Goal: Task Accomplishment & Management: Manage account settings

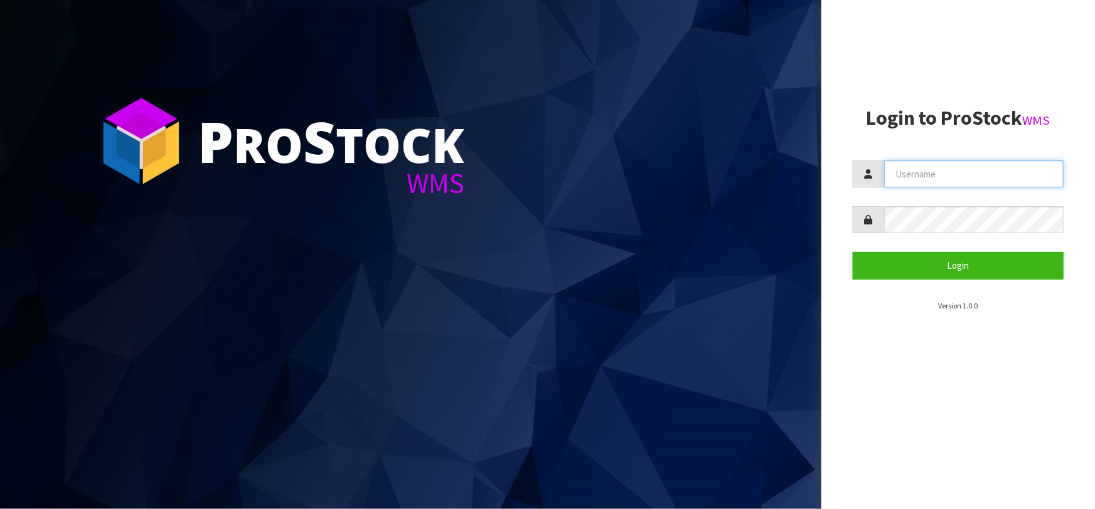
click at [960, 172] on input "text" at bounding box center [973, 174] width 179 height 27
type input "t"
type input "Talia"
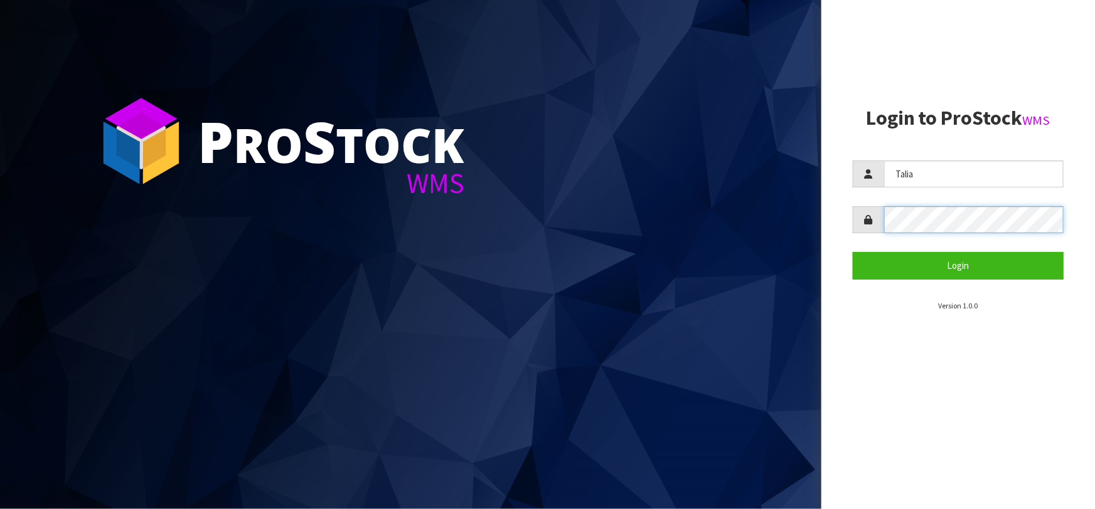
click at [852, 252] on button "Login" at bounding box center [957, 265] width 211 height 27
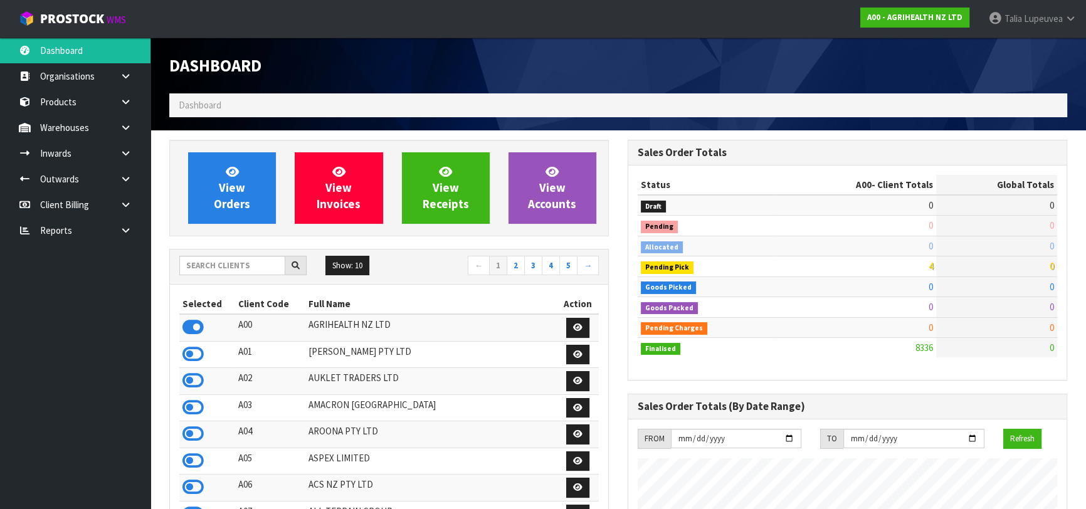
scroll to position [948, 458]
click at [267, 261] on input "text" at bounding box center [232, 265] width 106 height 19
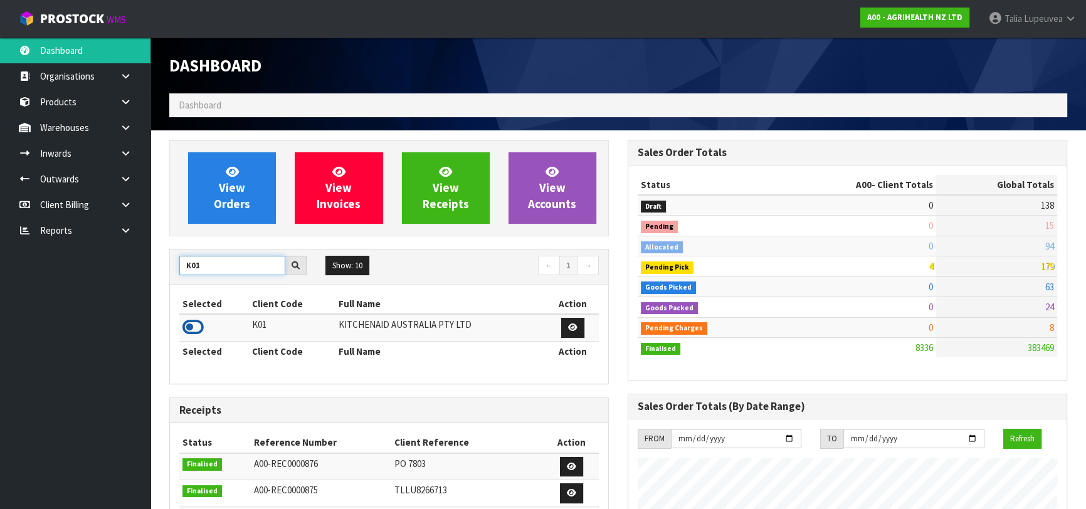
type input "K01"
click at [194, 328] on icon at bounding box center [193, 327] width 21 height 19
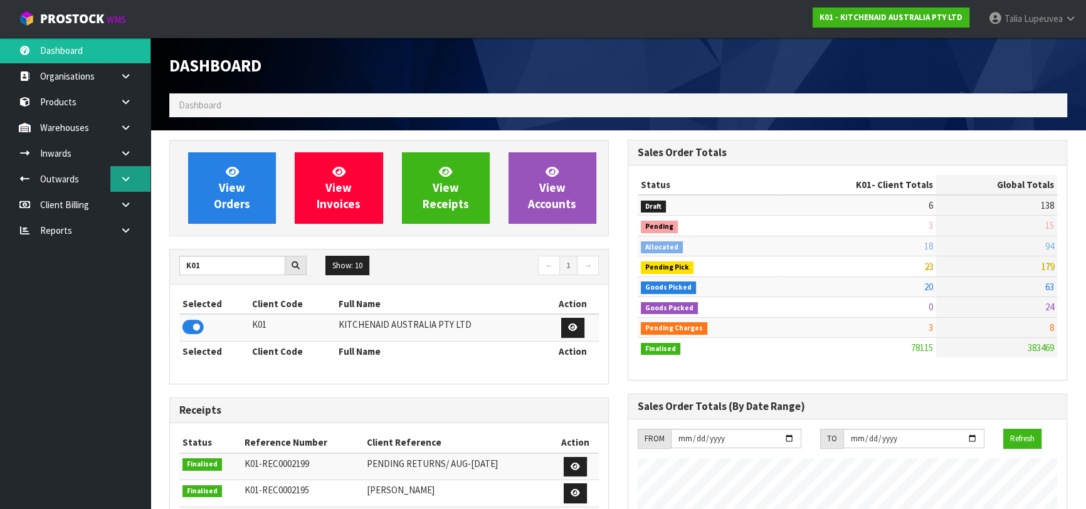
click at [130, 174] on link at bounding box center [130, 179] width 40 height 26
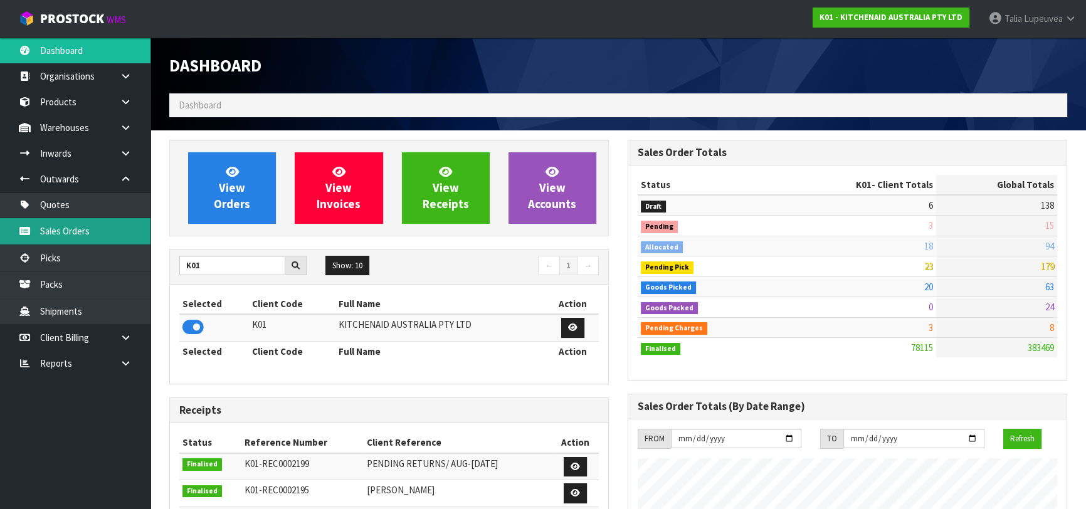
click at [117, 224] on link "Sales Orders" at bounding box center [75, 231] width 151 height 26
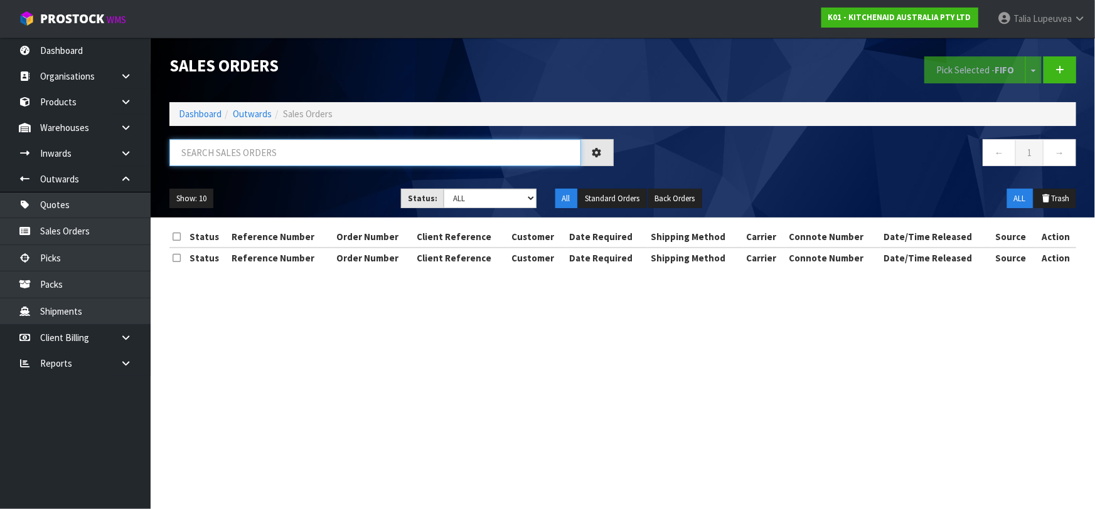
click at [237, 152] on input "text" at bounding box center [374, 152] width 411 height 27
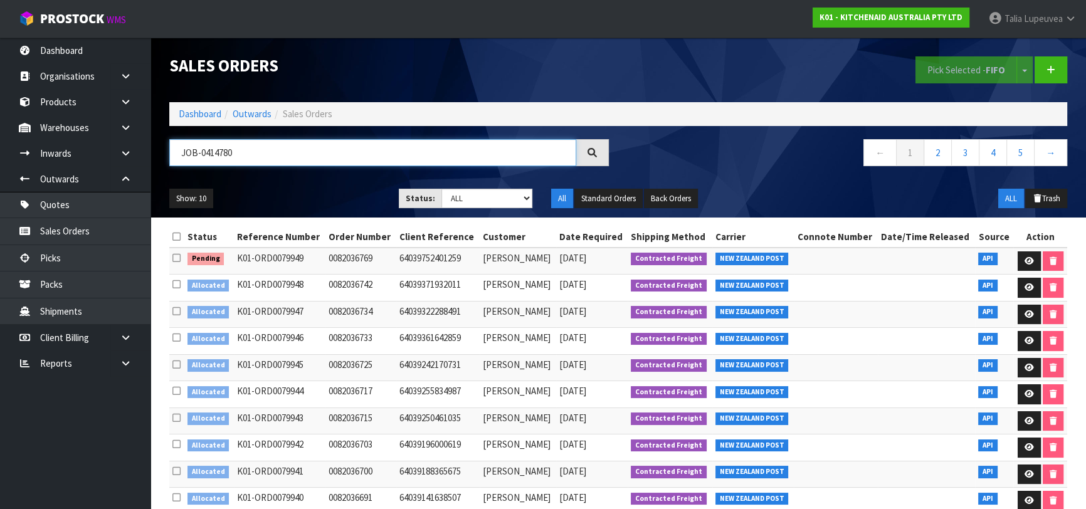
type input "JOB-0414780"
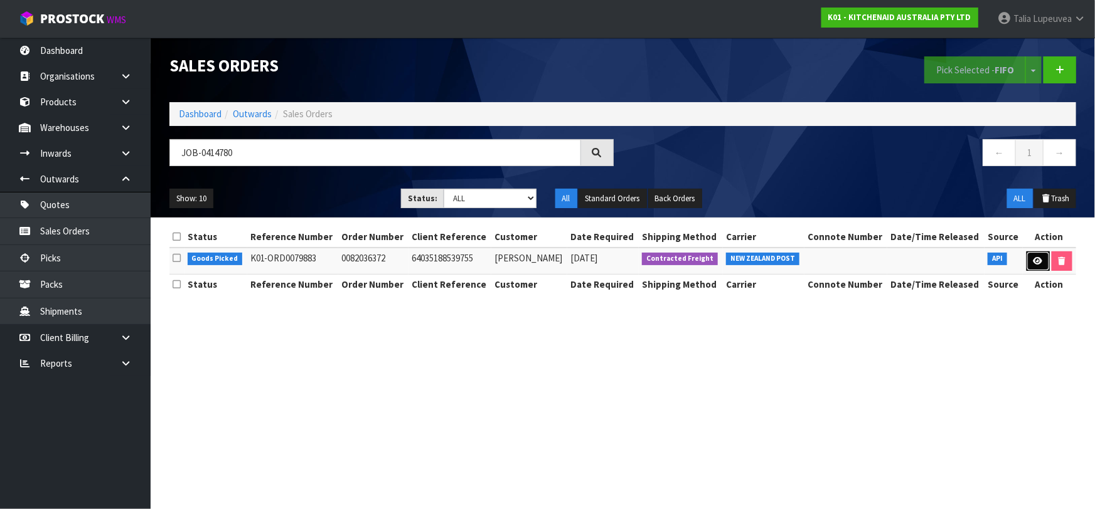
click at [1035, 263] on icon at bounding box center [1037, 261] width 9 height 8
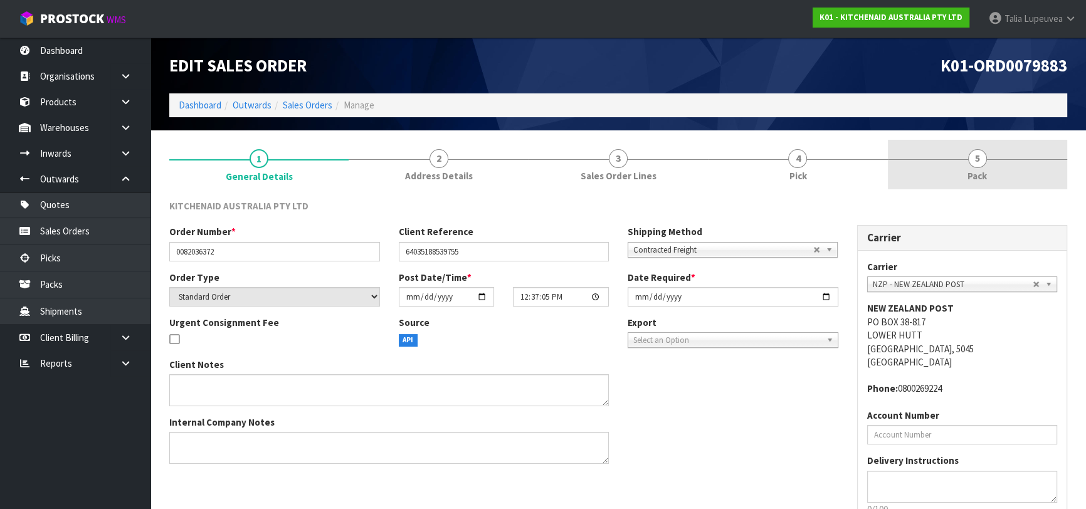
click at [928, 166] on link "5 Pack" at bounding box center [977, 165] width 179 height 50
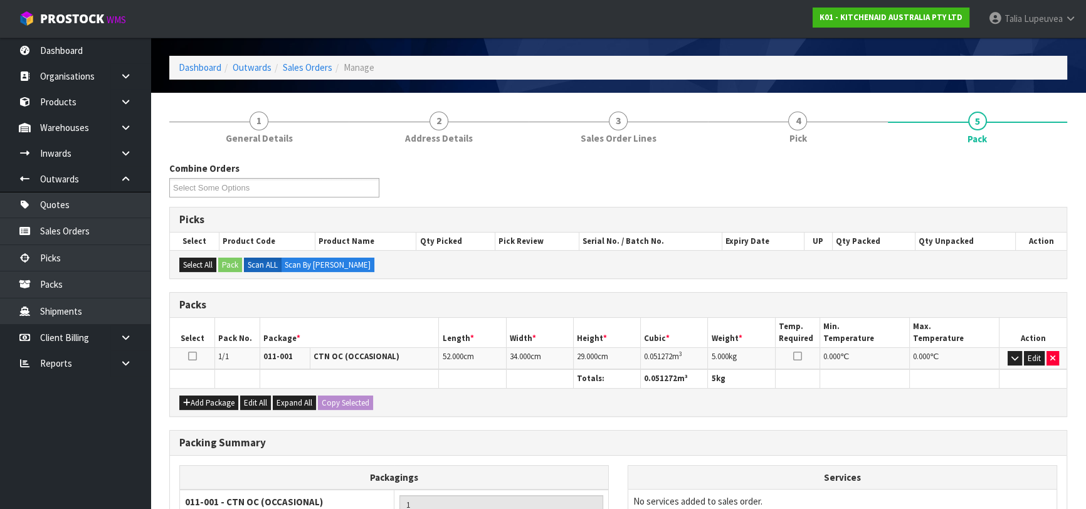
scroll to position [171, 0]
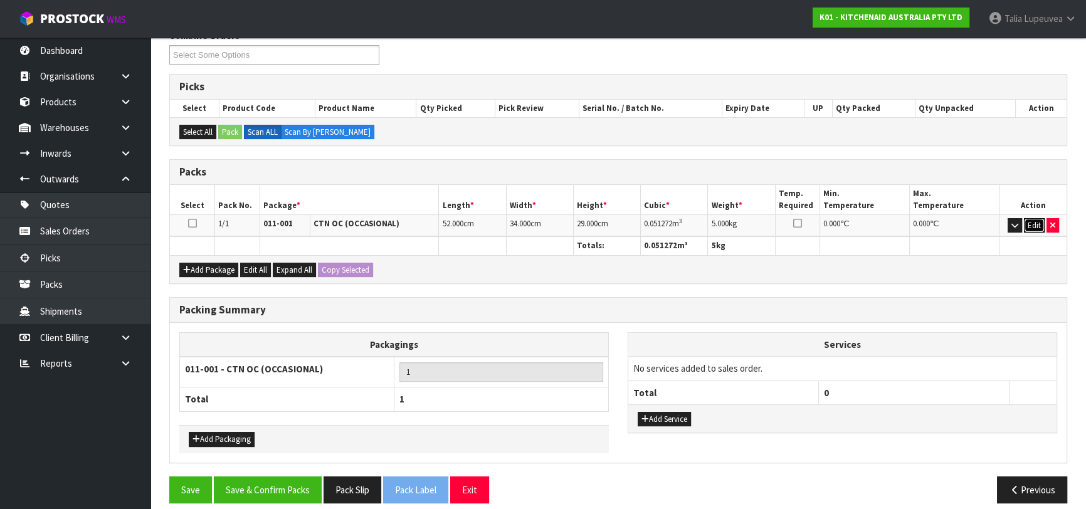
click at [1036, 222] on button "Edit" at bounding box center [1034, 225] width 21 height 15
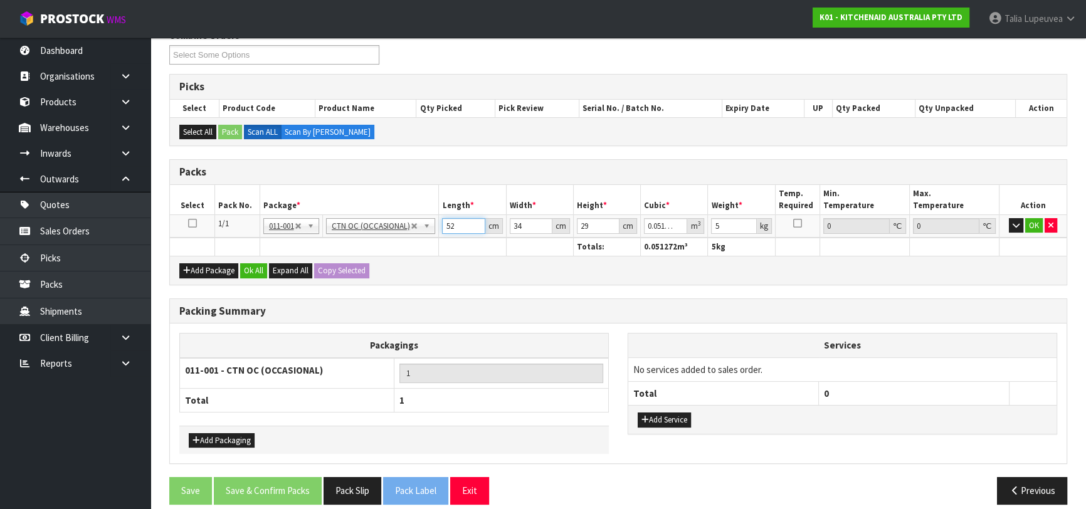
drag, startPoint x: 457, startPoint y: 226, endPoint x: 422, endPoint y: 234, distance: 36.1
click at [422, 234] on tr "1/1 NONE 007-001 007-002 007-004 007-009 007-013 007-014 007-015 007-017 007-01…" at bounding box center [618, 226] width 897 height 23
type input "0"
click at [467, 227] on input "number" at bounding box center [463, 226] width 43 height 16
click at [1013, 222] on icon "button" at bounding box center [1016, 225] width 7 height 8
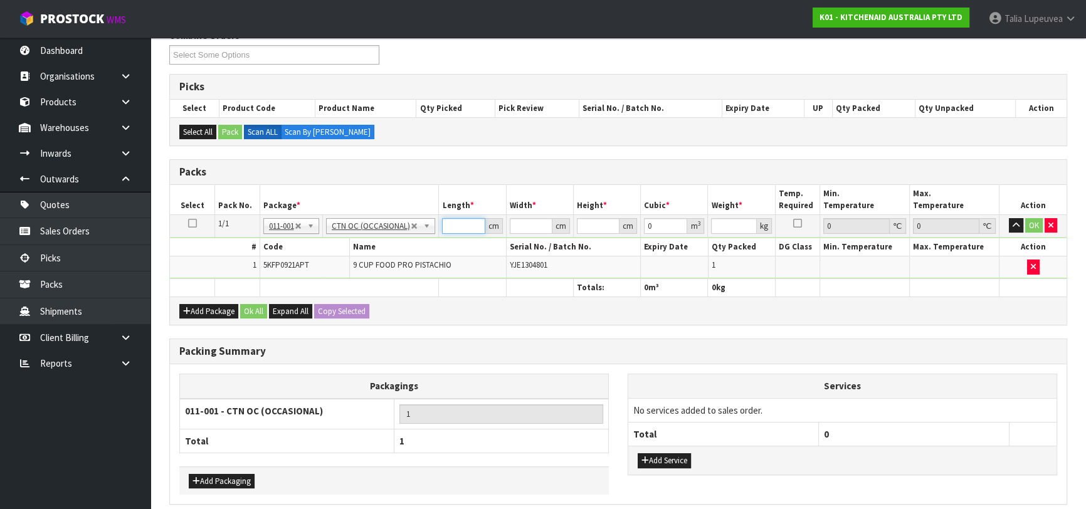
click at [459, 226] on input "number" at bounding box center [463, 226] width 43 height 16
type input "52"
type input "35"
type input "2"
type input "0.00364"
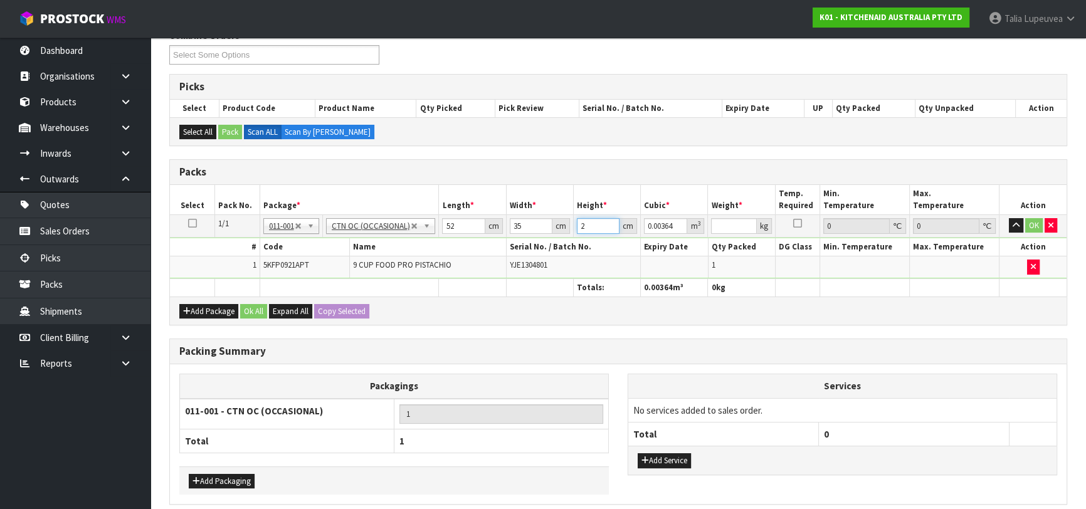
type input "27"
type input "0.04914"
type input "27"
type input "6"
click at [1033, 223] on button "OK" at bounding box center [1035, 225] width 18 height 15
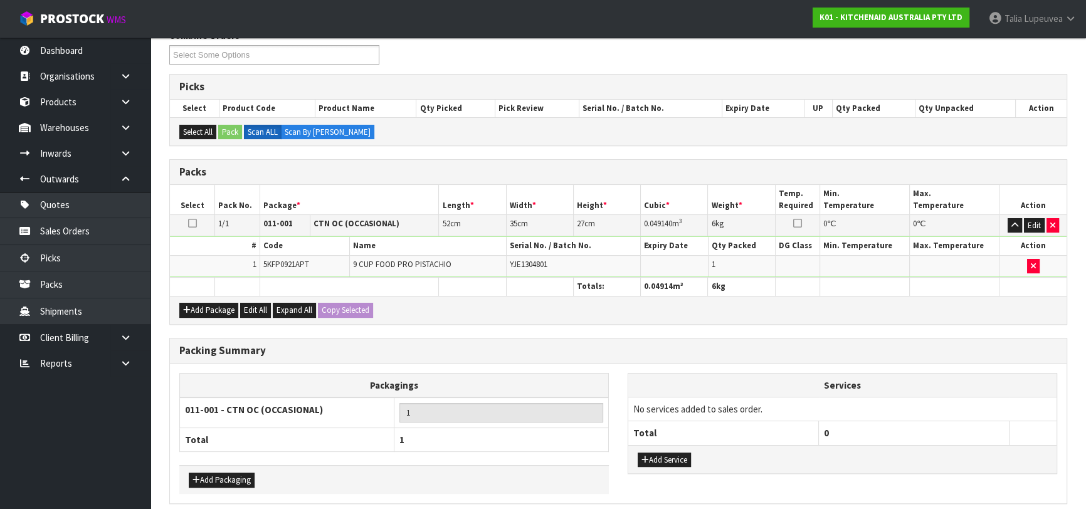
scroll to position [221, 0]
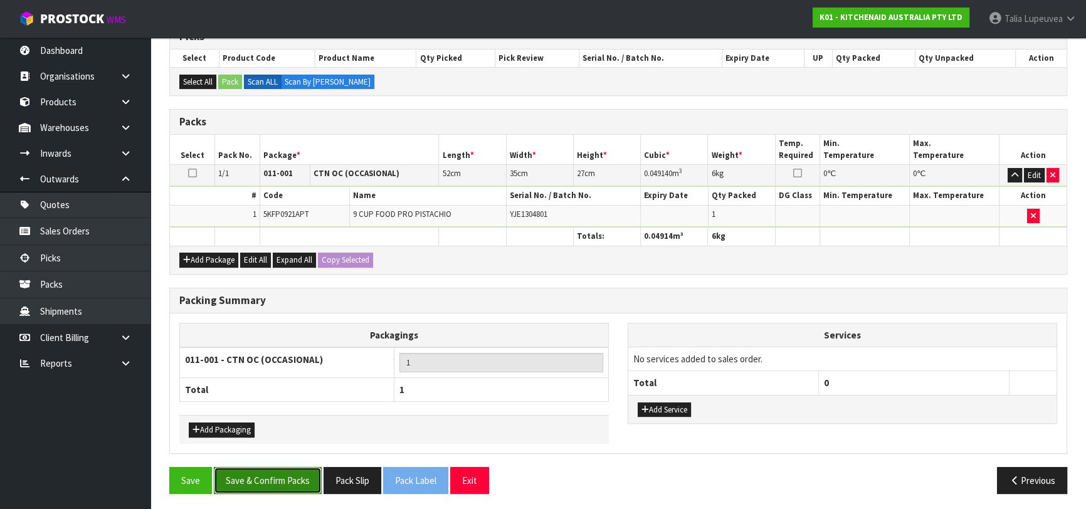
click at [295, 473] on button "Save & Confirm Packs" at bounding box center [268, 480] width 108 height 27
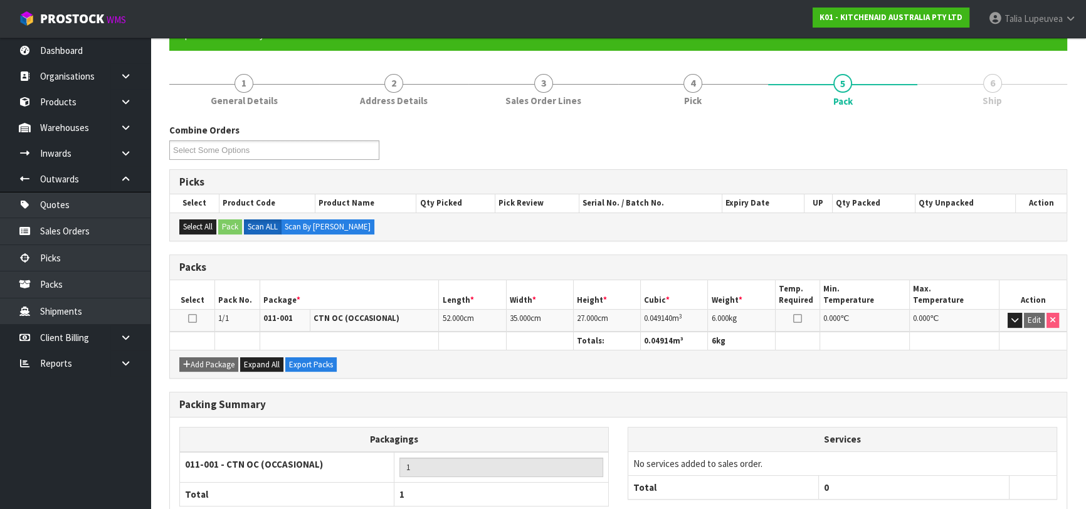
scroll to position [198, 0]
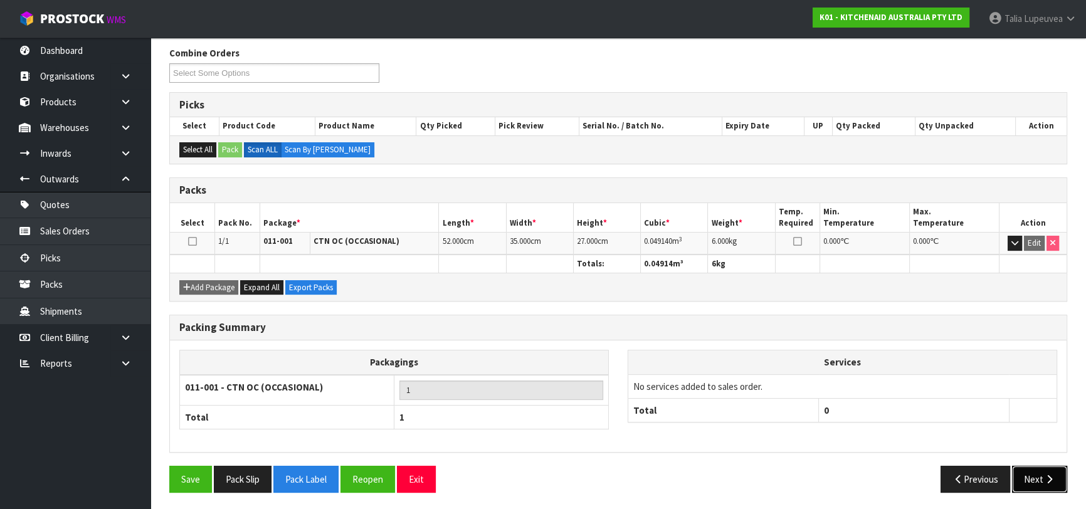
click at [1035, 467] on button "Next" at bounding box center [1039, 479] width 55 height 27
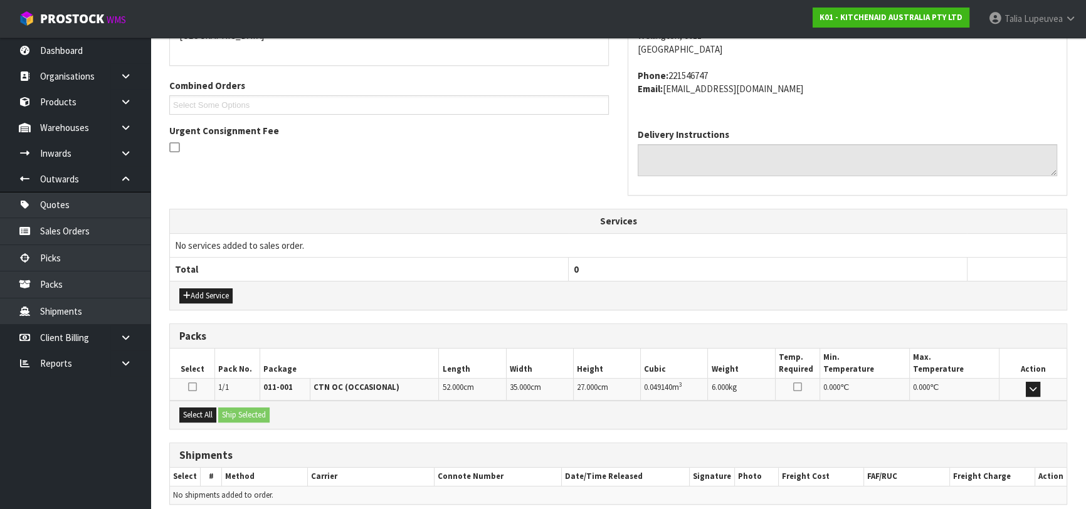
scroll to position [344, 0]
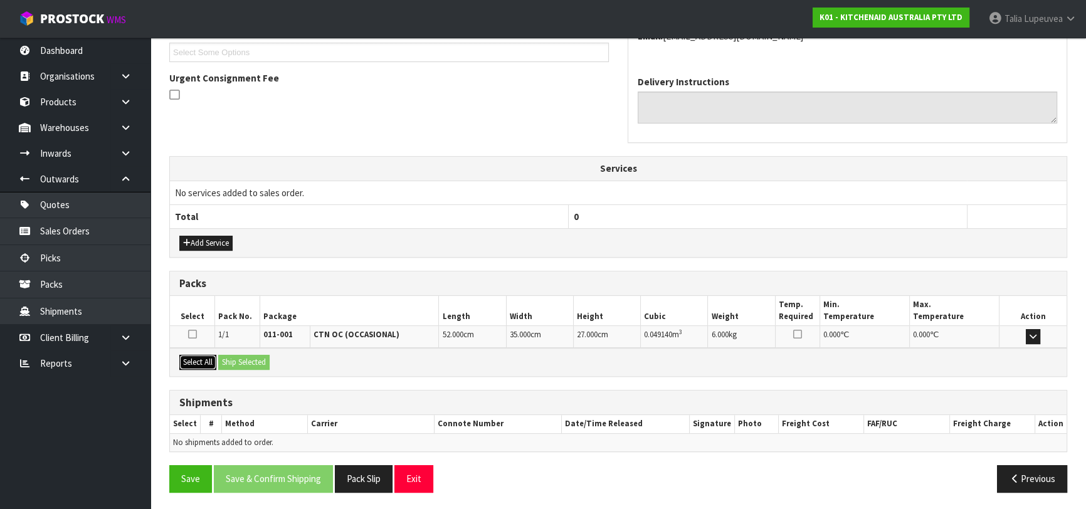
click at [210, 358] on button "Select All" at bounding box center [197, 362] width 37 height 15
click at [237, 358] on button "Ship Selected" at bounding box center [243, 362] width 51 height 15
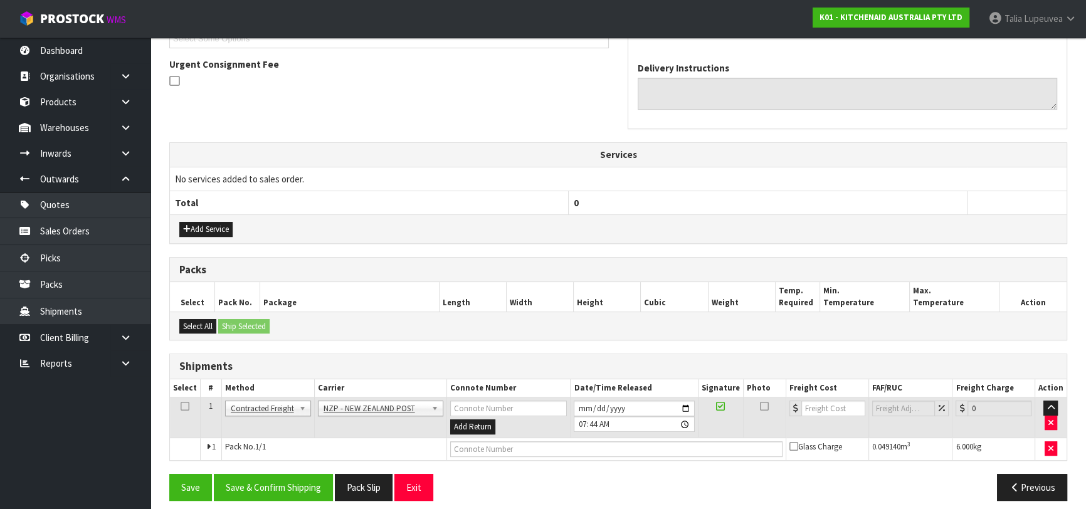
scroll to position [366, 0]
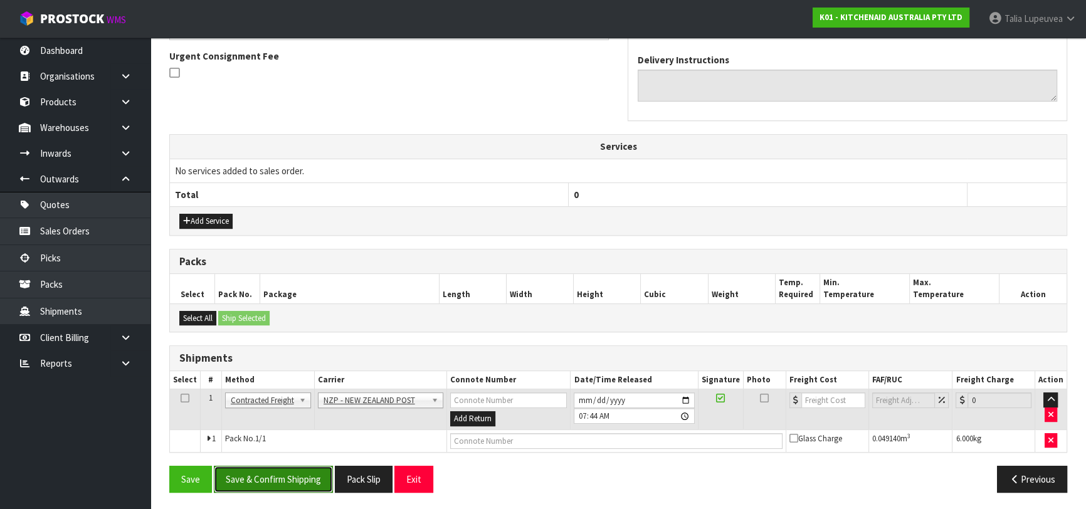
click at [302, 483] on button "Save & Confirm Shipping" at bounding box center [273, 479] width 119 height 27
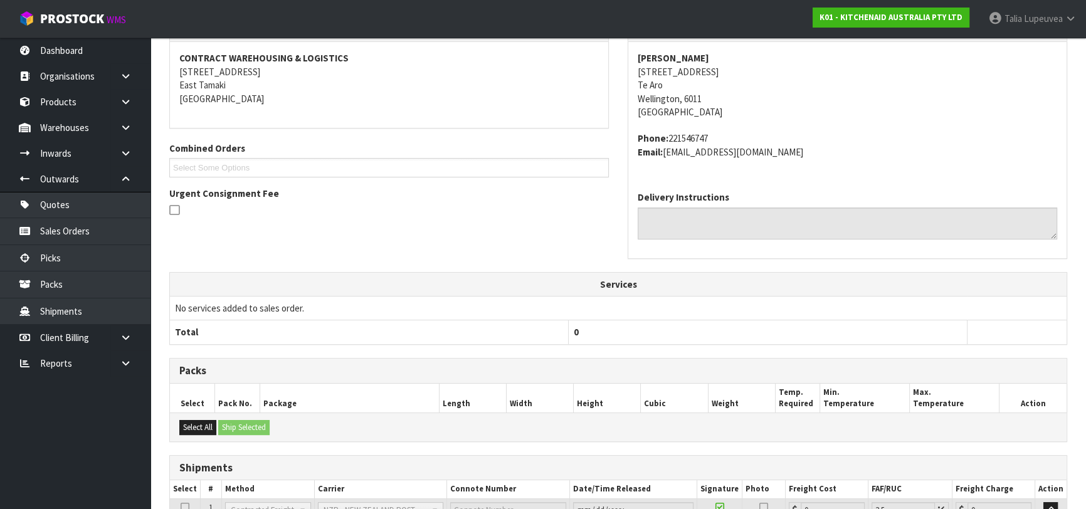
scroll to position [348, 0]
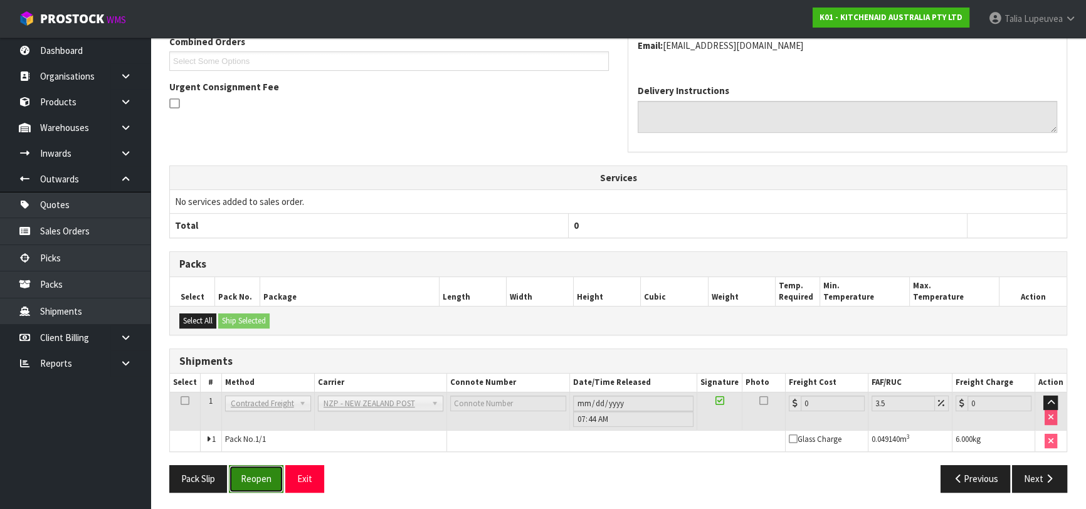
click at [260, 482] on button "Reopen" at bounding box center [256, 478] width 55 height 27
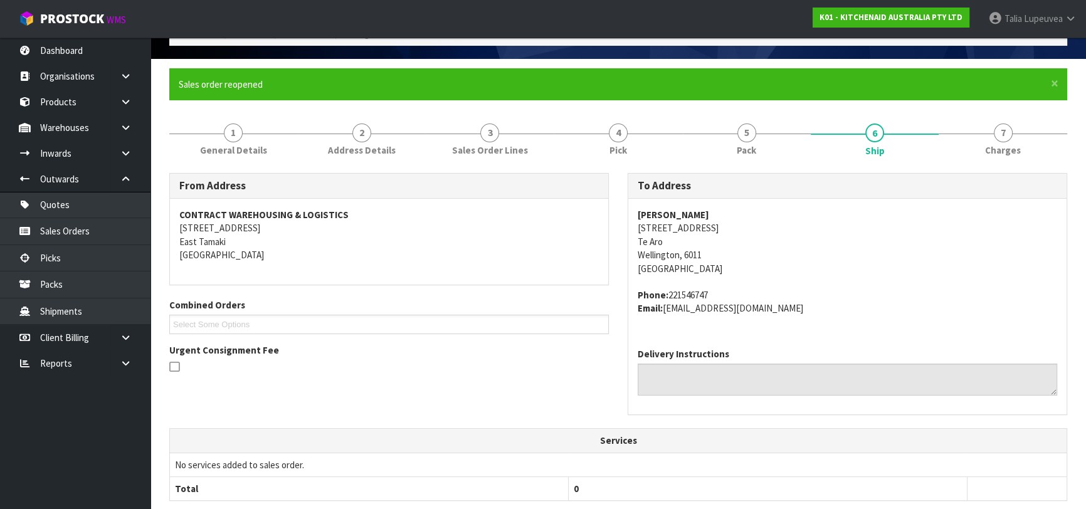
scroll to position [335, 0]
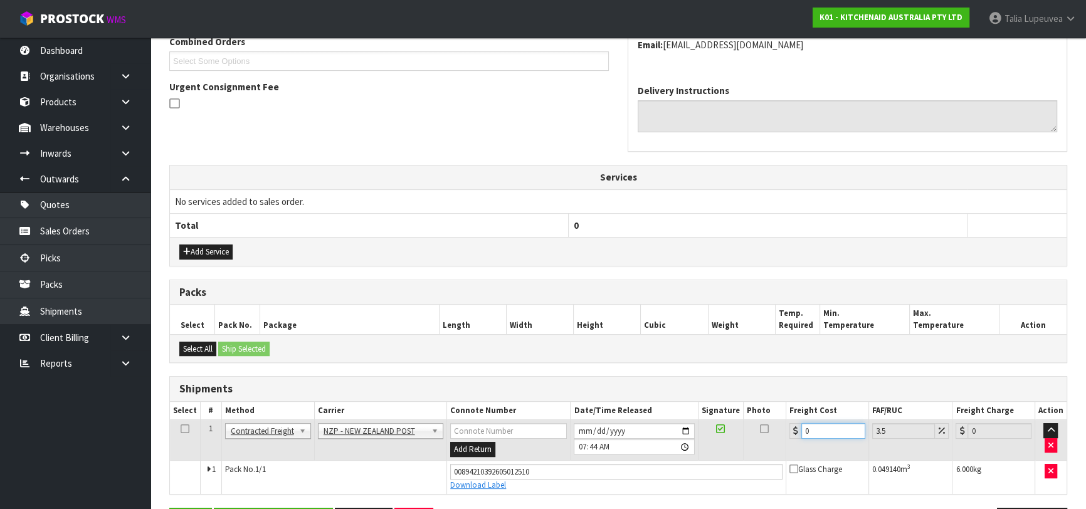
drag, startPoint x: 822, startPoint y: 425, endPoint x: 777, endPoint y: 453, distance: 53.8
click at [773, 454] on tr "1 Client Local Pickup Customer Local Pickup Company Freight Contracted Freight …" at bounding box center [618, 440] width 897 height 41
type input "8"
type input "8.28"
type input "8.4"
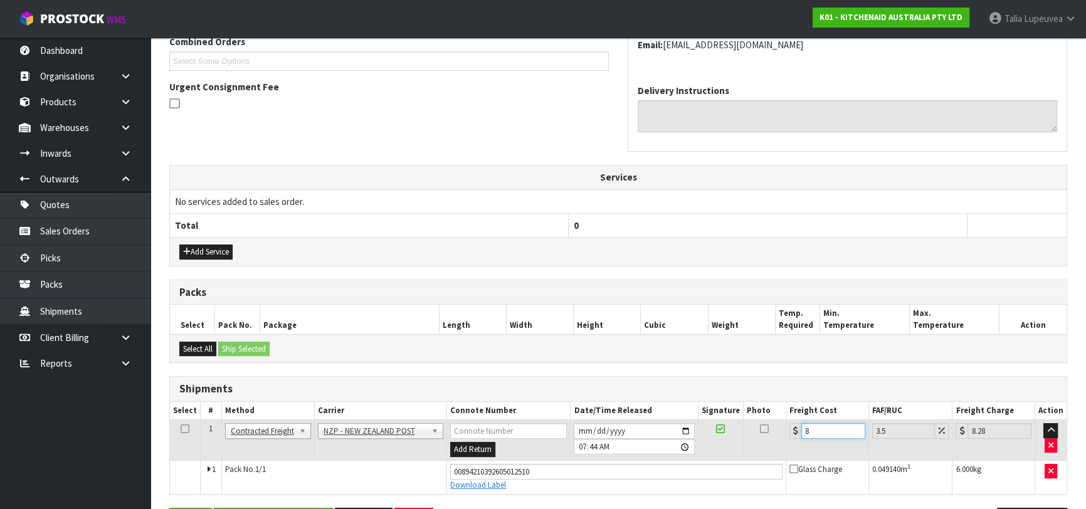
type input "8.69"
type input "8.45"
type input "8.75"
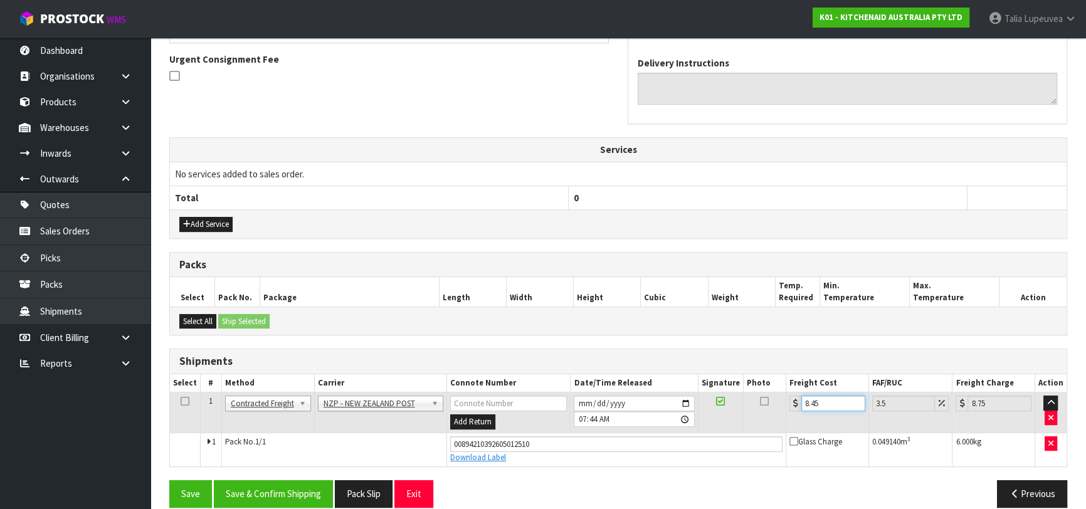
scroll to position [377, 0]
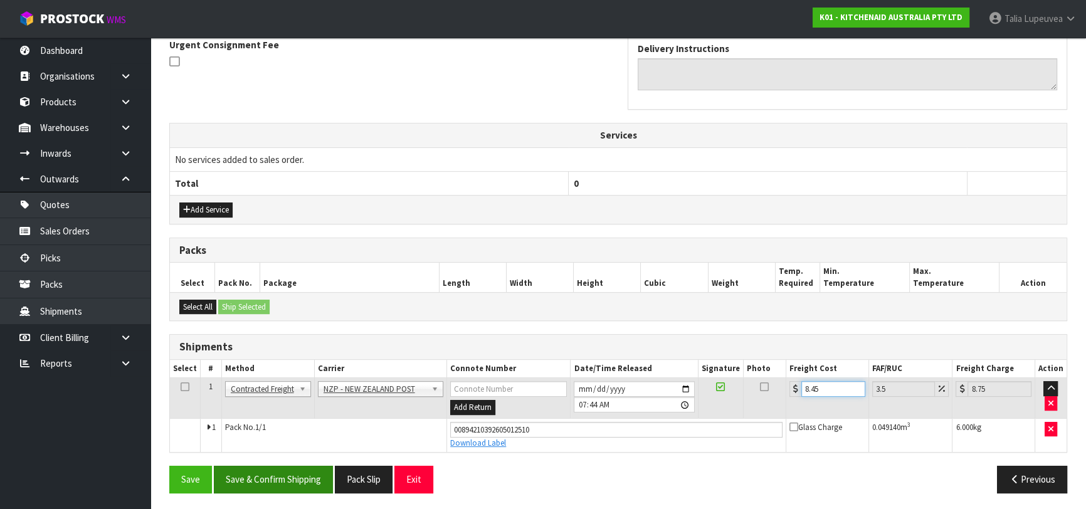
type input "8.45"
click at [292, 468] on button "Save & Confirm Shipping" at bounding box center [273, 479] width 119 height 27
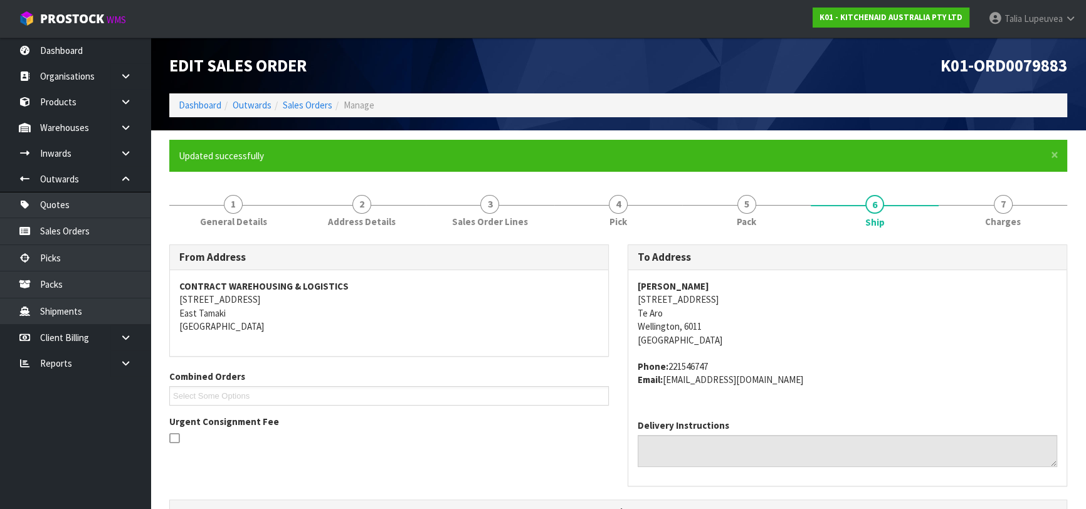
scroll to position [0, 0]
click at [300, 106] on link "Sales Orders" at bounding box center [308, 105] width 50 height 12
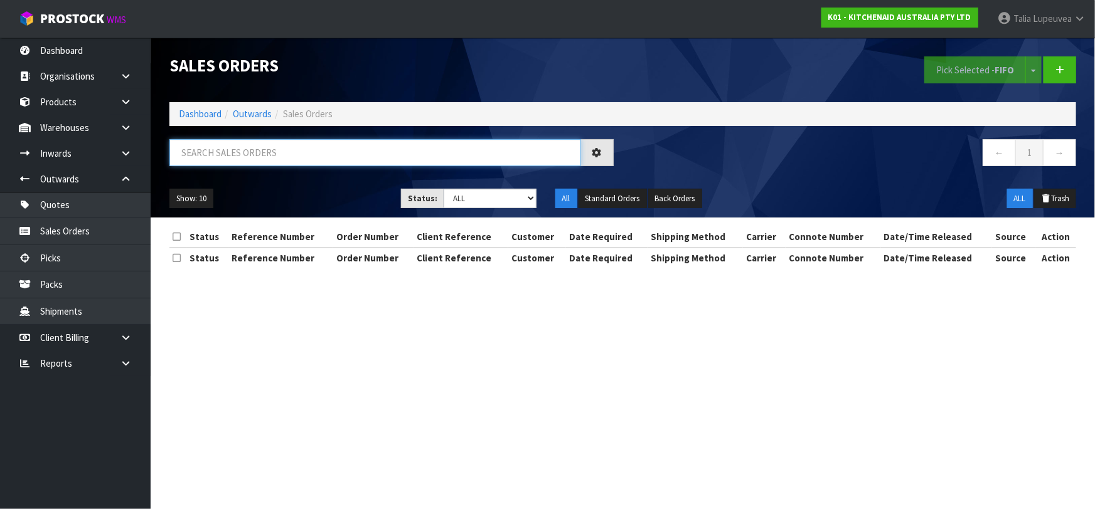
click at [292, 150] on input "text" at bounding box center [374, 152] width 411 height 27
type input "JOB-0414821"
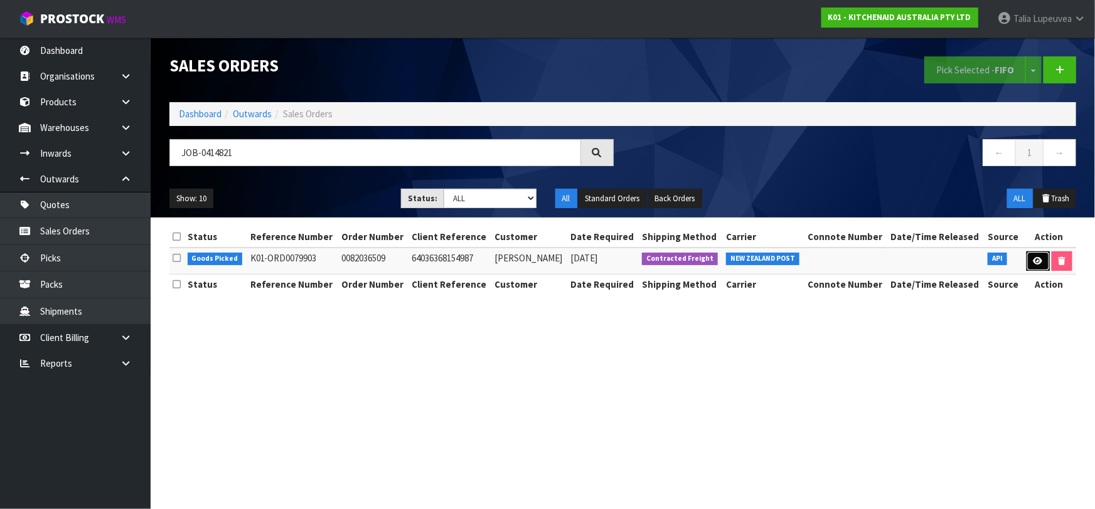
click at [1032, 265] on link at bounding box center [1037, 262] width 23 height 20
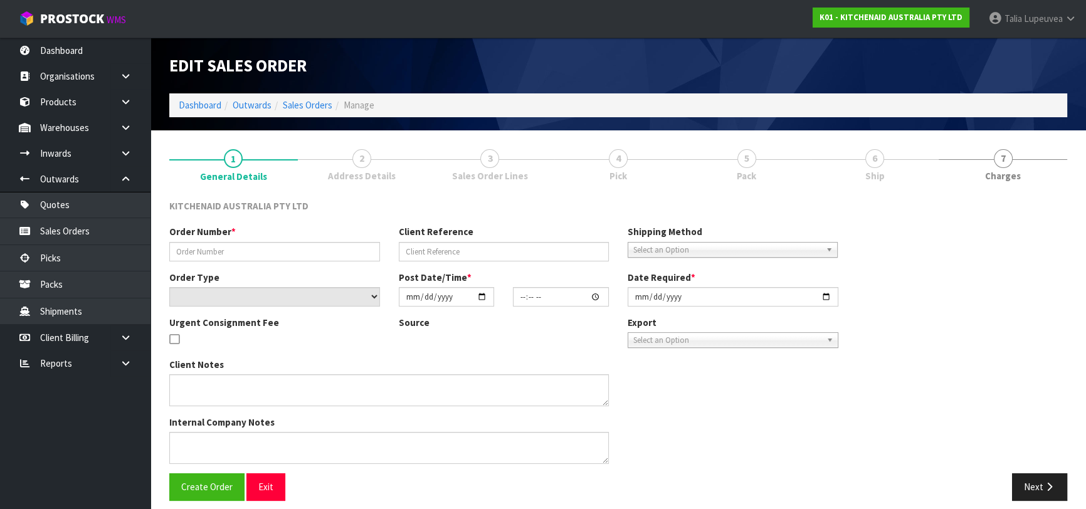
type input "0082036509"
type input "64036368154987"
select select "number:0"
type input "[DATE]"
type input "22:37:28.000"
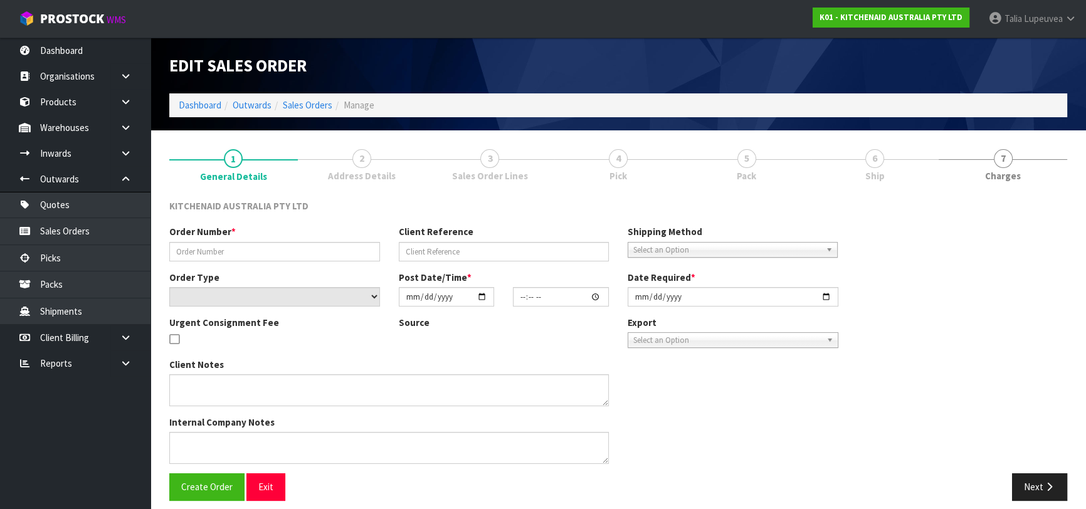
type input "[DATE]"
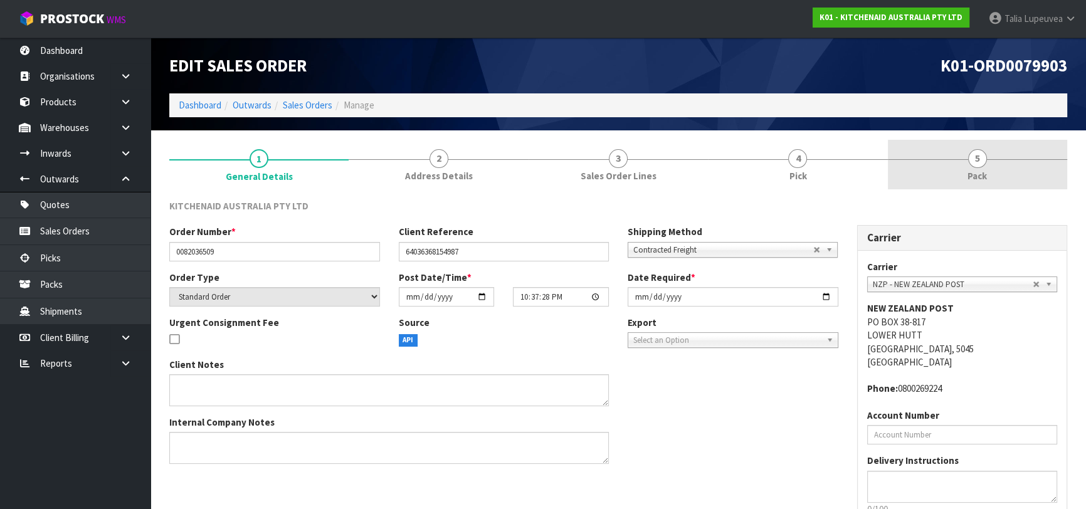
click at [1014, 157] on link "5 Pack" at bounding box center [977, 165] width 179 height 50
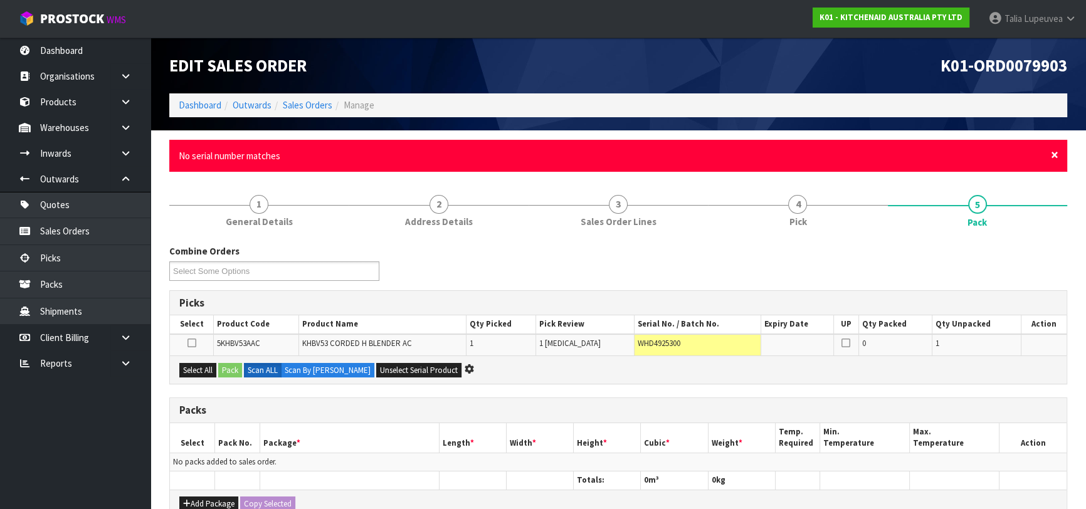
click at [1056, 152] on span "×" at bounding box center [1055, 155] width 8 height 18
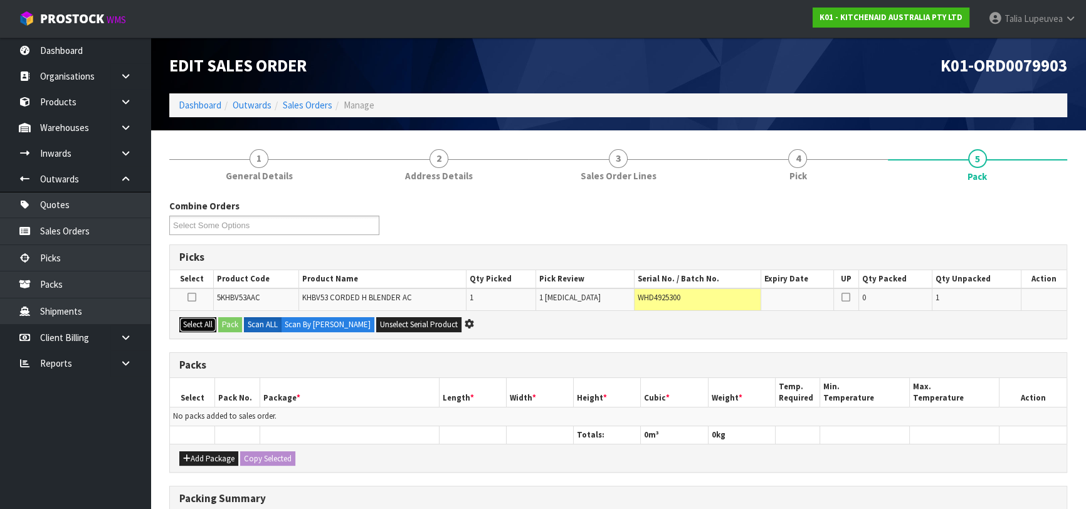
click at [202, 326] on button "Select All" at bounding box center [197, 324] width 37 height 15
click at [230, 328] on button "Pack" at bounding box center [230, 324] width 24 height 15
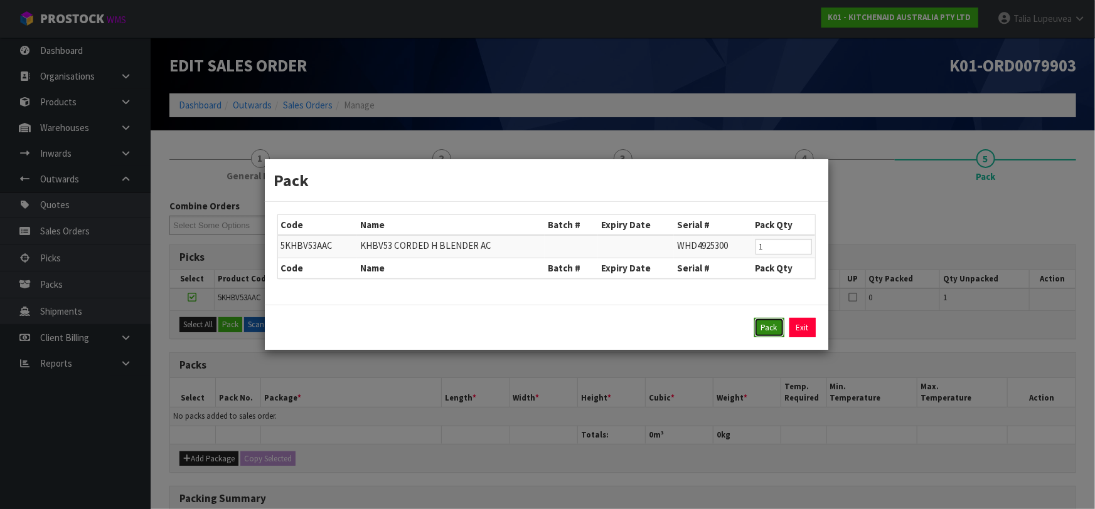
click at [764, 333] on button "Pack" at bounding box center [769, 328] width 30 height 20
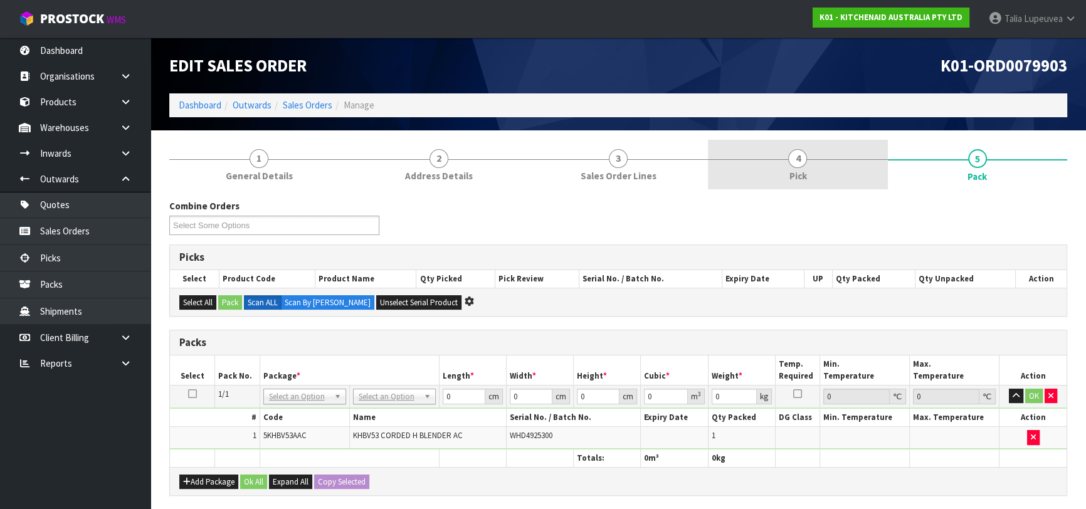
click at [797, 151] on span "4" at bounding box center [797, 158] width 19 height 19
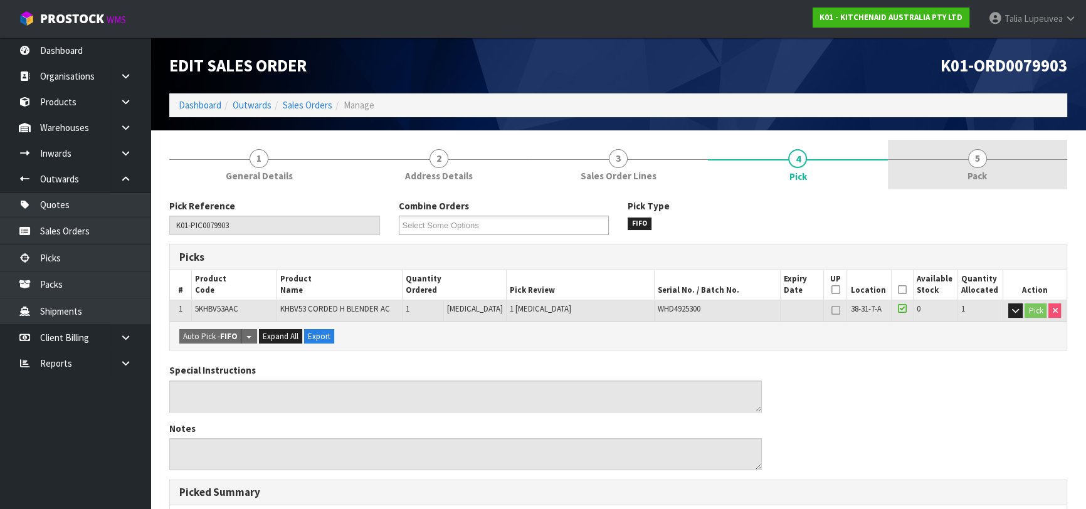
click at [941, 175] on link "5 Pack" at bounding box center [977, 165] width 179 height 50
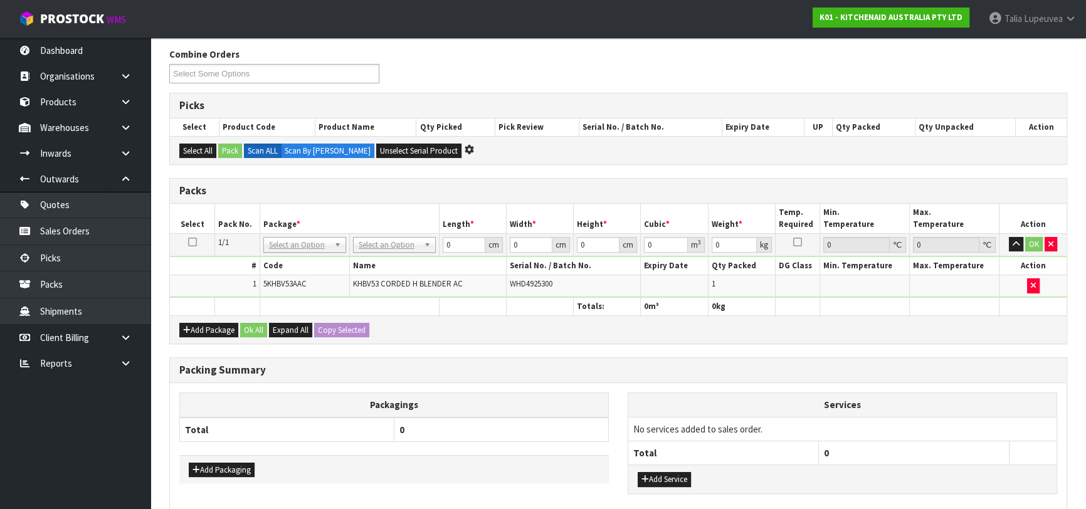
scroll to position [216, 0]
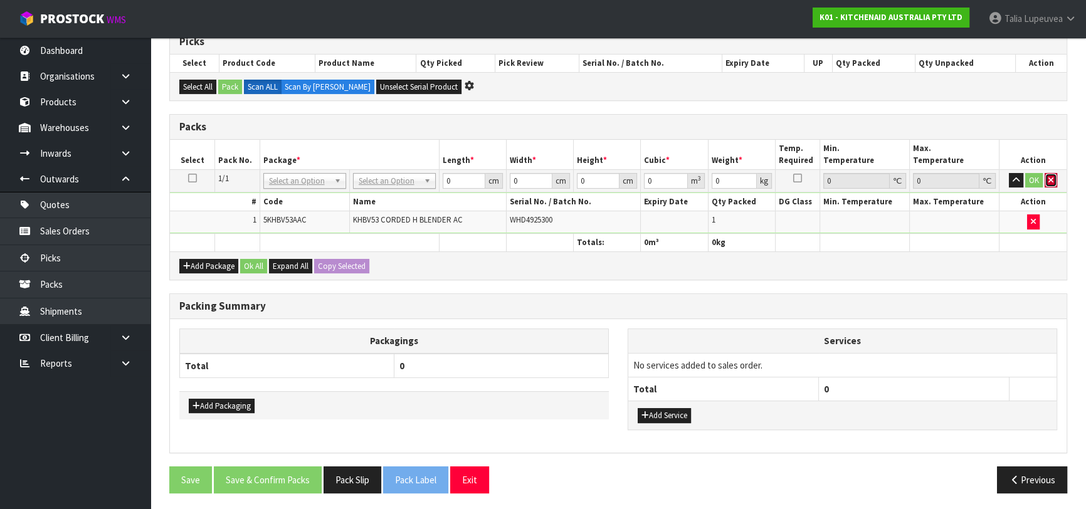
click at [1051, 176] on icon "button" at bounding box center [1051, 180] width 5 height 8
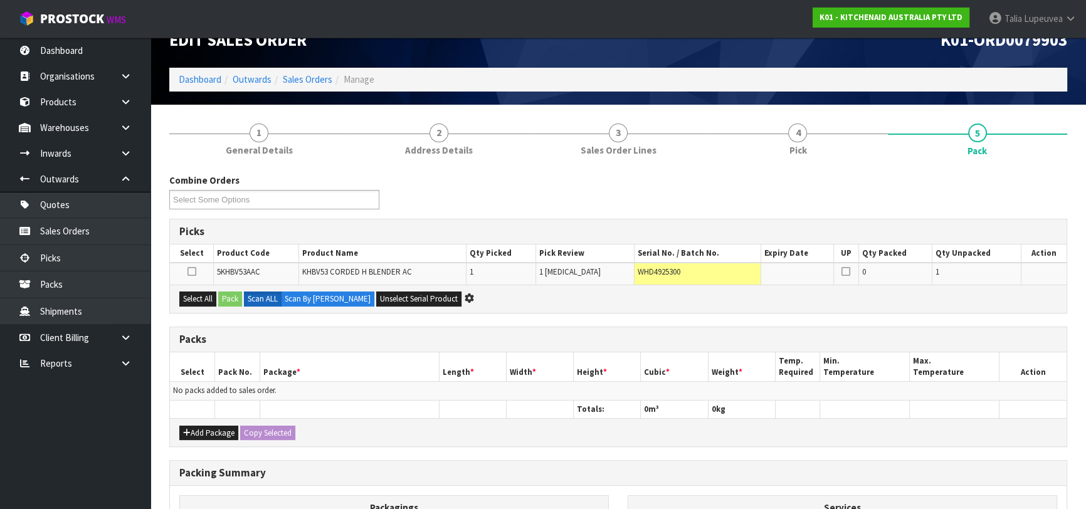
scroll to position [22, 0]
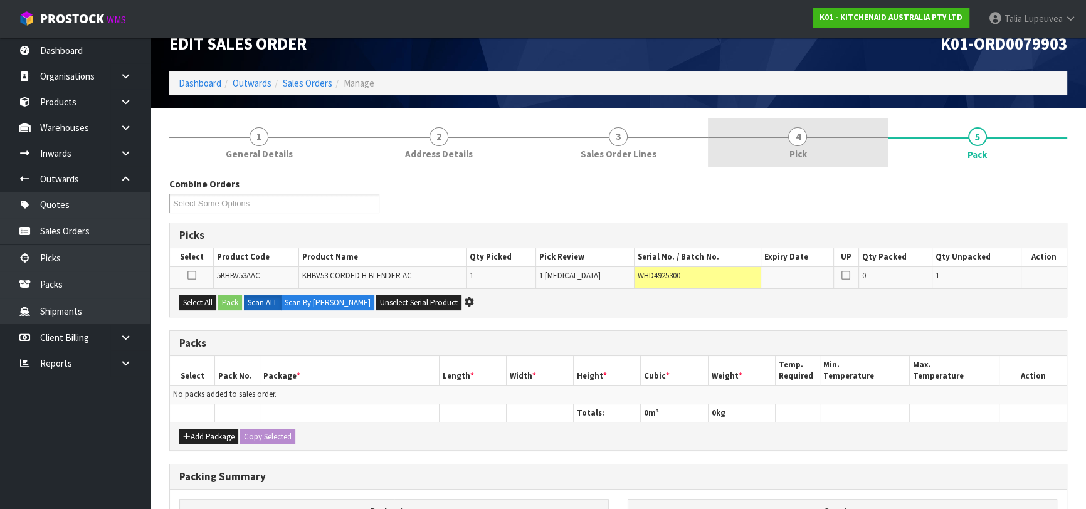
click at [854, 156] on link "4 Pick" at bounding box center [797, 143] width 179 height 50
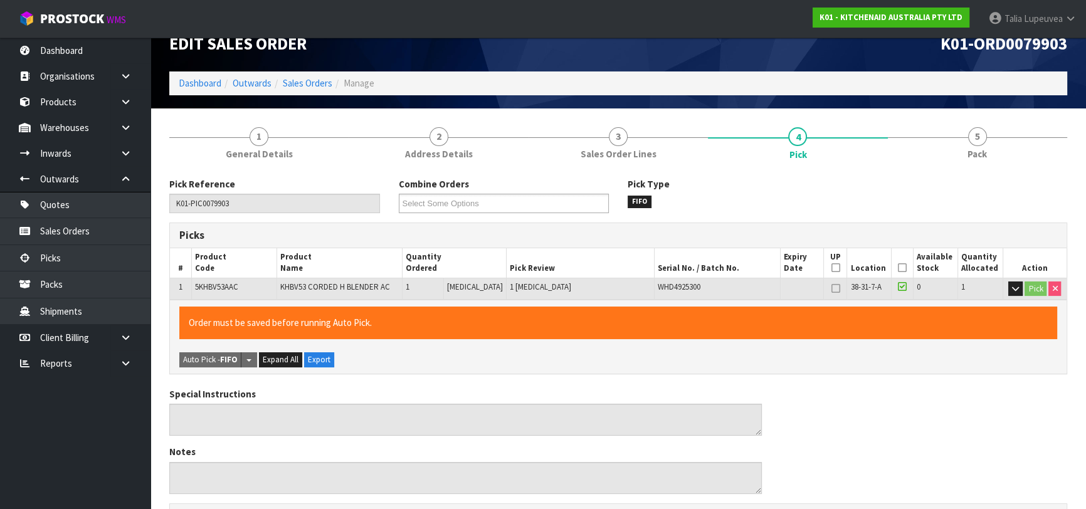
click at [898, 287] on icon at bounding box center [902, 287] width 9 height 10
click at [898, 286] on icon at bounding box center [902, 287] width 9 height 10
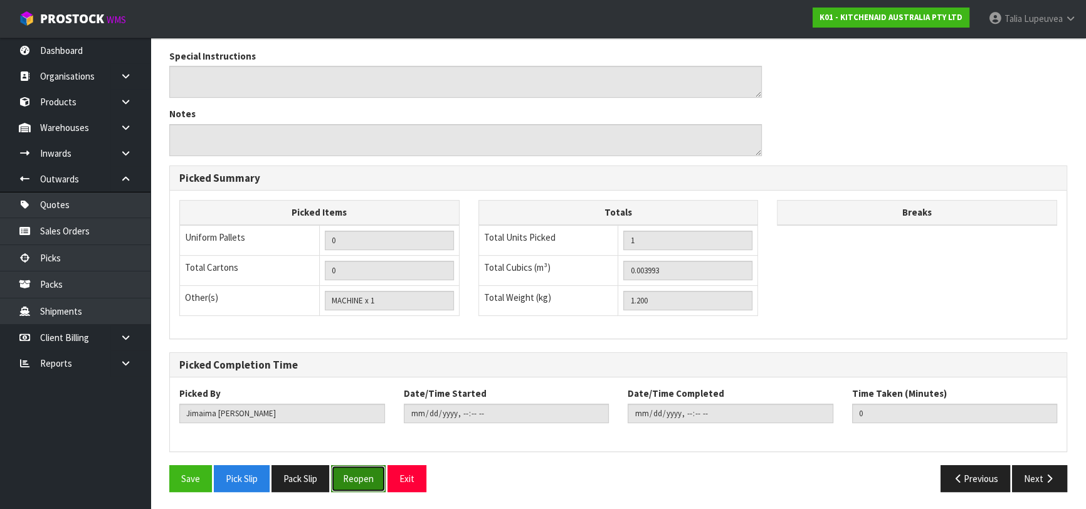
click at [375, 479] on button "Reopen" at bounding box center [358, 478] width 55 height 27
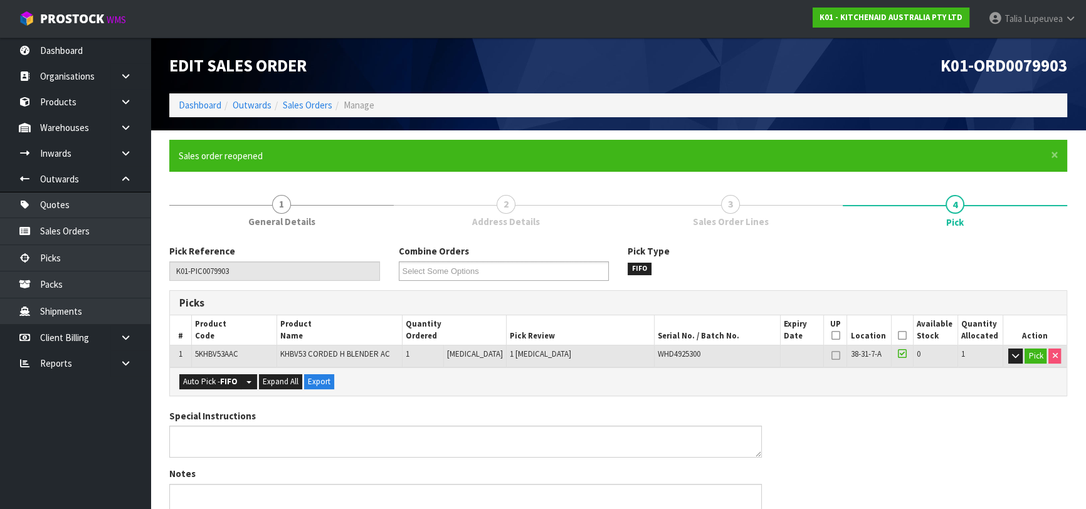
click at [898, 356] on icon at bounding box center [902, 354] width 9 height 10
click at [0, 0] on input "checkbox" at bounding box center [0, 0] width 0 height 0
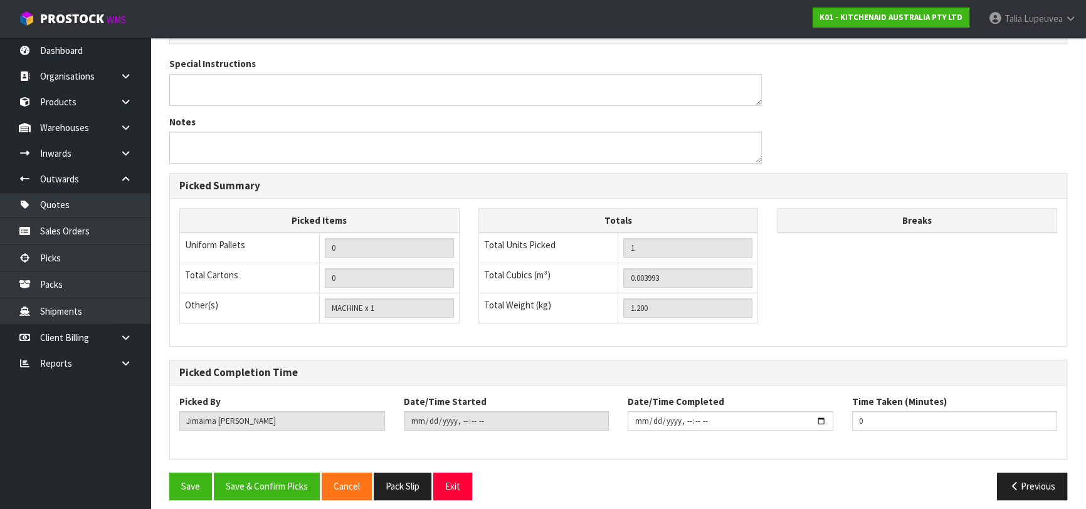
scroll to position [405, 0]
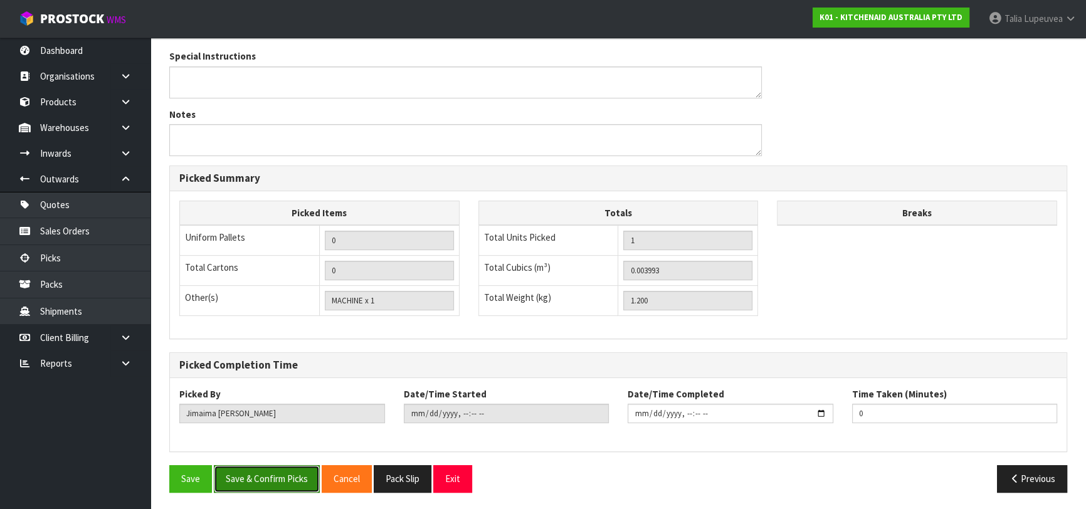
click at [252, 477] on button "Save & Confirm Picks" at bounding box center [267, 478] width 106 height 27
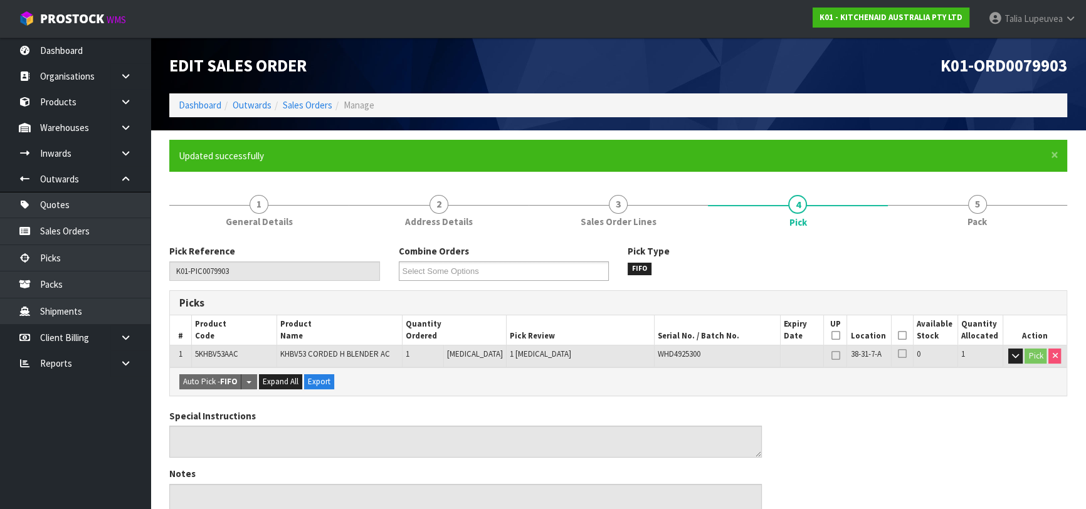
click at [898, 336] on icon at bounding box center [902, 336] width 9 height 1
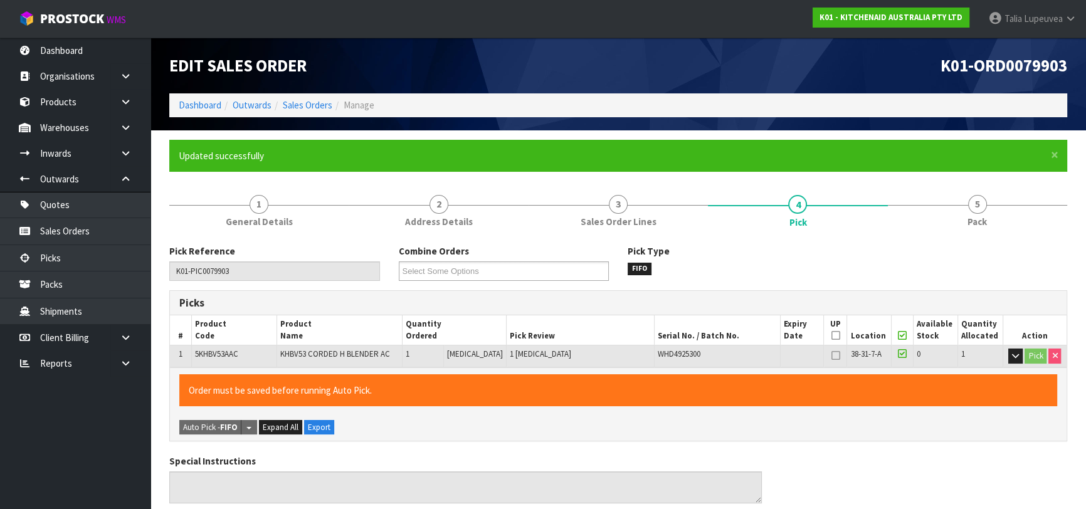
scroll to position [405, 0]
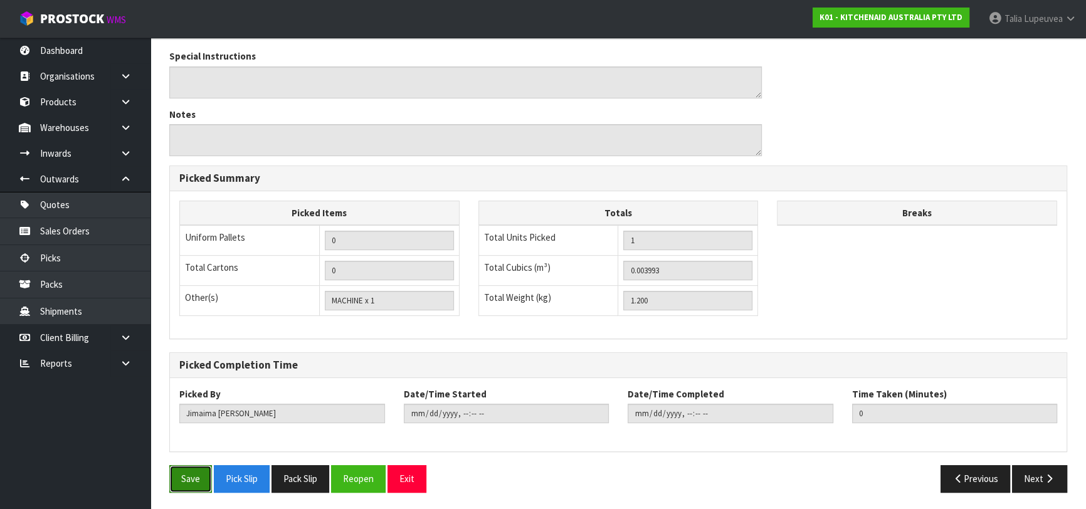
click at [199, 472] on button "Save" at bounding box center [190, 478] width 43 height 27
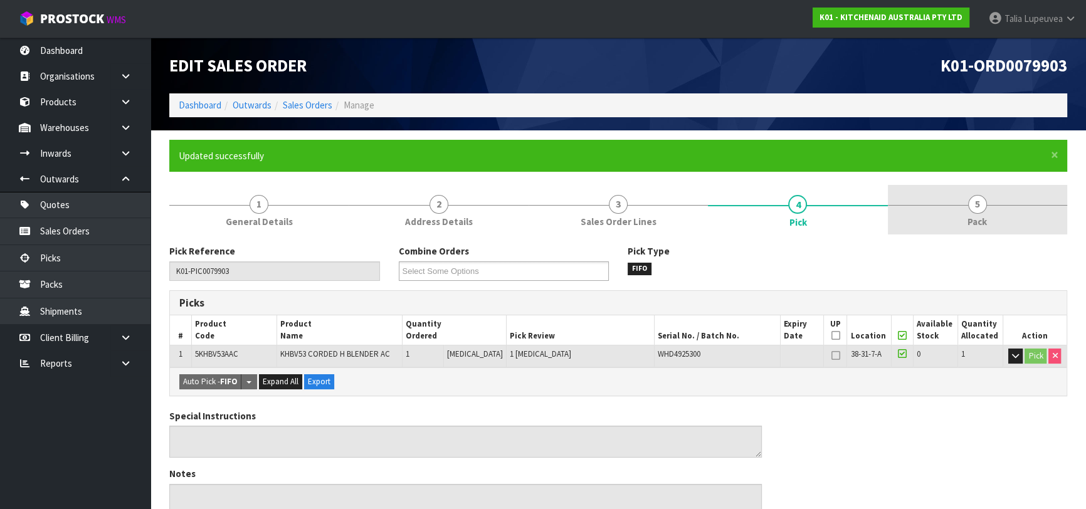
click at [973, 203] on span "5" at bounding box center [977, 204] width 19 height 19
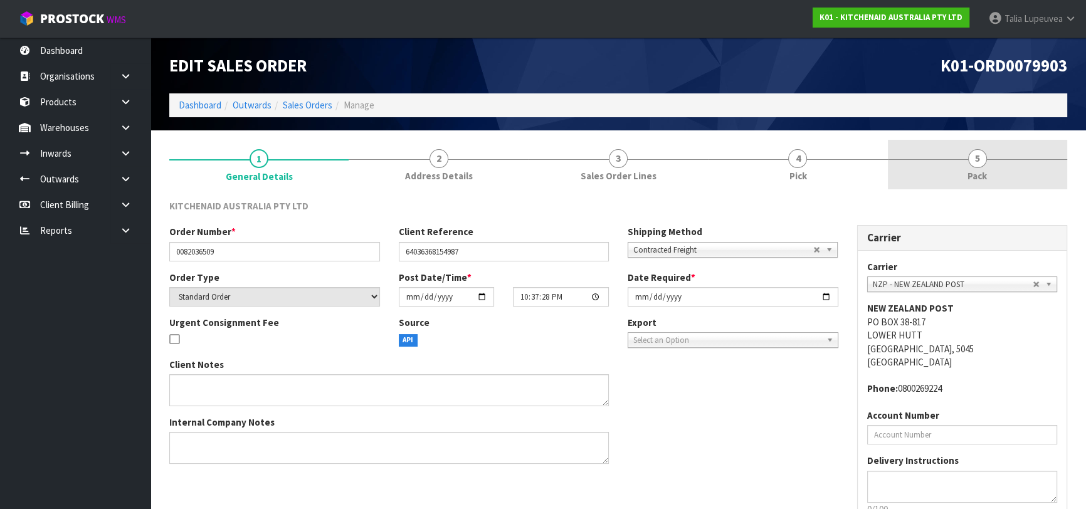
click at [952, 151] on link "5 Pack" at bounding box center [977, 165] width 179 height 50
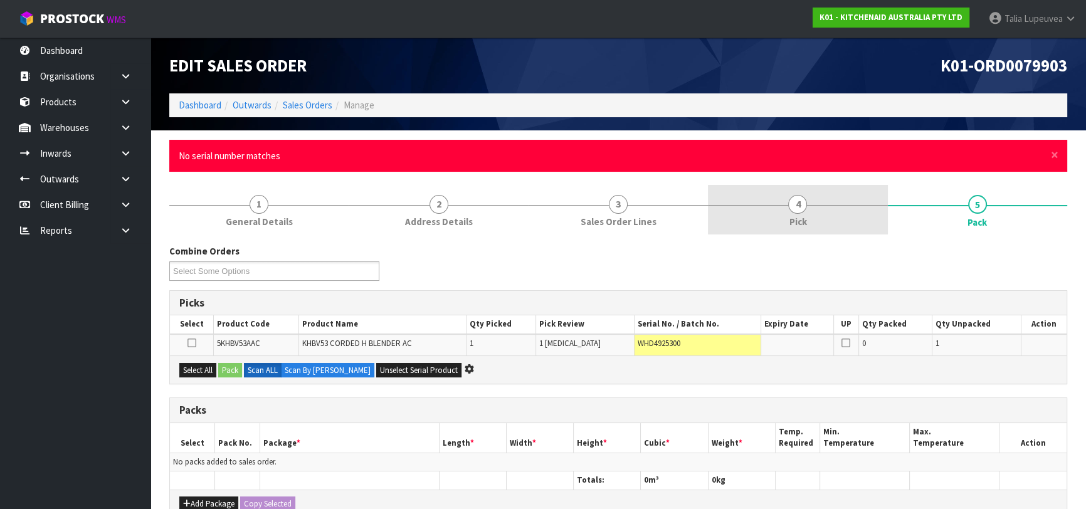
click at [820, 216] on link "4 Pick" at bounding box center [797, 210] width 179 height 50
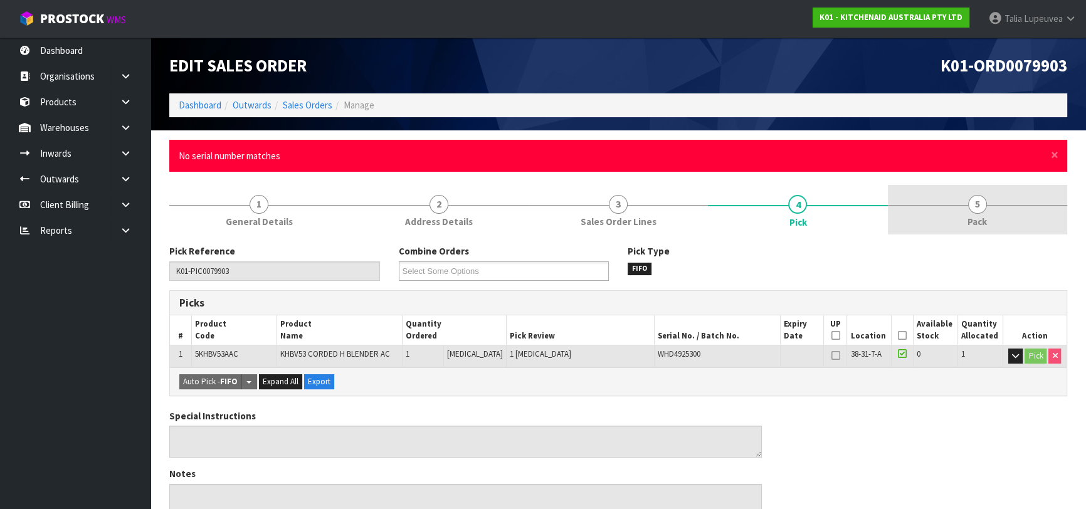
click at [978, 210] on span "5" at bounding box center [977, 204] width 19 height 19
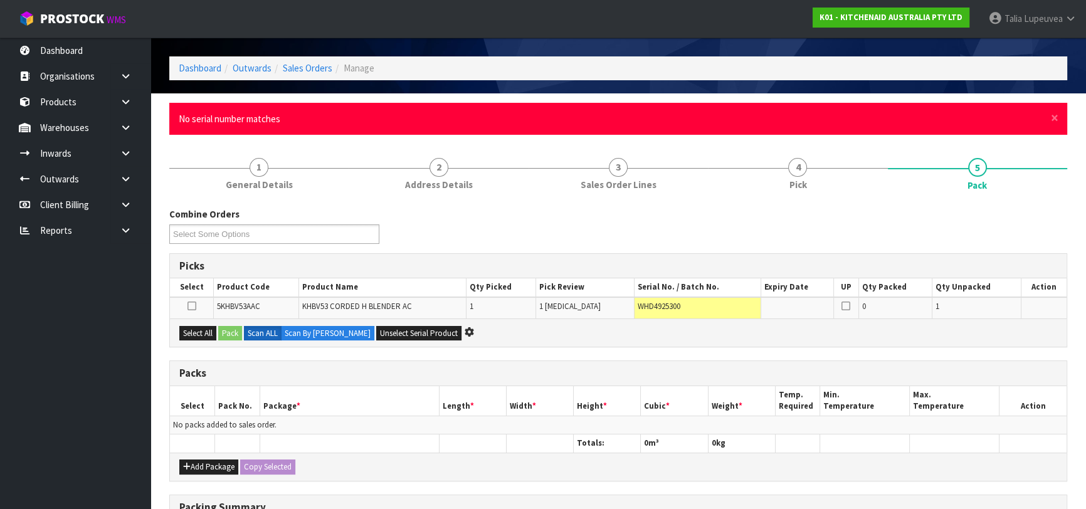
scroll to position [56, 0]
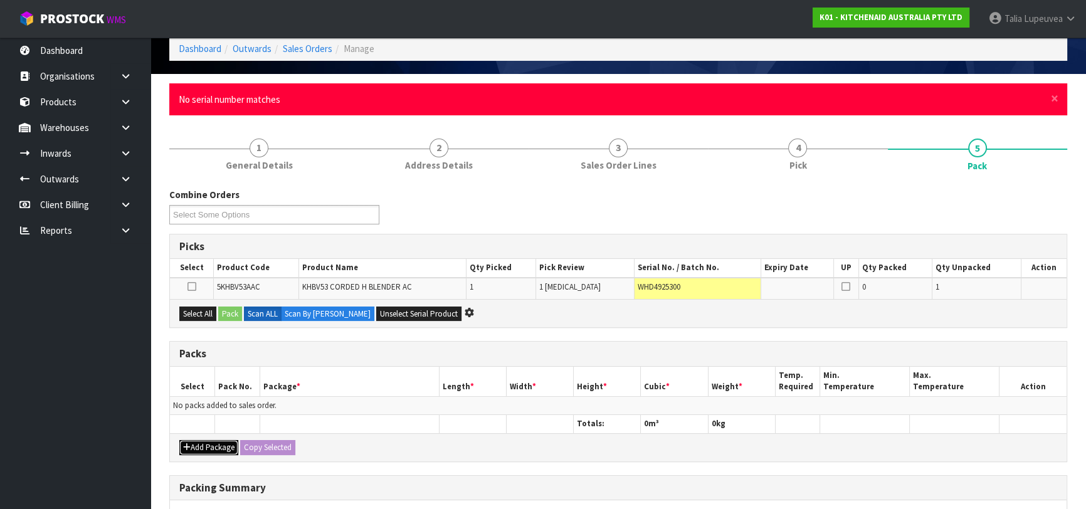
click at [199, 440] on button "Add Package" at bounding box center [208, 447] width 59 height 15
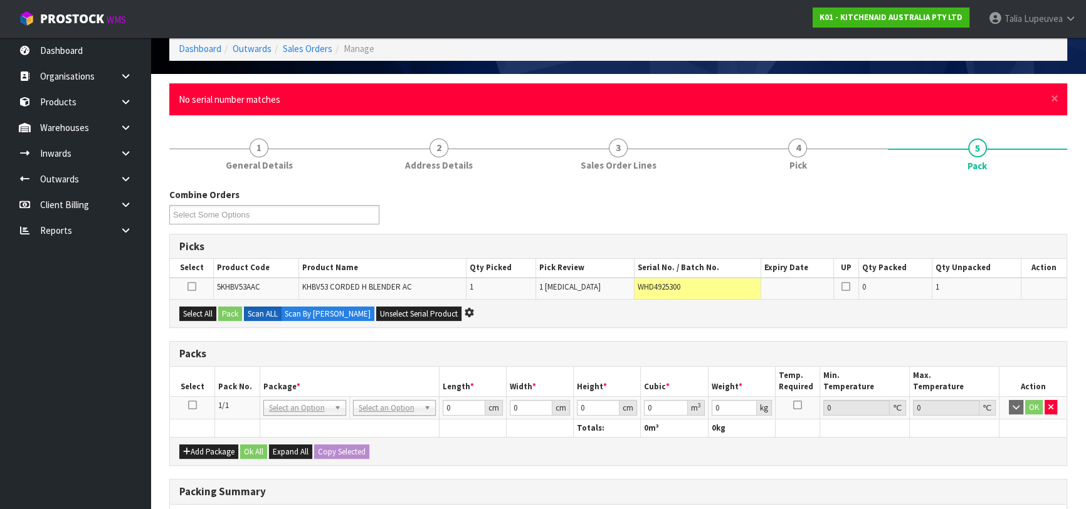
click at [194, 406] on icon at bounding box center [192, 405] width 9 height 1
drag, startPoint x: 201, startPoint y: 310, endPoint x: 210, endPoint y: 311, distance: 8.8
click at [201, 311] on button "Select All" at bounding box center [197, 314] width 37 height 15
click at [228, 311] on button "Pack" at bounding box center [230, 314] width 24 height 15
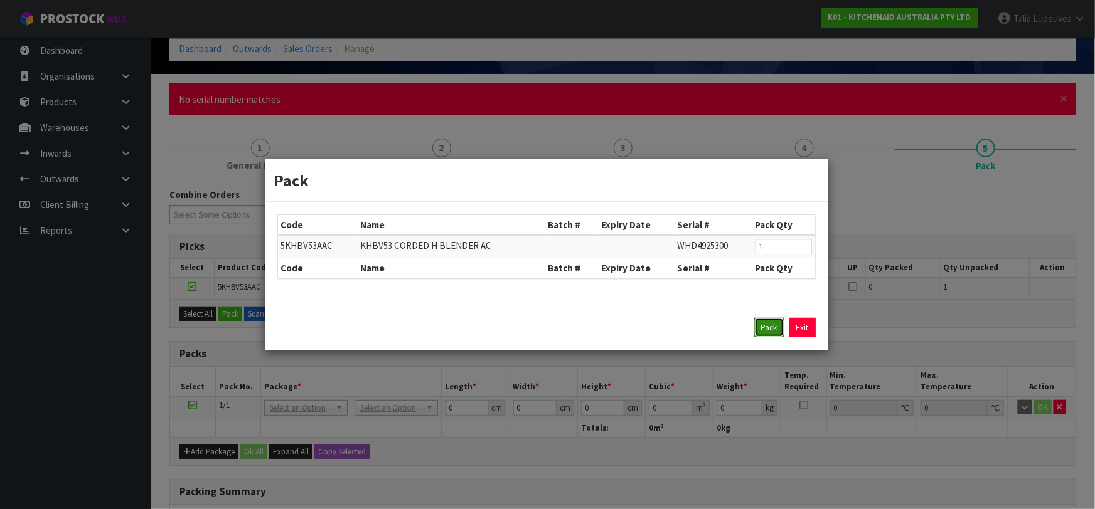
click at [778, 326] on button "Pack" at bounding box center [769, 328] width 30 height 20
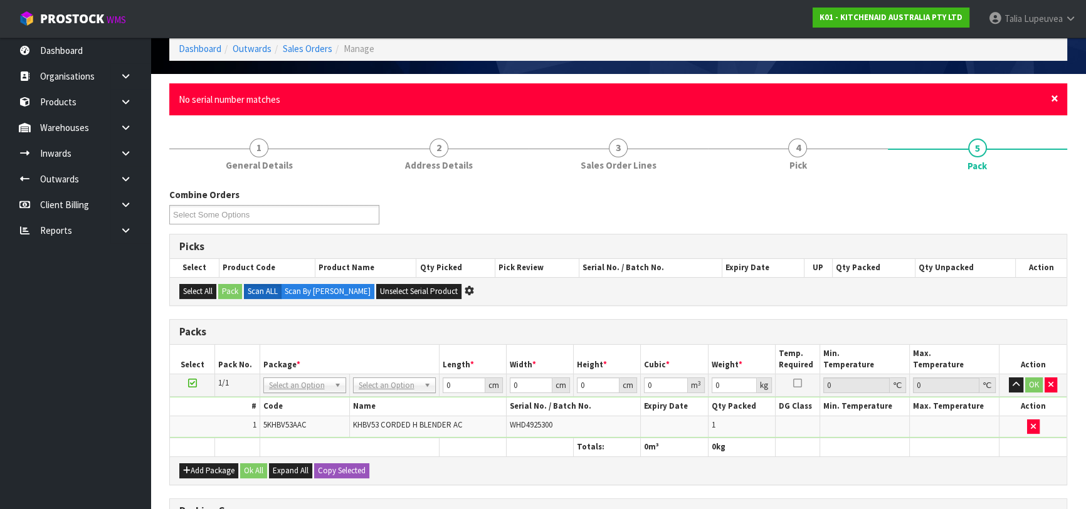
click at [1054, 95] on span "×" at bounding box center [1055, 99] width 8 height 18
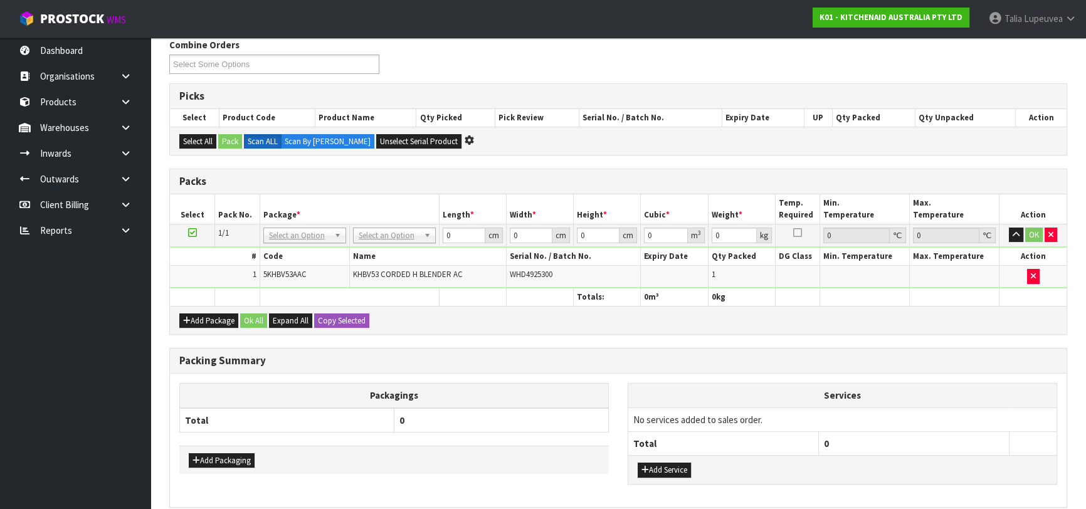
scroll to position [171, 0]
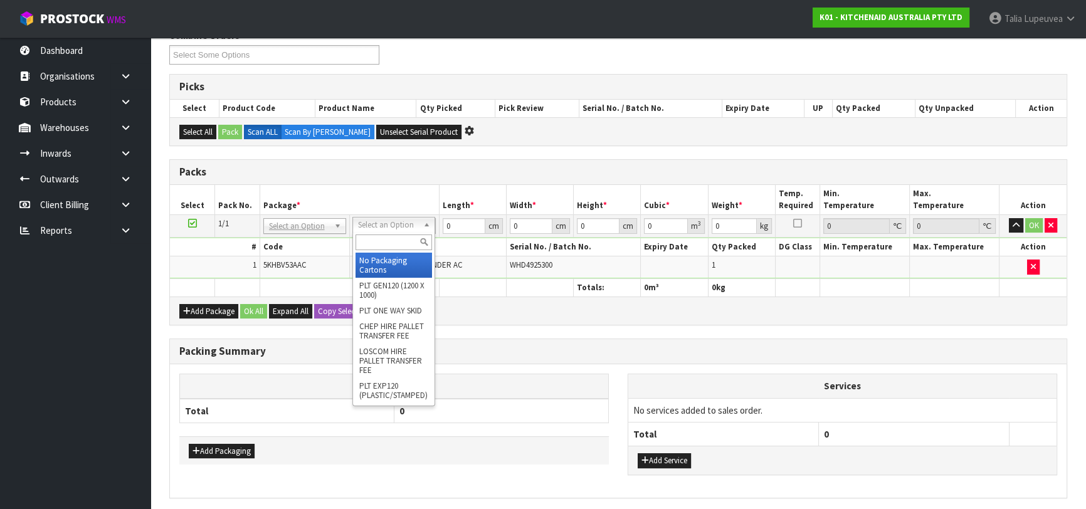
click at [401, 241] on input "text" at bounding box center [394, 243] width 77 height 16
type input "OC"
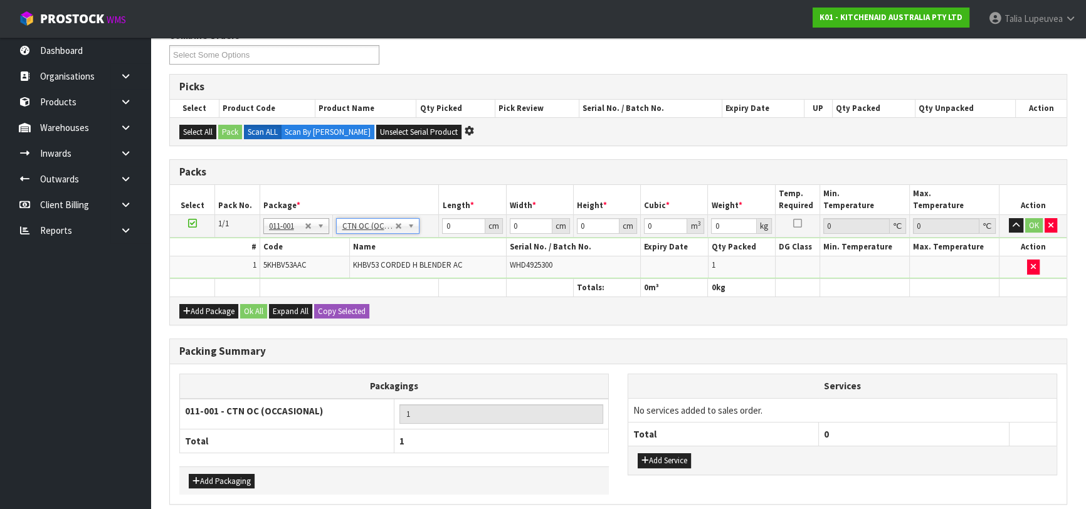
type input "1.2"
drag, startPoint x: 459, startPoint y: 224, endPoint x: 410, endPoint y: 231, distance: 48.9
click at [409, 235] on tr "1/1 NONE 007-001 007-002 007-004 007-009 007-013 007-014 007-015 007-017 007-01…" at bounding box center [618, 226] width 897 height 23
type input "30"
type input "27"
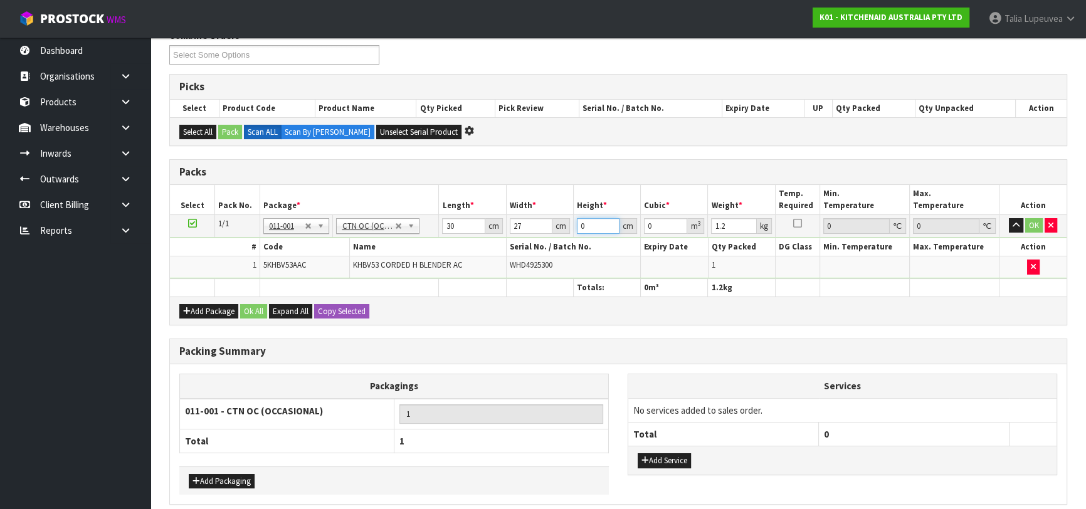
type input "1"
type input "0.00081"
type input "14"
type input "0.01134"
type input "14"
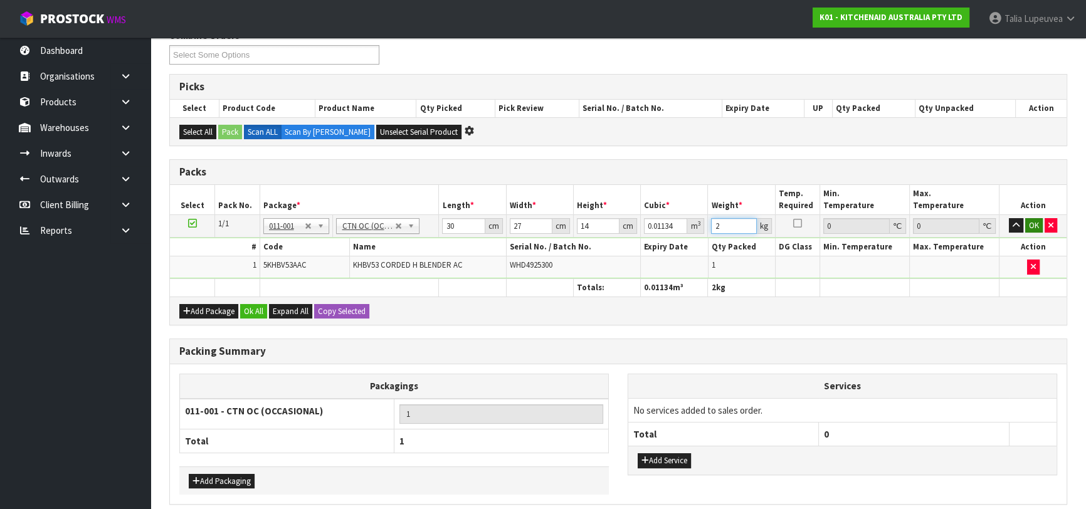
type input "2"
click at [1027, 226] on button "OK" at bounding box center [1035, 225] width 18 height 15
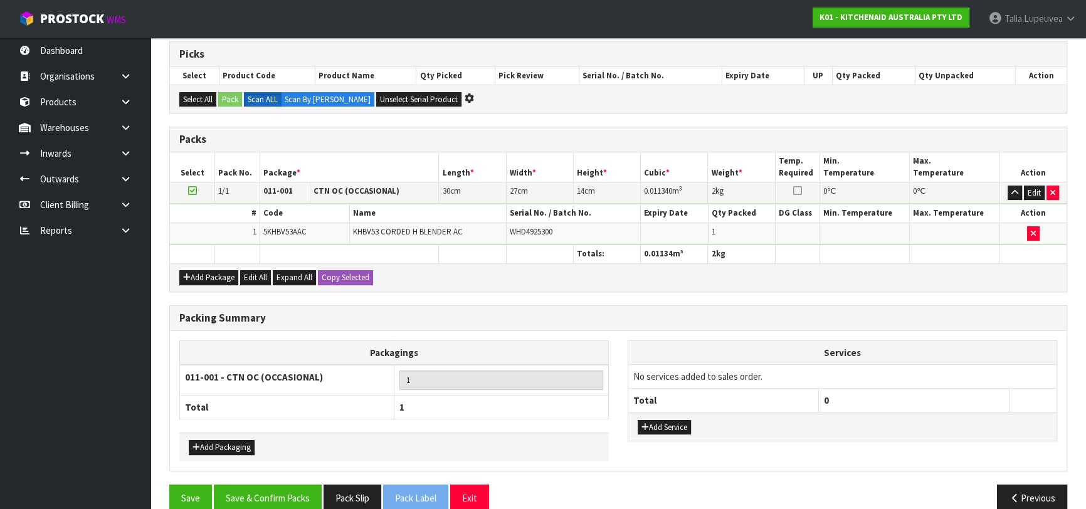
scroll to position [221, 0]
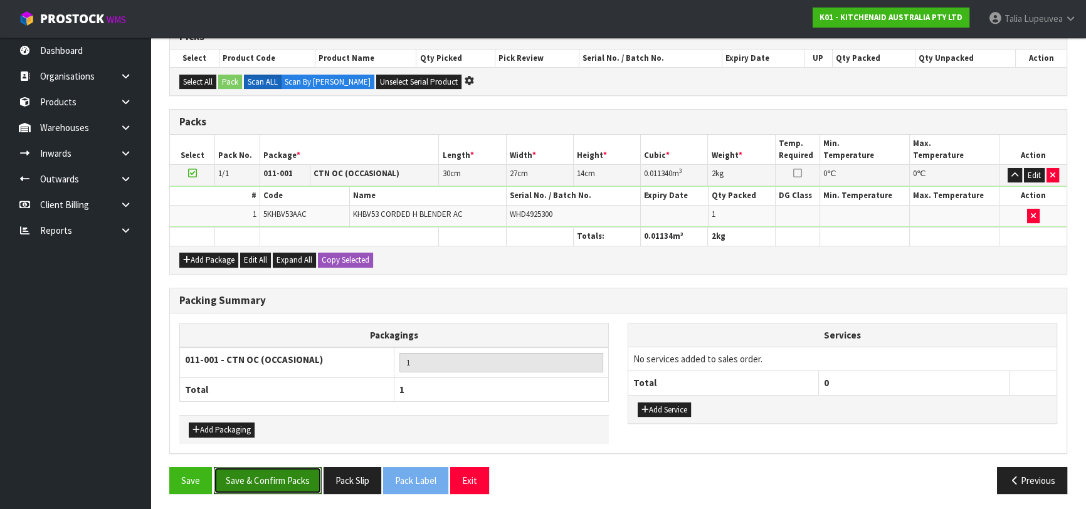
drag, startPoint x: 305, startPoint y: 470, endPoint x: 332, endPoint y: 458, distance: 29.5
click at [308, 468] on button "Save & Confirm Packs" at bounding box center [268, 480] width 108 height 27
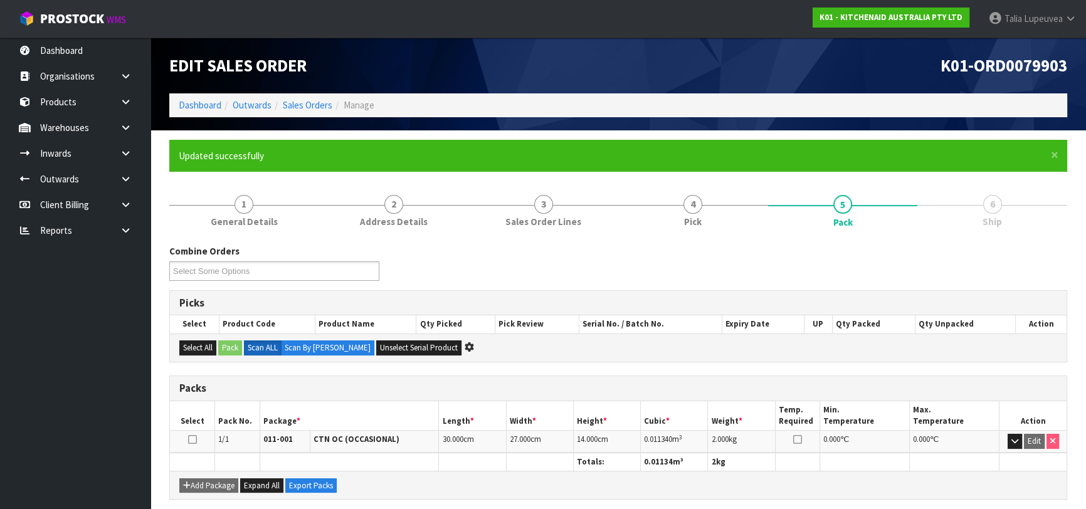
scroll to position [198, 0]
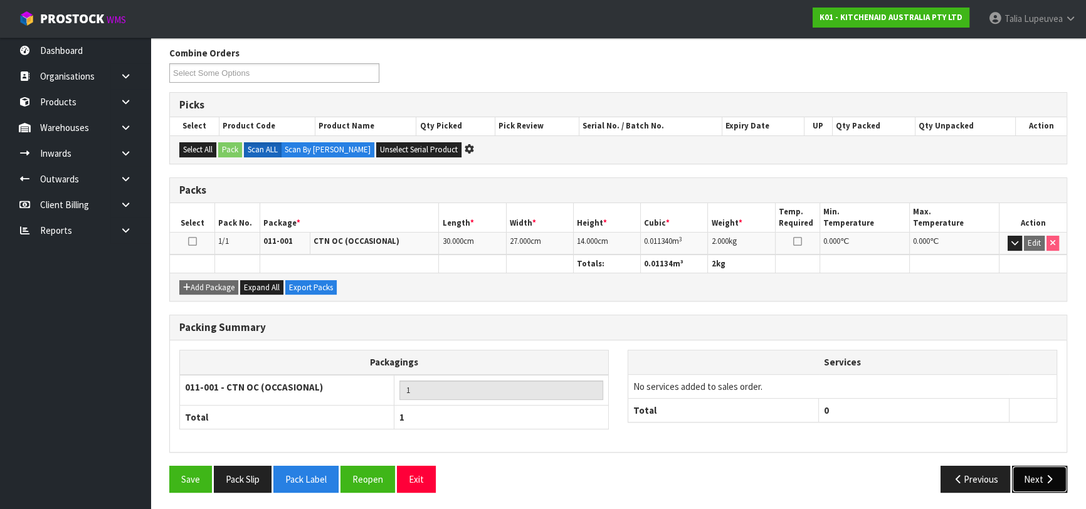
click at [1029, 477] on button "Next" at bounding box center [1039, 479] width 55 height 27
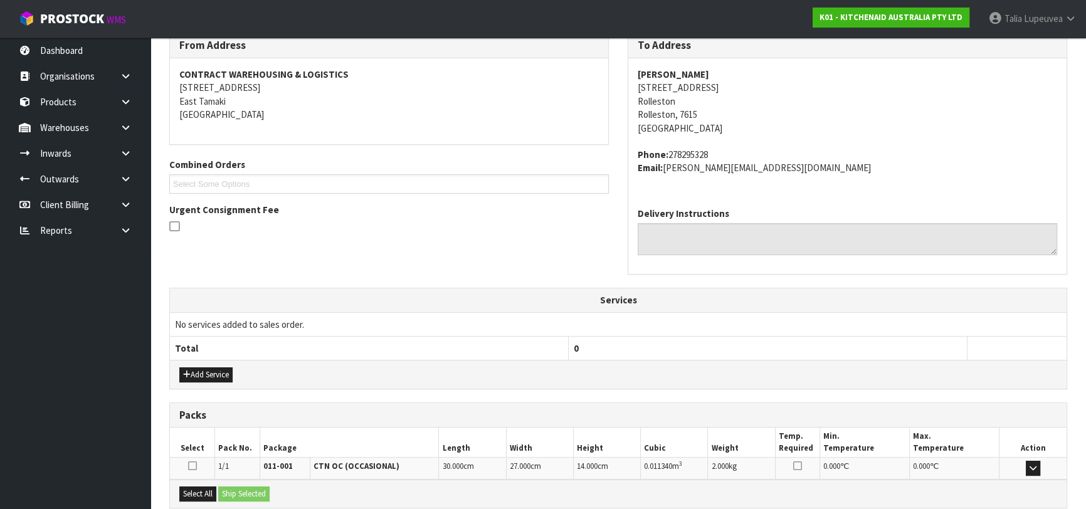
scroll to position [344, 0]
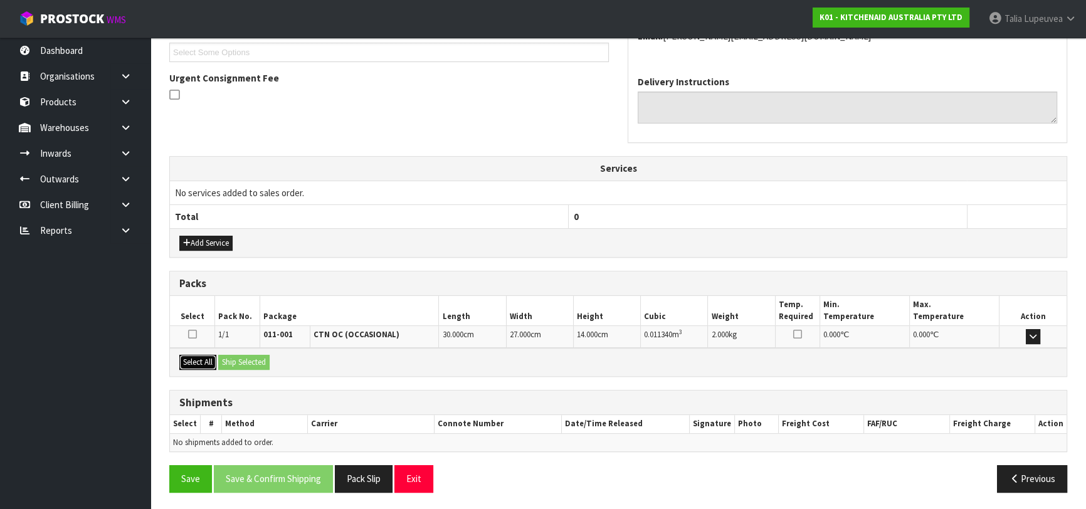
drag, startPoint x: 189, startPoint y: 363, endPoint x: 220, endPoint y: 362, distance: 31.4
click at [193, 362] on button "Select All" at bounding box center [197, 362] width 37 height 15
click at [222, 362] on button "Ship Selected" at bounding box center [243, 362] width 51 height 15
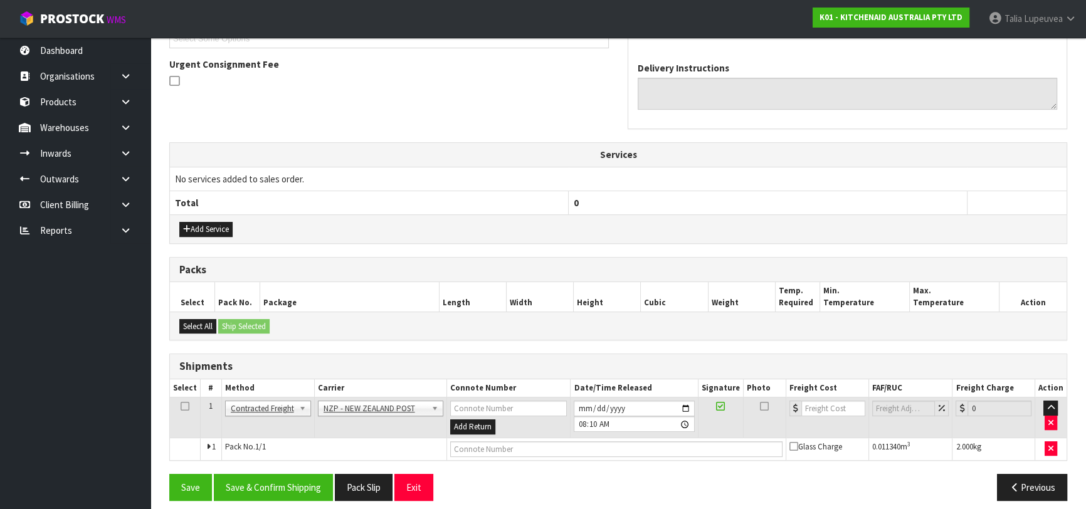
scroll to position [366, 0]
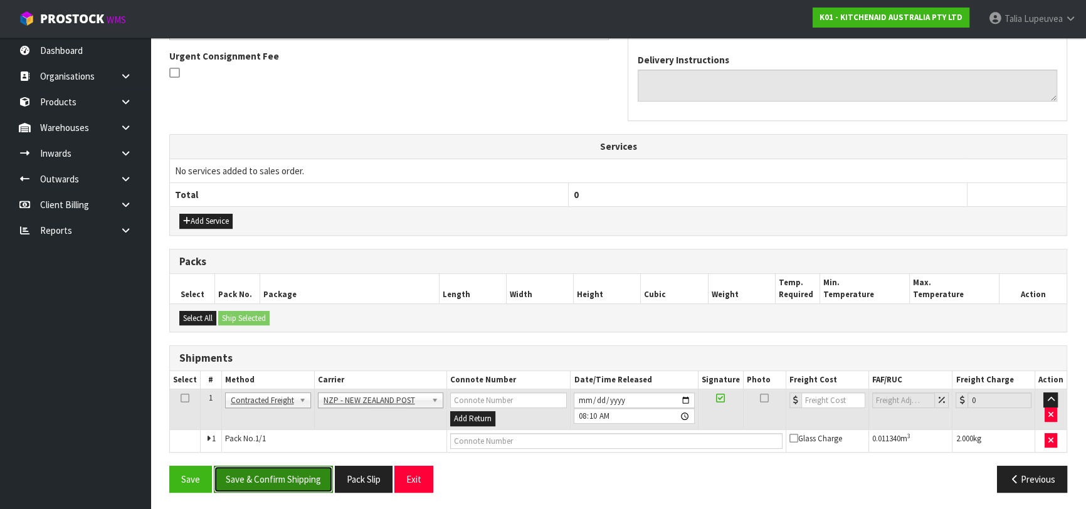
drag, startPoint x: 304, startPoint y: 475, endPoint x: 291, endPoint y: 466, distance: 15.7
click at [304, 475] on button "Save & Confirm Shipping" at bounding box center [273, 479] width 119 height 27
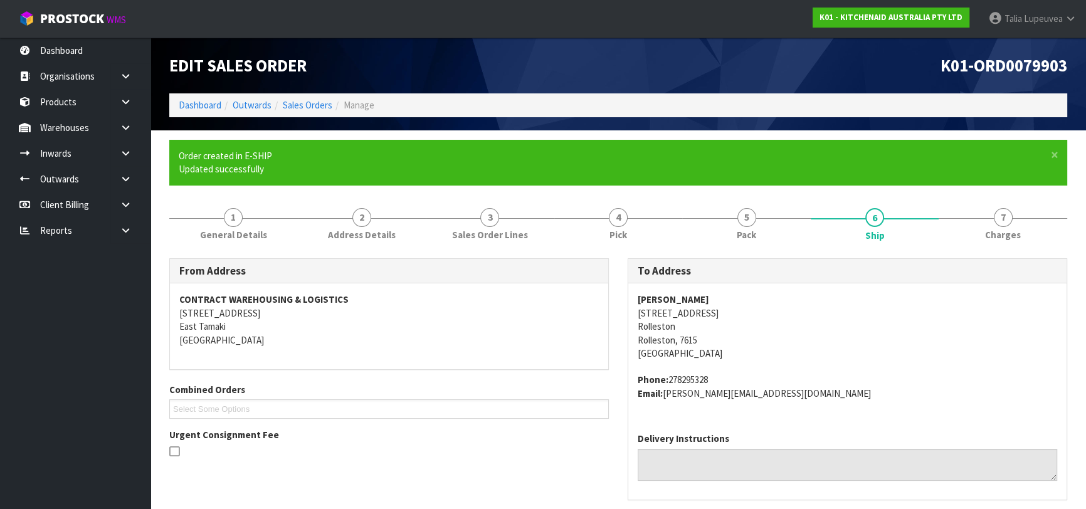
scroll to position [348, 0]
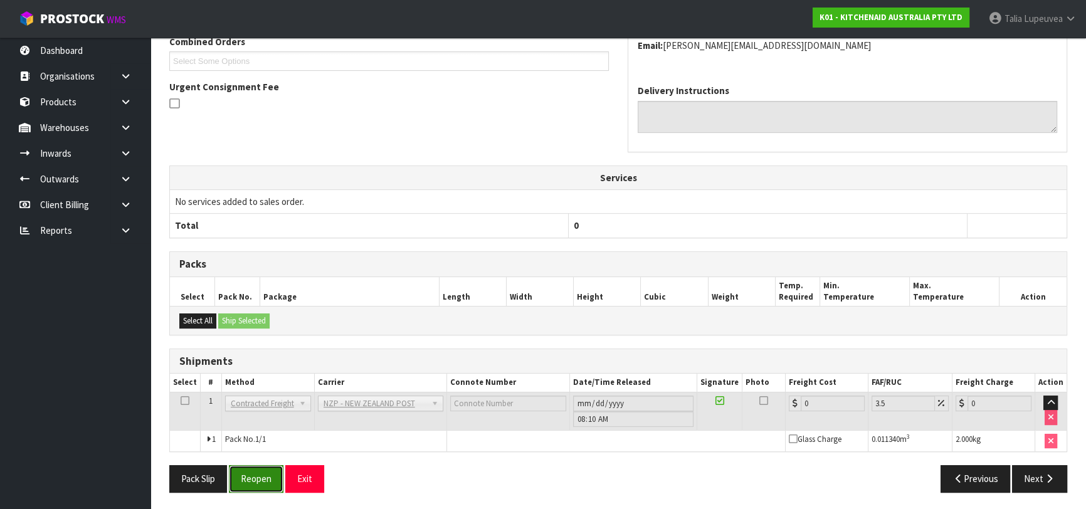
click at [267, 482] on button "Reopen" at bounding box center [256, 478] width 55 height 27
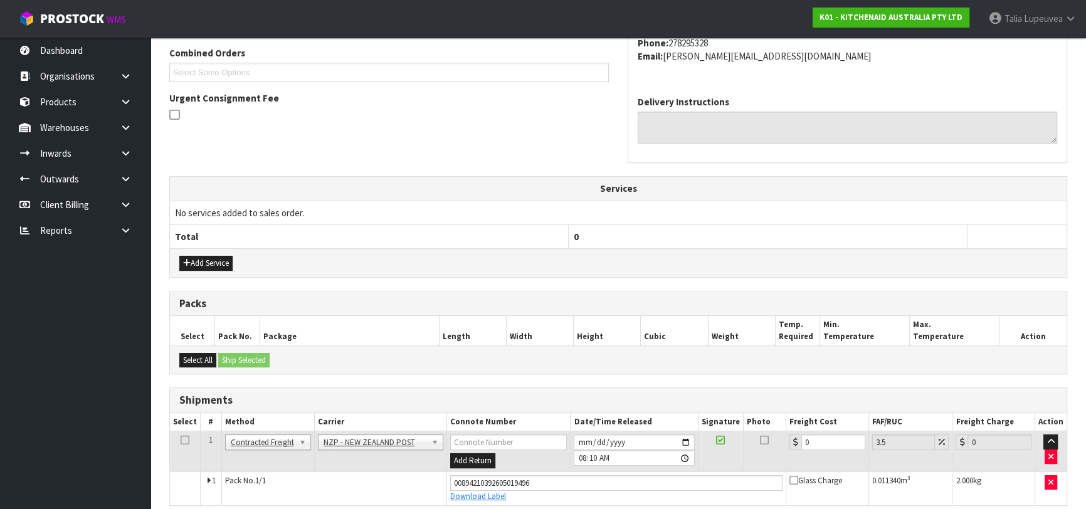
scroll to position [342, 0]
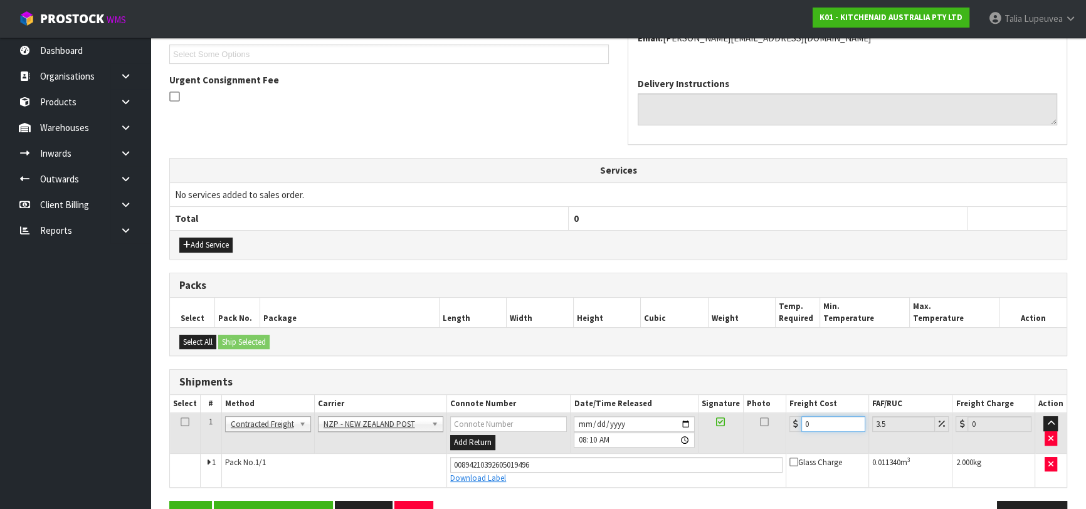
drag, startPoint x: 820, startPoint y: 421, endPoint x: 770, endPoint y: 423, distance: 50.2
click at [765, 423] on tr "1 Client Local Pickup Customer Local Pickup Company Freight Contracted Freight …" at bounding box center [618, 433] width 897 height 41
type input "1"
type input "1.03"
type input "11"
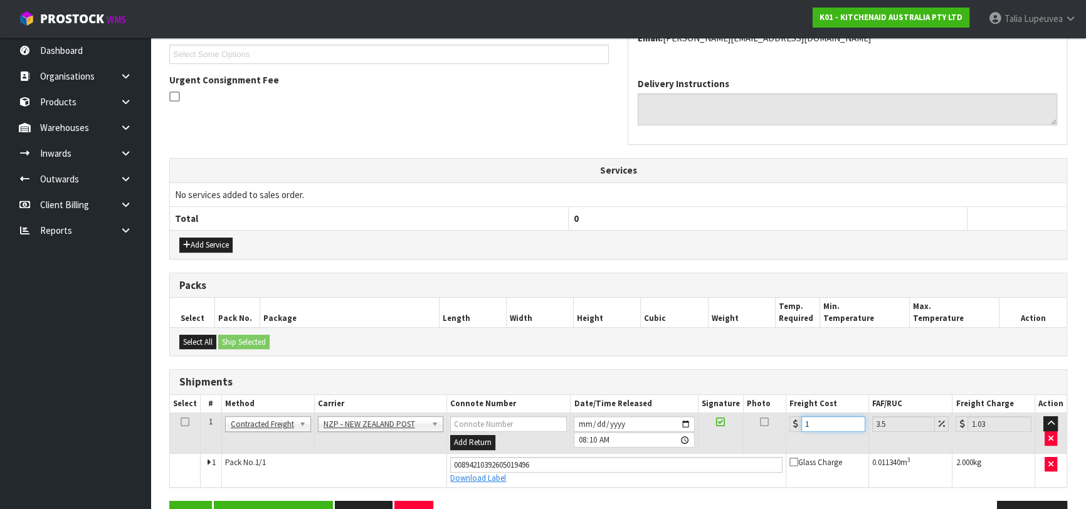
type input "11.38"
type input "11.6"
type input "12.01"
type input "11.61"
type input "12.02"
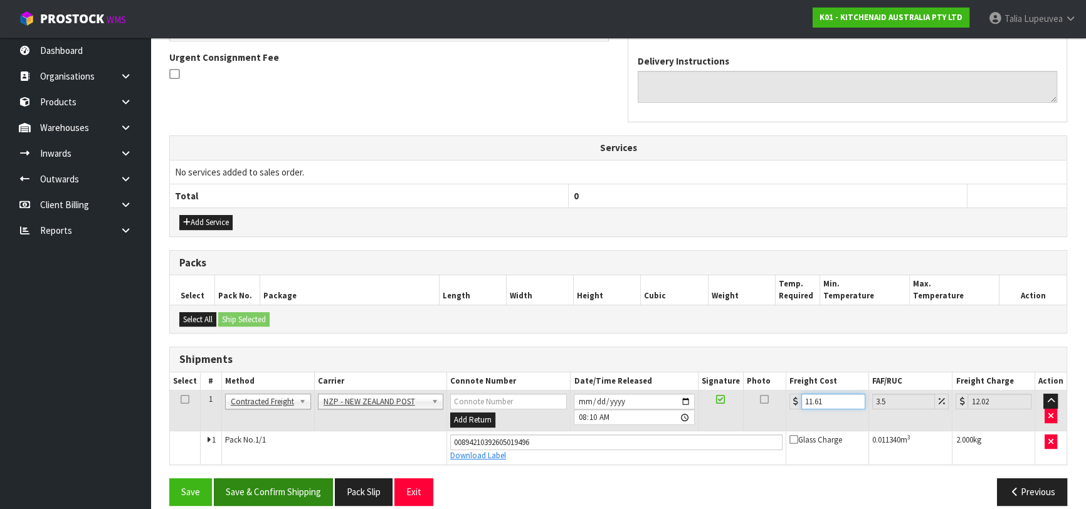
scroll to position [377, 0]
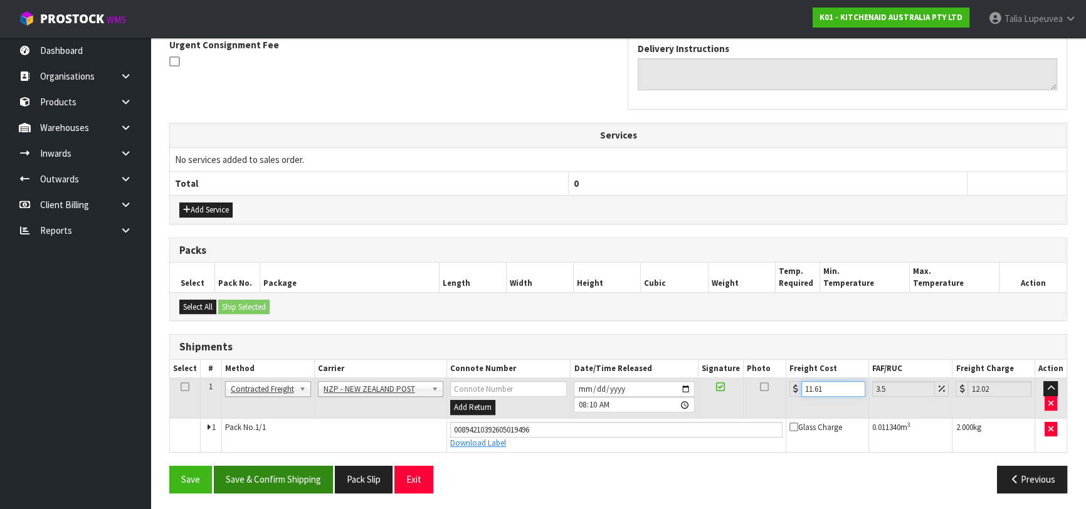
type input "11.61"
click at [289, 471] on button "Save & Confirm Shipping" at bounding box center [273, 479] width 119 height 27
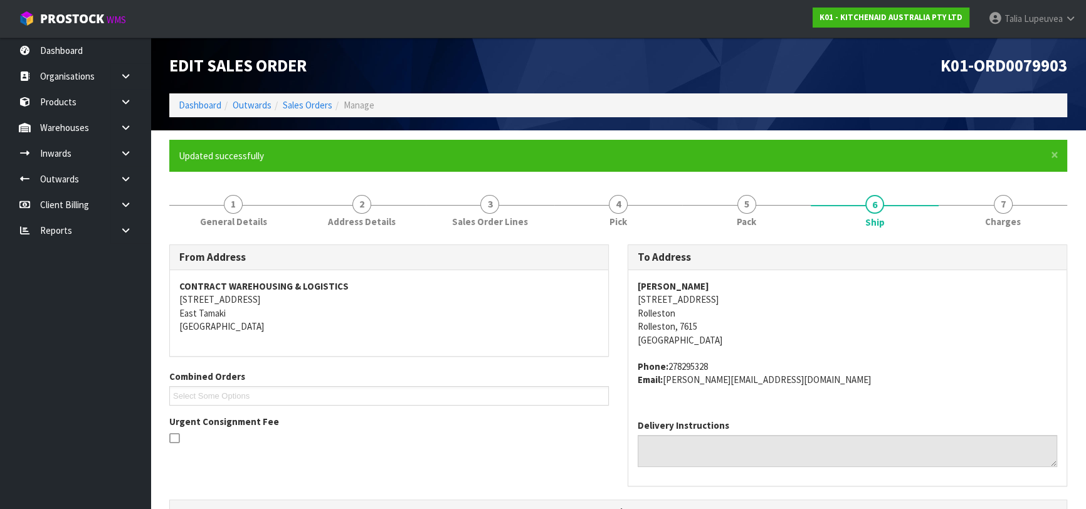
scroll to position [344, 0]
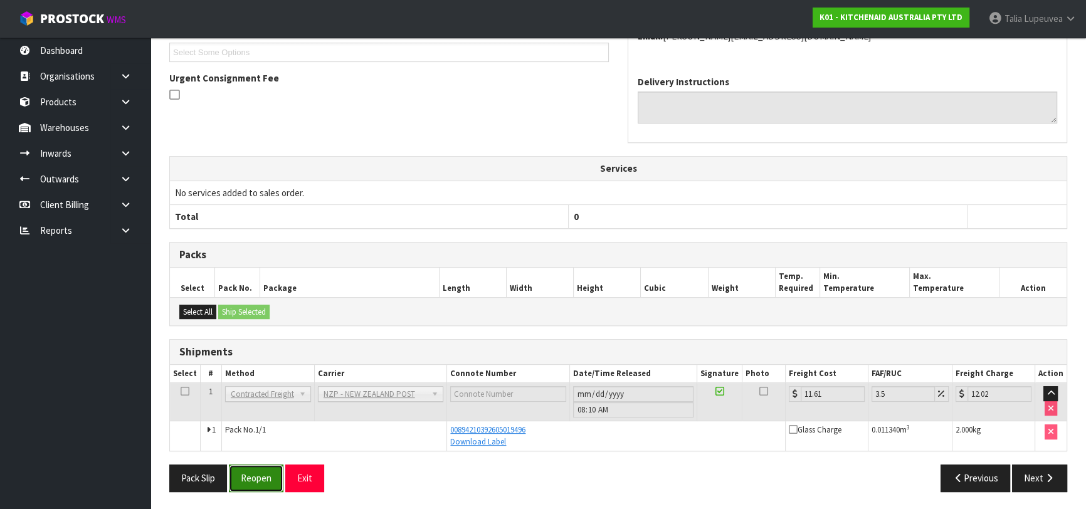
click at [267, 474] on button "Reopen" at bounding box center [256, 478] width 55 height 27
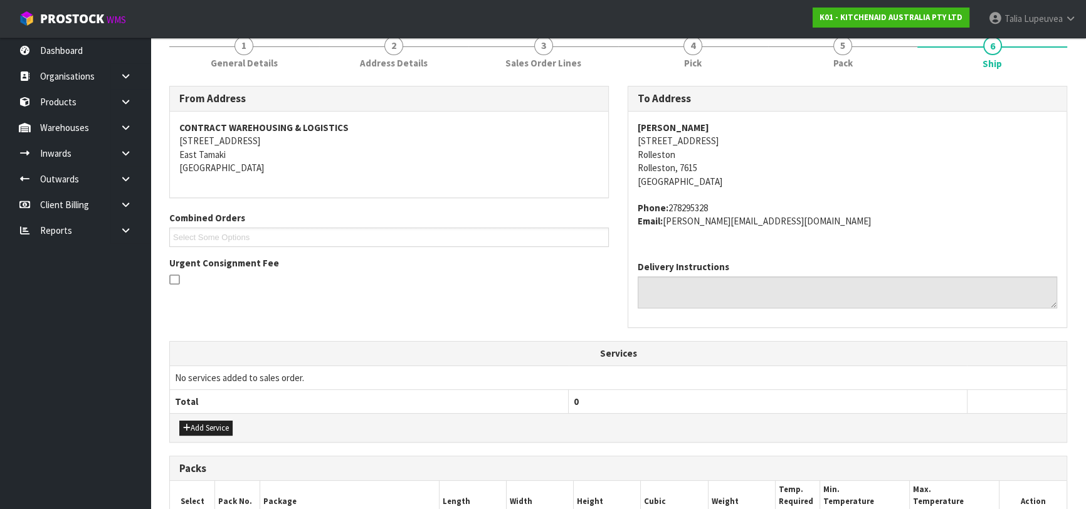
scroll to position [377, 0]
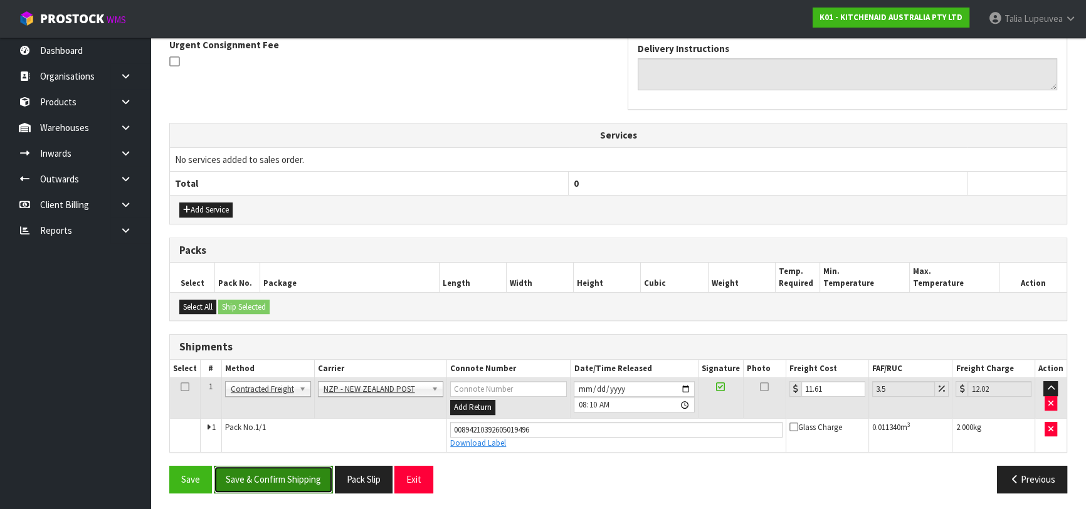
click at [274, 471] on button "Save & Confirm Shipping" at bounding box center [273, 479] width 119 height 27
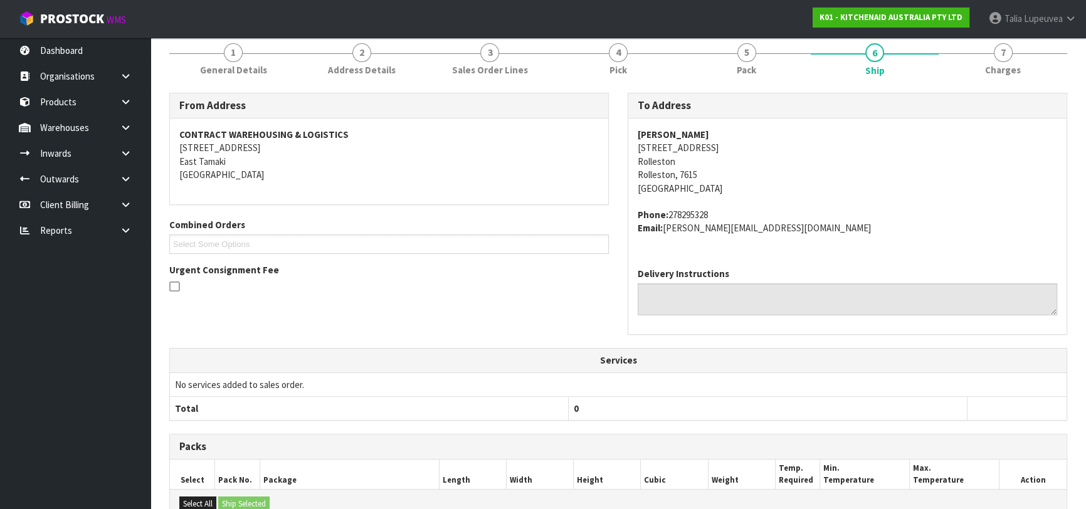
scroll to position [1, 0]
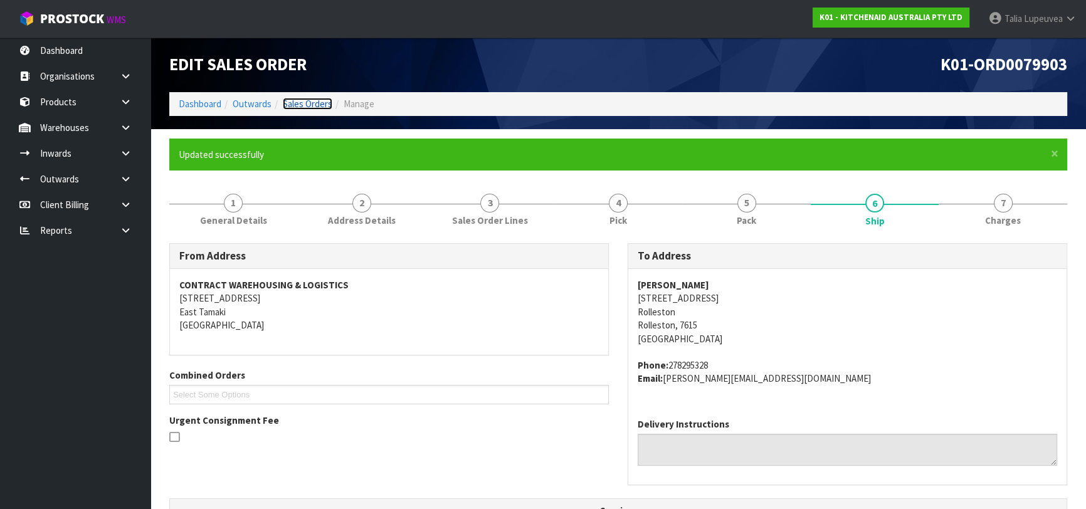
click at [305, 102] on link "Sales Orders" at bounding box center [308, 104] width 50 height 12
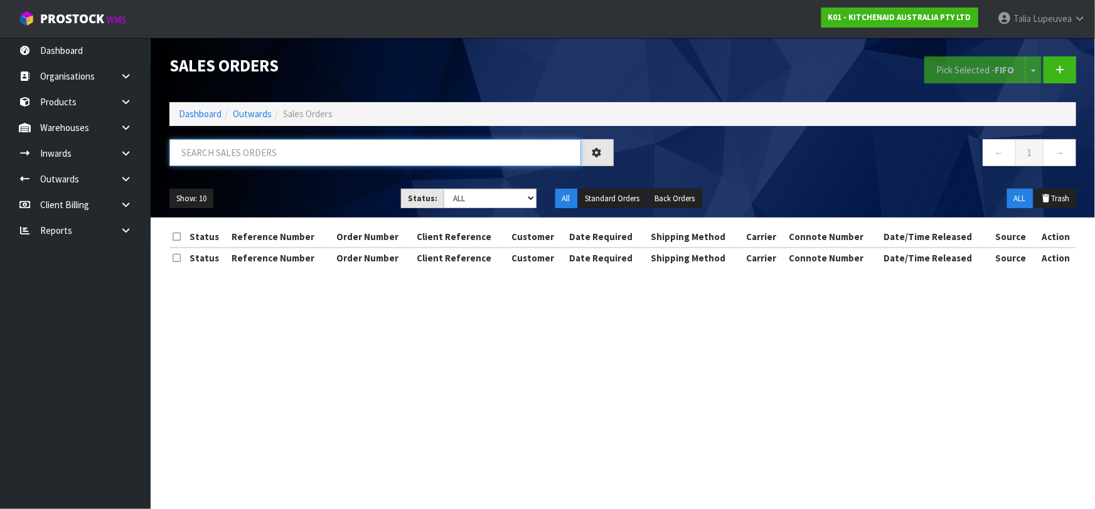
click at [323, 152] on input "text" at bounding box center [374, 152] width 411 height 27
type input "JOB-0414837"
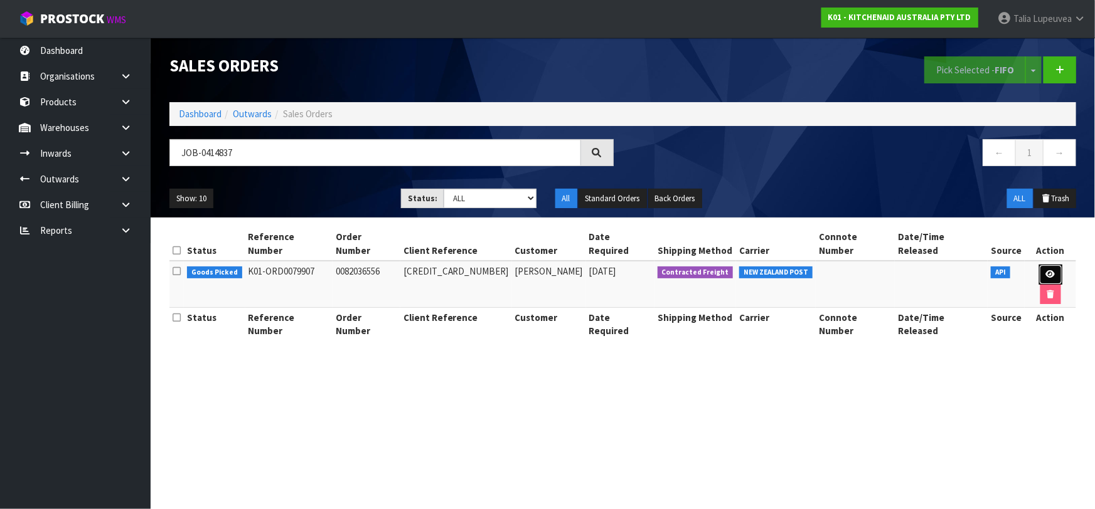
click at [1046, 270] on icon at bounding box center [1050, 274] width 9 height 8
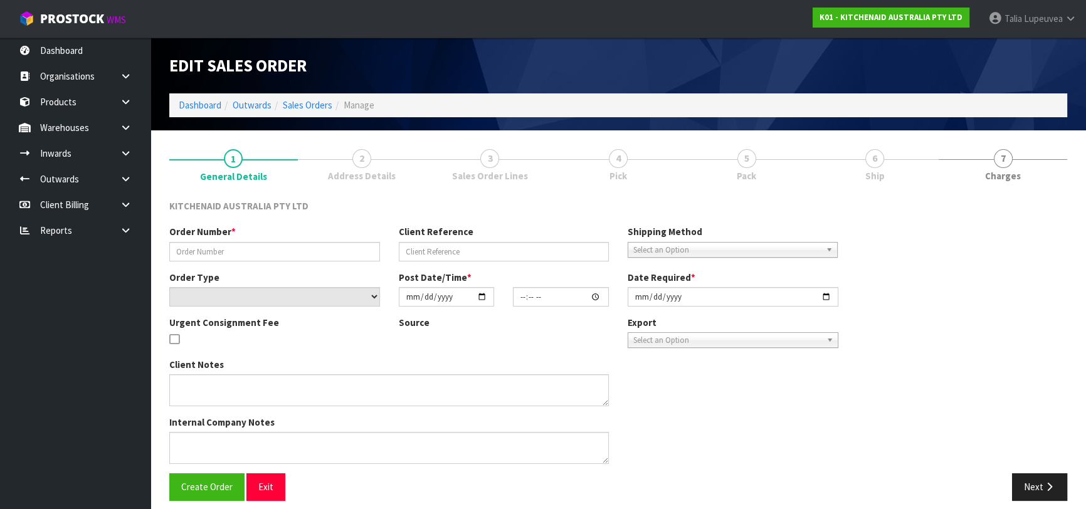
type input "0082036556"
type input "64036960108907"
select select "number:0"
type input "2025-09-29"
type input "06:36:36.000"
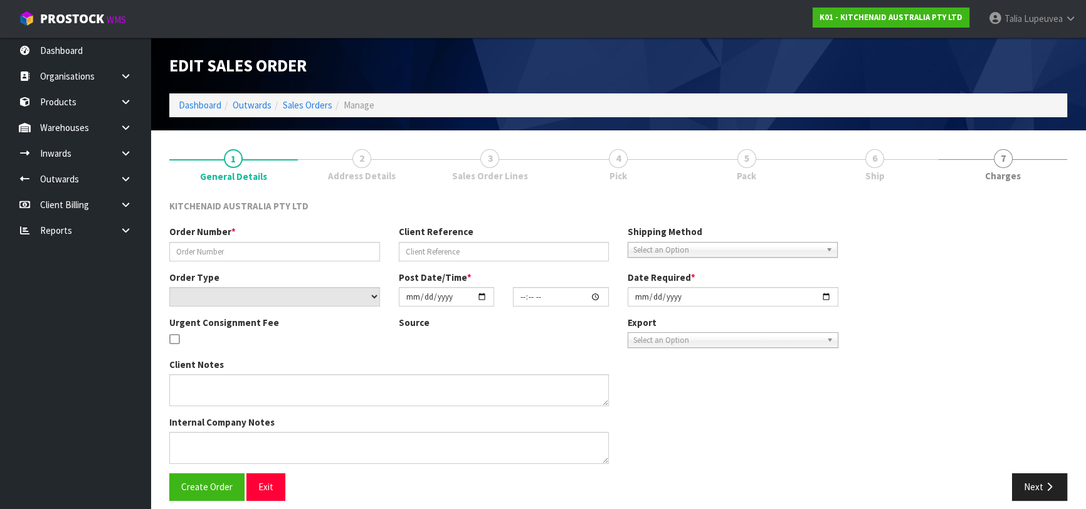
type input "2025-09-29"
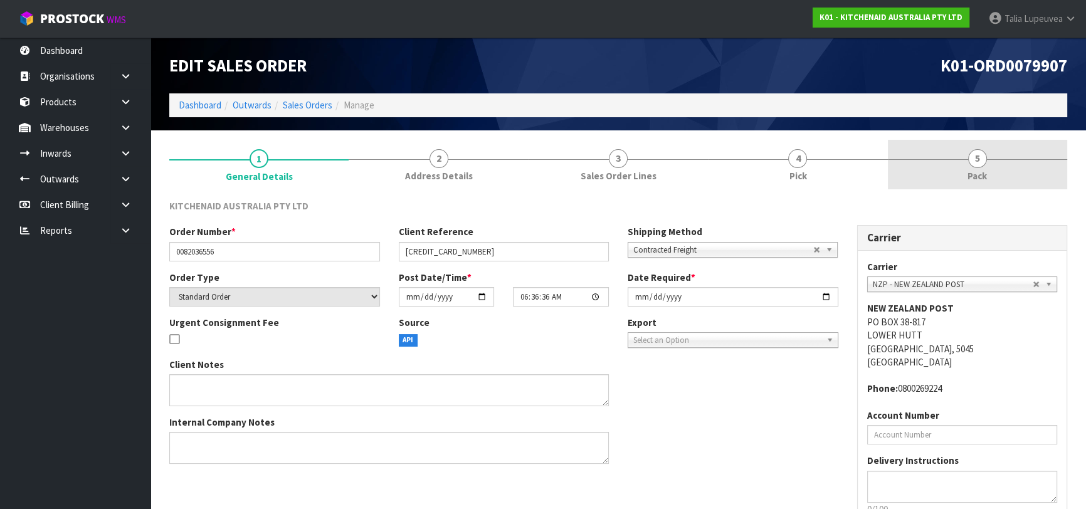
click at [975, 178] on span "Pack" at bounding box center [977, 175] width 19 height 13
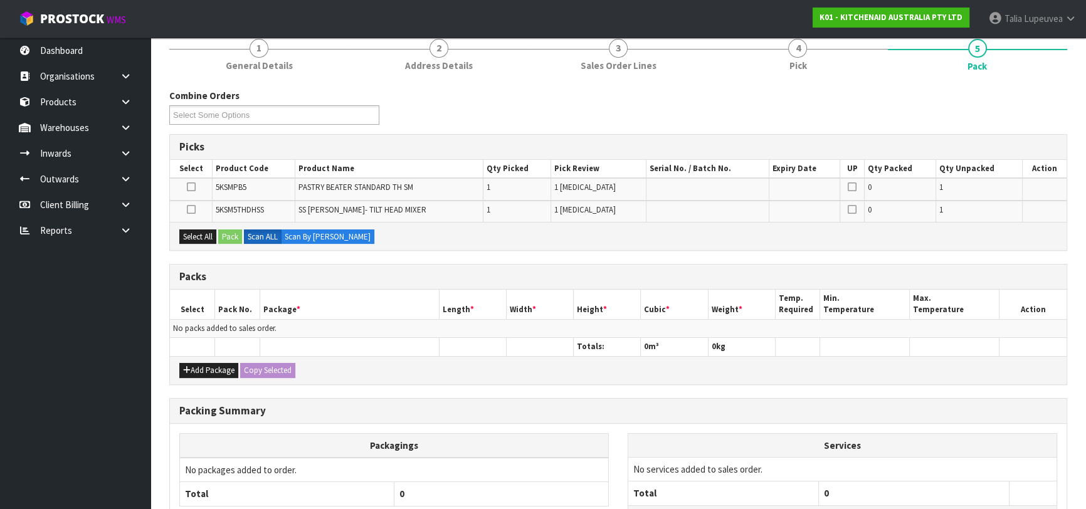
scroll to position [114, 0]
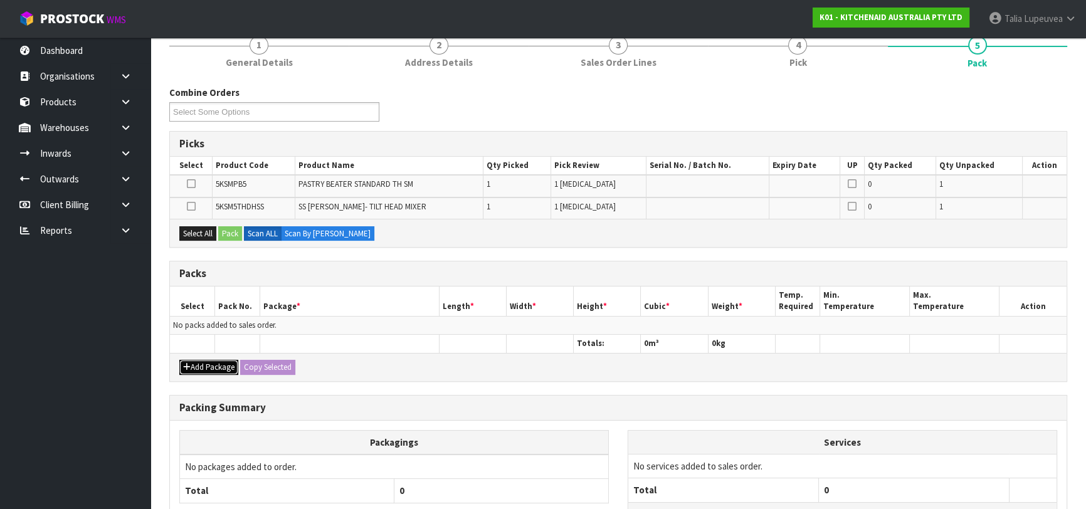
click at [214, 361] on button "Add Package" at bounding box center [208, 367] width 59 height 15
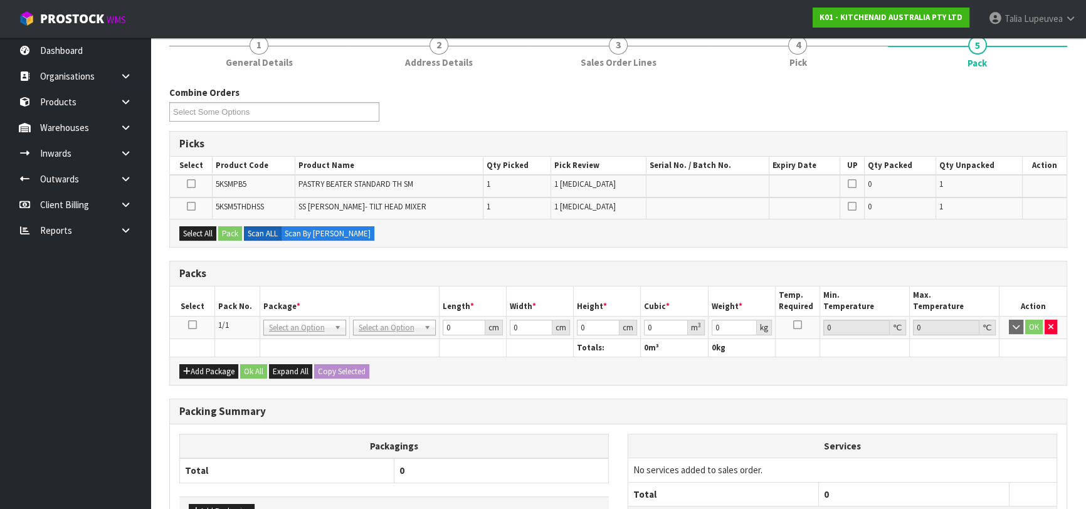
click at [196, 322] on td at bounding box center [192, 327] width 45 height 23
click at [193, 325] on icon at bounding box center [192, 325] width 9 height 1
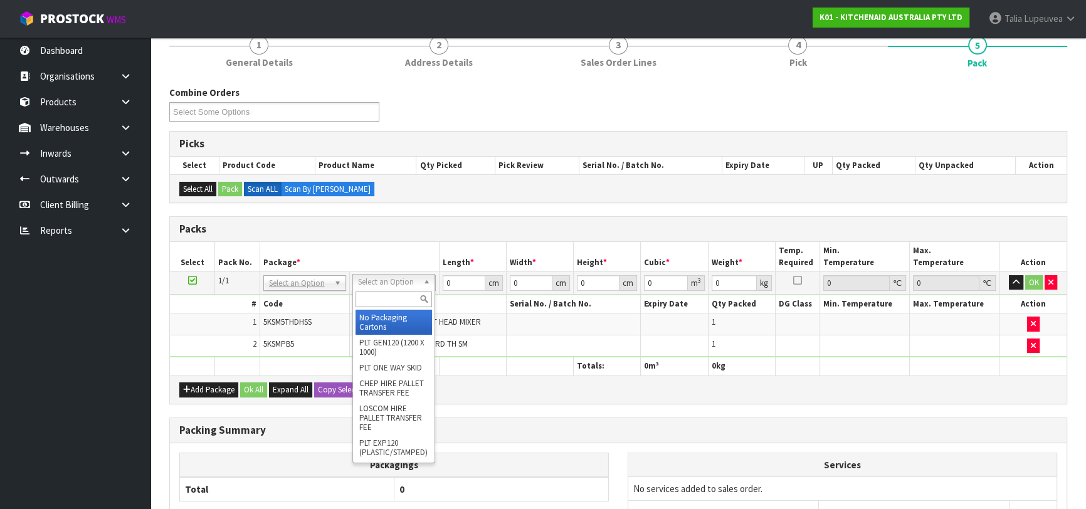
click at [395, 298] on input "text" at bounding box center [394, 300] width 77 height 16
type input "OC"
drag, startPoint x: 398, startPoint y: 315, endPoint x: 464, endPoint y: 277, distance: 76.2
click at [408, 308] on div "OC CTN OC (OCCASIONAL)" at bounding box center [394, 313] width 83 height 49
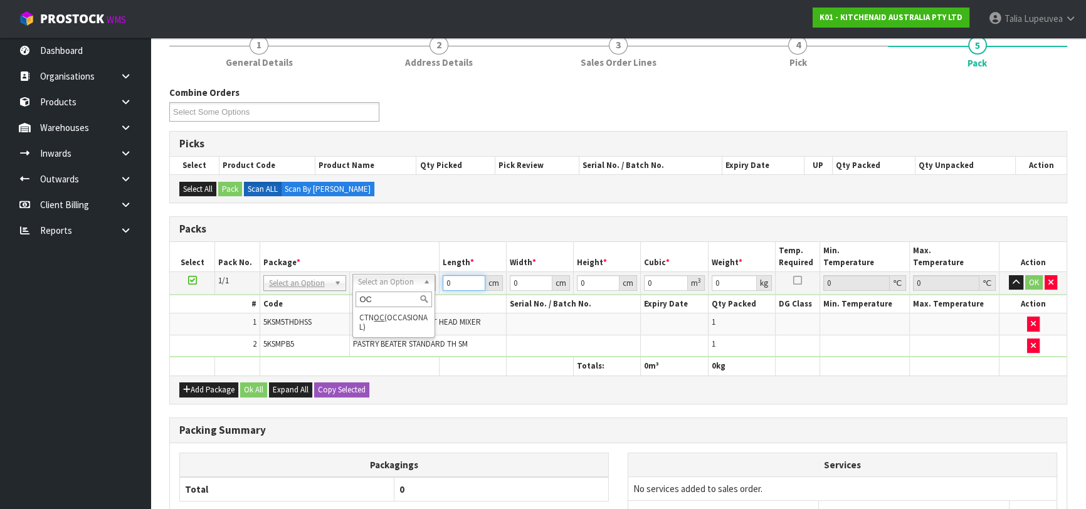
drag, startPoint x: 453, startPoint y: 279, endPoint x: 431, endPoint y: 287, distance: 23.2
click at [431, 287] on body "Toggle navigation ProStock WMS K01 - KITCHENAID AUSTRALIA PTY LTD Talia Lupeuve…" at bounding box center [543, 140] width 1086 height 509
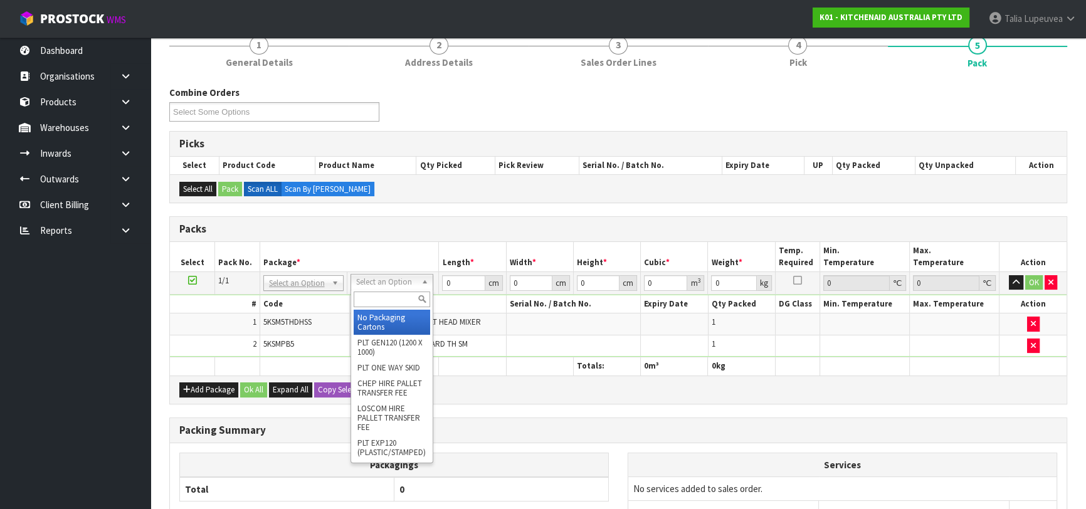
click at [398, 300] on input "text" at bounding box center [392, 300] width 77 height 16
type input "OC"
drag, startPoint x: 401, startPoint y: 319, endPoint x: 461, endPoint y: 282, distance: 70.5
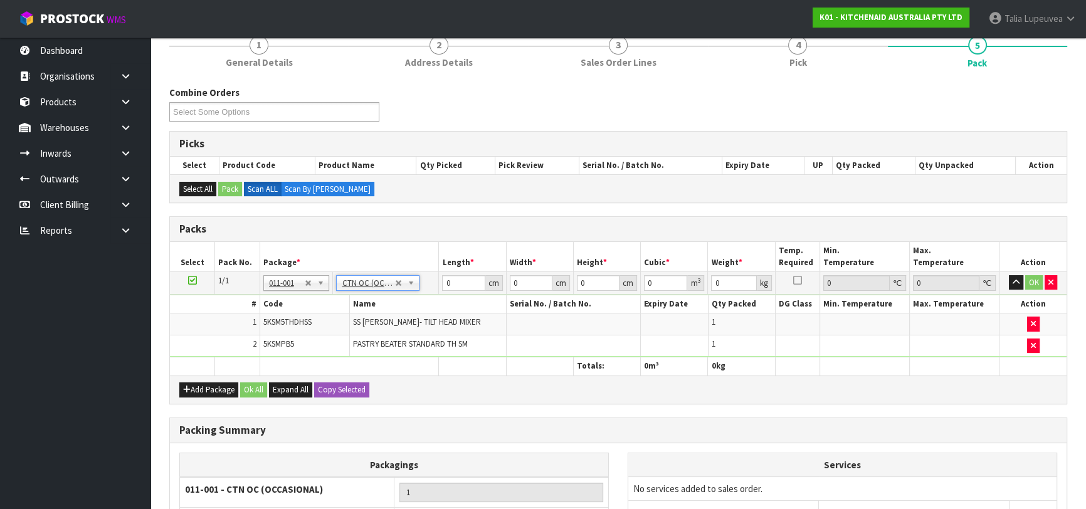
type input "0.65"
drag, startPoint x: 437, startPoint y: 289, endPoint x: 416, endPoint y: 288, distance: 20.1
click at [416, 288] on tr "1/1 NONE 007-001 007-002 007-004 007-009 007-013 007-014 007-015 007-017 007-01…" at bounding box center [618, 283] width 897 height 23
type input "24"
type input "20"
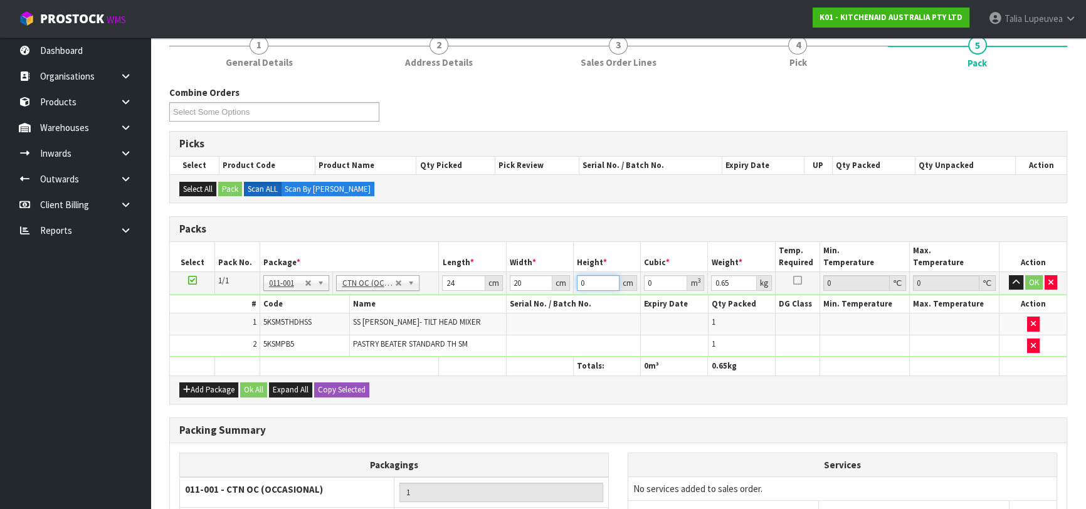
type input "1"
type input "0.00048"
type input "17"
type input "0.00816"
type input "17"
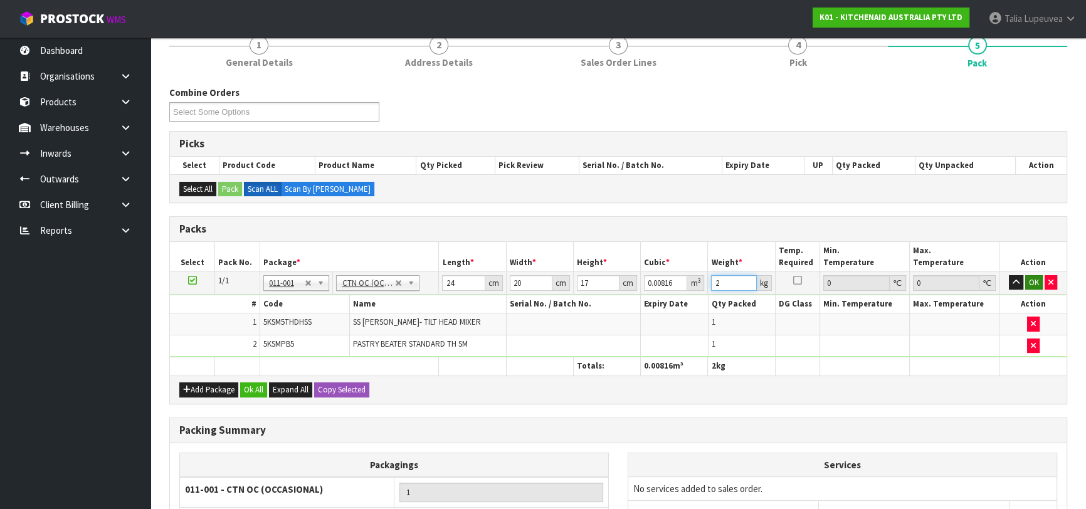
type input "2"
click at [1033, 282] on button "OK" at bounding box center [1035, 282] width 18 height 15
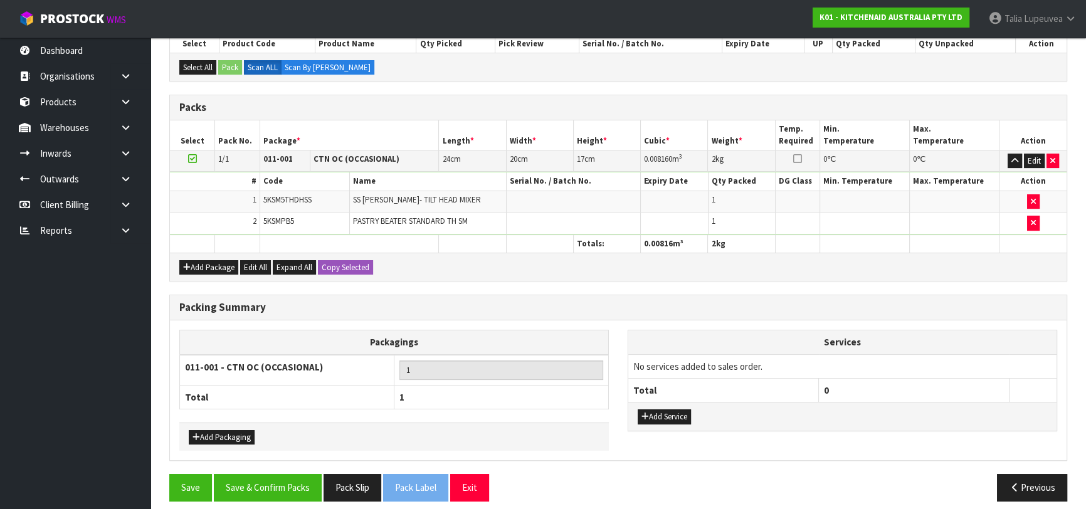
scroll to position [243, 0]
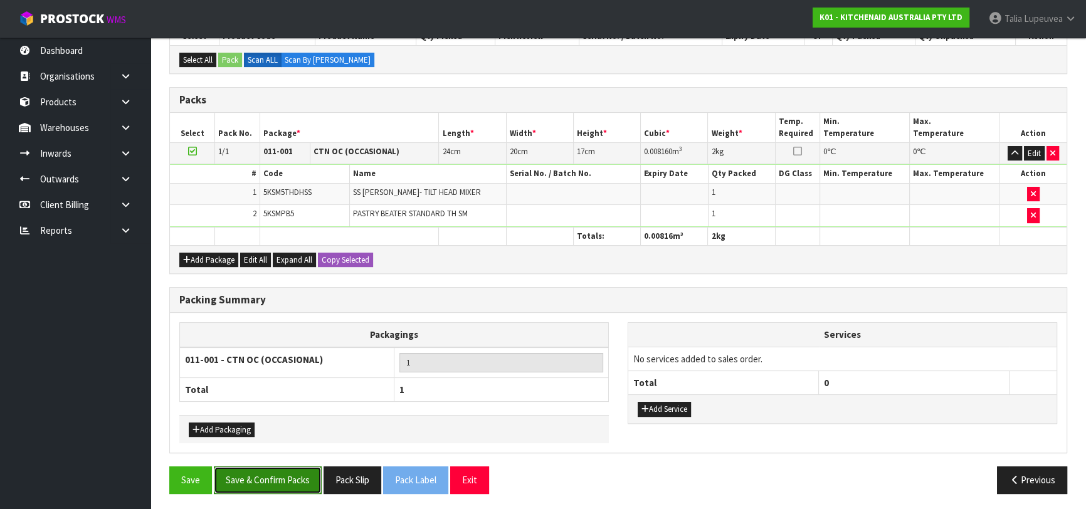
click at [282, 479] on button "Save & Confirm Packs" at bounding box center [268, 480] width 108 height 27
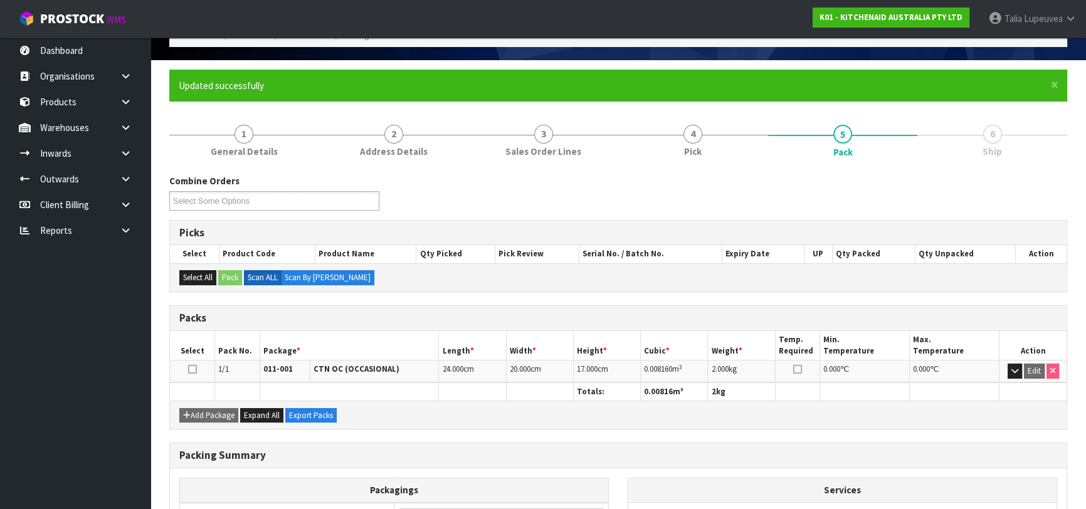
scroll to position [198, 0]
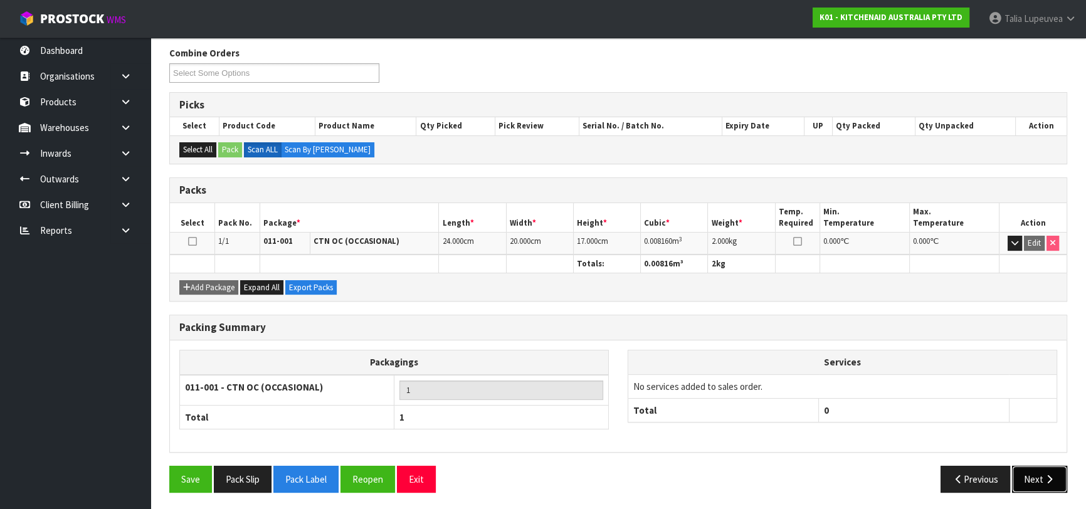
click at [1029, 469] on button "Next" at bounding box center [1039, 479] width 55 height 27
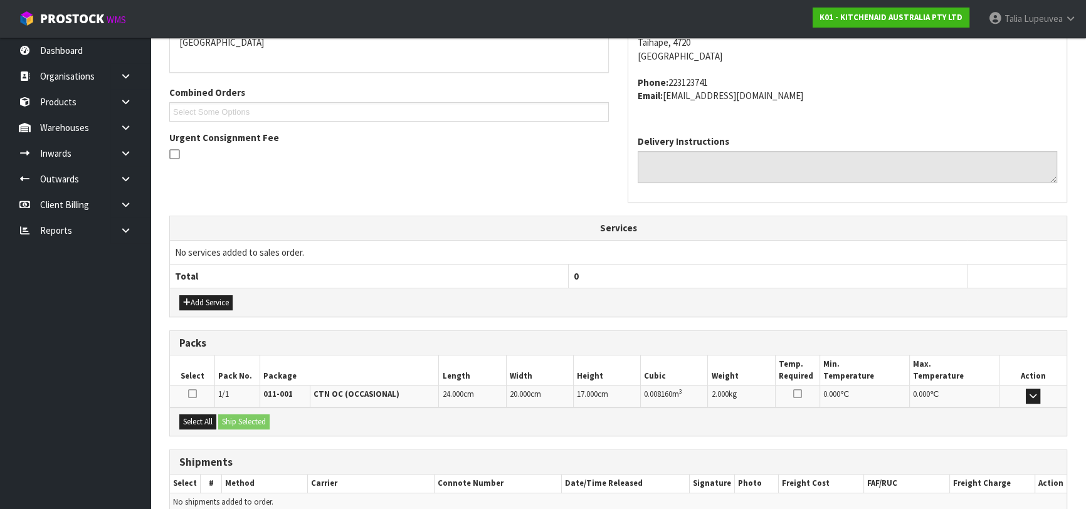
scroll to position [344, 0]
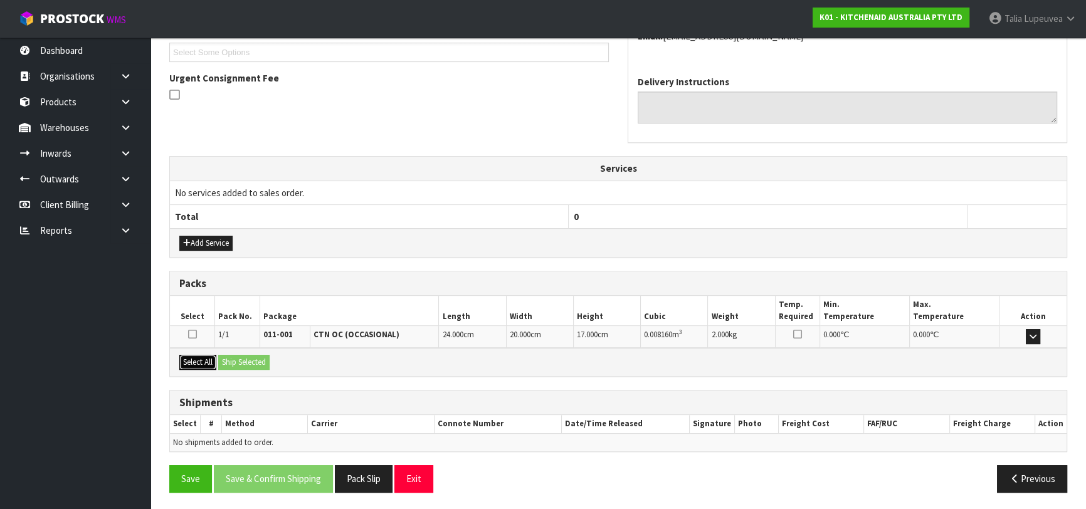
click at [202, 355] on button "Select All" at bounding box center [197, 362] width 37 height 15
click at [238, 358] on button "Ship Selected" at bounding box center [243, 362] width 51 height 15
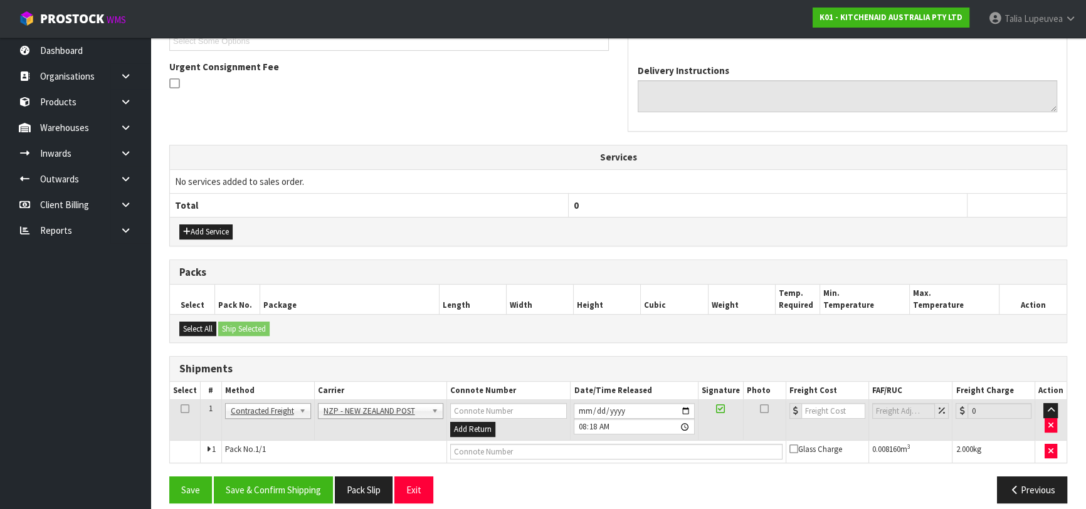
scroll to position [366, 0]
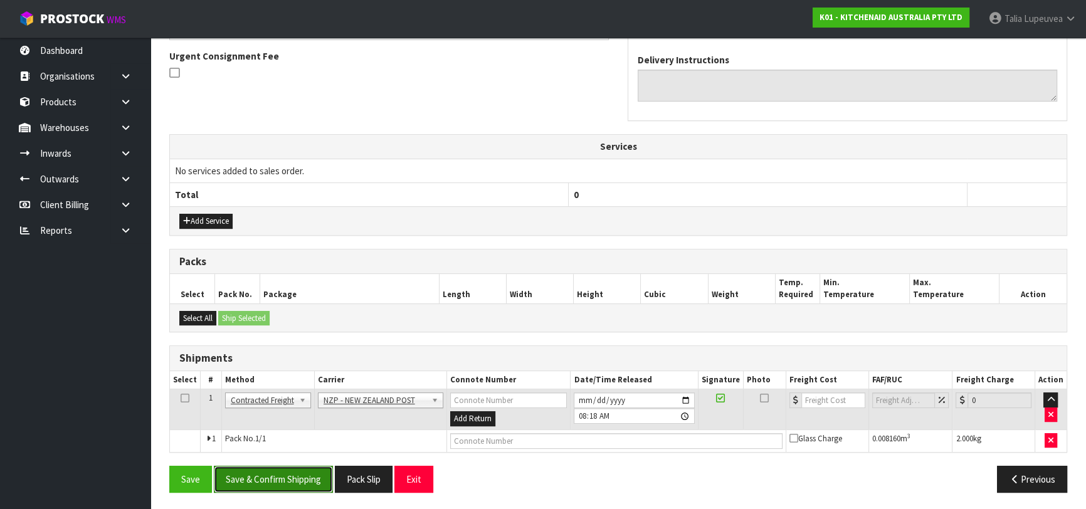
click at [312, 467] on button "Save & Confirm Shipping" at bounding box center [273, 479] width 119 height 27
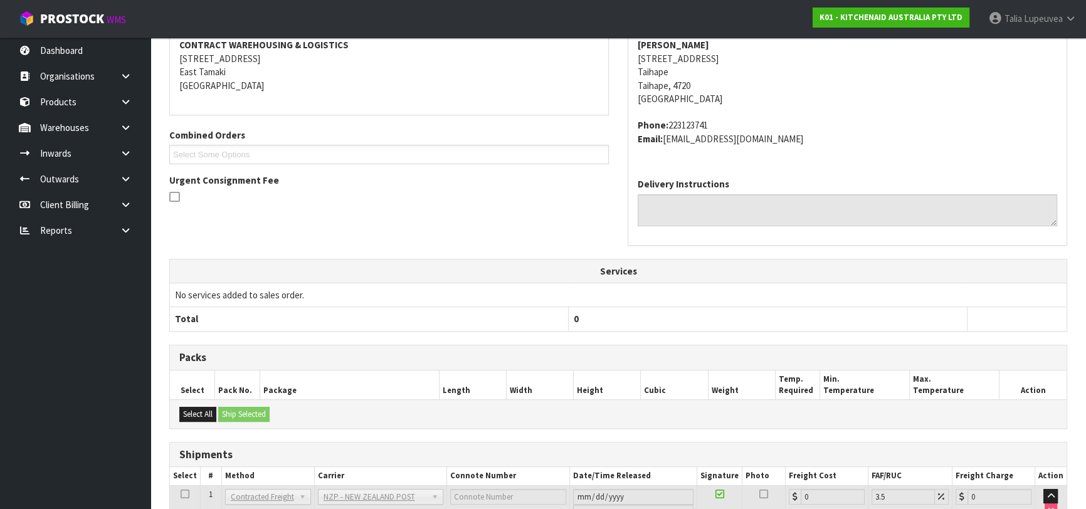
scroll to position [348, 0]
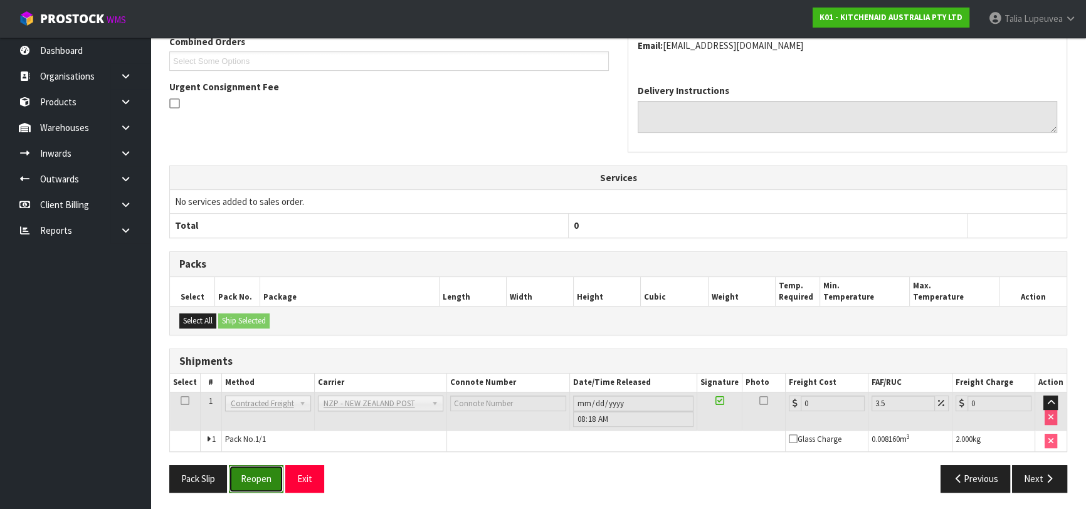
click at [263, 489] on button "Reopen" at bounding box center [256, 478] width 55 height 27
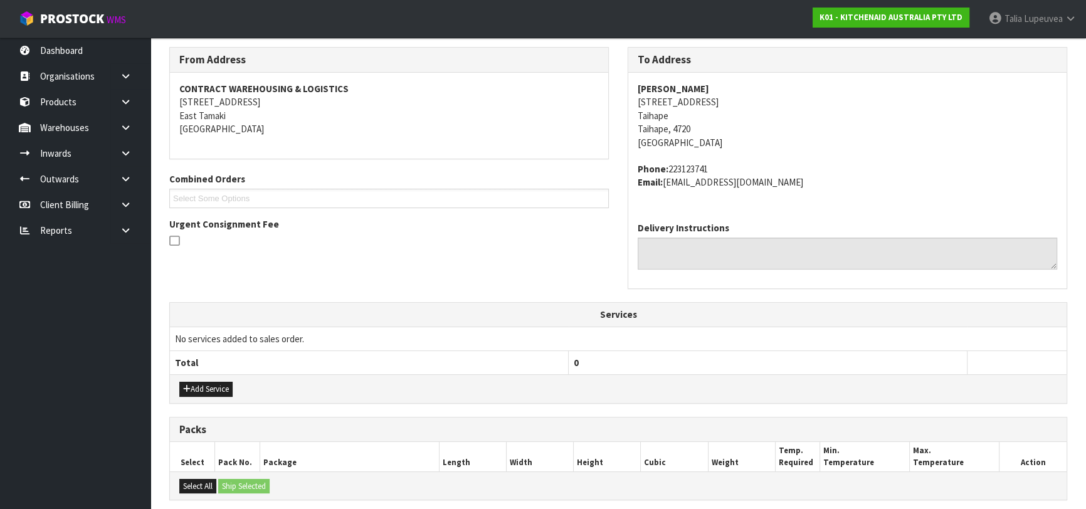
scroll to position [377, 0]
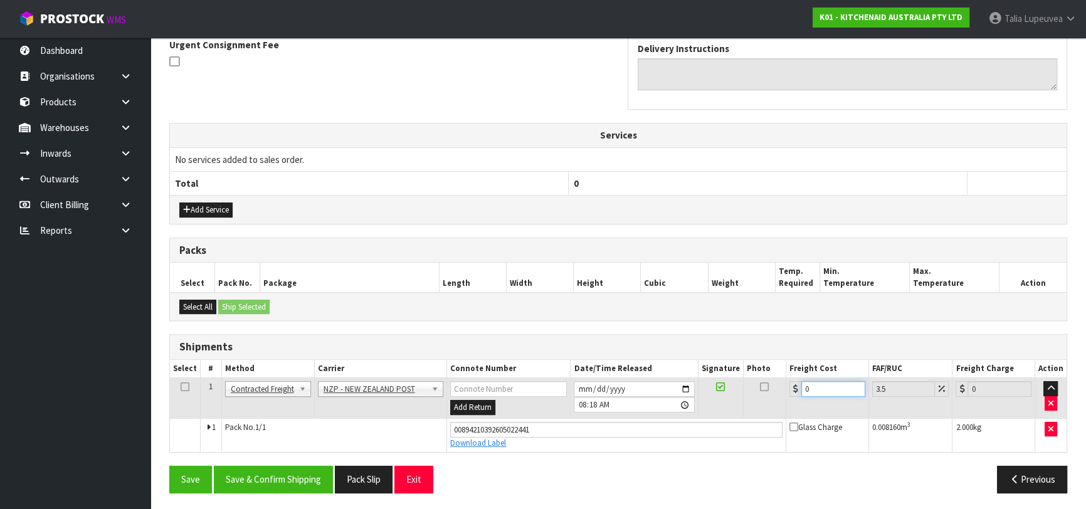
drag, startPoint x: 811, startPoint y: 385, endPoint x: 765, endPoint y: 399, distance: 48.6
click at [765, 399] on tr "1 Client Local Pickup Customer Local Pickup Company Freight Contracted Freight …" at bounding box center [618, 398] width 897 height 41
type input "8"
type input "8.28"
type input "8.4"
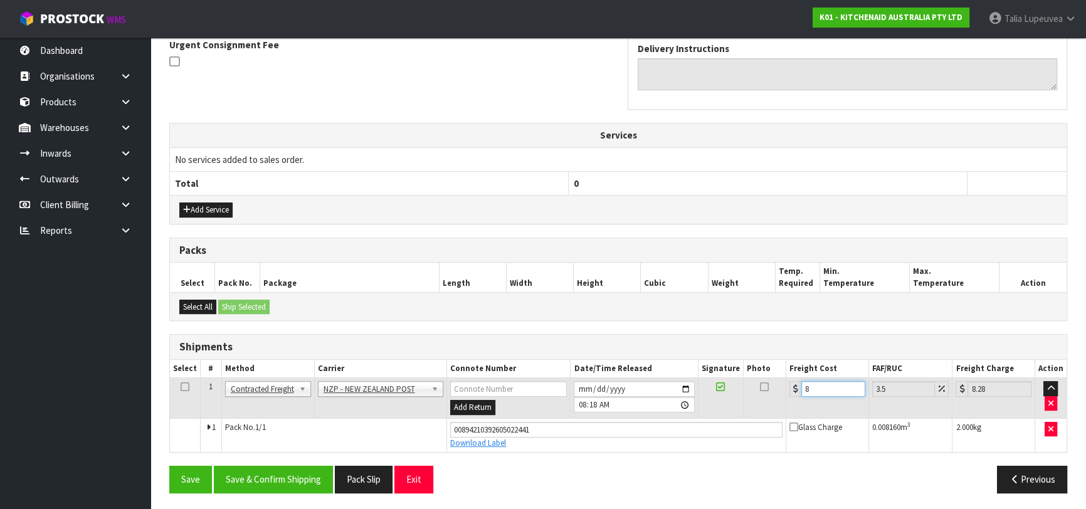
type input "8.69"
type input "8.45"
type input "8.75"
type input "8.45"
click at [262, 470] on button "Save & Confirm Shipping" at bounding box center [273, 479] width 119 height 27
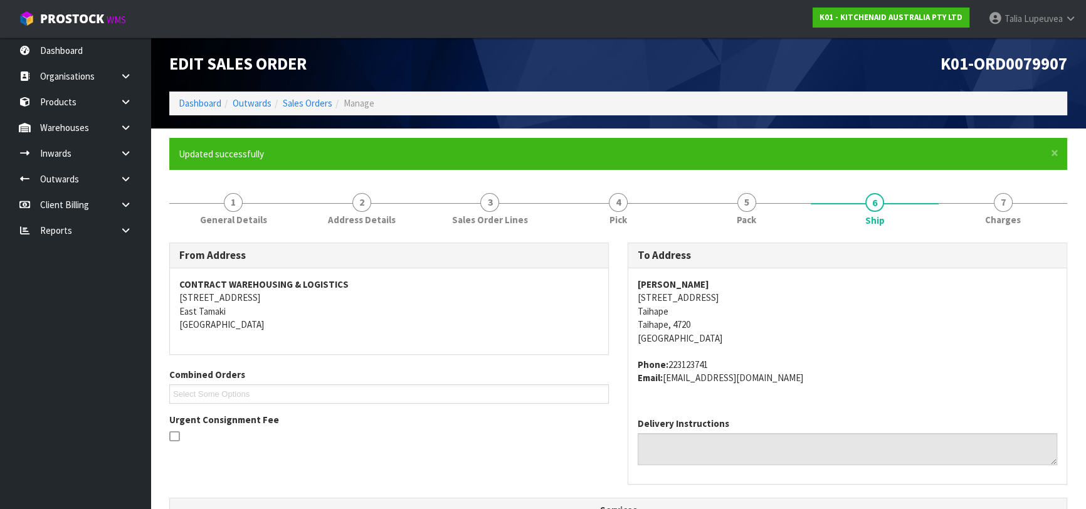
scroll to position [0, 0]
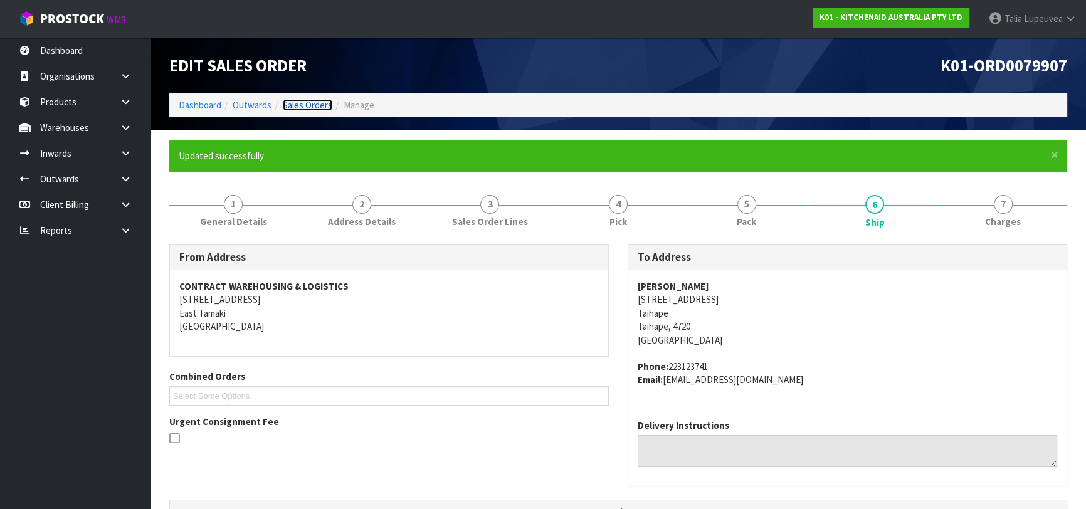
click at [331, 107] on link "Sales Orders" at bounding box center [308, 105] width 50 height 12
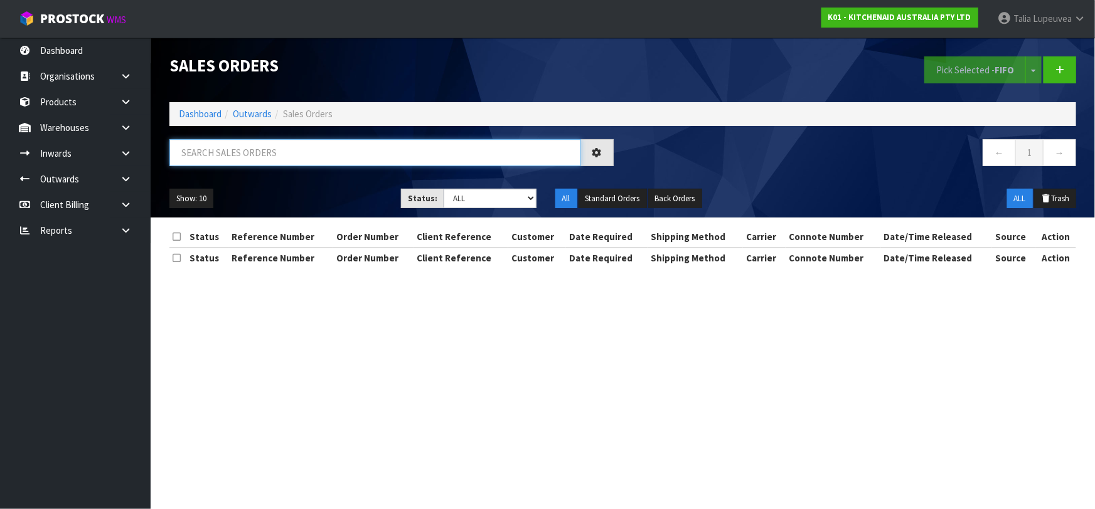
click at [330, 157] on input "text" at bounding box center [374, 152] width 411 height 27
type input "JOB-0414708"
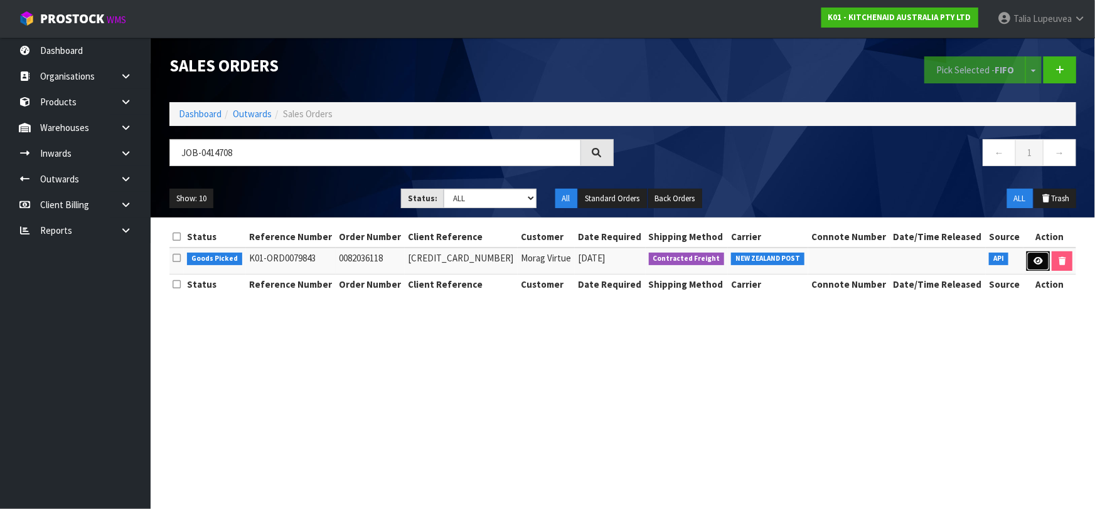
click at [1034, 258] on icon at bounding box center [1037, 261] width 9 height 8
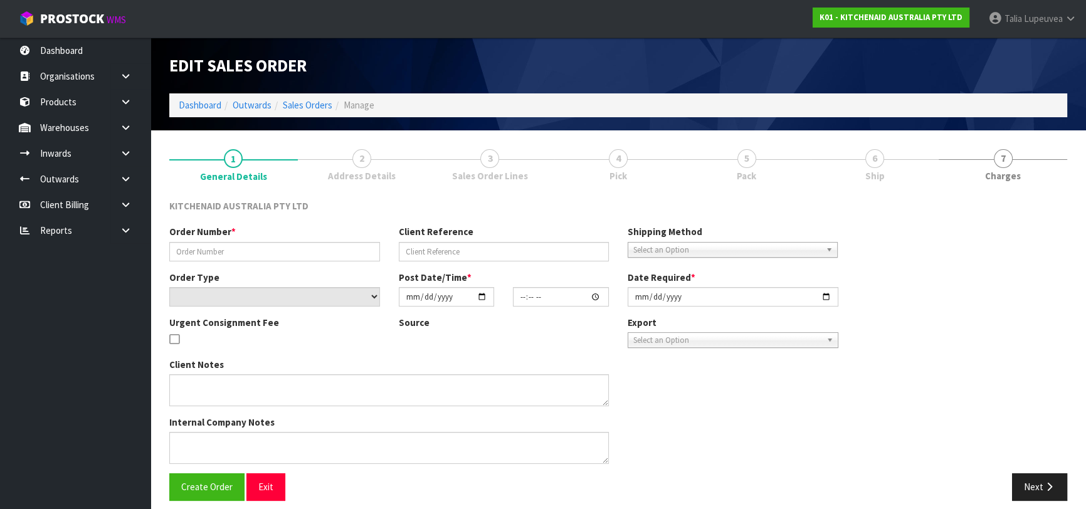
type input "0082036118"
type input "64030312268139"
select select "number:0"
type input "2025-09-26"
type input "21:40:15.000"
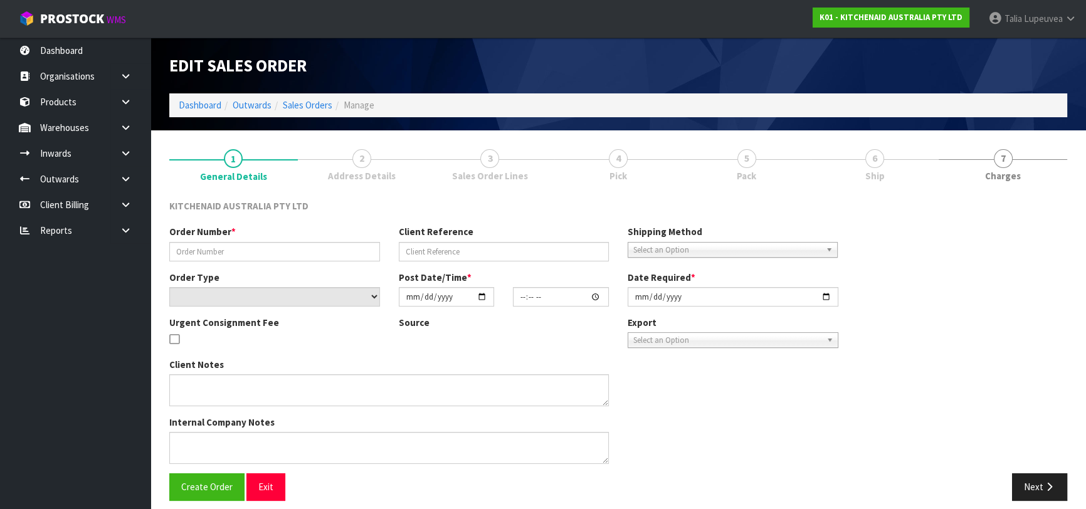
type input "2025-09-26"
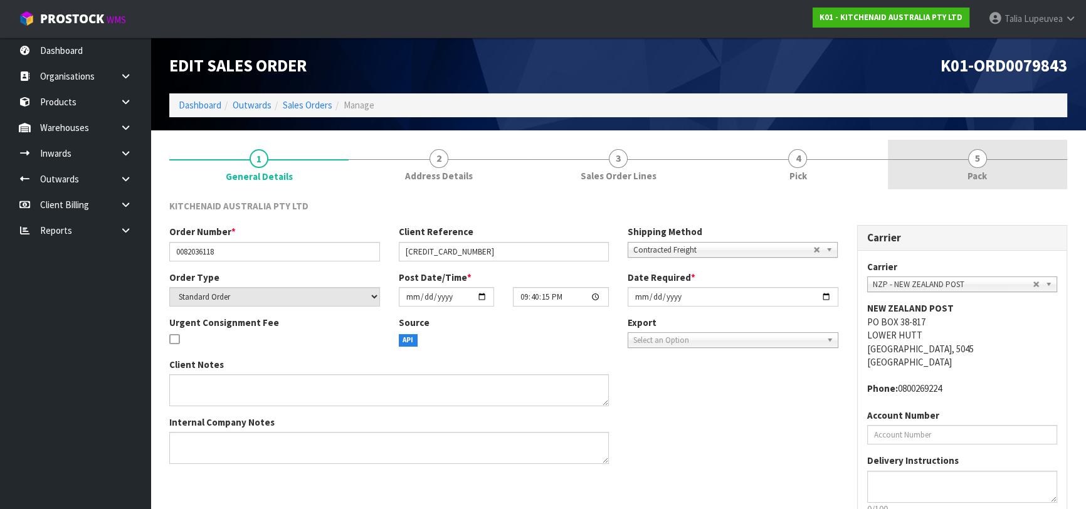
click at [993, 182] on link "5 Pack" at bounding box center [977, 165] width 179 height 50
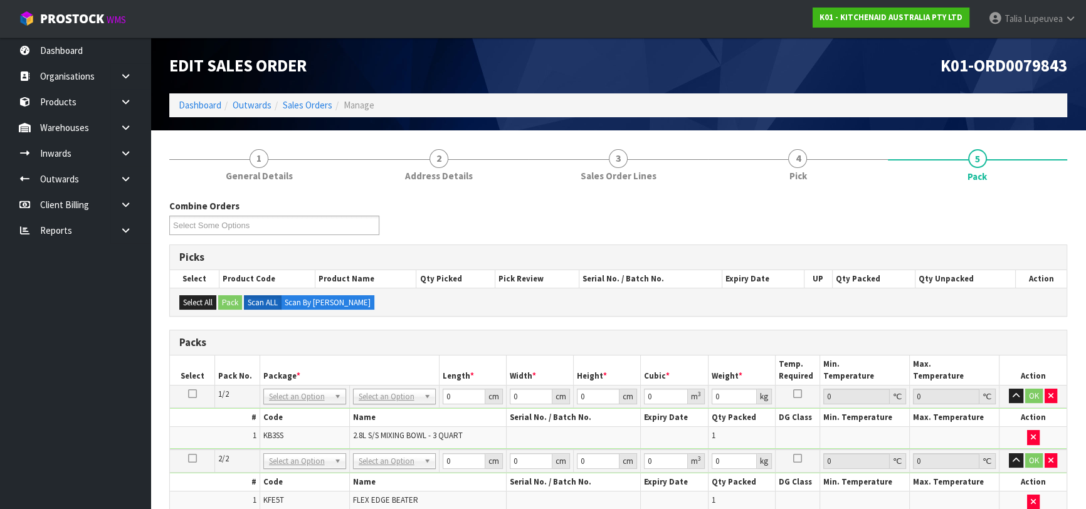
click at [192, 394] on icon at bounding box center [192, 394] width 9 height 1
click at [1045, 457] on button "button" at bounding box center [1051, 461] width 13 height 15
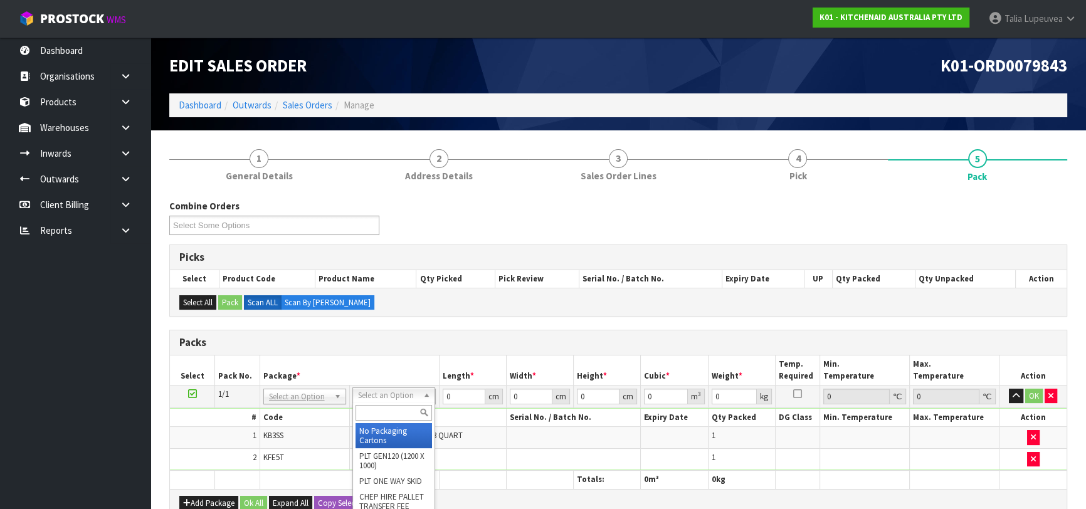
click at [394, 409] on input "text" at bounding box center [394, 413] width 77 height 16
type input "OC"
type input "1.02"
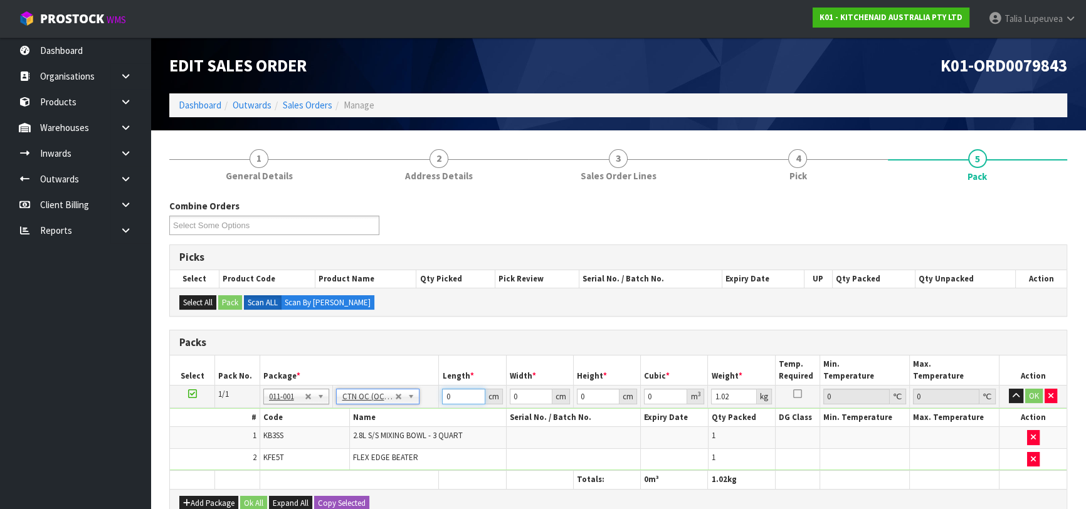
drag, startPoint x: 397, startPoint y: 394, endPoint x: 416, endPoint y: 386, distance: 21.1
click at [406, 393] on tr "1/1 NONE 007-001 007-002 007-004 007-009 007-013 007-014 007-015 007-017 007-01…" at bounding box center [618, 396] width 897 height 23
type input "31"
type input "29"
type input "2"
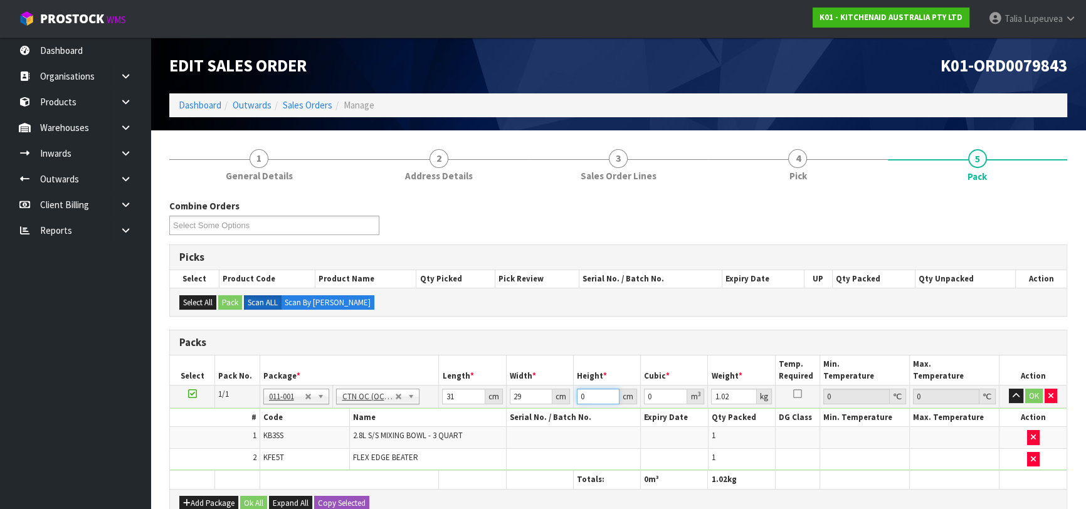
type input "0.001798"
type input "23"
type input "0.020677"
type input "23"
type input "2"
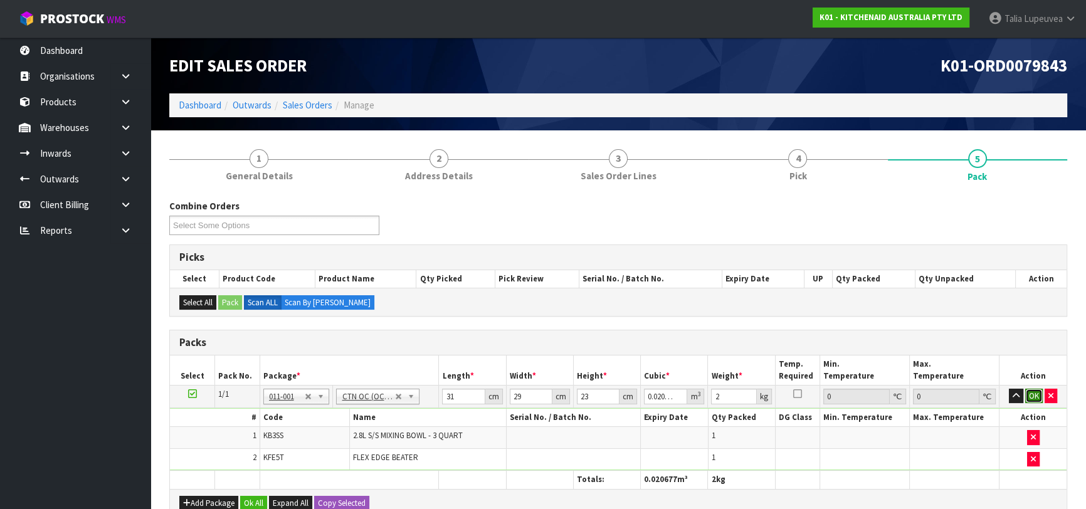
click at [1039, 395] on button "OK" at bounding box center [1035, 396] width 18 height 15
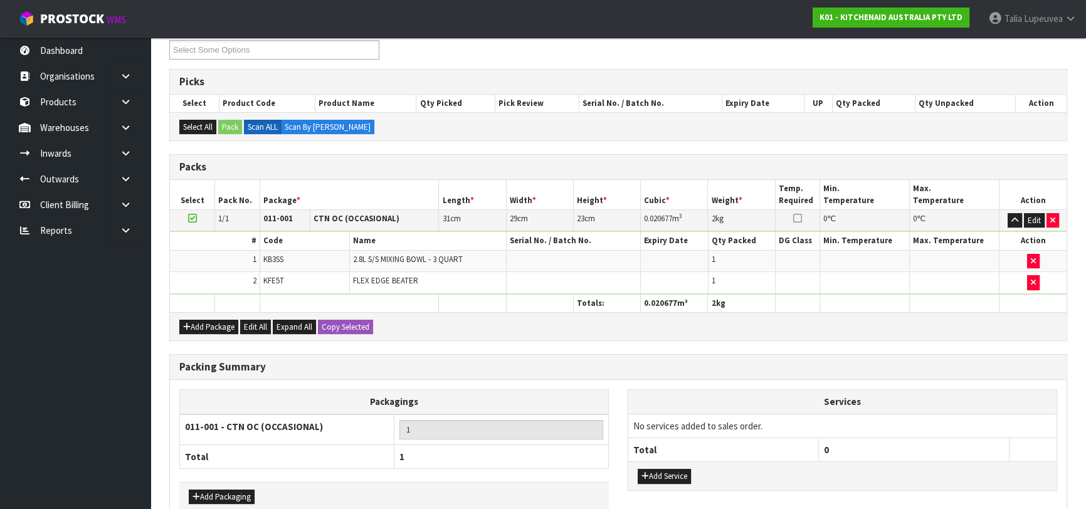
scroll to position [243, 0]
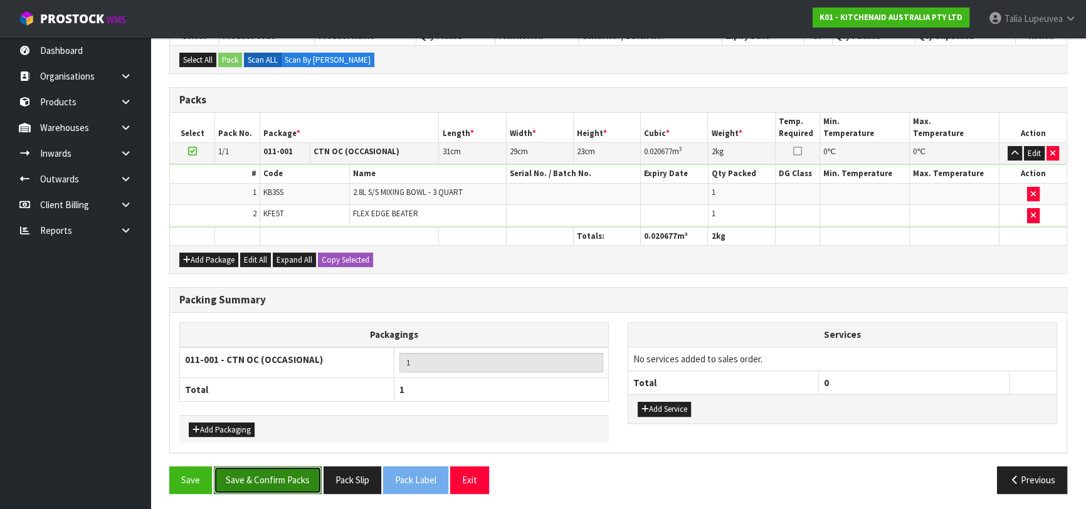
drag, startPoint x: 292, startPoint y: 472, endPoint x: 299, endPoint y: 470, distance: 7.2
click at [294, 472] on button "Save & Confirm Packs" at bounding box center [268, 480] width 108 height 27
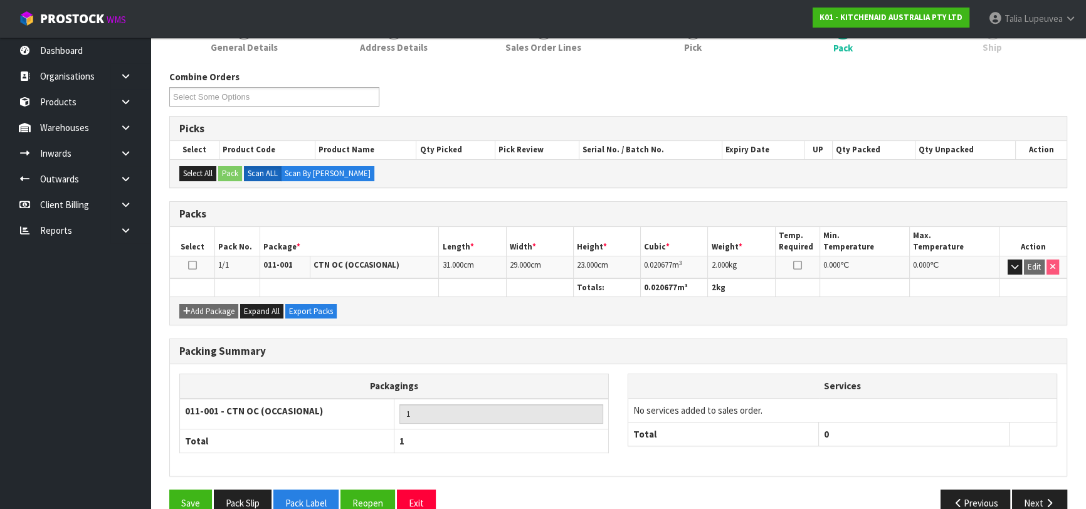
scroll to position [198, 0]
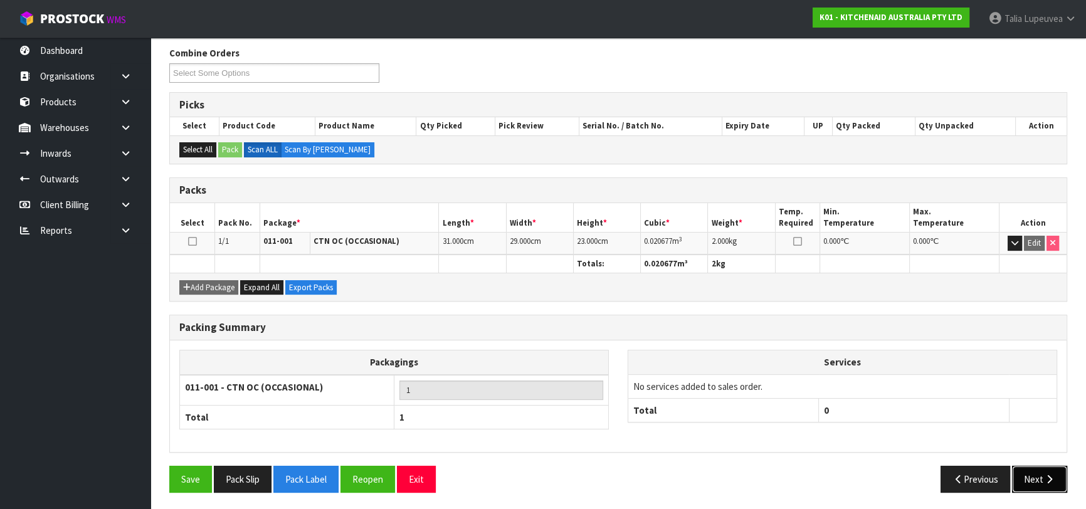
click at [1029, 470] on button "Next" at bounding box center [1039, 479] width 55 height 27
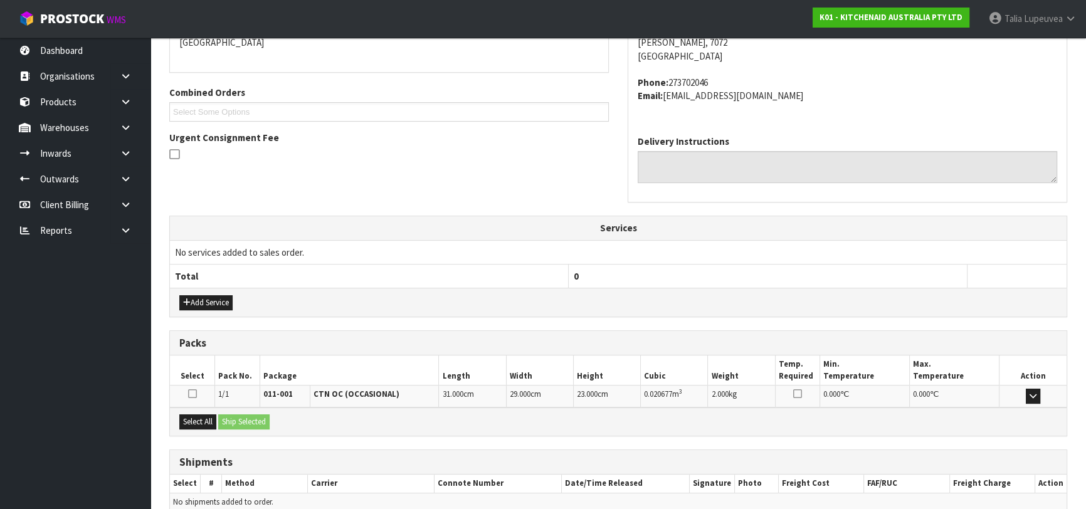
scroll to position [344, 0]
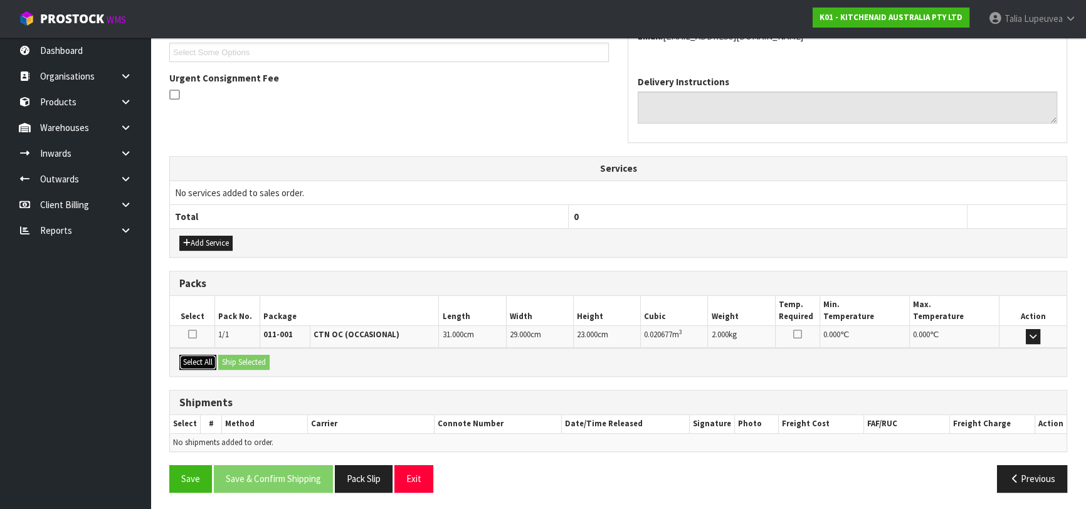
click at [201, 356] on button "Select All" at bounding box center [197, 362] width 37 height 15
click at [240, 364] on button "Ship Selected" at bounding box center [243, 362] width 51 height 15
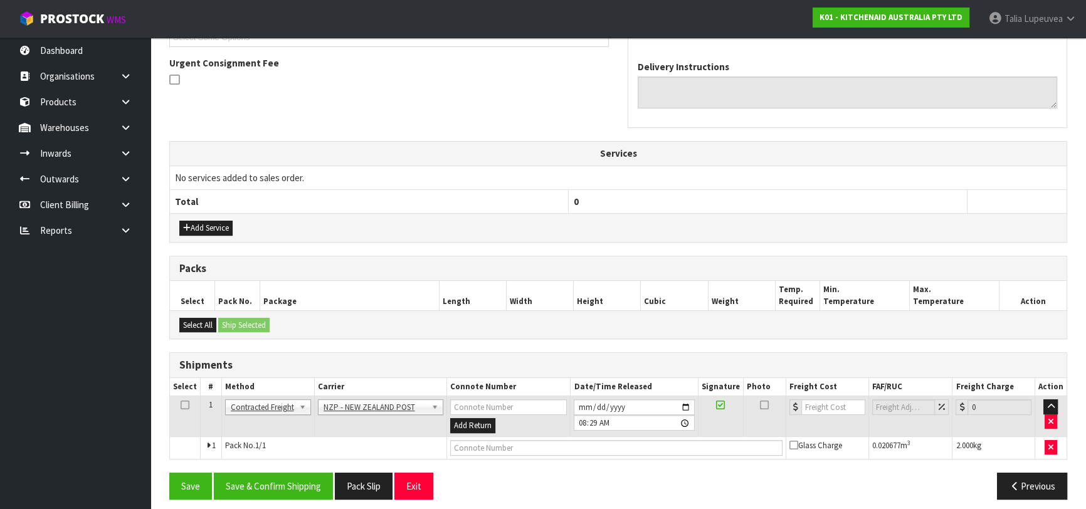
scroll to position [366, 0]
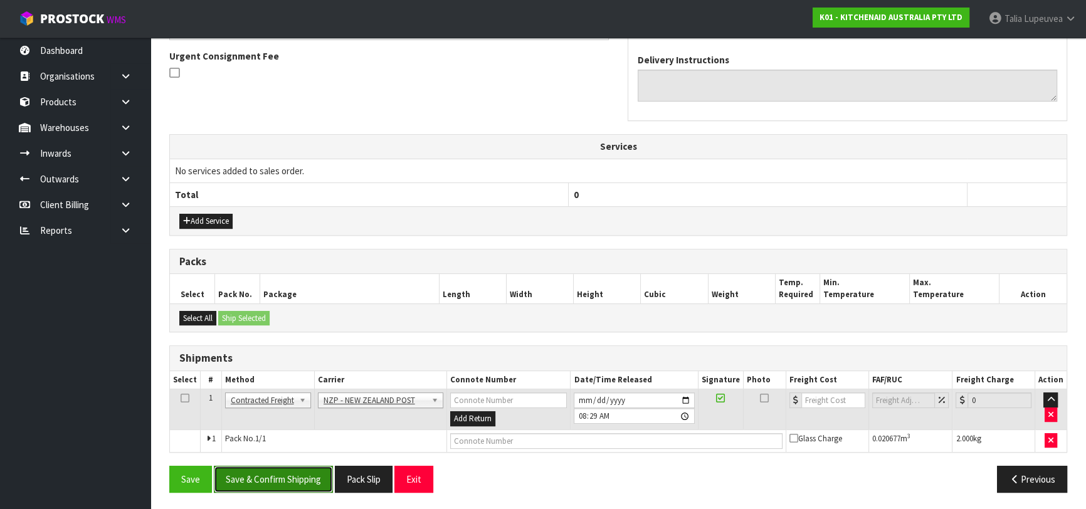
click at [321, 477] on button "Save & Confirm Shipping" at bounding box center [273, 479] width 119 height 27
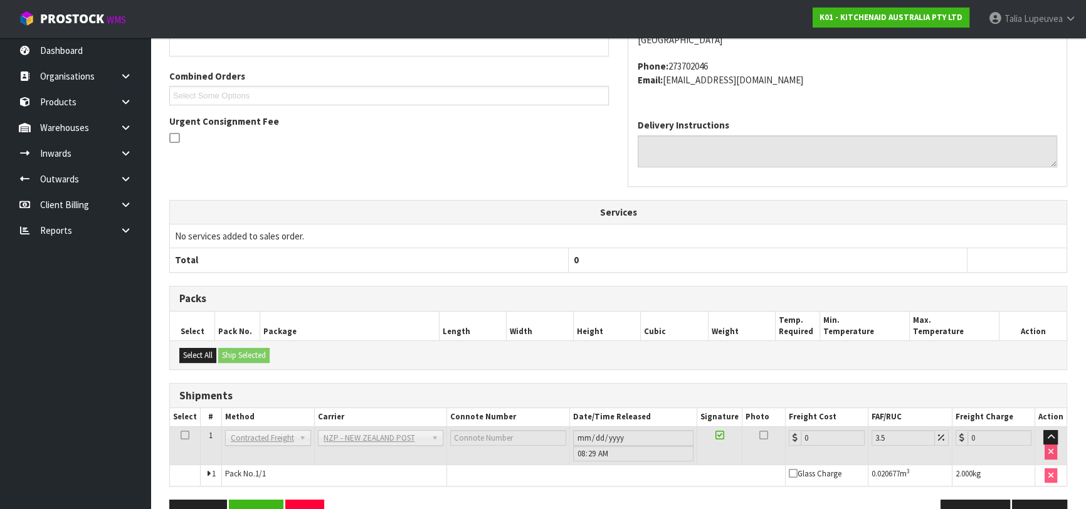
scroll to position [348, 0]
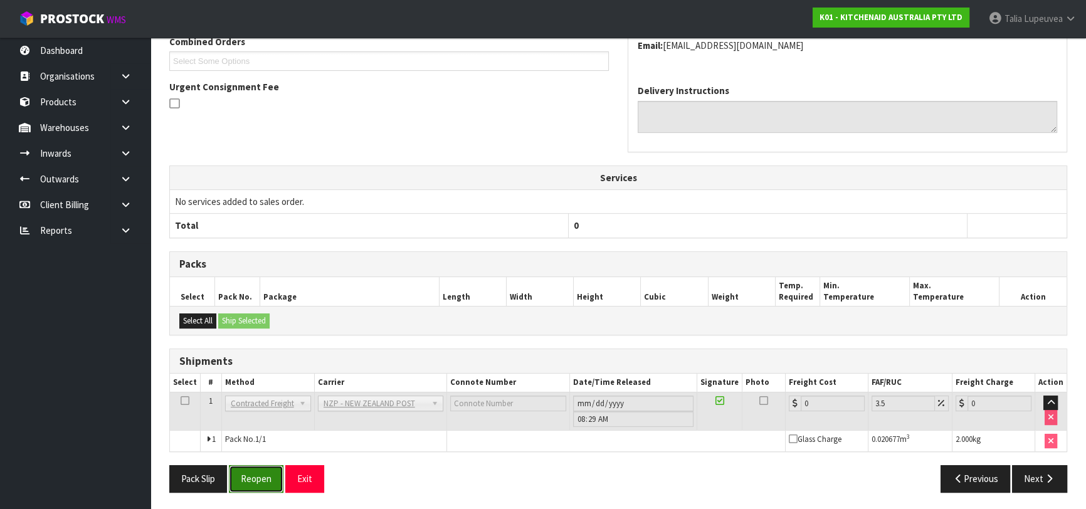
click at [241, 482] on button "Reopen" at bounding box center [256, 478] width 55 height 27
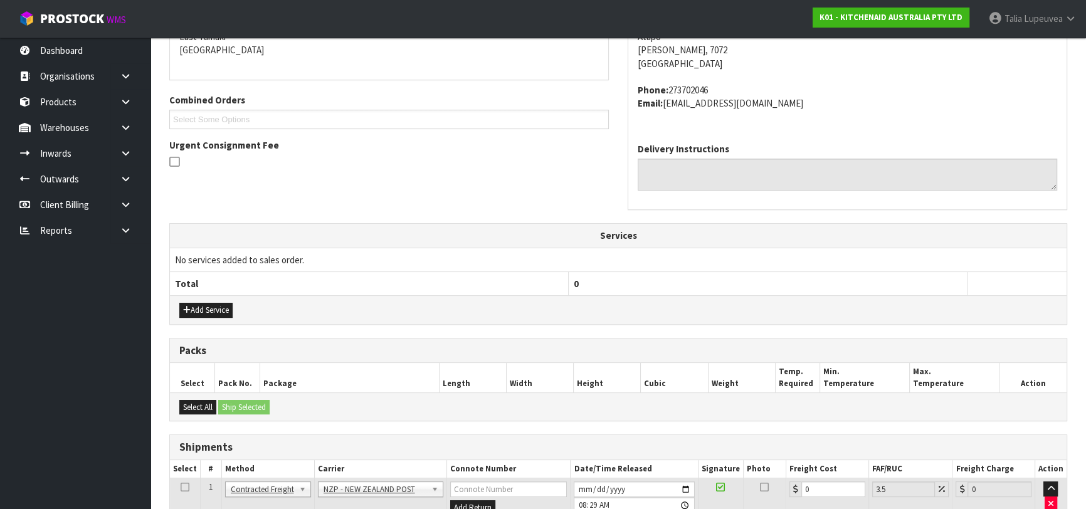
scroll to position [377, 0]
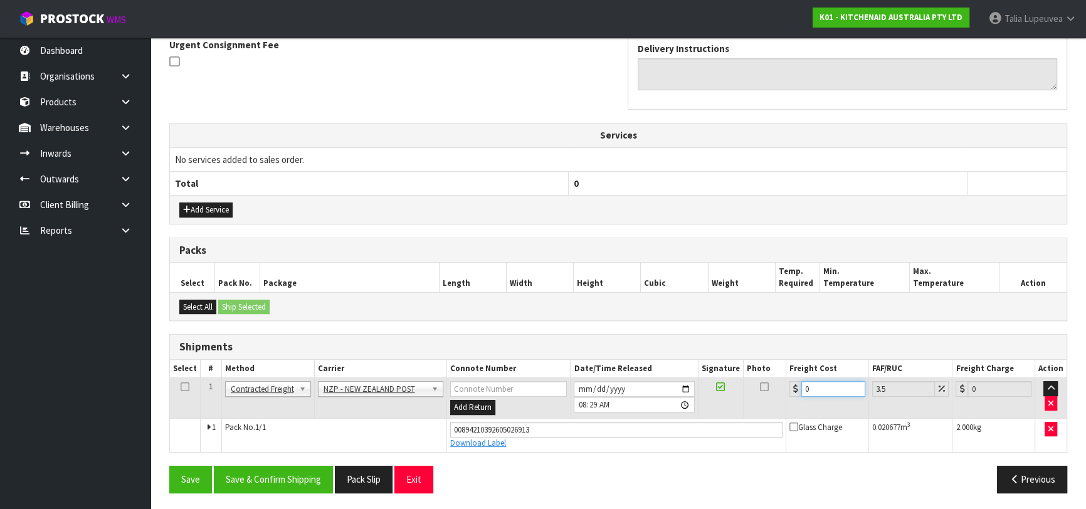
drag, startPoint x: 807, startPoint y: 390, endPoint x: 761, endPoint y: 386, distance: 45.3
click at [761, 386] on tr "1 Client Local Pickup Customer Local Pickup Company Freight Contracted Freight …" at bounding box center [618, 398] width 897 height 41
type input "1"
type input "1.03"
type input "16"
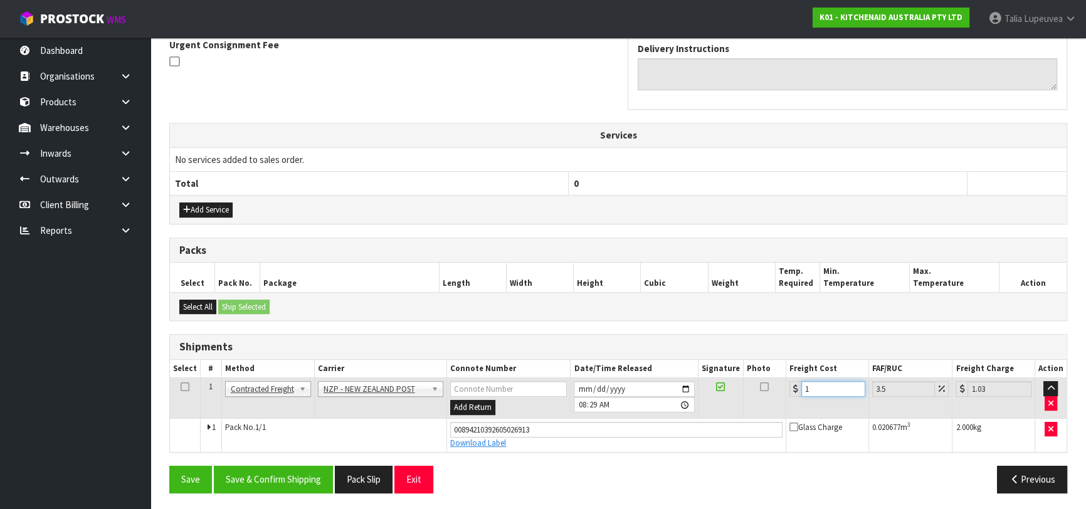
type input "16.56"
type input "16.2"
type input "16.77"
type input "16.20"
click at [287, 471] on button "Save & Confirm Shipping" at bounding box center [273, 479] width 119 height 27
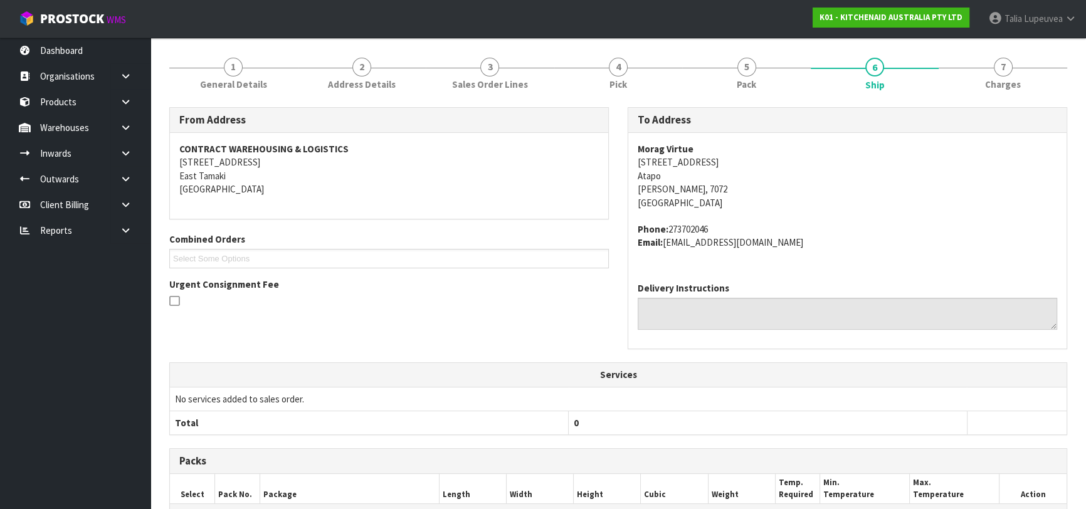
scroll to position [0, 0]
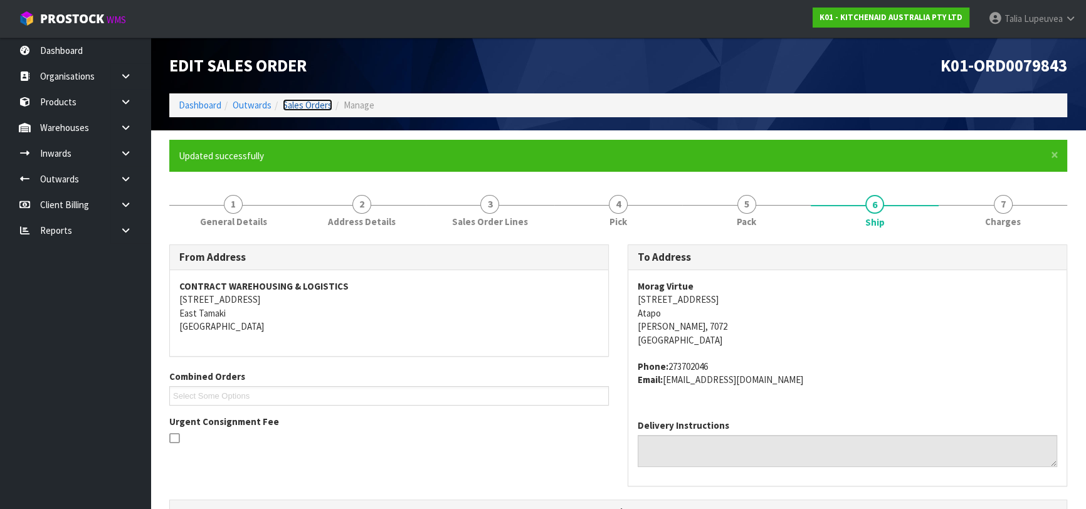
click at [309, 105] on link "Sales Orders" at bounding box center [308, 105] width 50 height 12
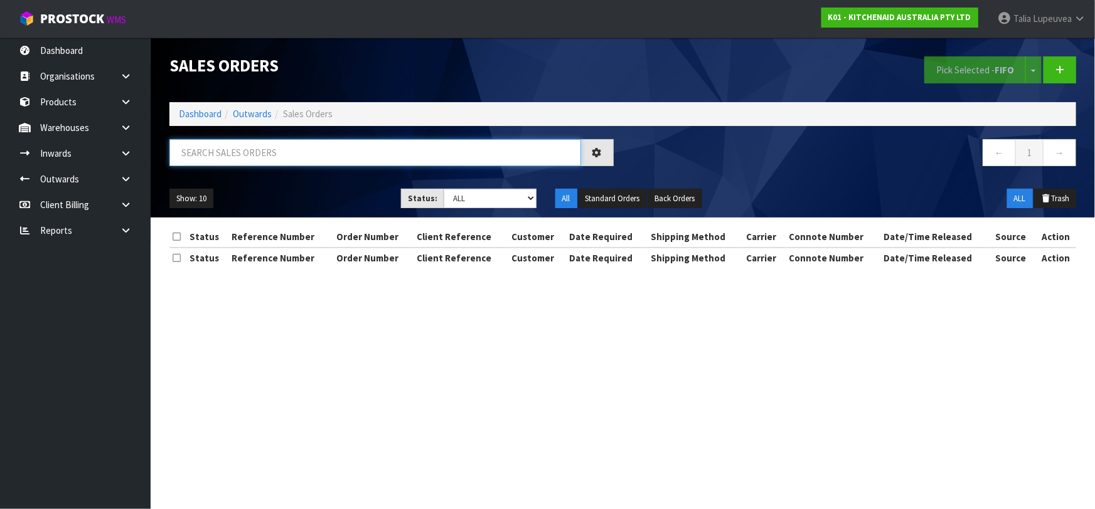
click at [320, 147] on input "text" at bounding box center [374, 152] width 411 height 27
type input "JOB-0415090"
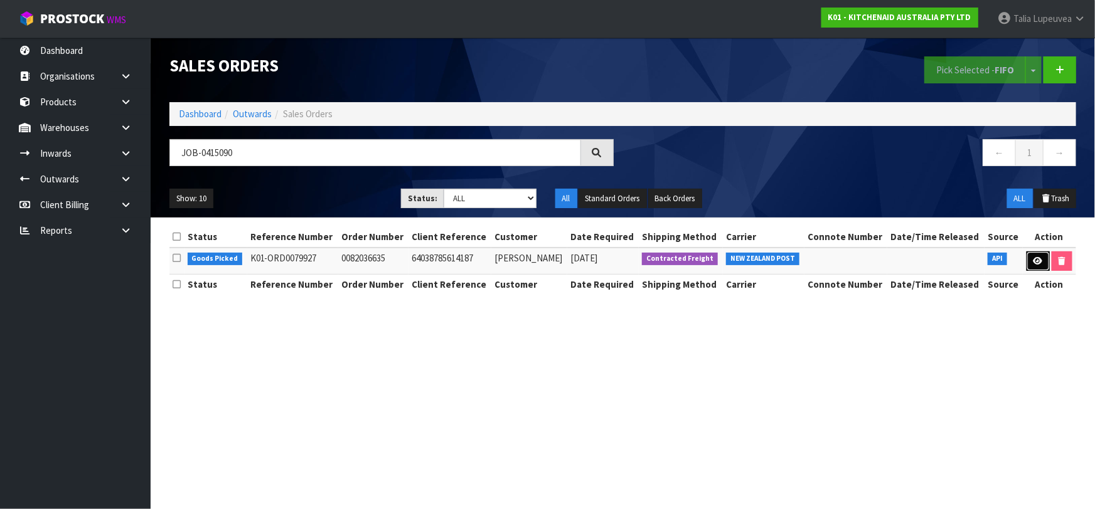
click at [1034, 254] on link at bounding box center [1037, 262] width 23 height 20
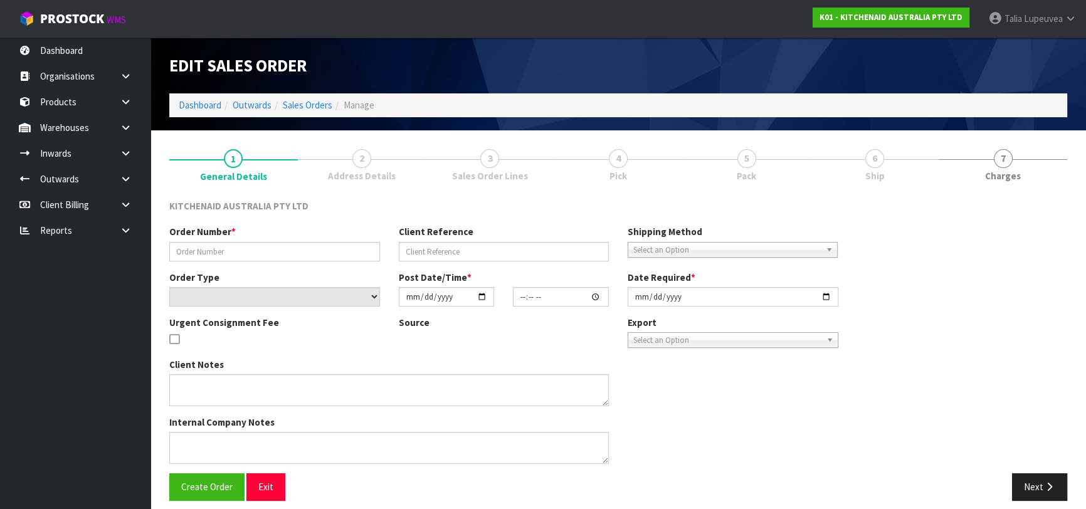
type input "0082036635"
type input "64038785614187"
select select "number:0"
type input "2025-09-29"
type input "16:41:03.000"
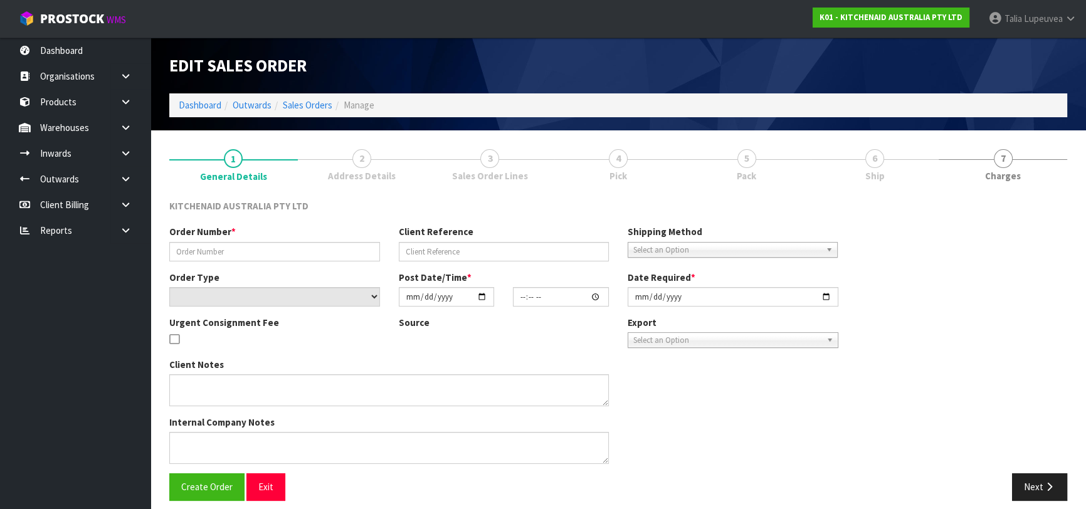
type input "2025-09-29"
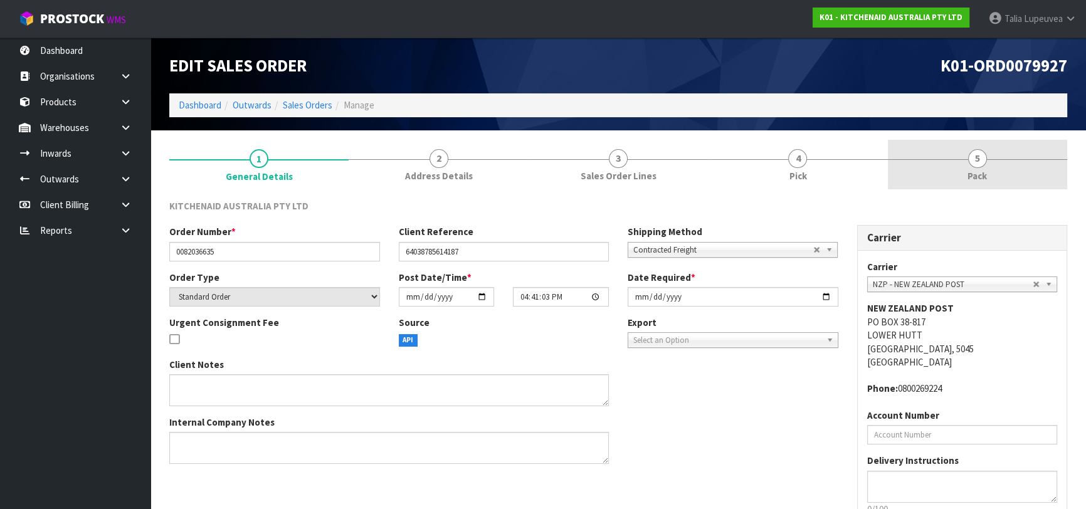
click at [982, 179] on span "Pack" at bounding box center [977, 175] width 19 height 13
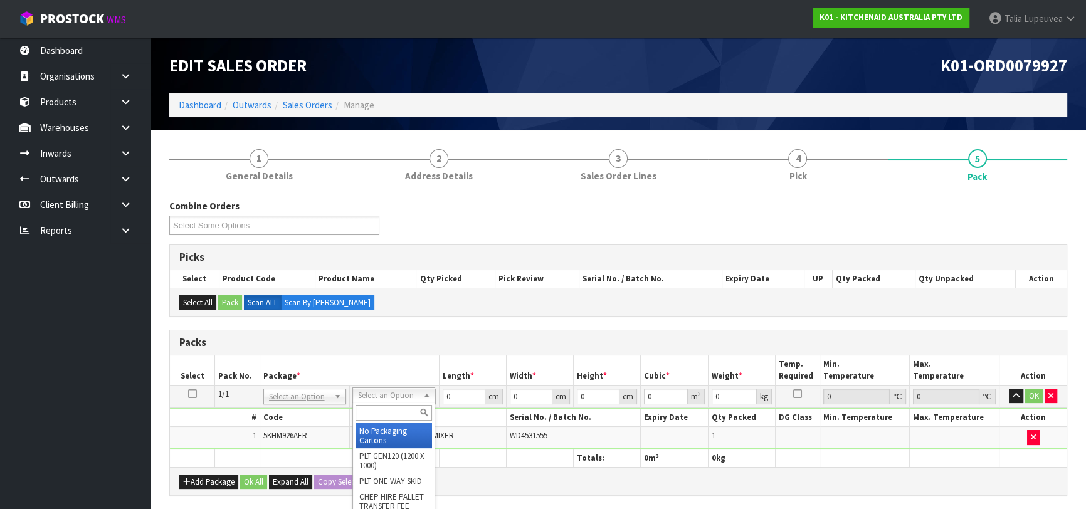
drag, startPoint x: 417, startPoint y: 389, endPoint x: 404, endPoint y: 405, distance: 20.5
click at [404, 408] on input "text" at bounding box center [394, 413] width 77 height 16
type input "OWN"
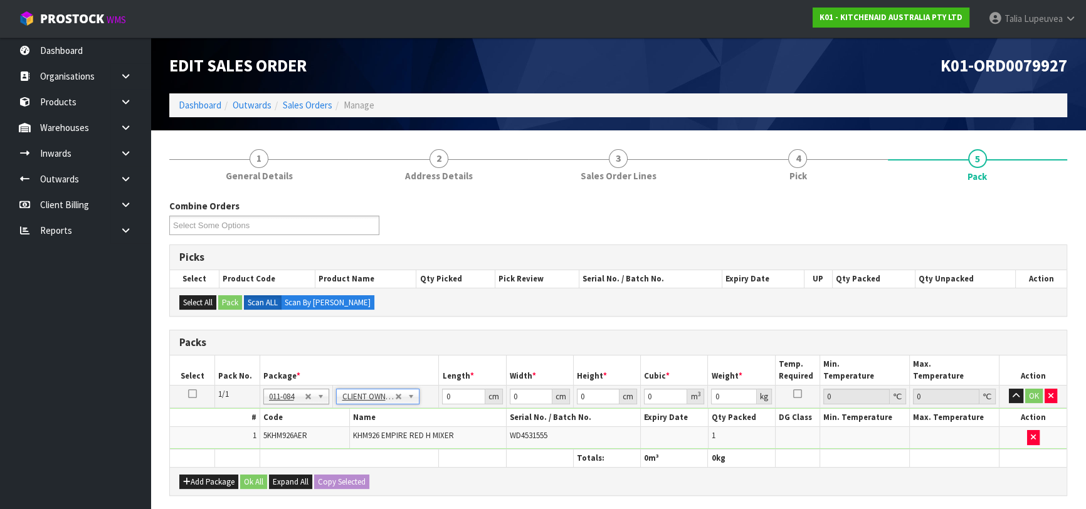
type input "1.6"
drag, startPoint x: 461, startPoint y: 395, endPoint x: 405, endPoint y: 428, distance: 65.5
click at [401, 428] on tbody "1/1 NONE 007-001 007-002 007-004 007-009 007-013 007-014 007-015 007-017 007-01…" at bounding box center [618, 417] width 897 height 64
type input "31"
type input "26"
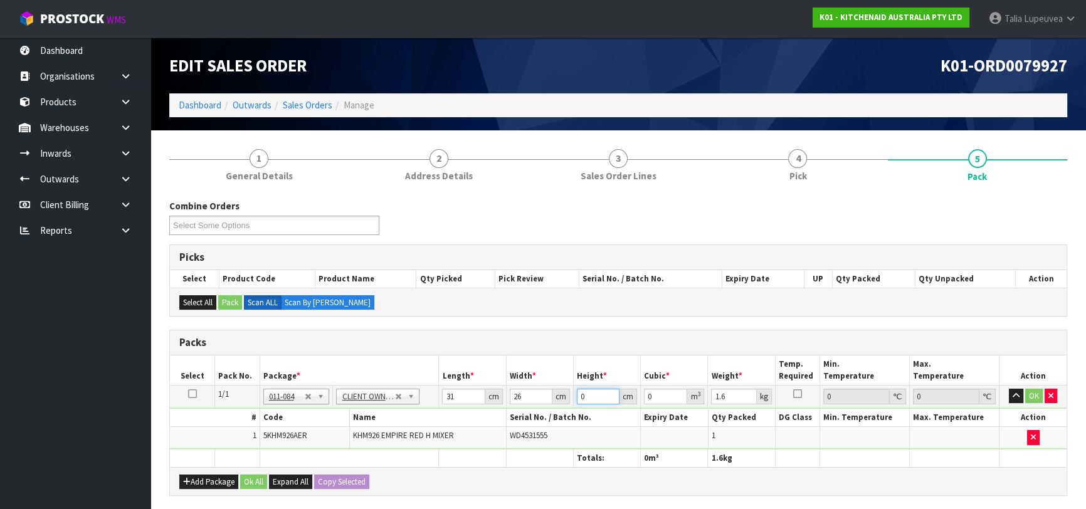
type input "1"
type input "0.000806"
type input "17"
type input "0.013702"
type input "17"
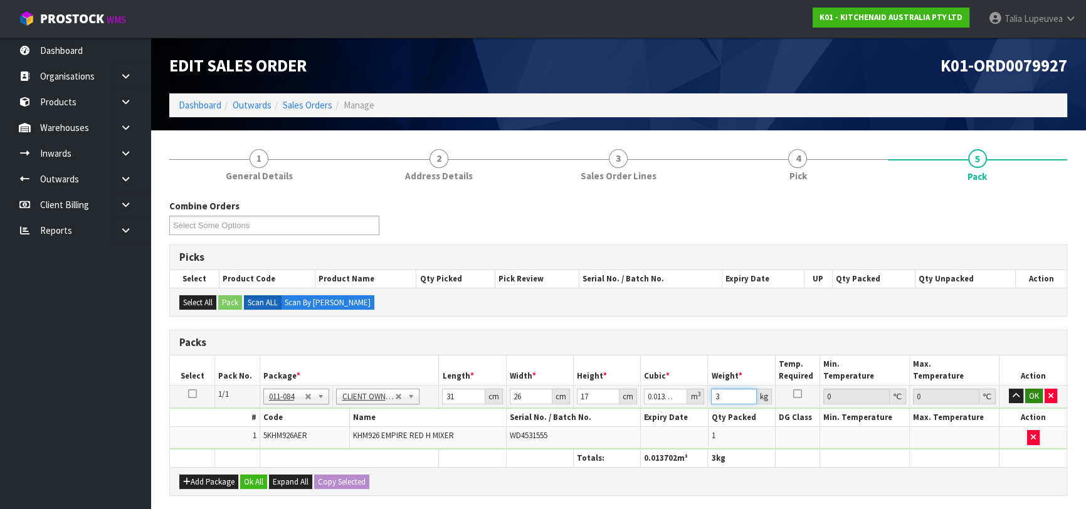
type input "3"
click at [1040, 393] on button "OK" at bounding box center [1035, 396] width 18 height 15
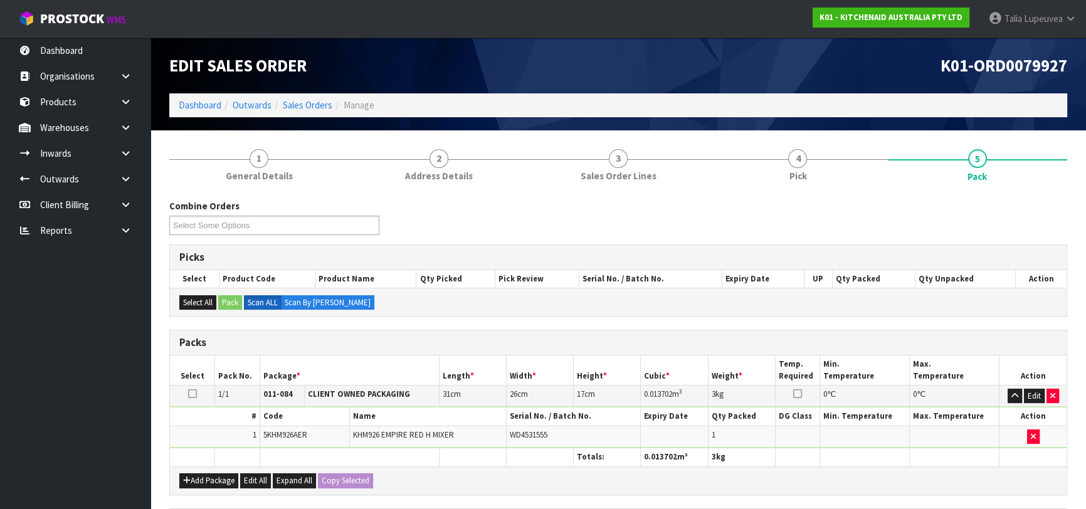
scroll to position [221, 0]
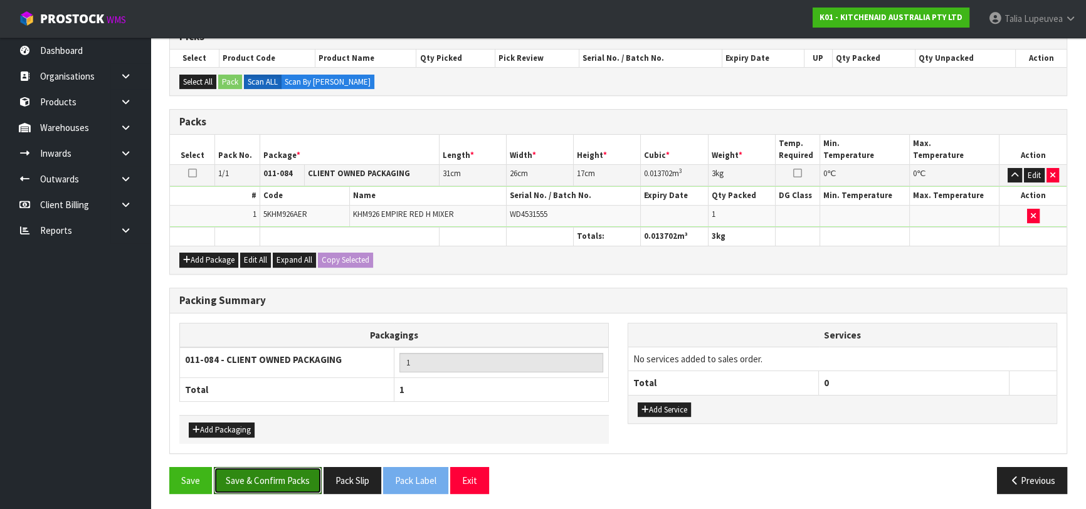
drag, startPoint x: 280, startPoint y: 472, endPoint x: 226, endPoint y: 367, distance: 117.8
click at [281, 472] on button "Save & Confirm Packs" at bounding box center [268, 480] width 108 height 27
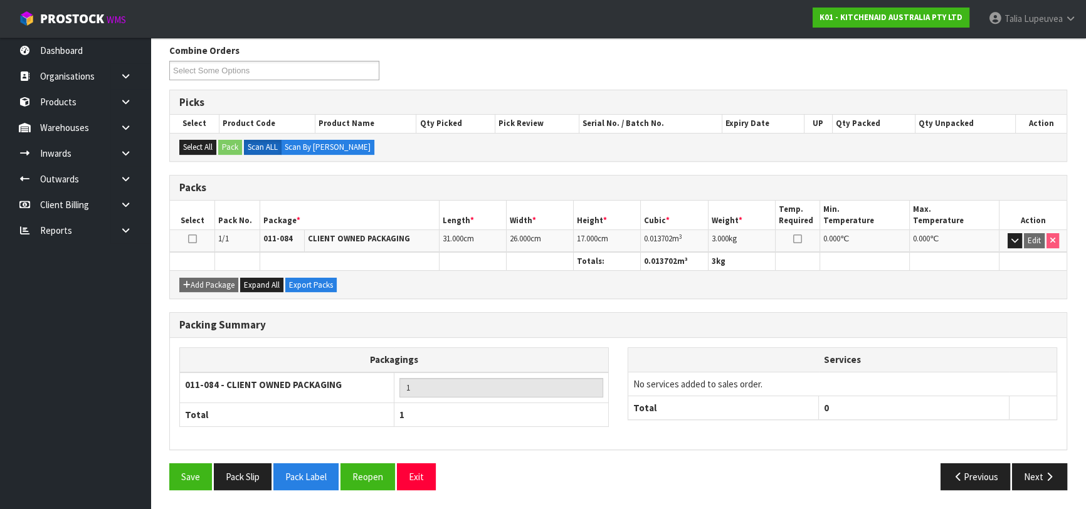
scroll to position [198, 0]
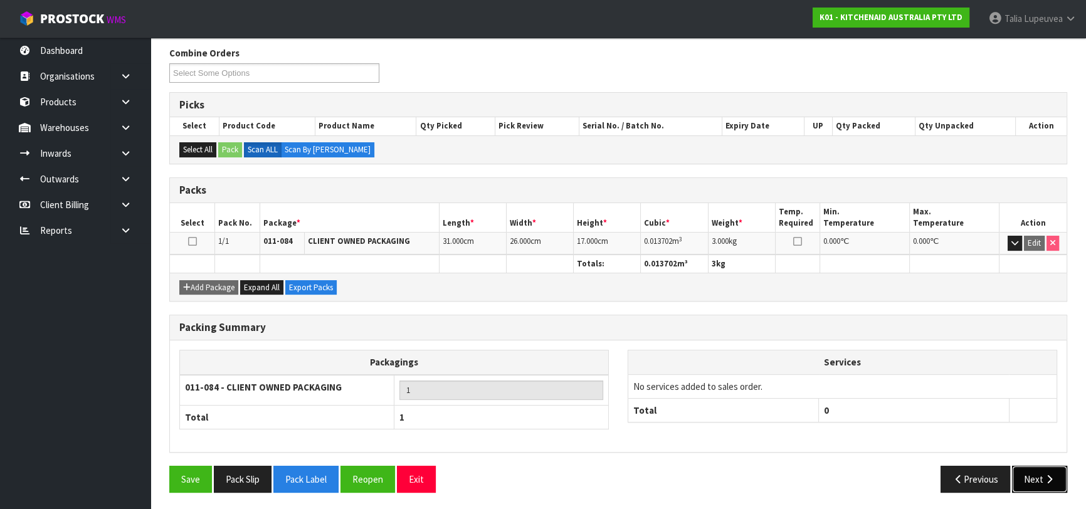
click at [1035, 470] on button "Next" at bounding box center [1039, 479] width 55 height 27
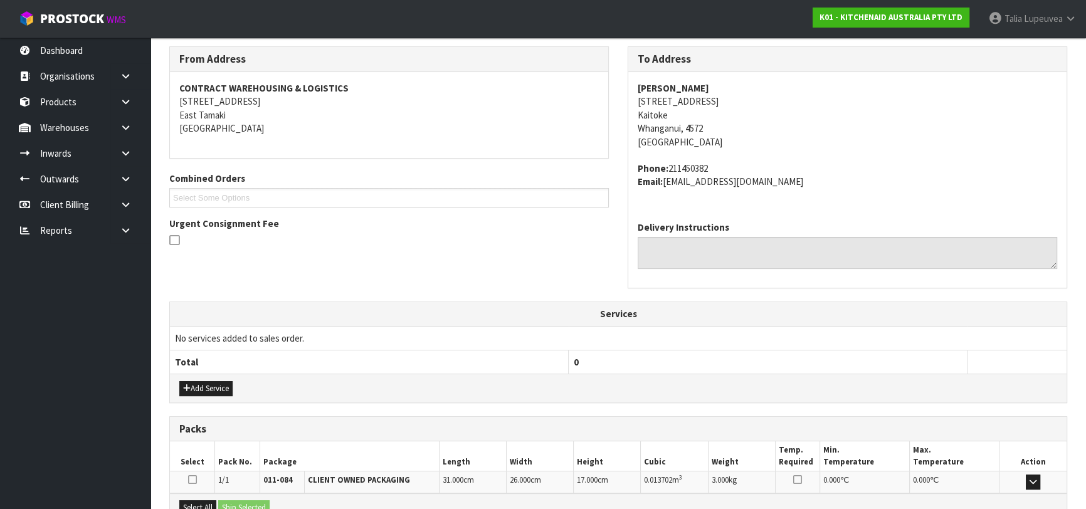
scroll to position [344, 0]
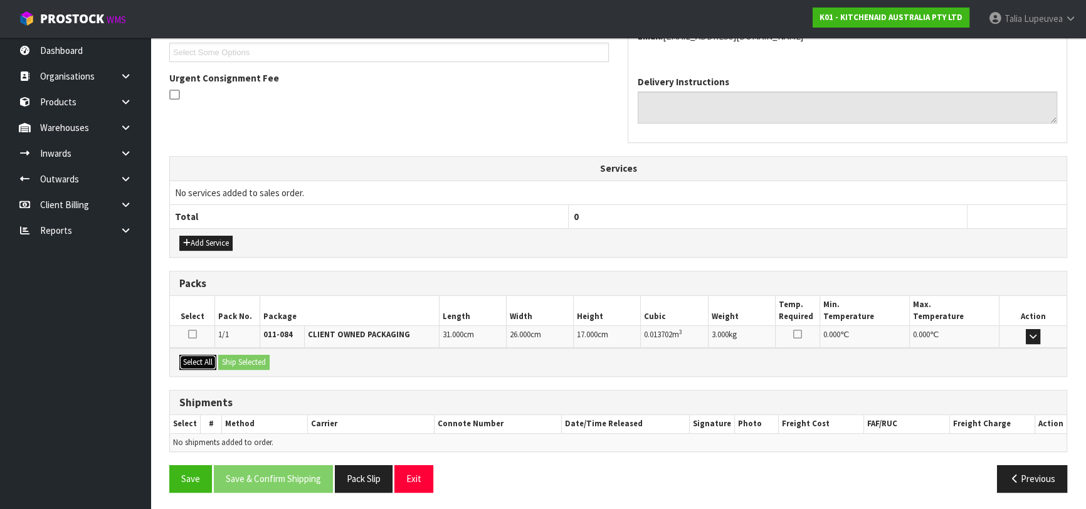
drag, startPoint x: 196, startPoint y: 358, endPoint x: 235, endPoint y: 358, distance: 38.9
click at [197, 358] on button "Select All" at bounding box center [197, 362] width 37 height 15
click at [244, 359] on button "Ship Selected" at bounding box center [243, 362] width 51 height 15
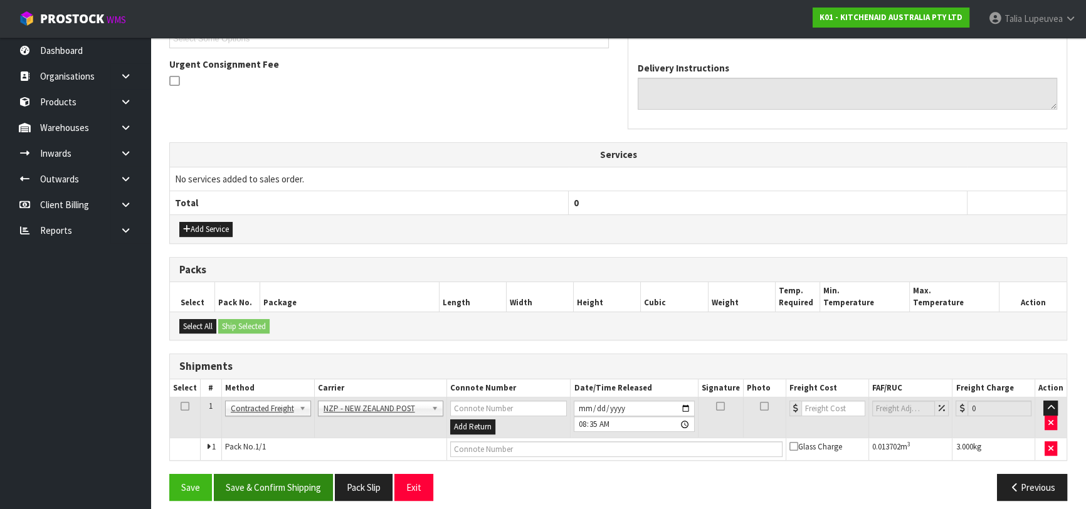
scroll to position [366, 0]
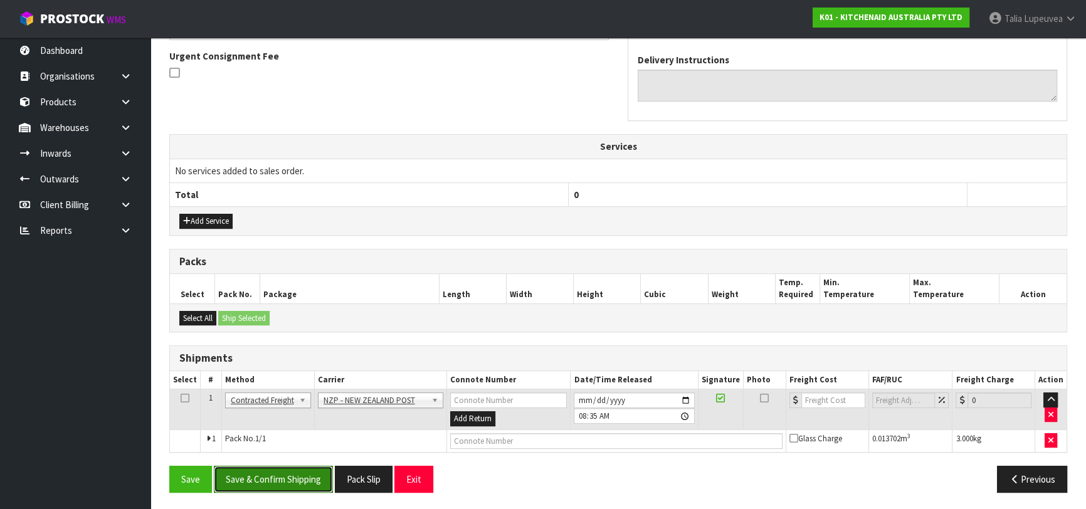
click at [312, 474] on button "Save & Confirm Shipping" at bounding box center [273, 479] width 119 height 27
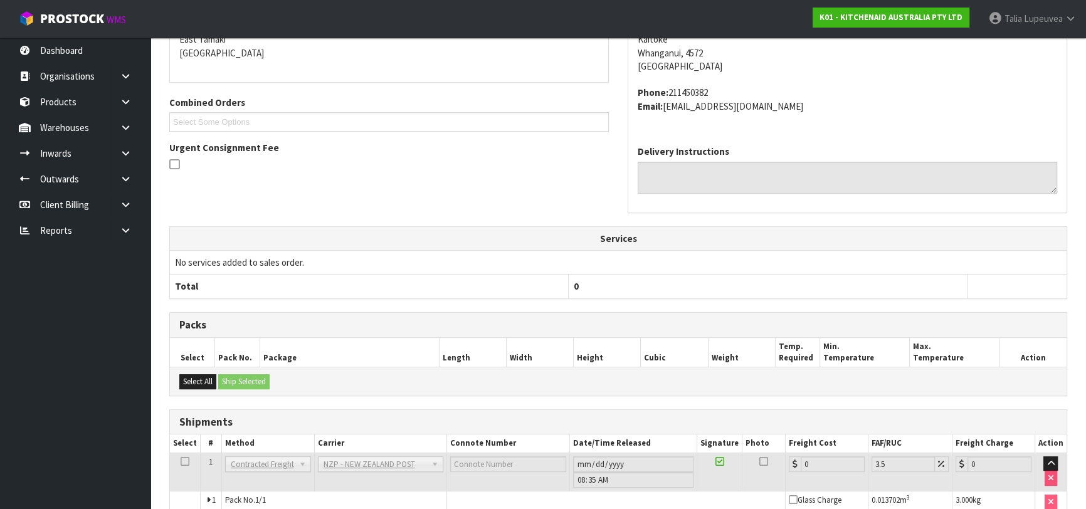
scroll to position [342, 0]
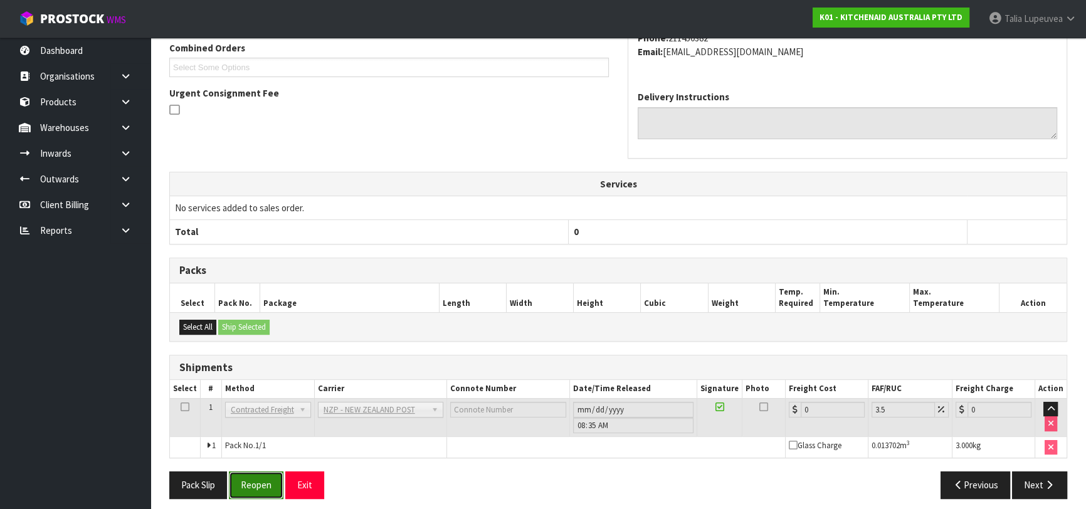
click at [263, 480] on button "Reopen" at bounding box center [256, 485] width 55 height 27
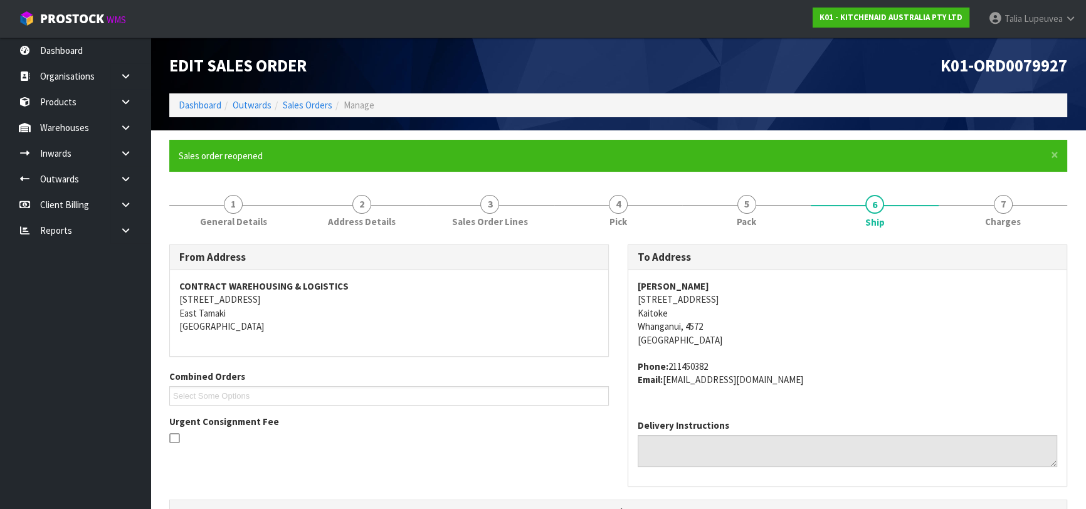
scroll to position [335, 0]
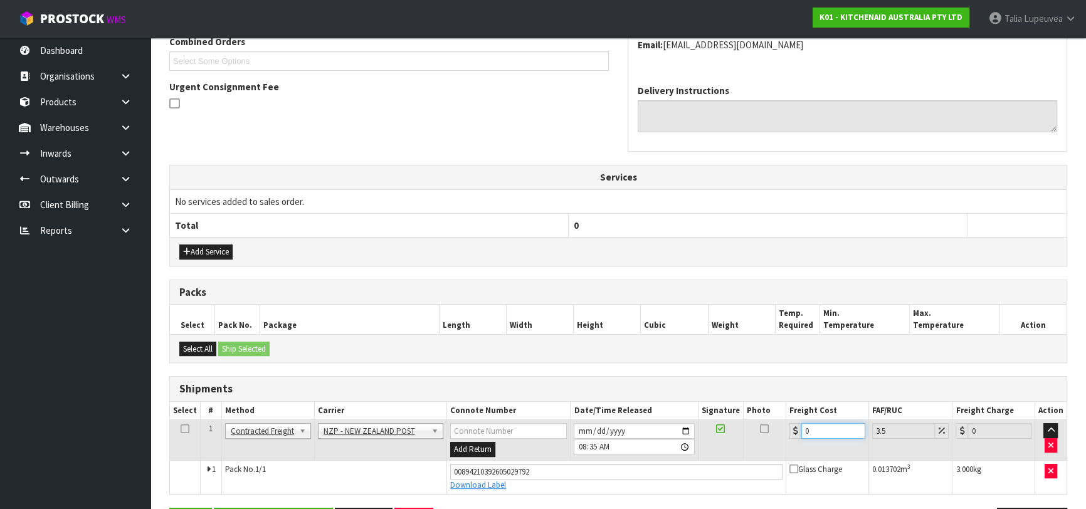
drag, startPoint x: 824, startPoint y: 432, endPoint x: 789, endPoint y: 439, distance: 35.9
click at [789, 439] on td "0" at bounding box center [828, 440] width 83 height 41
type input "1"
type input "1.03"
type input "13"
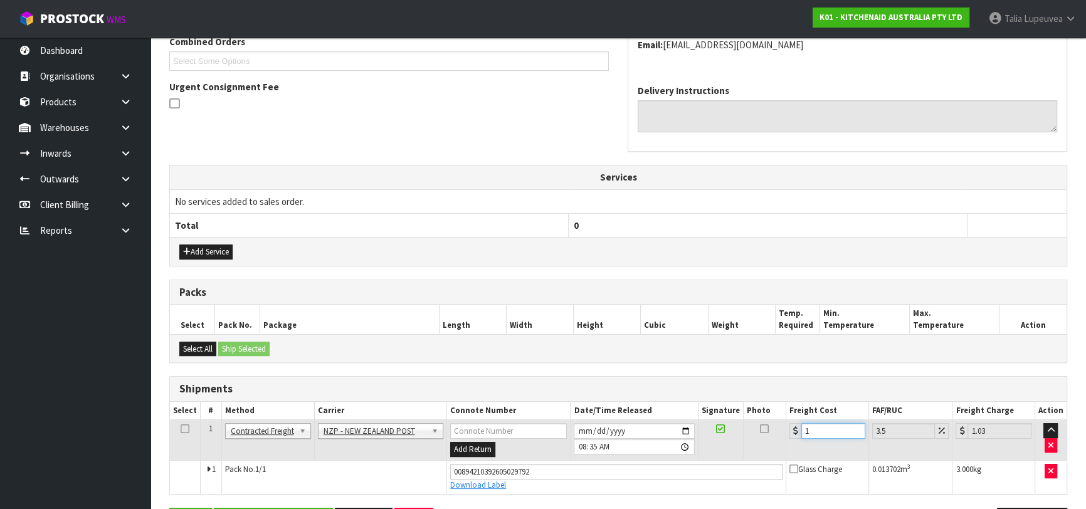
type input "13.45"
type input "13.04"
type input "13.5"
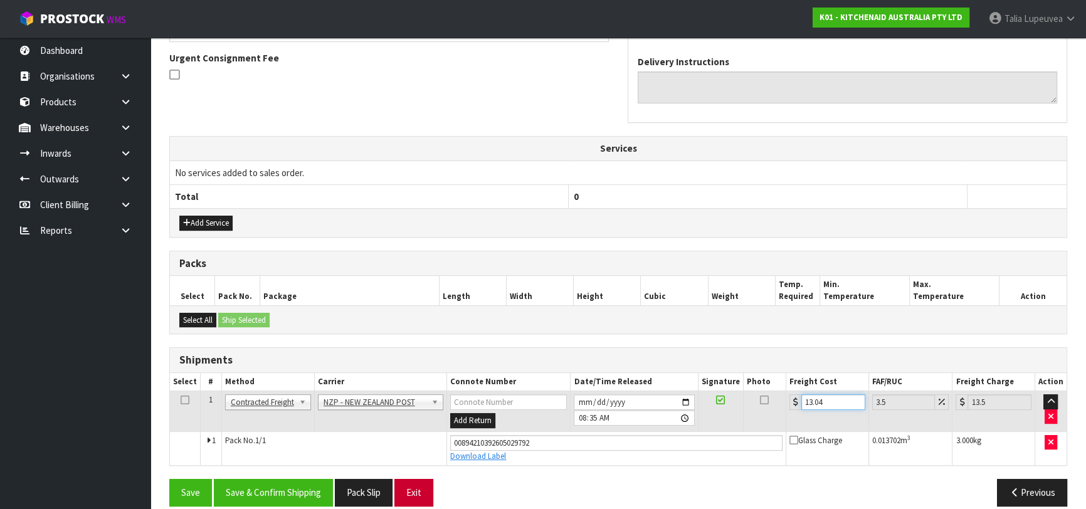
scroll to position [377, 0]
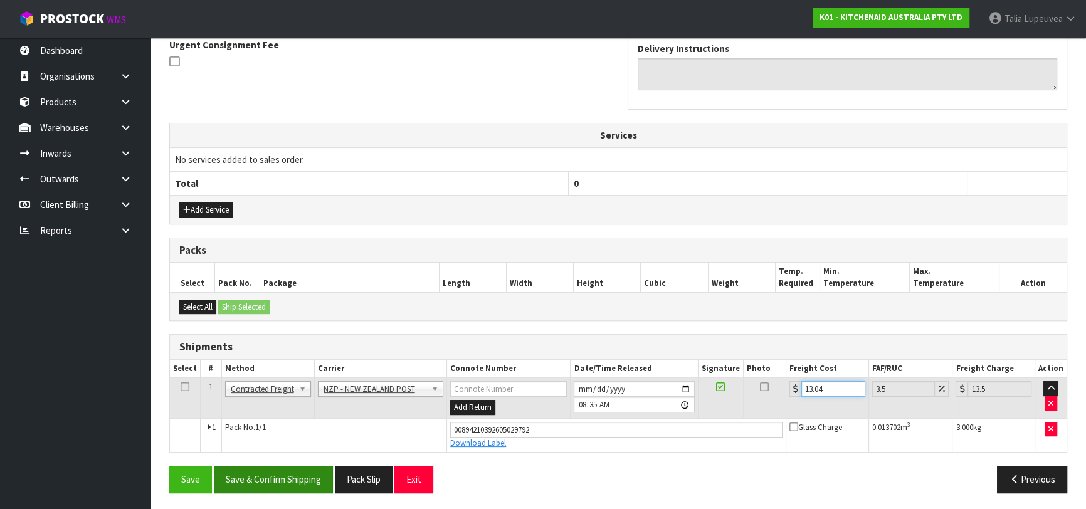
type input "13.04"
click at [308, 474] on button "Save & Confirm Shipping" at bounding box center [273, 479] width 119 height 27
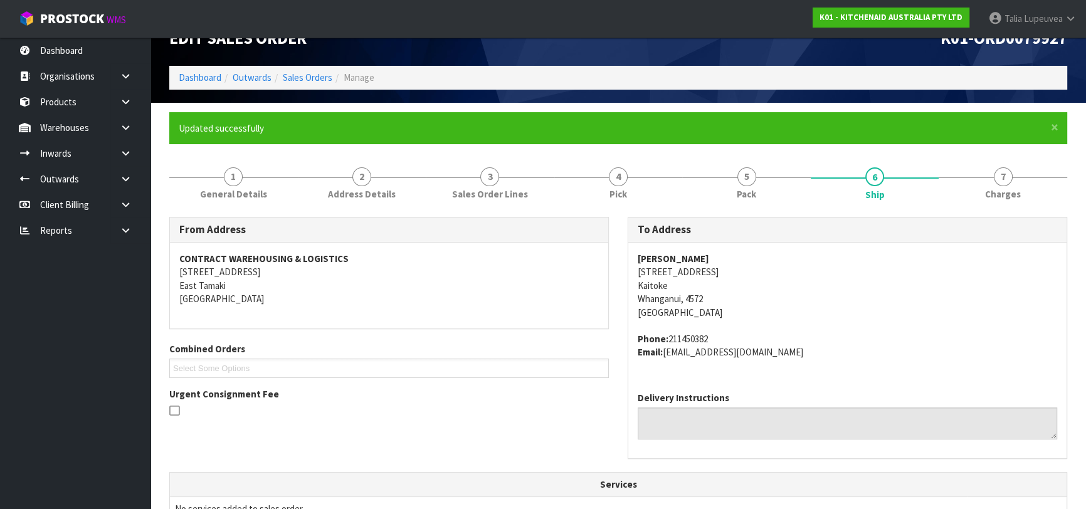
scroll to position [0, 0]
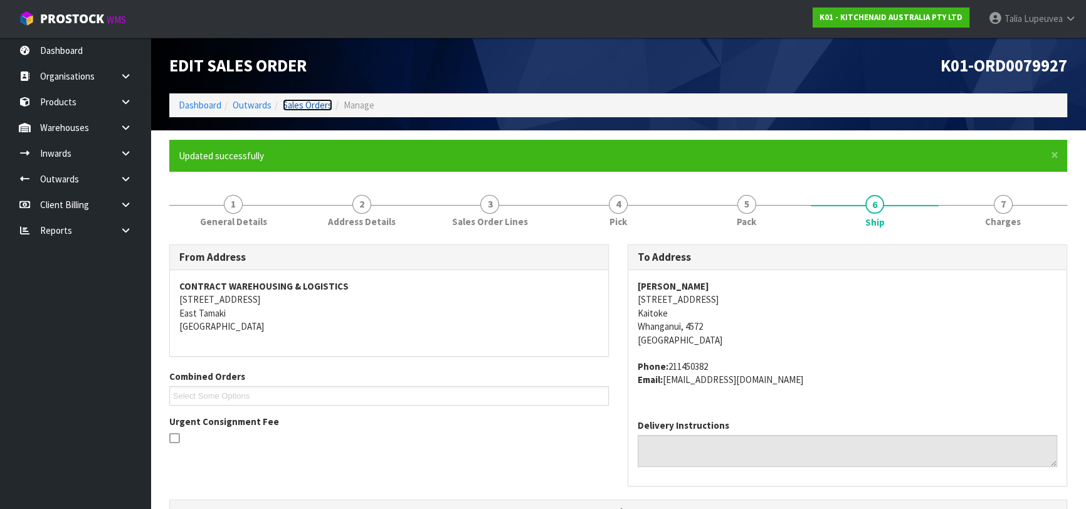
click at [327, 103] on link "Sales Orders" at bounding box center [308, 105] width 50 height 12
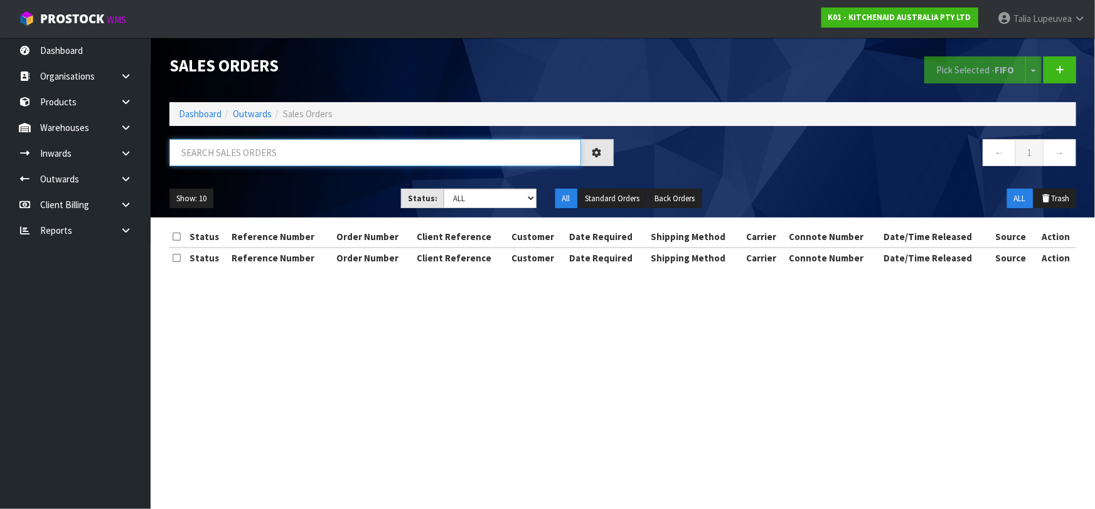
click at [378, 154] on input "text" at bounding box center [374, 152] width 411 height 27
type input "JOB-0415088"
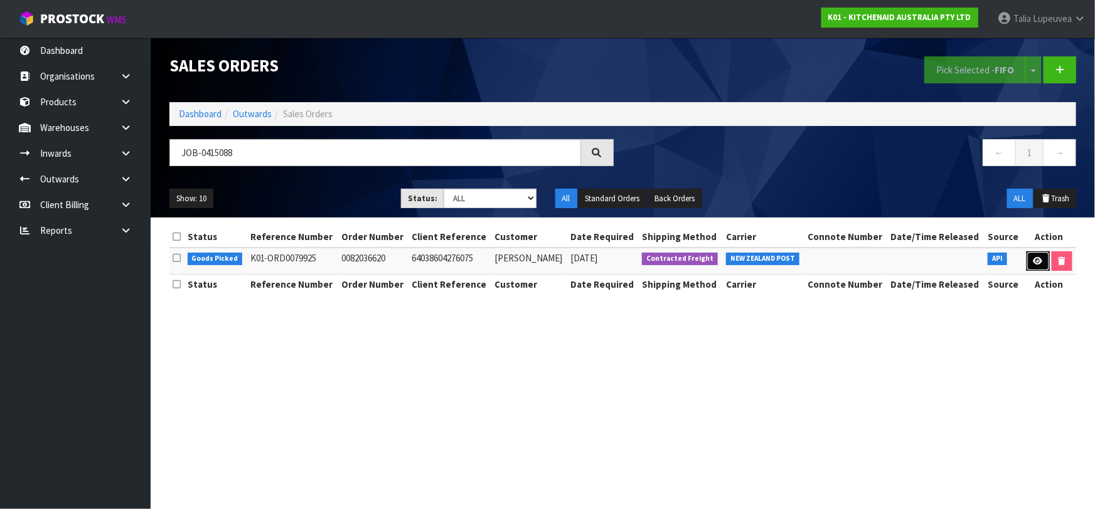
click at [1038, 262] on icon at bounding box center [1037, 261] width 9 height 8
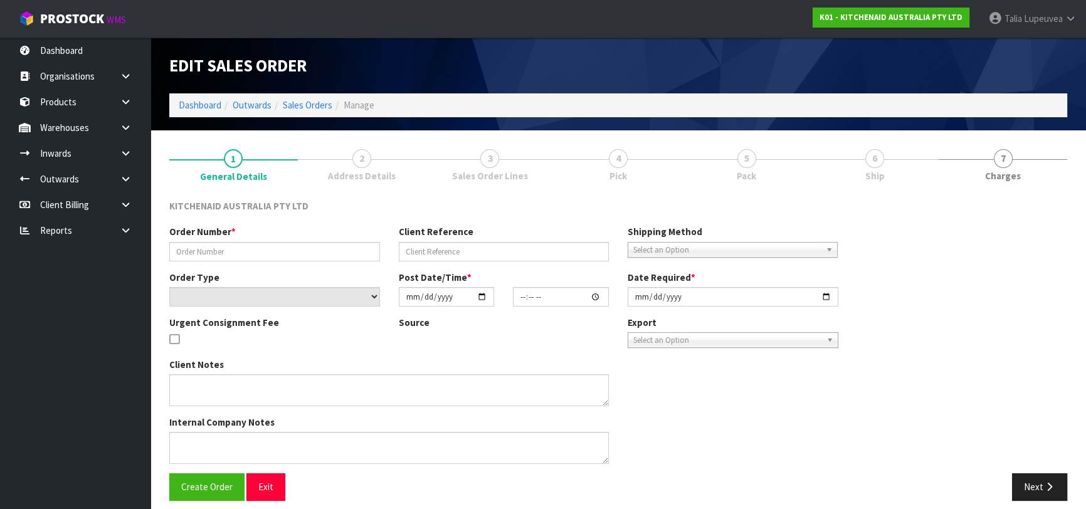
type input "0082036620"
type input "64038604276075"
select select "number:0"
type input "2025-09-29"
type input "16:40:58.000"
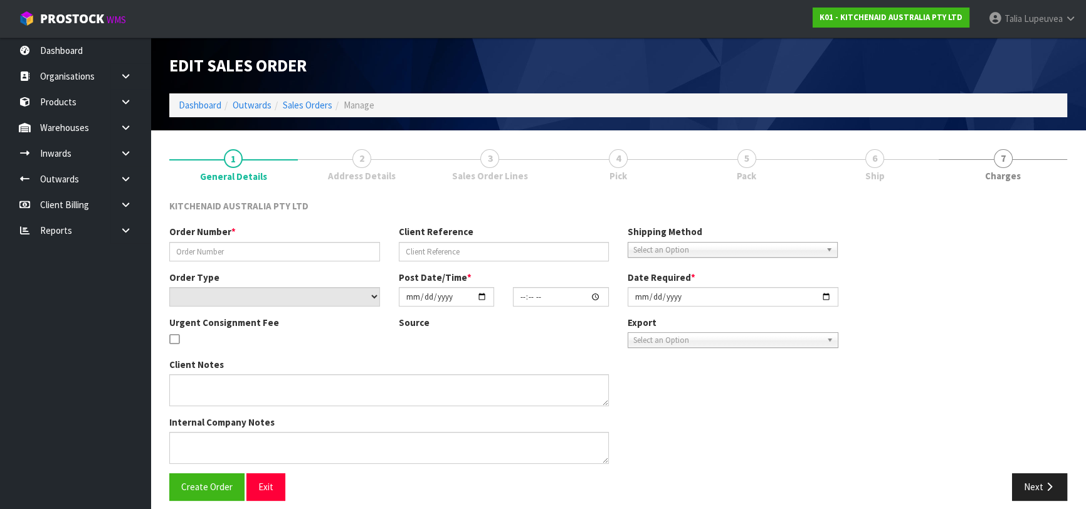
type input "2025-09-29"
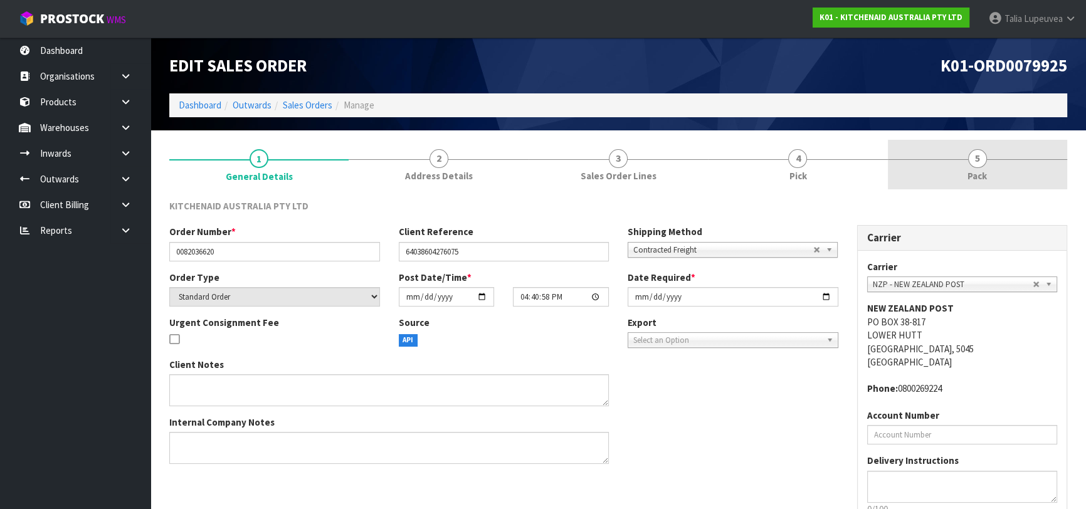
click at [1000, 145] on link "5 Pack" at bounding box center [977, 165] width 179 height 50
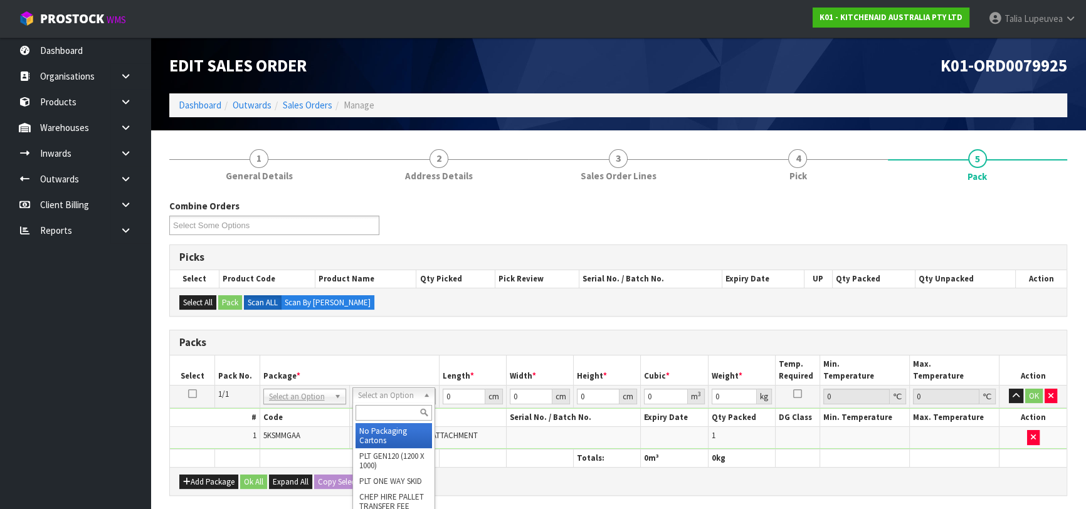
click at [390, 412] on input "text" at bounding box center [394, 413] width 77 height 16
type input "OWN"
drag, startPoint x: 391, startPoint y: 433, endPoint x: 443, endPoint y: 423, distance: 52.9
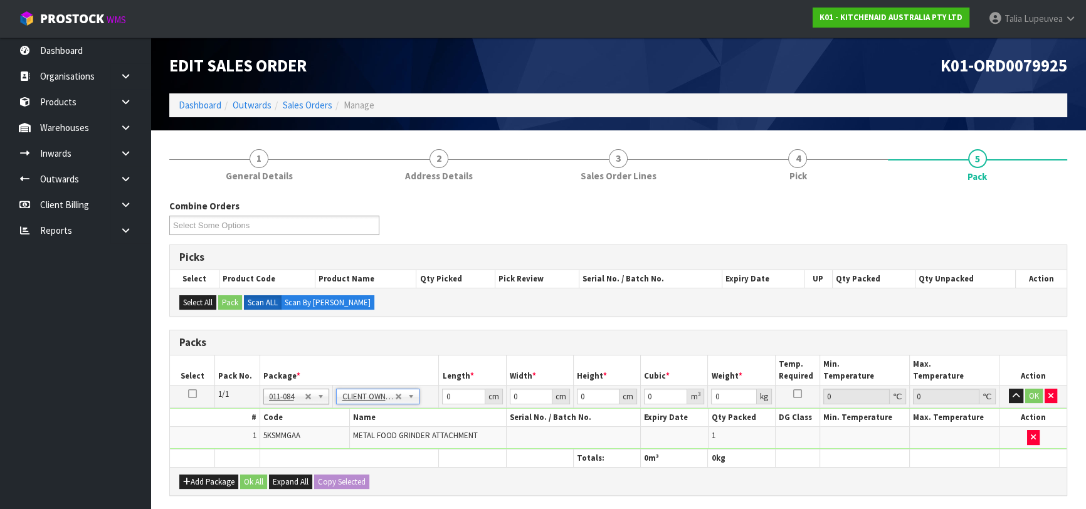
type input "2.3"
drag, startPoint x: 457, startPoint y: 395, endPoint x: 395, endPoint y: 403, distance: 62.6
click at [395, 403] on tr "1/1 NONE 007-001 007-002 007-004 007-009 007-013 007-014 007-015 007-017 007-01…" at bounding box center [618, 396] width 897 height 23
type input "41"
type input "29"
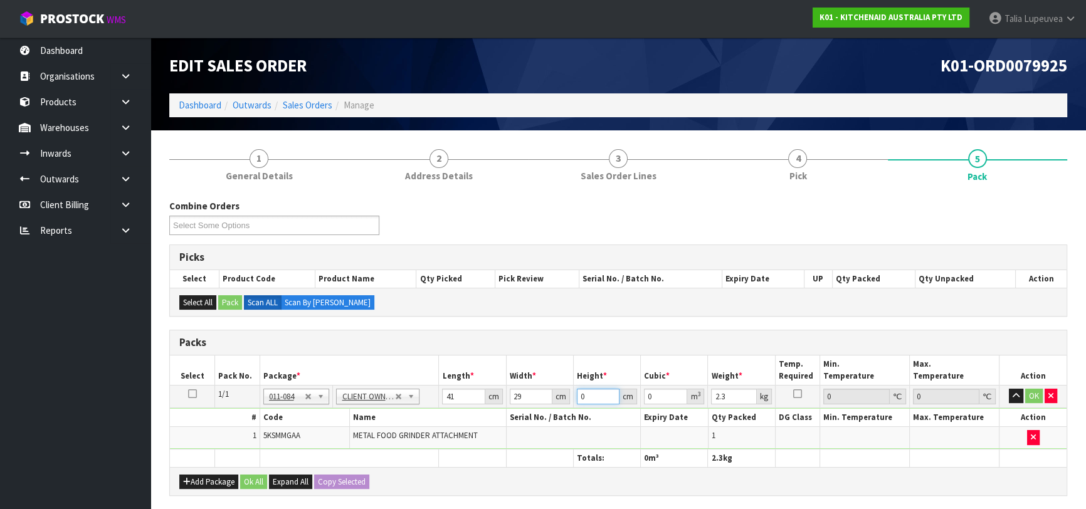
type input "1"
type input "0.001189"
type input "19"
type input "0.022591"
type input "19"
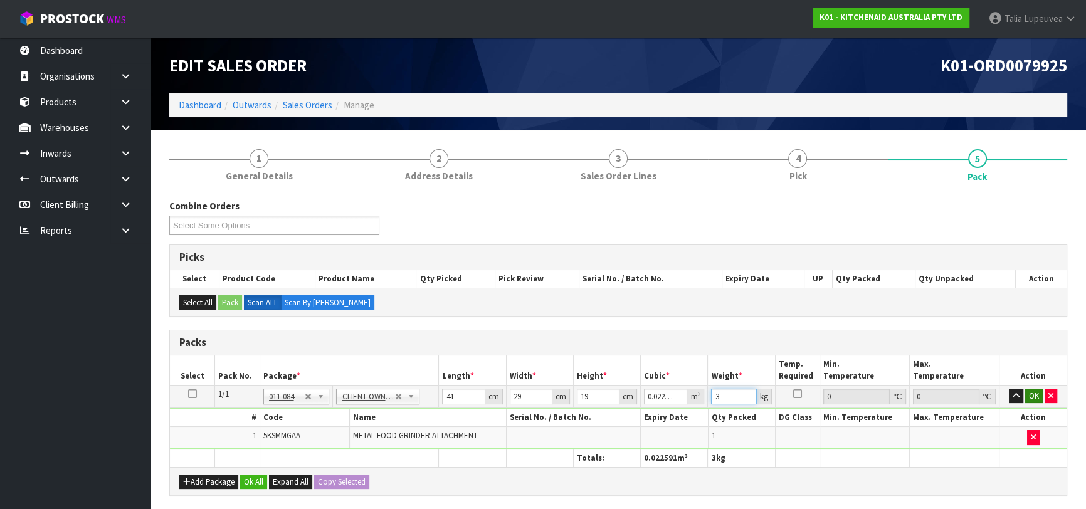
type input "3"
click at [1035, 398] on button "OK" at bounding box center [1035, 396] width 18 height 15
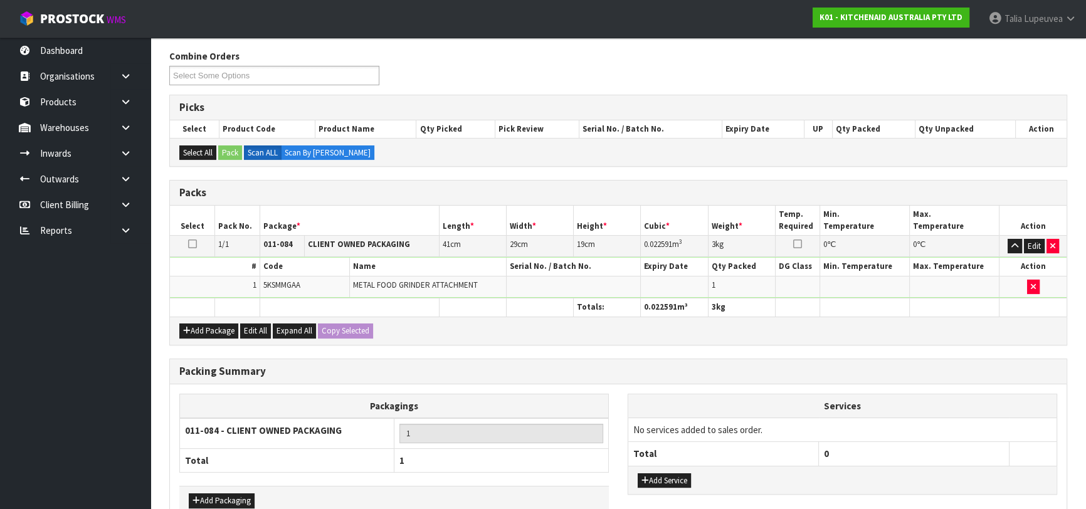
scroll to position [221, 0]
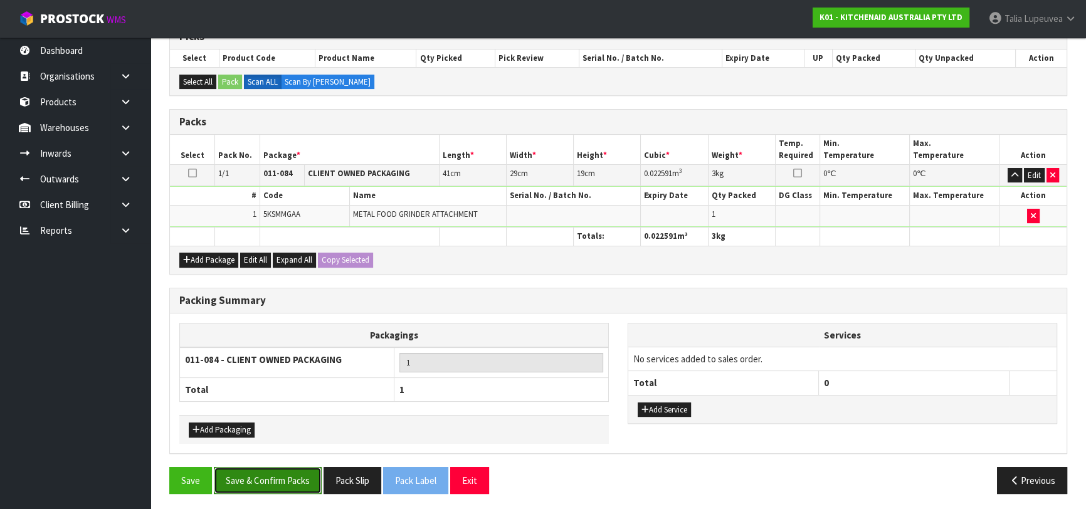
drag, startPoint x: 282, startPoint y: 482, endPoint x: 306, endPoint y: 477, distance: 25.0
click at [282, 482] on button "Save & Confirm Packs" at bounding box center [268, 480] width 108 height 27
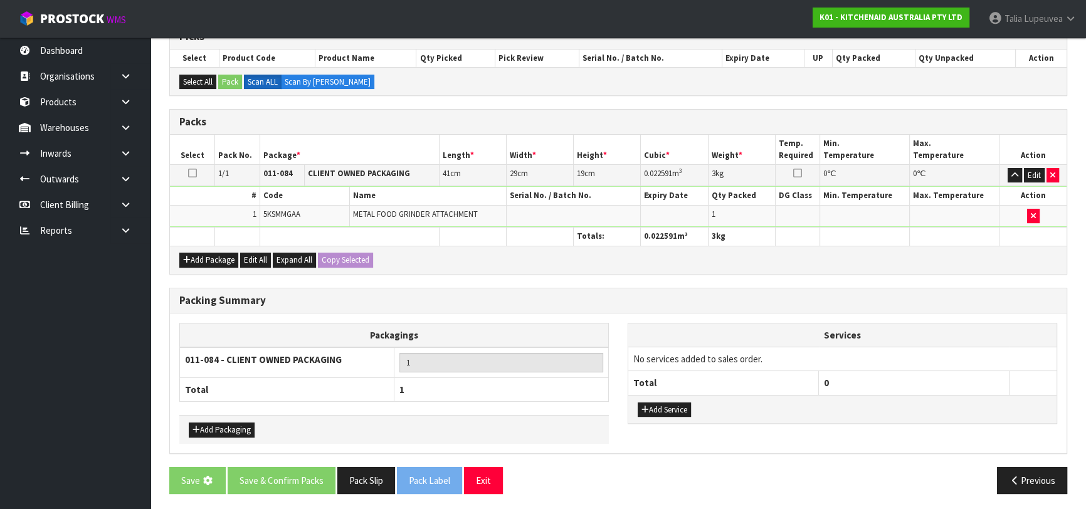
scroll to position [0, 0]
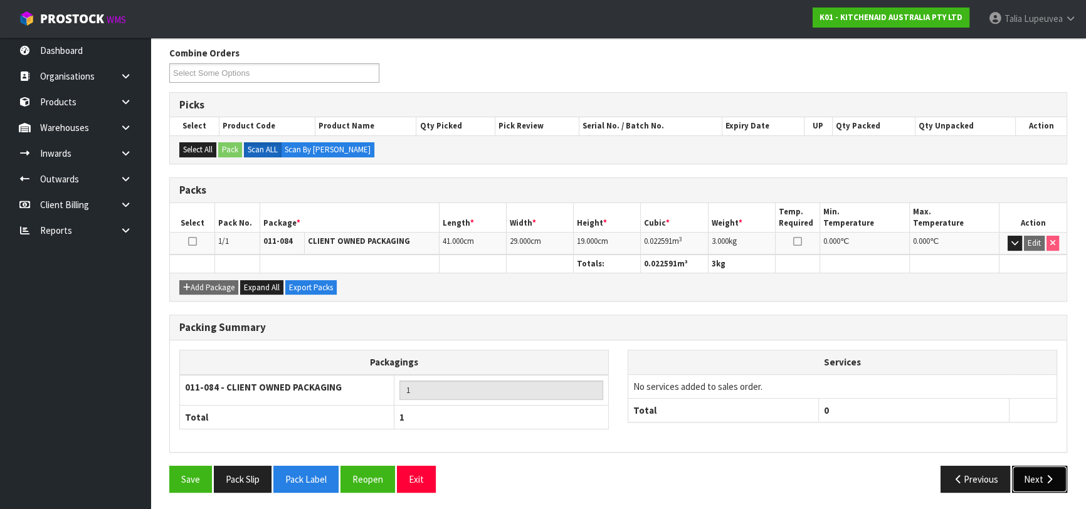
click at [1034, 468] on button "Next" at bounding box center [1039, 479] width 55 height 27
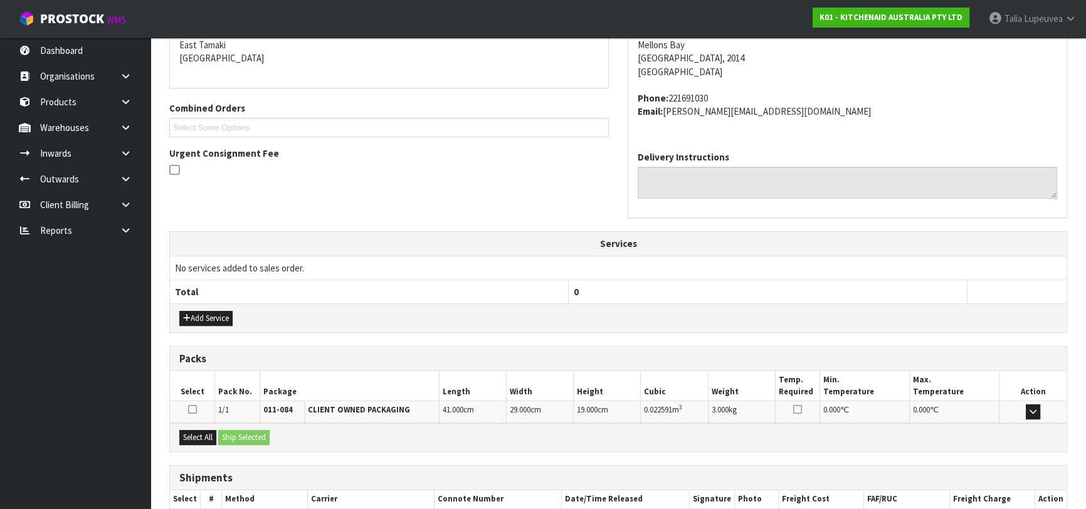
scroll to position [344, 0]
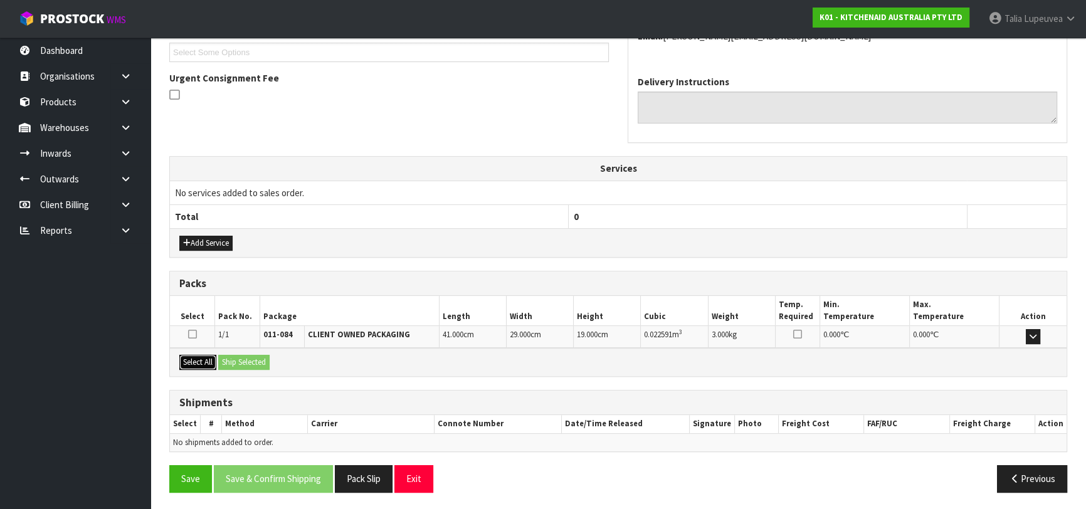
click at [211, 360] on button "Select All" at bounding box center [197, 362] width 37 height 15
click at [238, 366] on button "Ship Selected" at bounding box center [243, 362] width 51 height 15
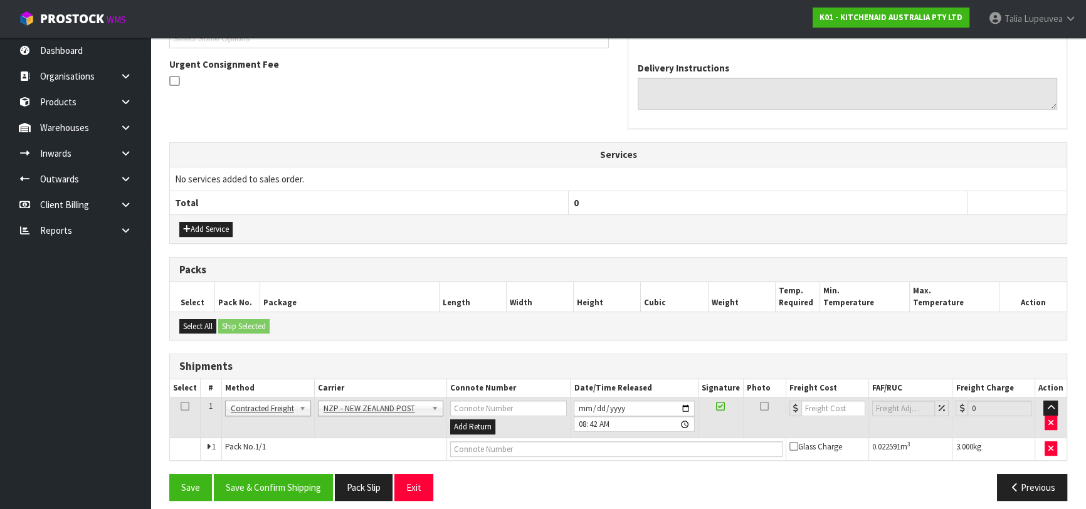
scroll to position [366, 0]
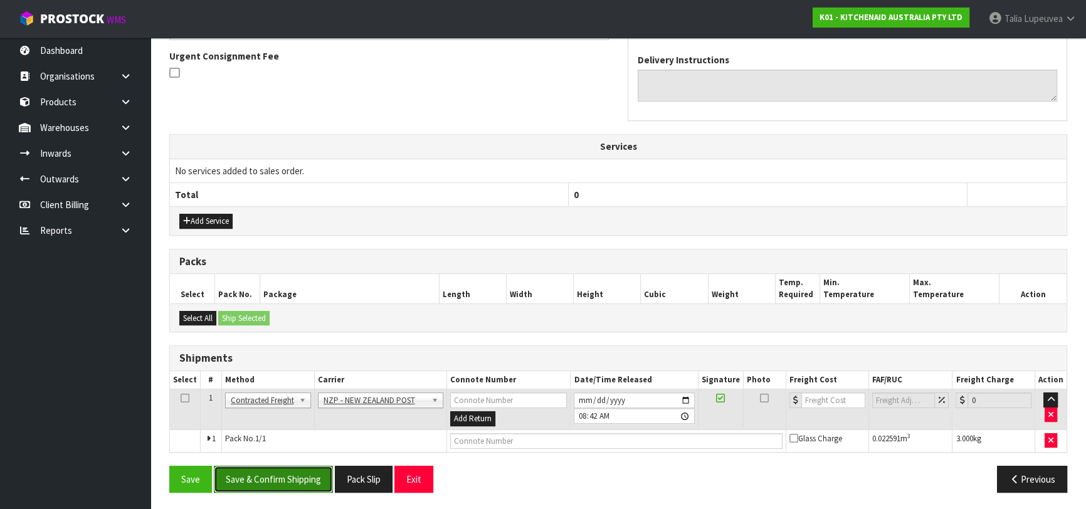
click at [272, 477] on button "Save & Confirm Shipping" at bounding box center [273, 479] width 119 height 27
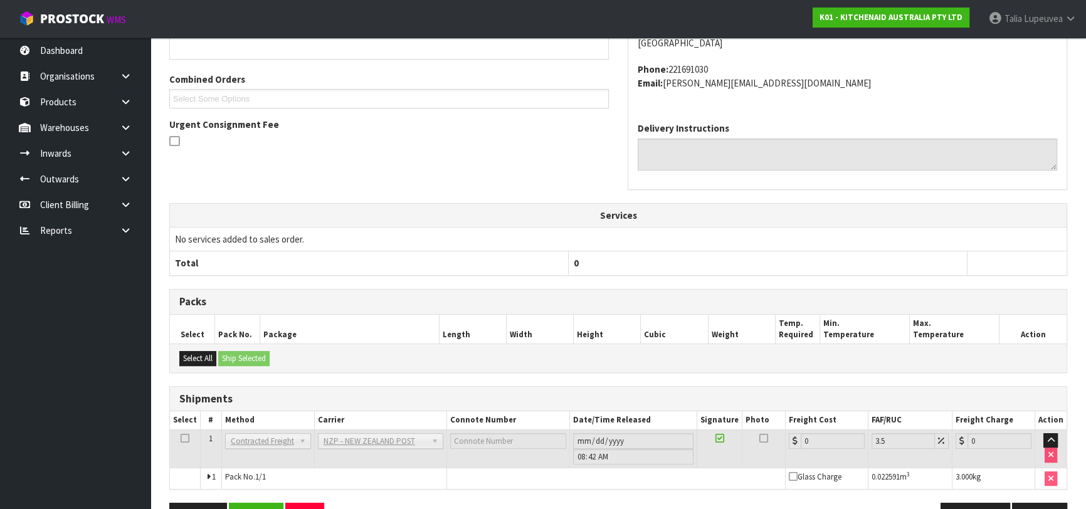
scroll to position [348, 0]
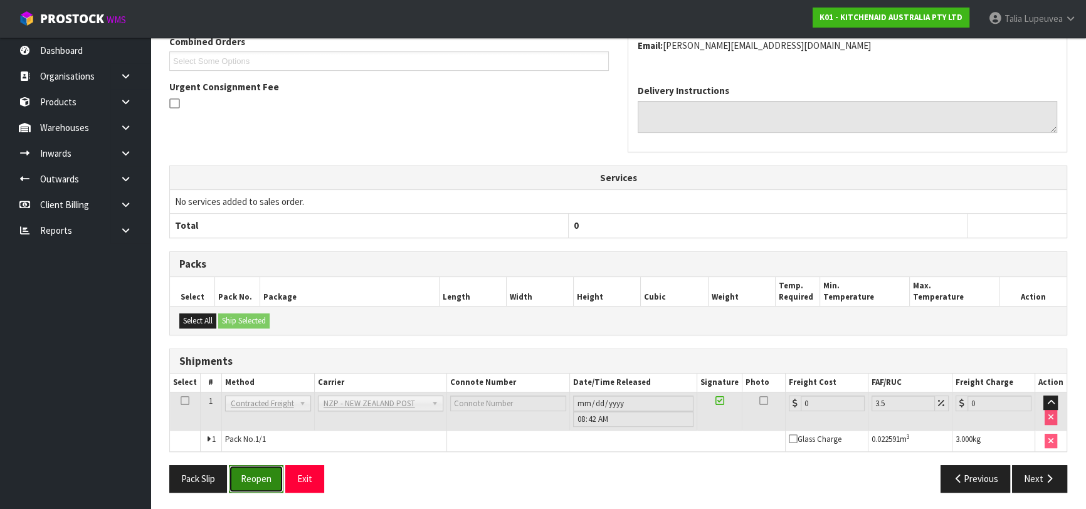
click at [268, 477] on button "Reopen" at bounding box center [256, 478] width 55 height 27
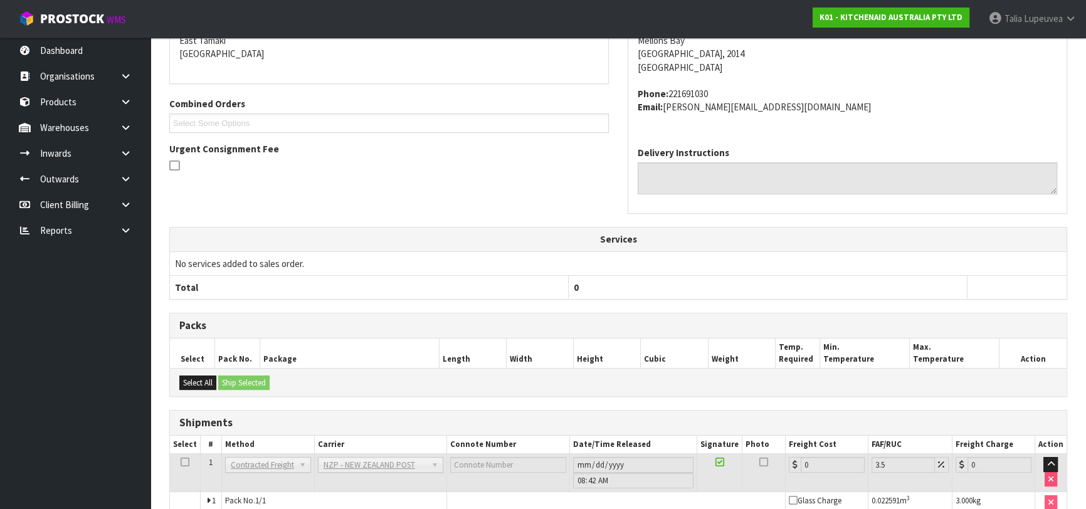
scroll to position [335, 0]
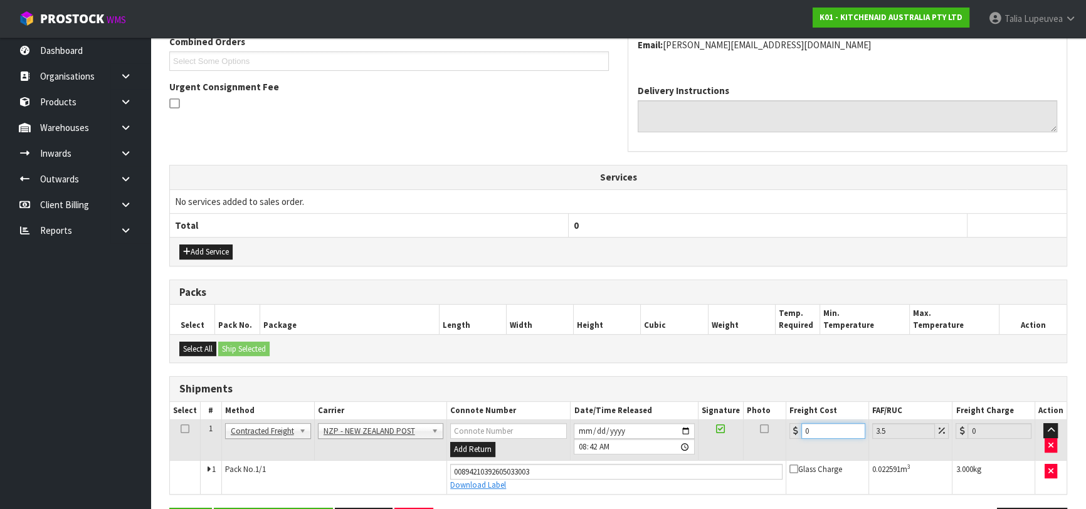
drag, startPoint x: 815, startPoint y: 432, endPoint x: 755, endPoint y: 452, distance: 63.5
click at [755, 453] on tr "1 Client Local Pickup Customer Local Pickup Company Freight Contracted Freight …" at bounding box center [618, 440] width 897 height 41
type input "4"
type input "4.14"
type input "4.3"
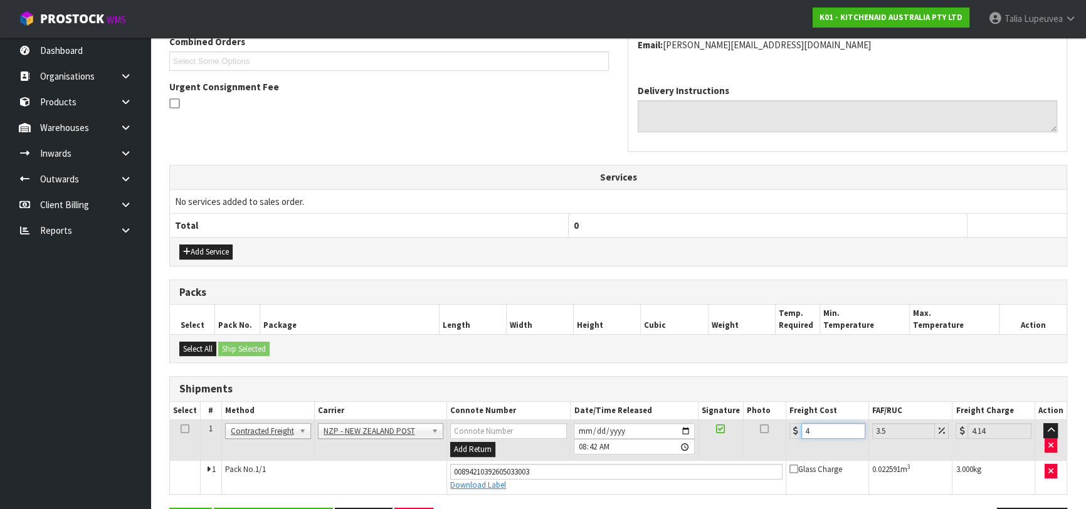
type input "4.45"
type input "4.33"
type input "4.48"
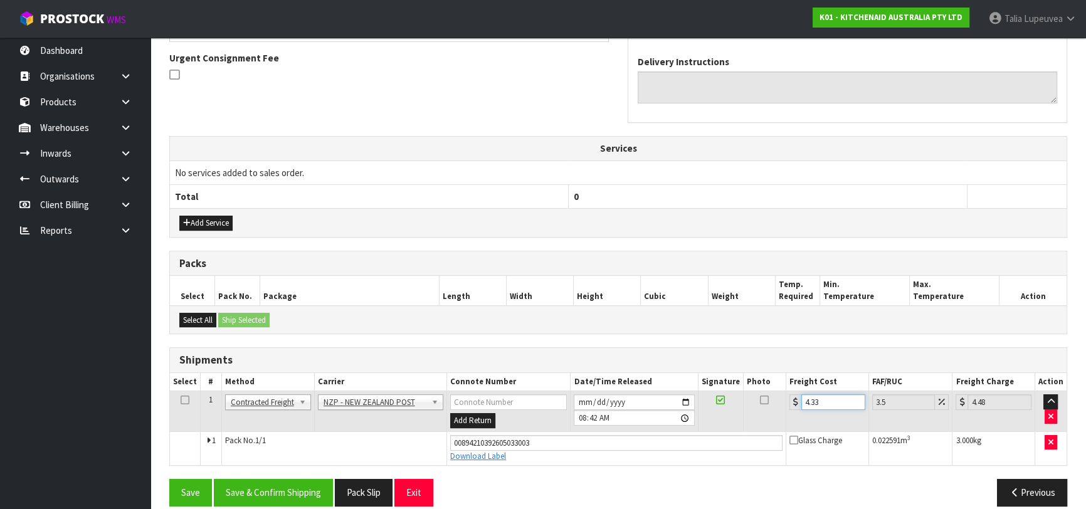
scroll to position [377, 0]
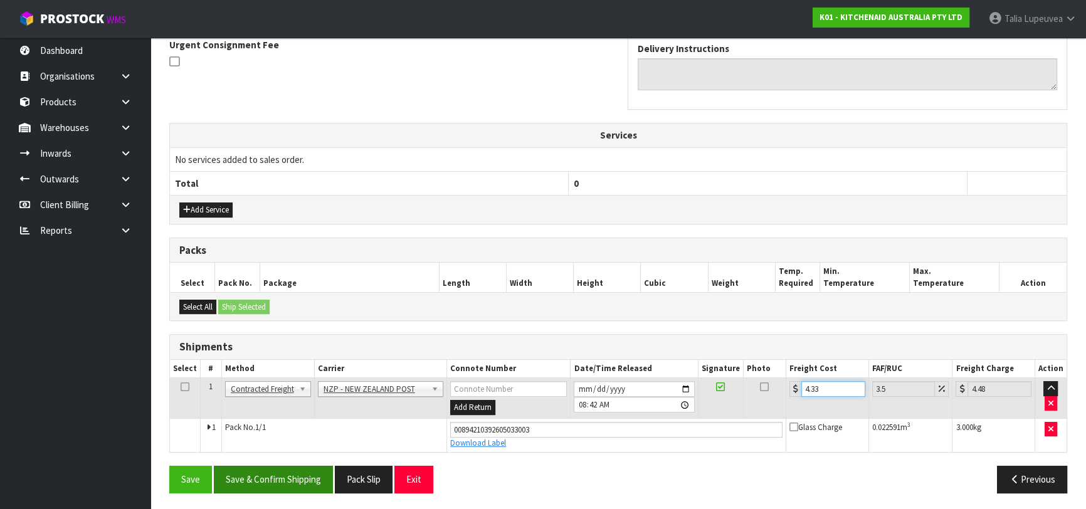
type input "4.33"
click at [284, 475] on button "Save & Confirm Shipping" at bounding box center [273, 479] width 119 height 27
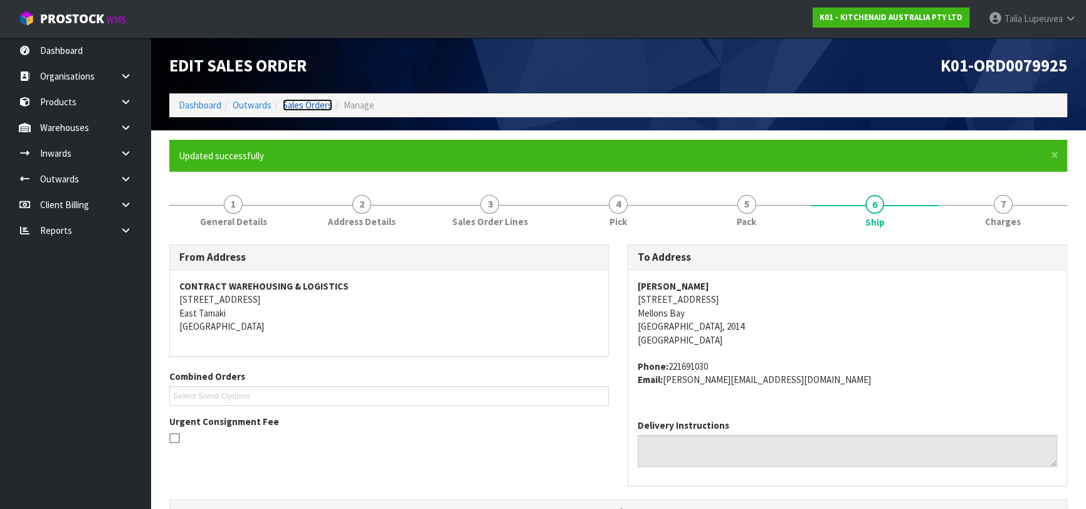
click at [307, 108] on link "Sales Orders" at bounding box center [308, 105] width 50 height 12
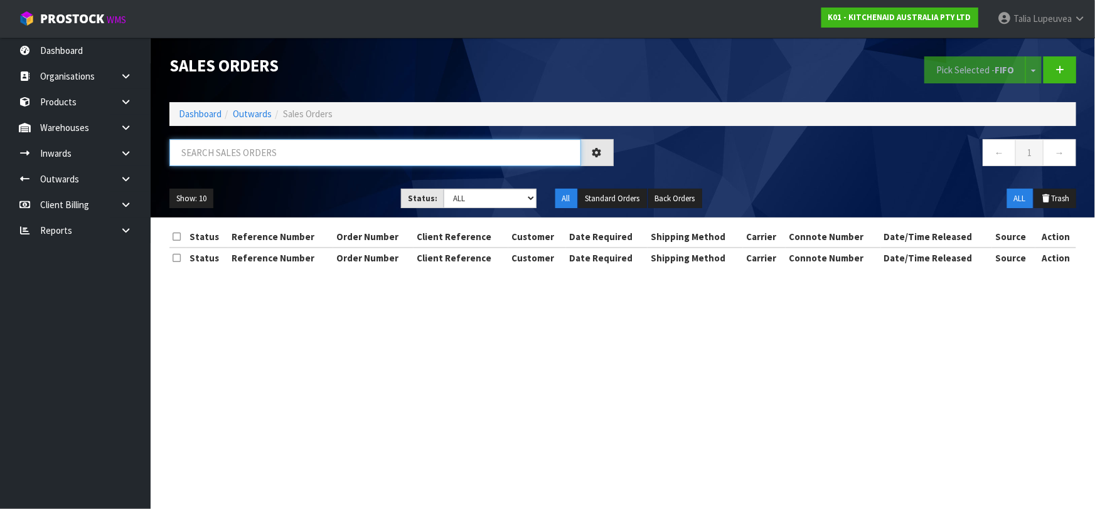
click at [310, 149] on input "text" at bounding box center [374, 152] width 411 height 27
type input "JOB-0414823"
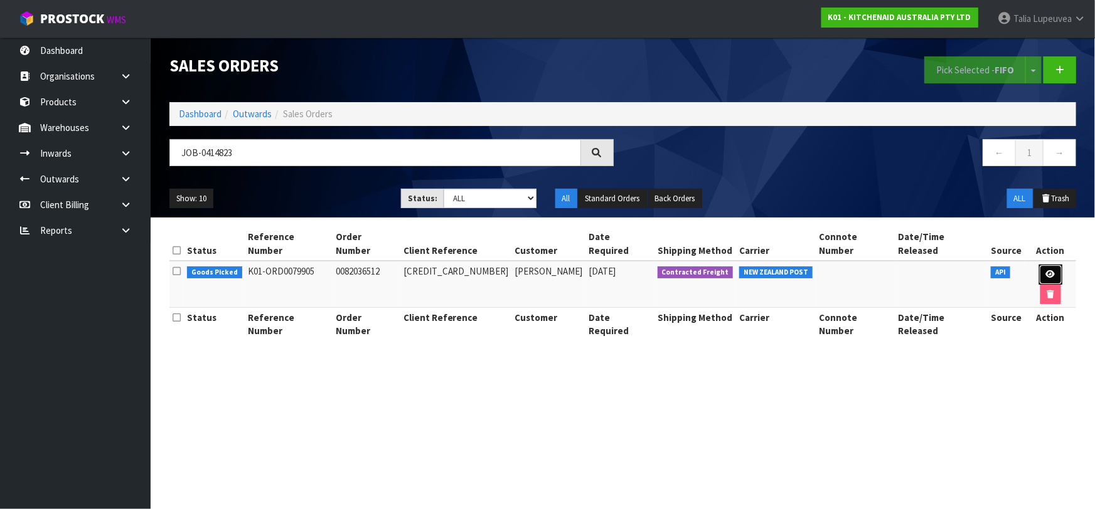
click at [1042, 269] on link at bounding box center [1050, 275] width 23 height 20
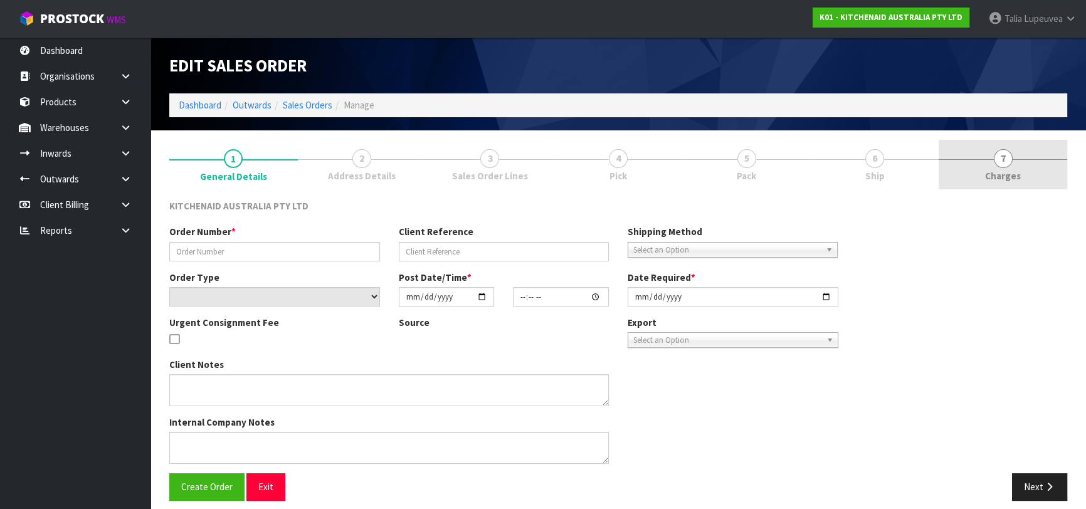
type input "0082036512"
type input "64036379165035"
select select "number:0"
type input "[DATE]"
type input "22:37:32.000"
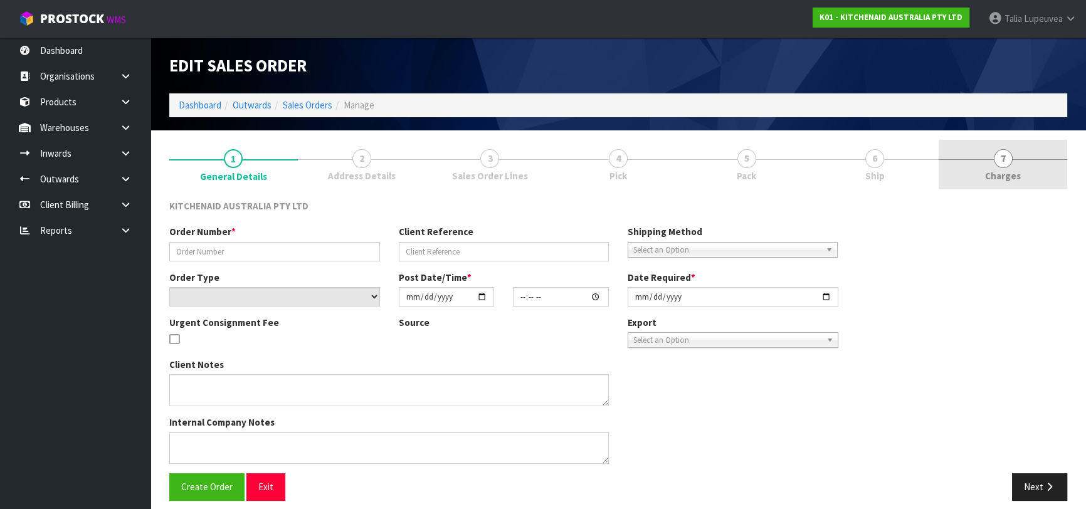
type input "[DATE]"
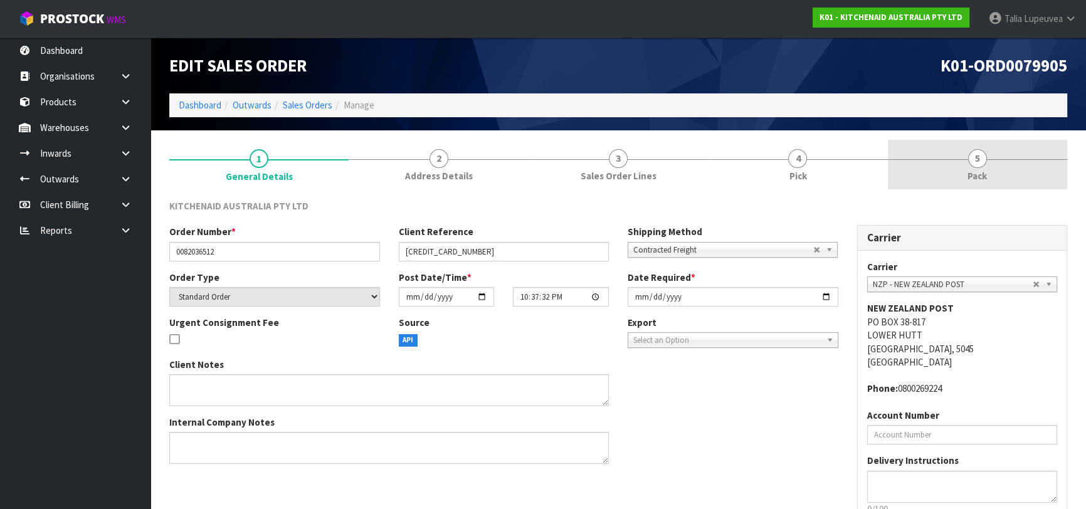
click at [988, 166] on link "5 Pack" at bounding box center [977, 165] width 179 height 50
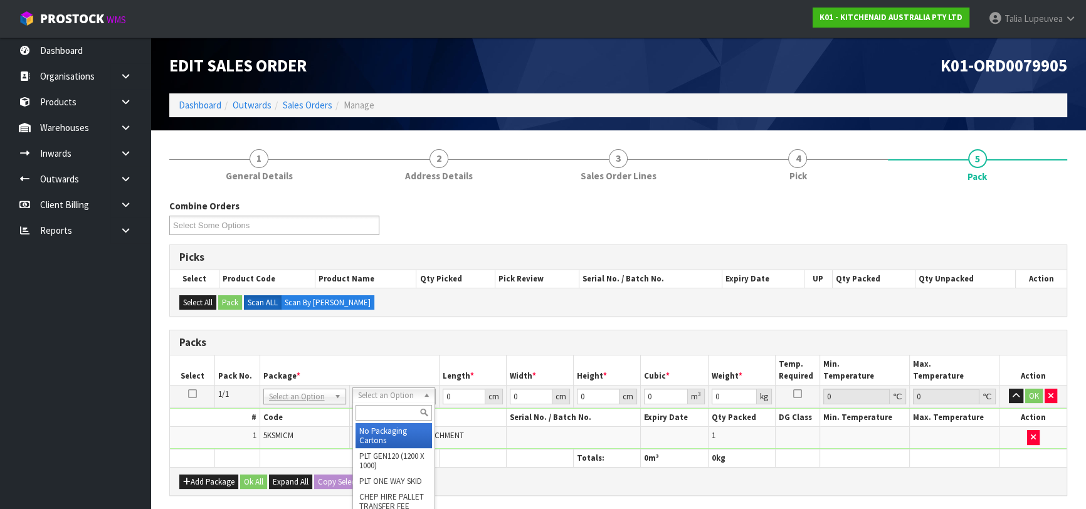
click at [378, 413] on input "text" at bounding box center [394, 413] width 77 height 16
type input "OC"
drag, startPoint x: 404, startPoint y: 437, endPoint x: 437, endPoint y: 404, distance: 46.1
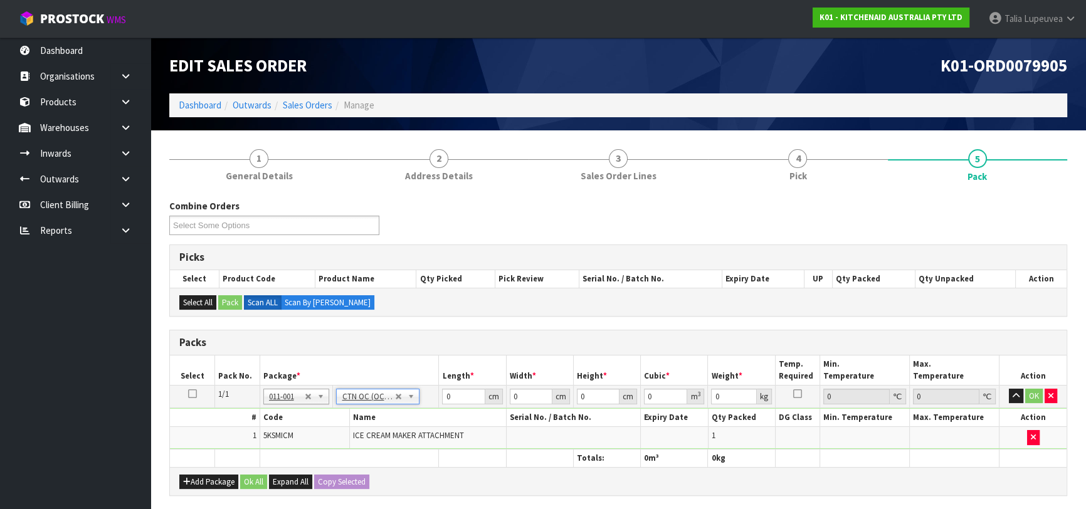
type input "3.36"
drag, startPoint x: 452, startPoint y: 396, endPoint x: 423, endPoint y: 391, distance: 28.8
click at [423, 391] on tr "1/1 NONE 007-001 007-002 007-004 007-009 007-013 007-014 007-015 007-017 007-01…" at bounding box center [618, 396] width 897 height 23
type input "28"
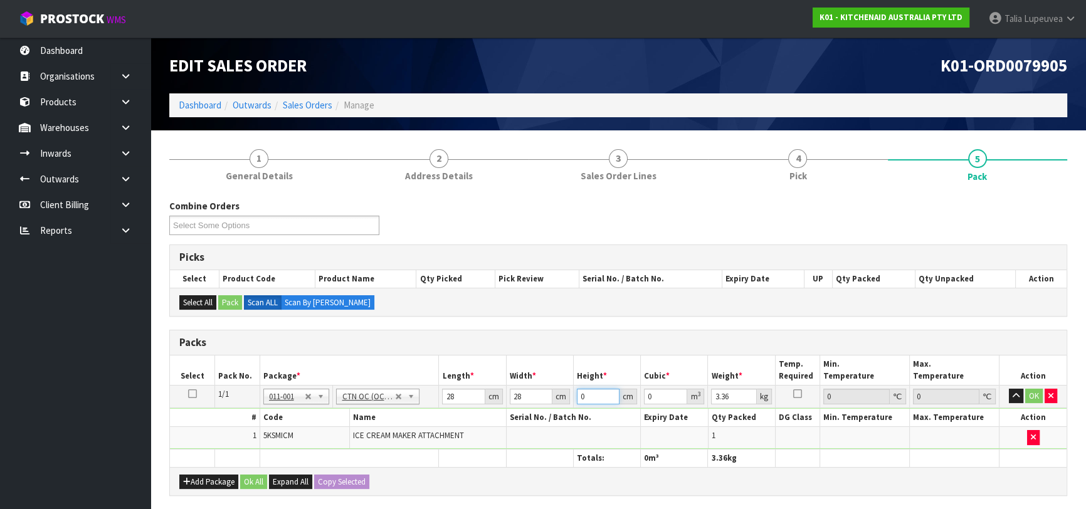
type input "3"
type input "0.002352"
type input "30"
type input "0.02352"
type input "30"
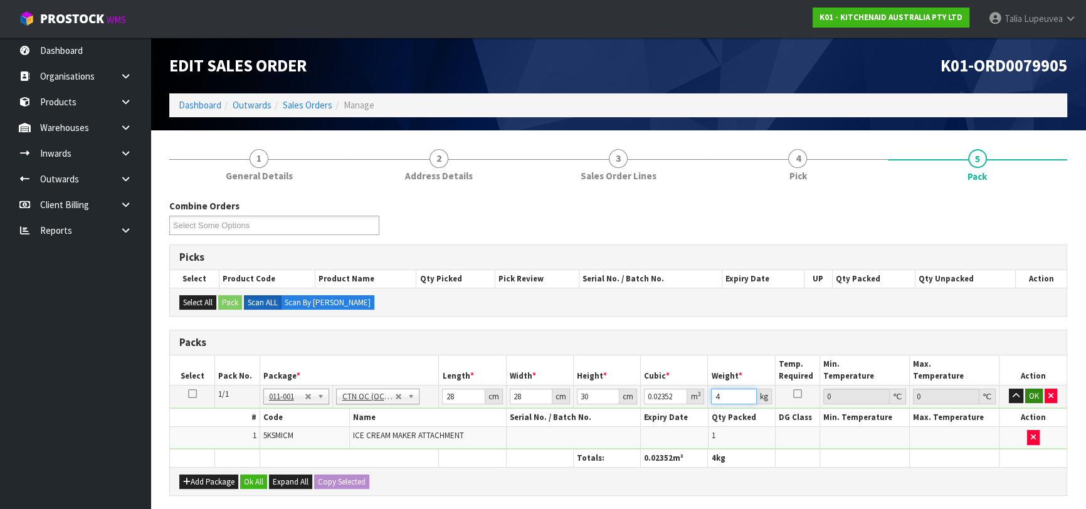
type input "4"
click at [1033, 390] on button "OK" at bounding box center [1035, 396] width 18 height 15
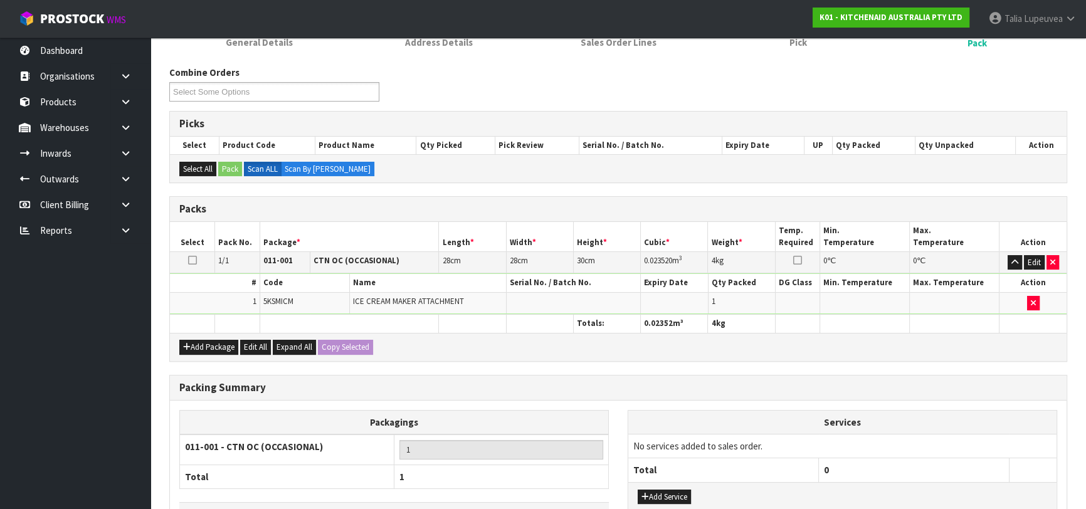
scroll to position [221, 0]
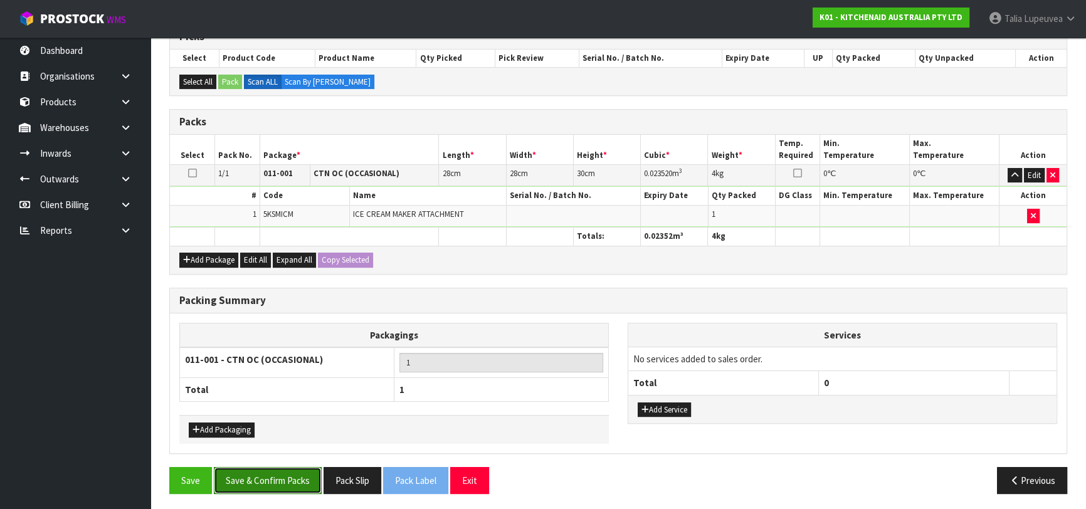
click at [255, 479] on button "Save & Confirm Packs" at bounding box center [268, 480] width 108 height 27
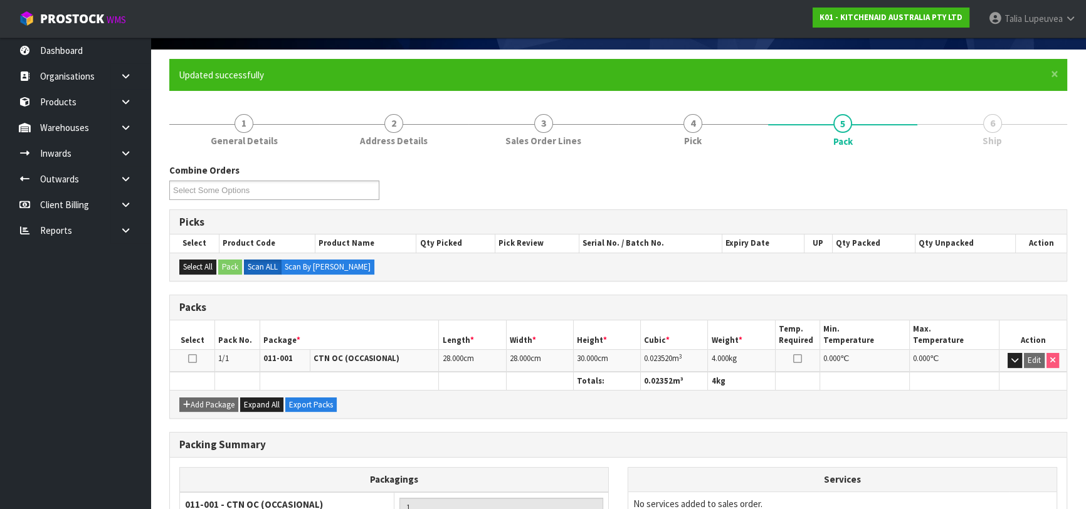
scroll to position [198, 0]
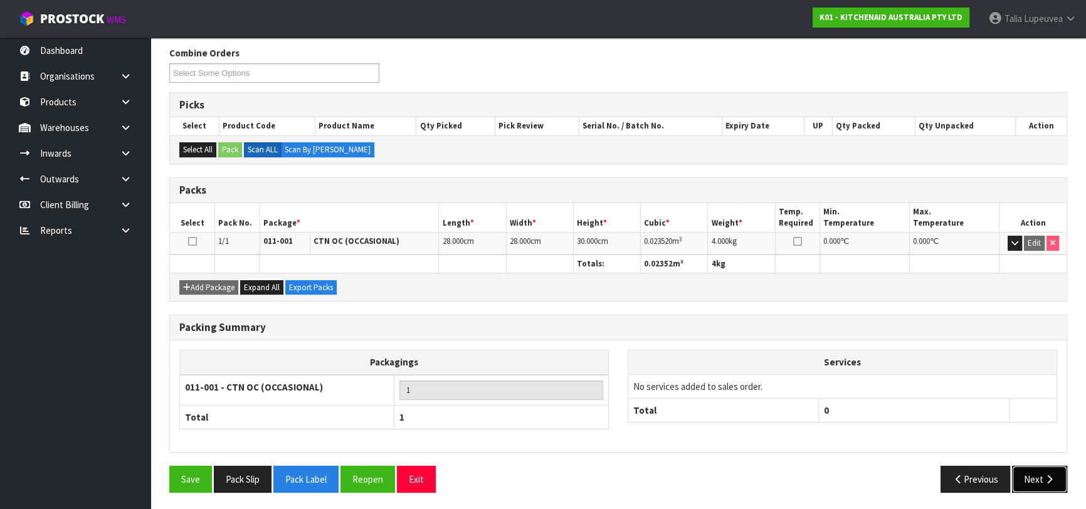
click at [1048, 480] on icon "button" at bounding box center [1050, 479] width 12 height 9
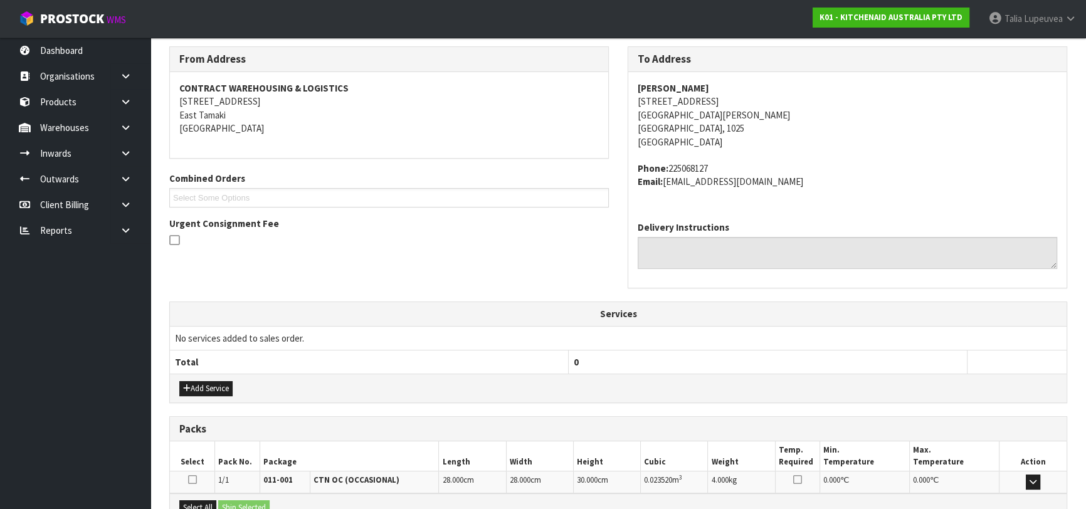
scroll to position [344, 0]
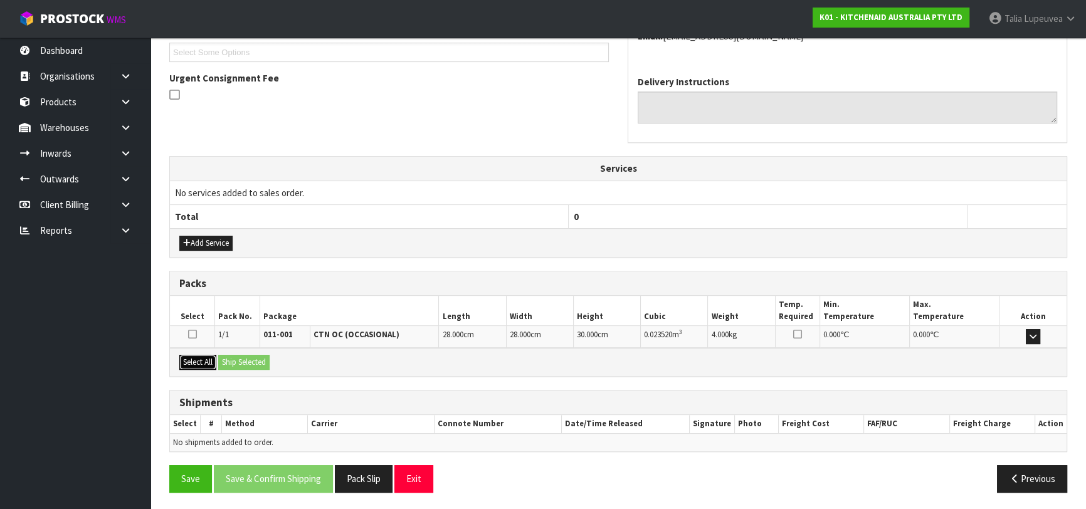
click at [206, 360] on button "Select All" at bounding box center [197, 362] width 37 height 15
click at [243, 363] on button "Ship Selected" at bounding box center [243, 362] width 51 height 15
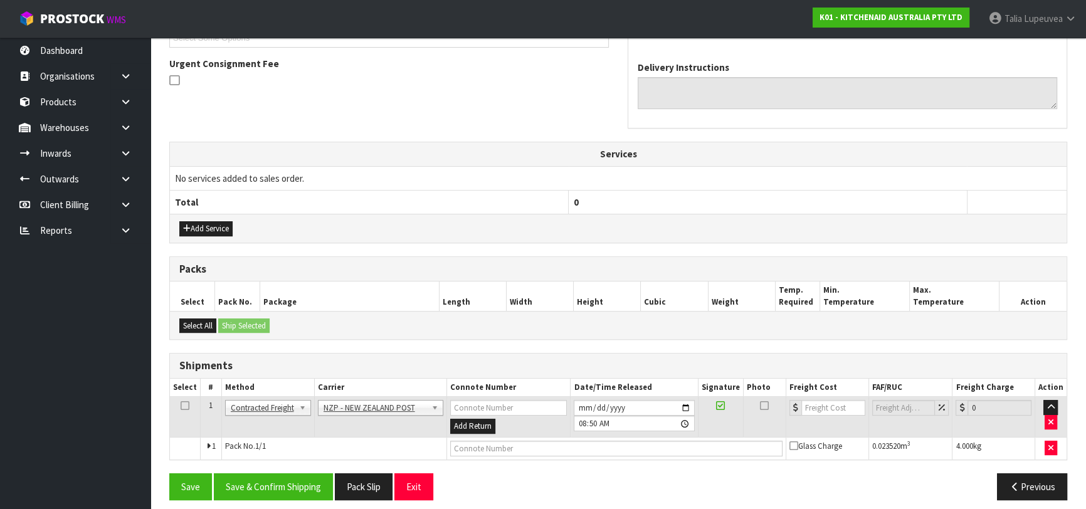
scroll to position [366, 0]
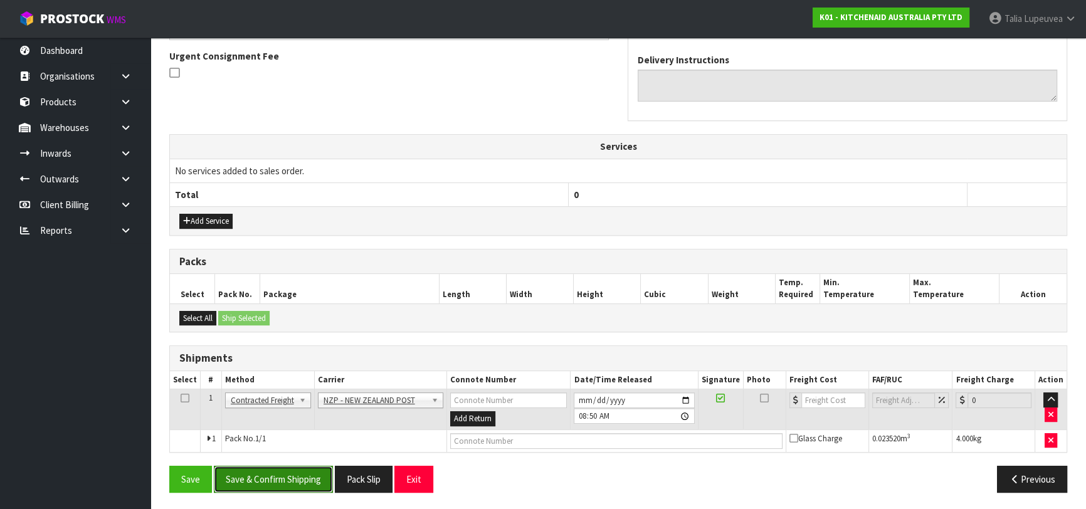
click at [307, 474] on button "Save & Confirm Shipping" at bounding box center [273, 479] width 119 height 27
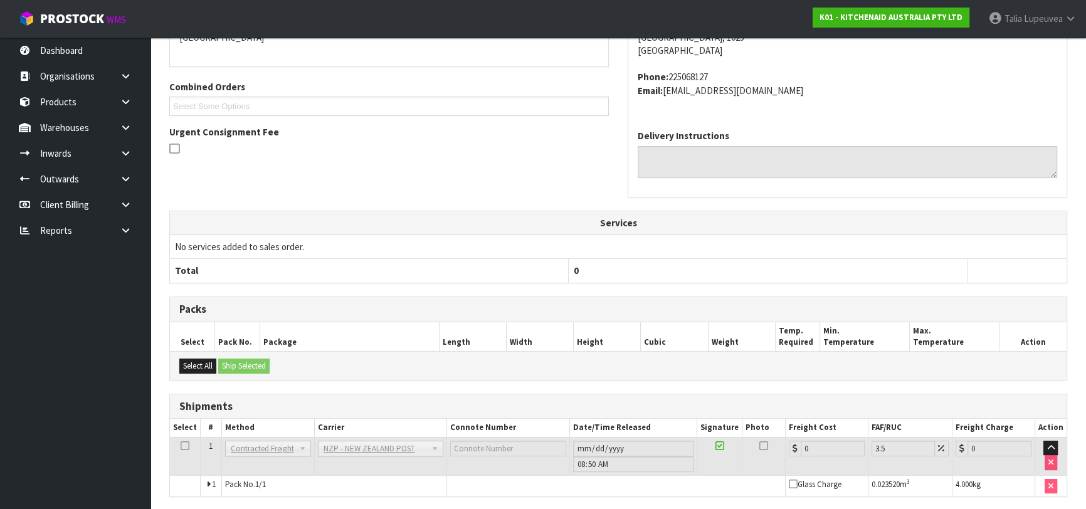
scroll to position [348, 0]
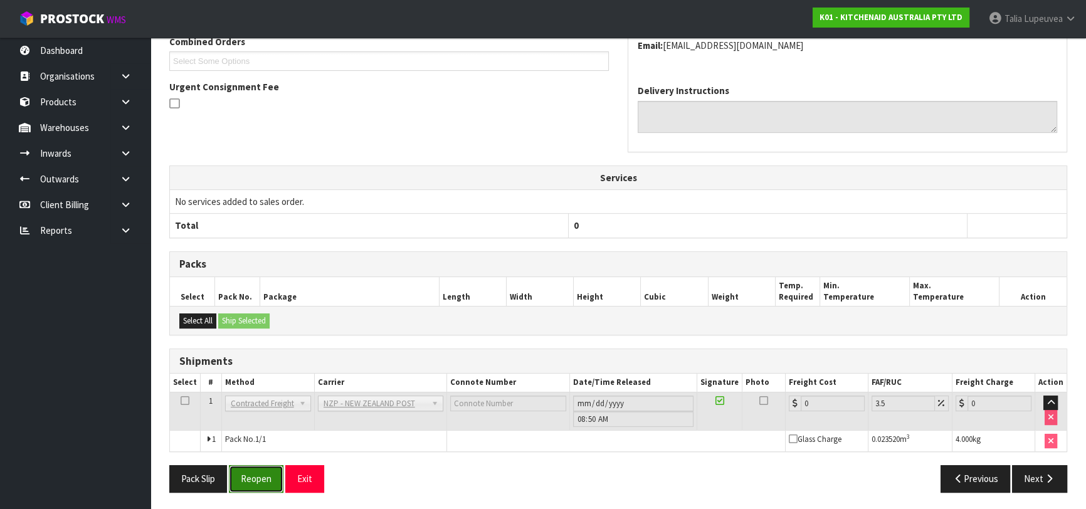
click at [268, 483] on button "Reopen" at bounding box center [256, 478] width 55 height 27
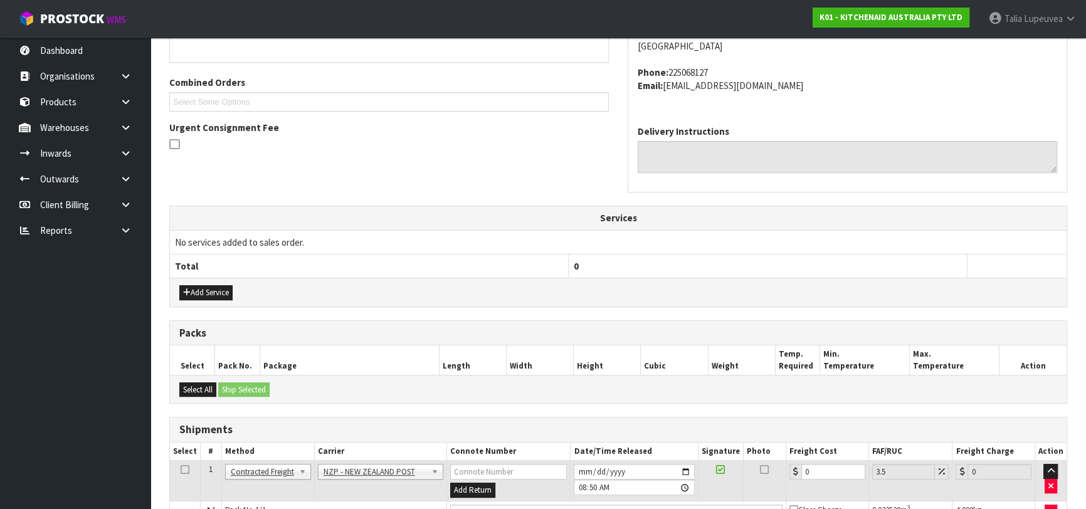
scroll to position [377, 0]
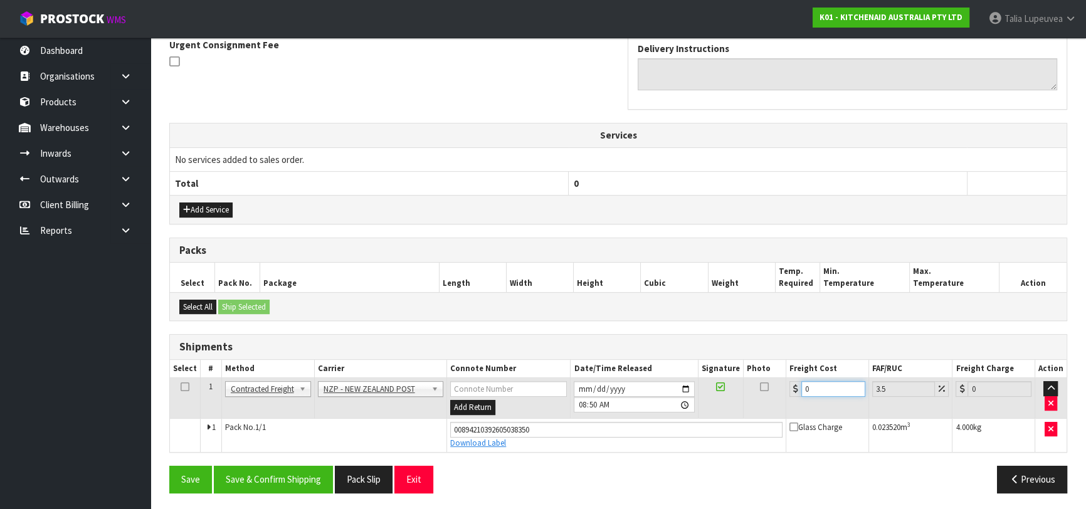
drag, startPoint x: 827, startPoint y: 383, endPoint x: 772, endPoint y: 413, distance: 63.2
click at [768, 415] on tr "1 Client Local Pickup Customer Local Pickup Company Freight Contracted Freight …" at bounding box center [618, 398] width 897 height 41
type input "4"
type input "4.14"
type input "4.3"
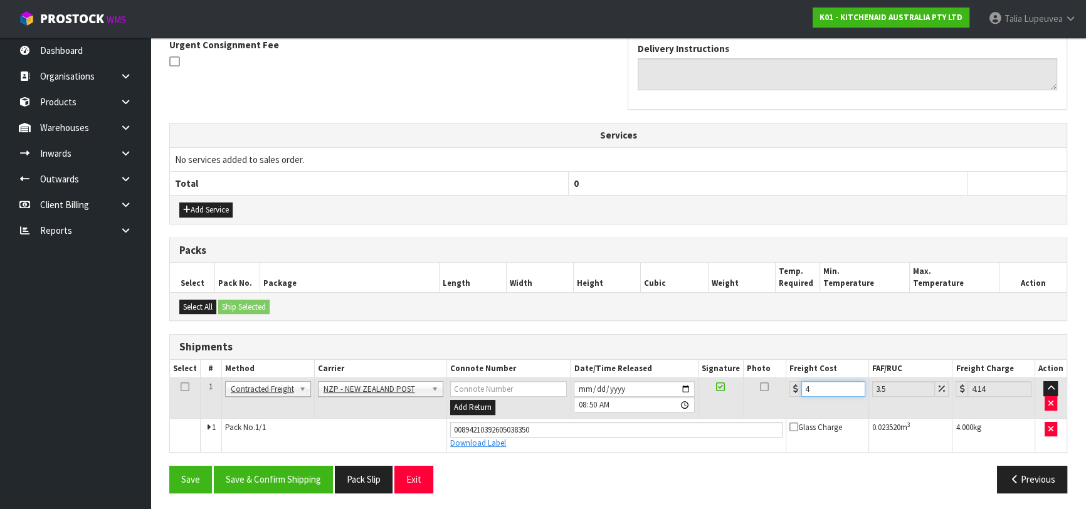
type input "4.45"
type input "4.33"
type input "4.48"
type input "4.33"
click at [297, 470] on button "Save & Confirm Shipping" at bounding box center [273, 479] width 119 height 27
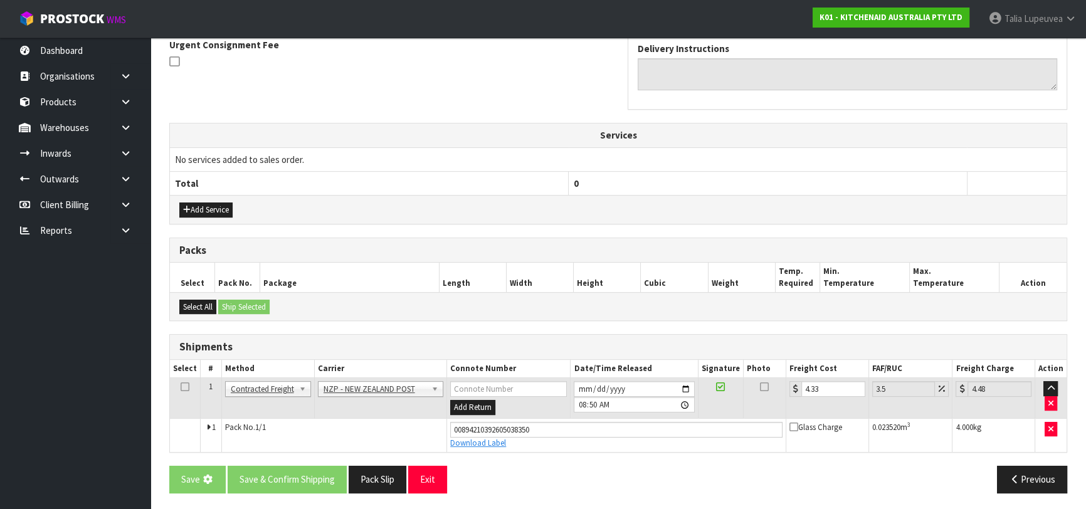
scroll to position [0, 0]
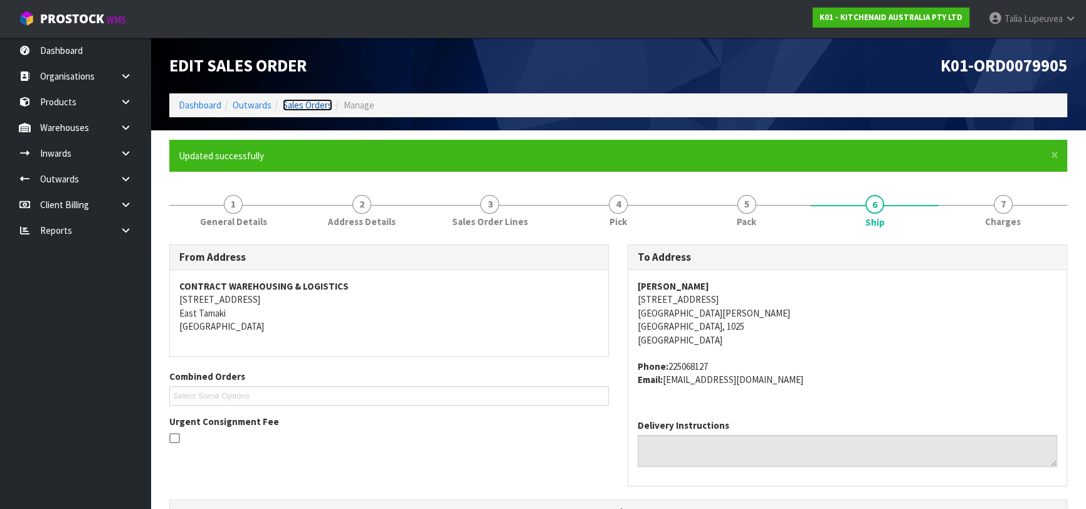
click at [314, 102] on link "Sales Orders" at bounding box center [308, 105] width 50 height 12
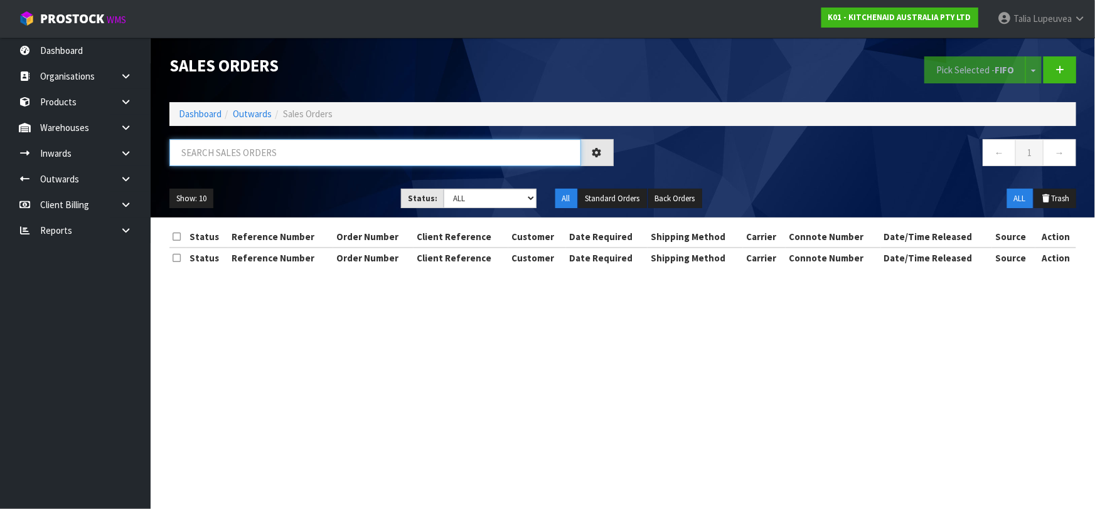
click at [323, 147] on input "text" at bounding box center [374, 152] width 411 height 27
type input "JOB-0414838"
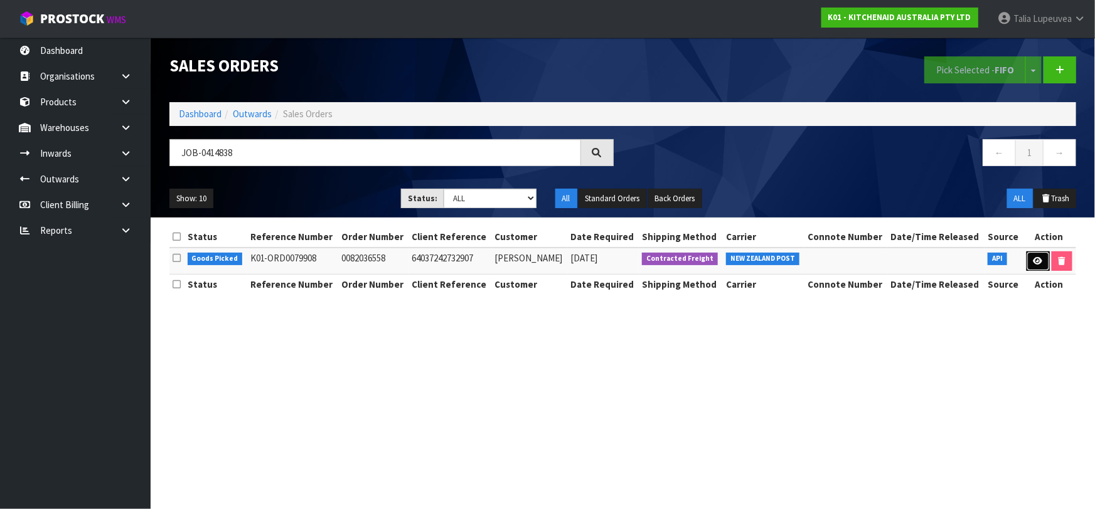
click at [1033, 254] on link at bounding box center [1037, 262] width 23 height 20
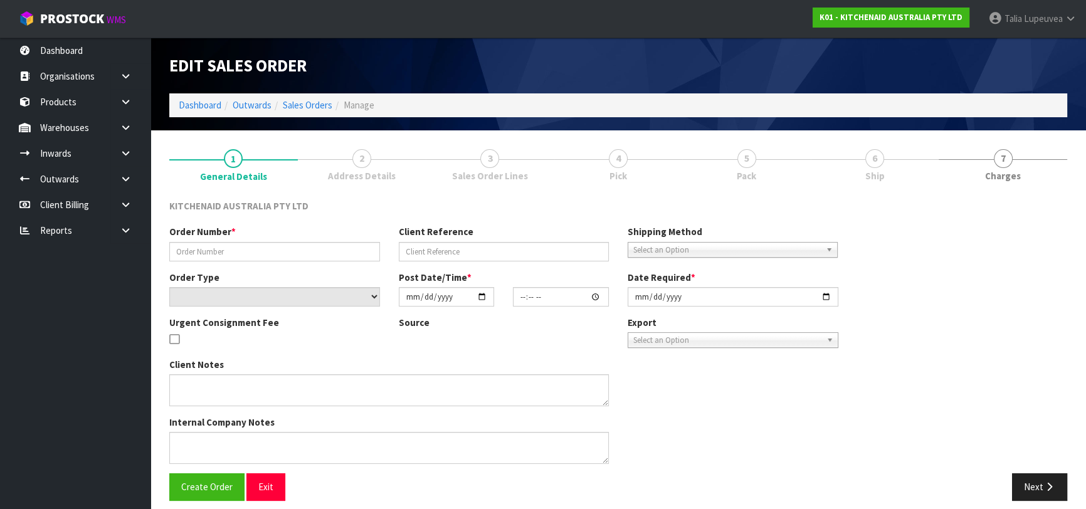
type input "0082036558"
type input "64037242732907"
select select "number:0"
type input "2025-09-29"
type input "06:36:38.000"
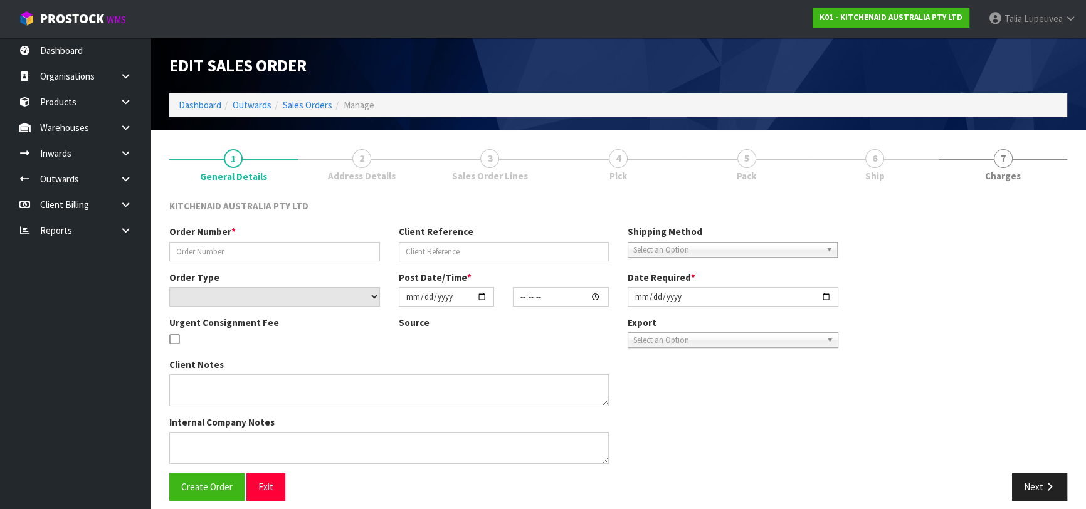
type input "2025-09-29"
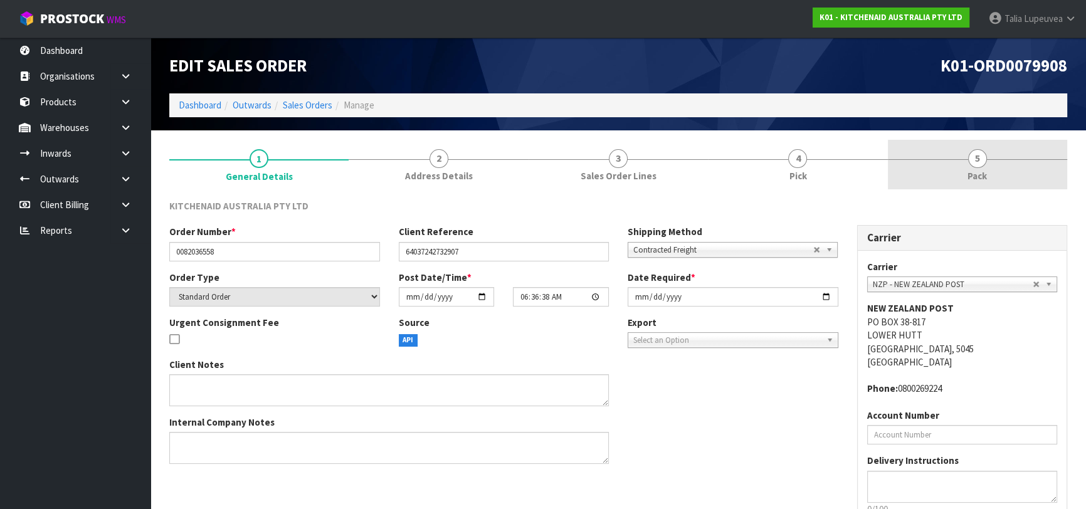
click at [992, 182] on link "5 Pack" at bounding box center [977, 165] width 179 height 50
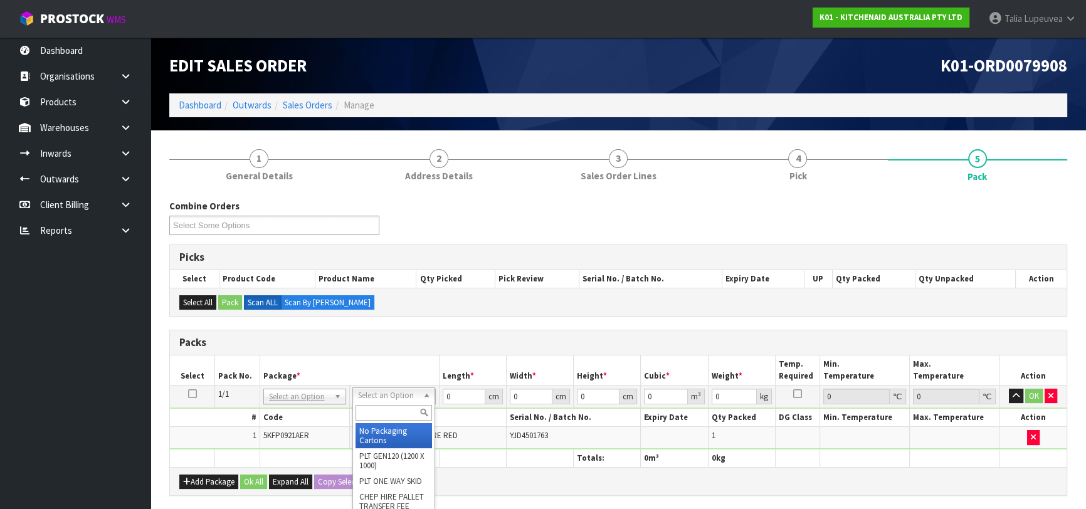
click at [402, 414] on input "text" at bounding box center [394, 413] width 77 height 16
type input "OWN"
drag, startPoint x: 393, startPoint y: 437, endPoint x: 464, endPoint y: 409, distance: 75.5
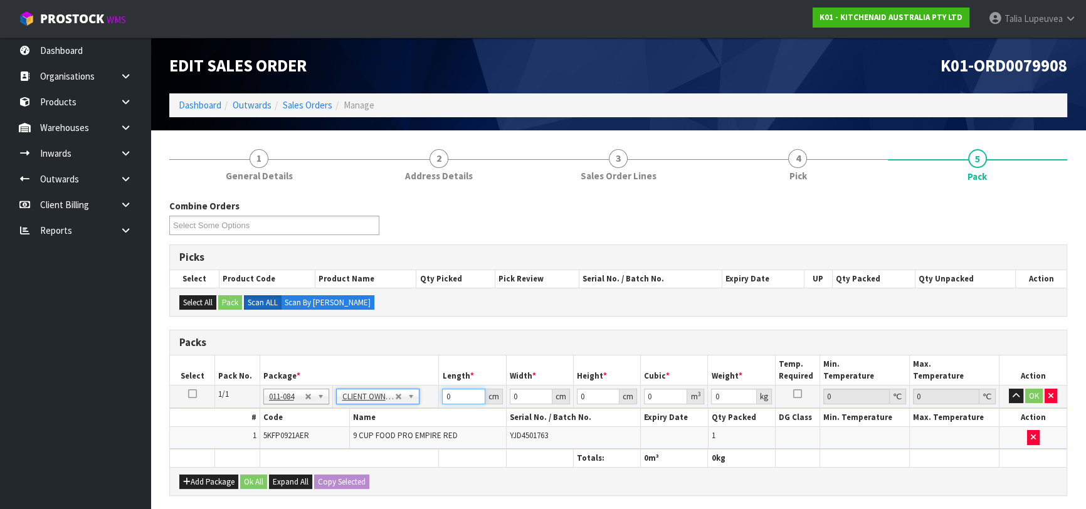
type input "4.6"
drag, startPoint x: 430, startPoint y: 396, endPoint x: 393, endPoint y: 400, distance: 36.6
click at [393, 400] on tr "1/1 NONE 007-001 007-002 007-004 007-009 007-013 007-014 007-015 007-017 007-01…" at bounding box center [618, 396] width 897 height 23
type input "51"
type input "31"
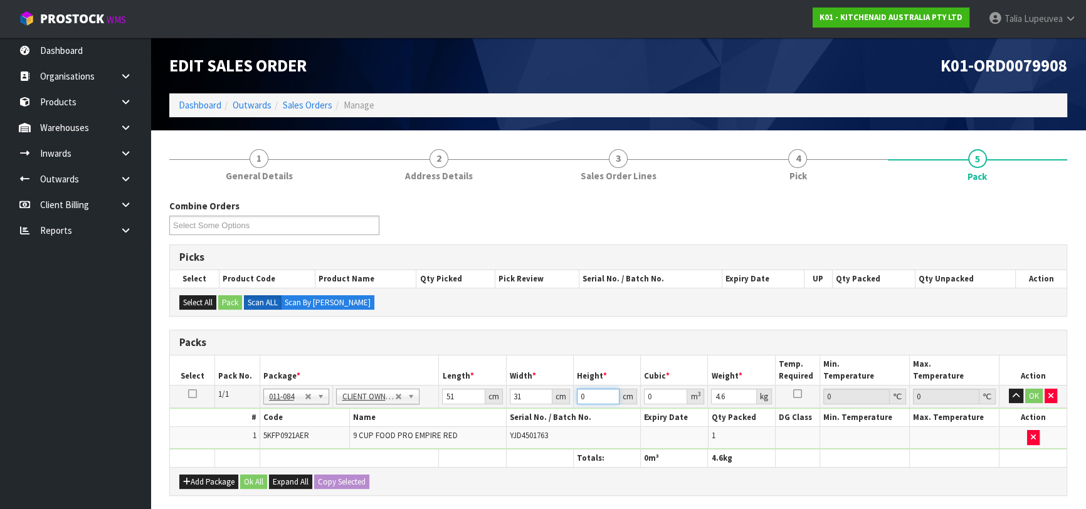
type input "3"
type input "0.004743"
type input "34"
type input "0.053754"
type input "34"
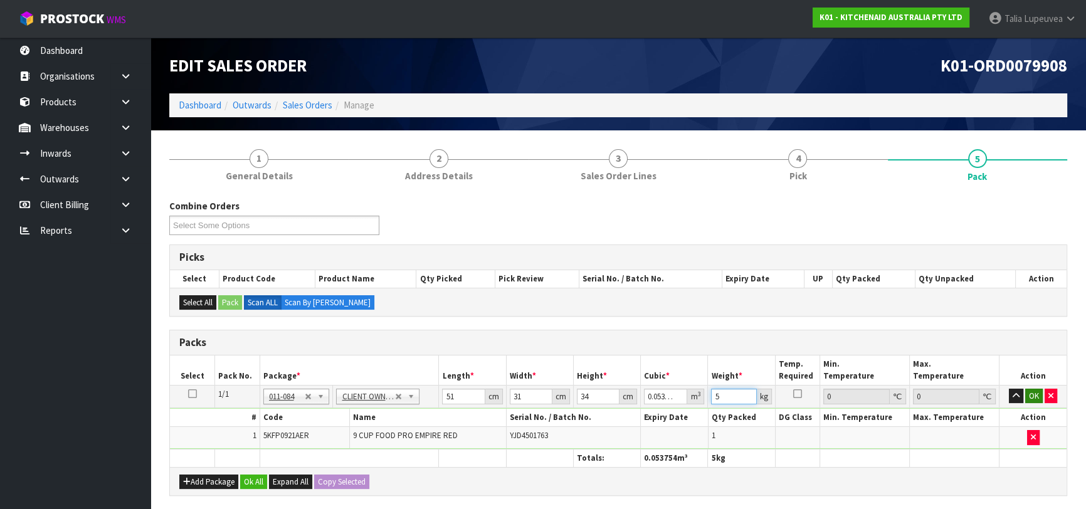
type input "5"
click at [1029, 395] on button "OK" at bounding box center [1035, 396] width 18 height 15
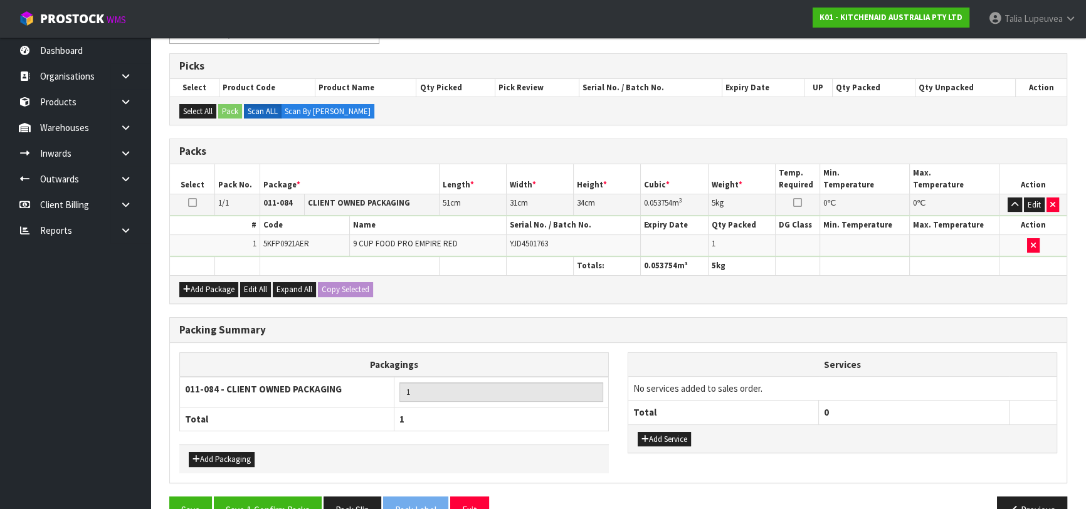
scroll to position [221, 0]
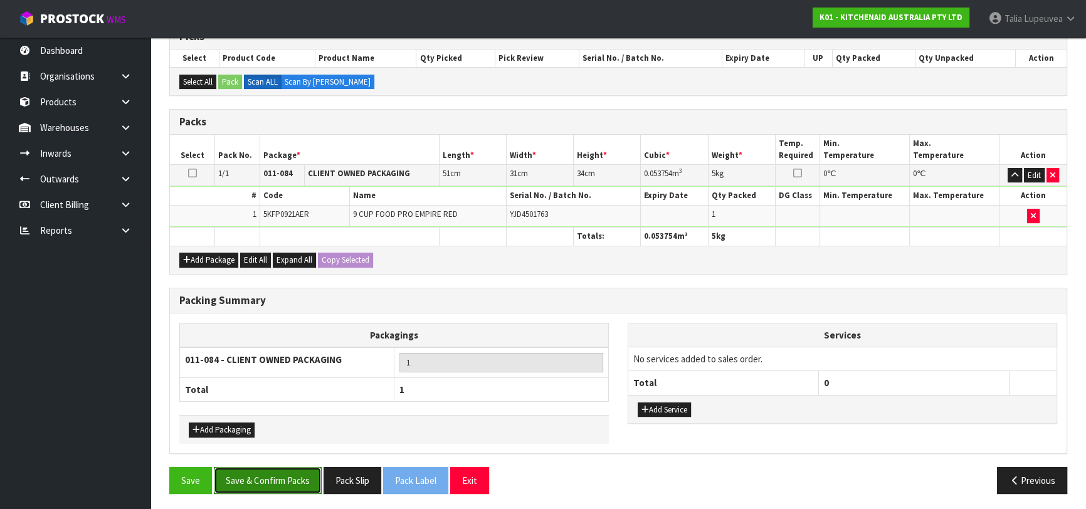
click at [257, 469] on button "Save & Confirm Packs" at bounding box center [268, 480] width 108 height 27
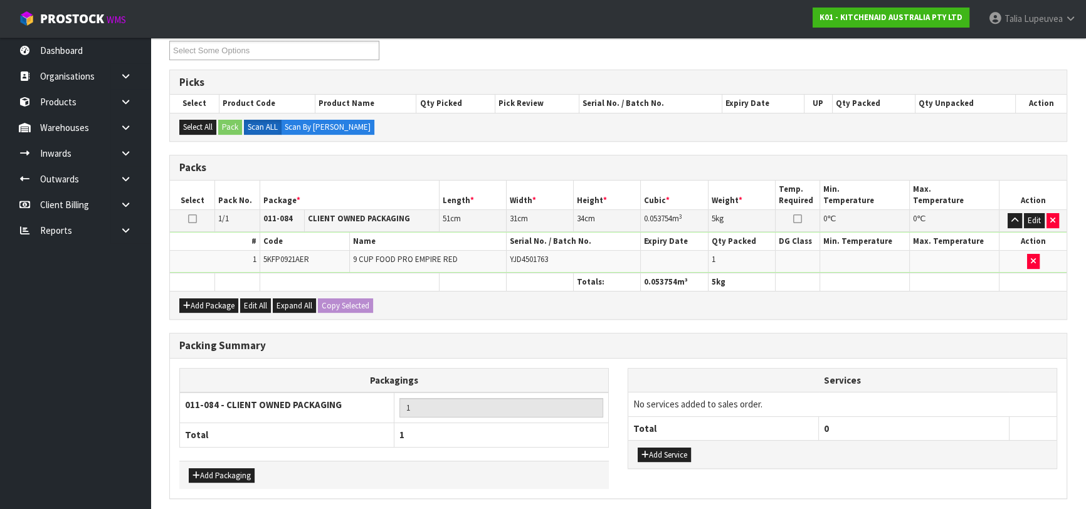
scroll to position [0, 0]
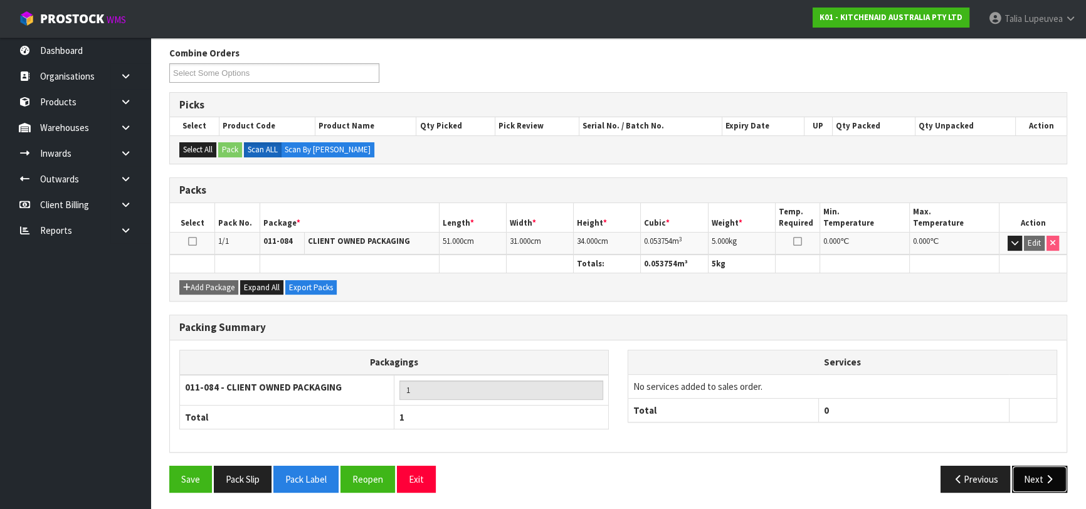
drag, startPoint x: 1047, startPoint y: 462, endPoint x: 1041, endPoint y: 476, distance: 14.9
click at [1041, 476] on button "Next" at bounding box center [1039, 479] width 55 height 27
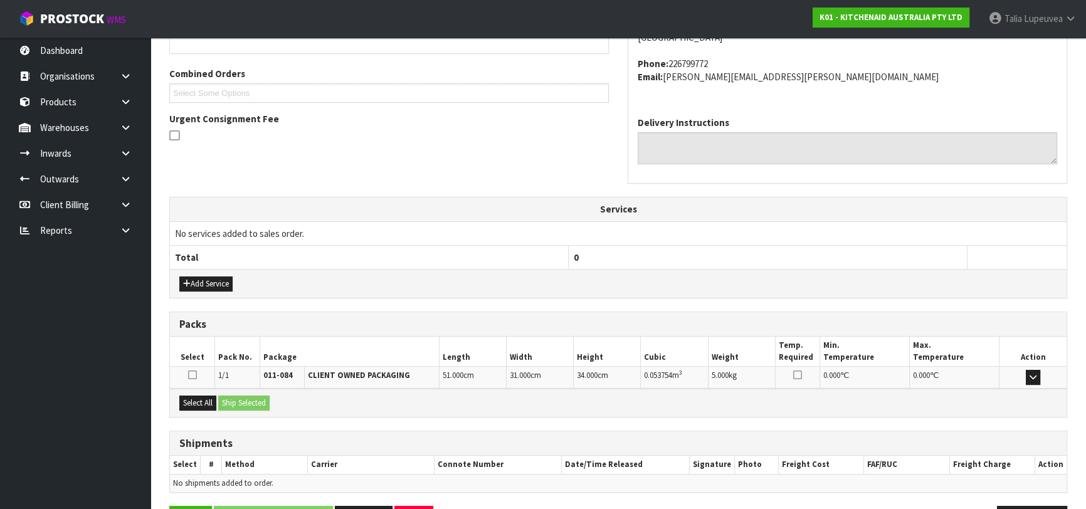
scroll to position [344, 0]
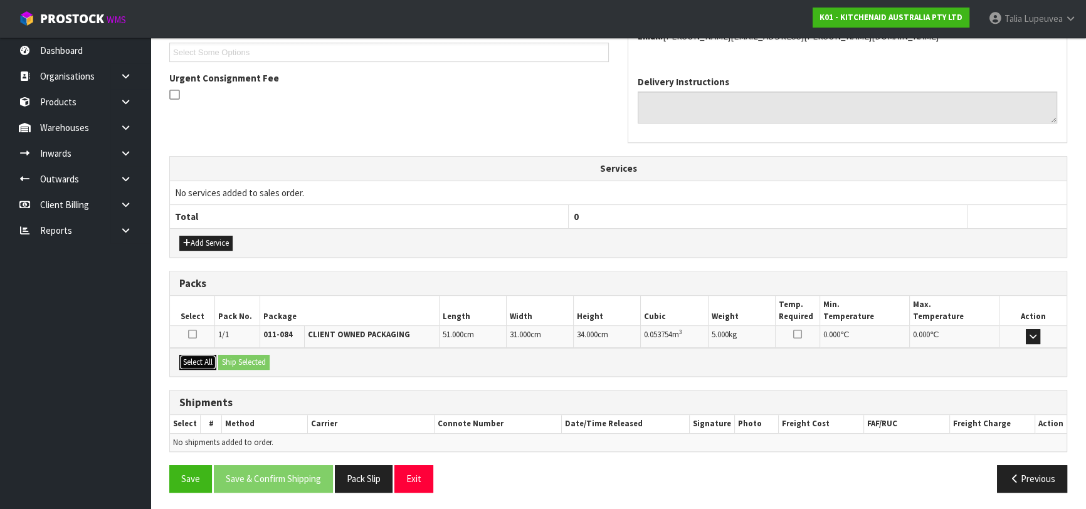
click at [220, 359] on div "Select All Ship Selected" at bounding box center [618, 362] width 897 height 28
drag, startPoint x: 198, startPoint y: 358, endPoint x: 230, endPoint y: 359, distance: 31.4
click at [203, 358] on button "Select All" at bounding box center [197, 362] width 37 height 15
click at [230, 359] on button "Ship Selected" at bounding box center [243, 362] width 51 height 15
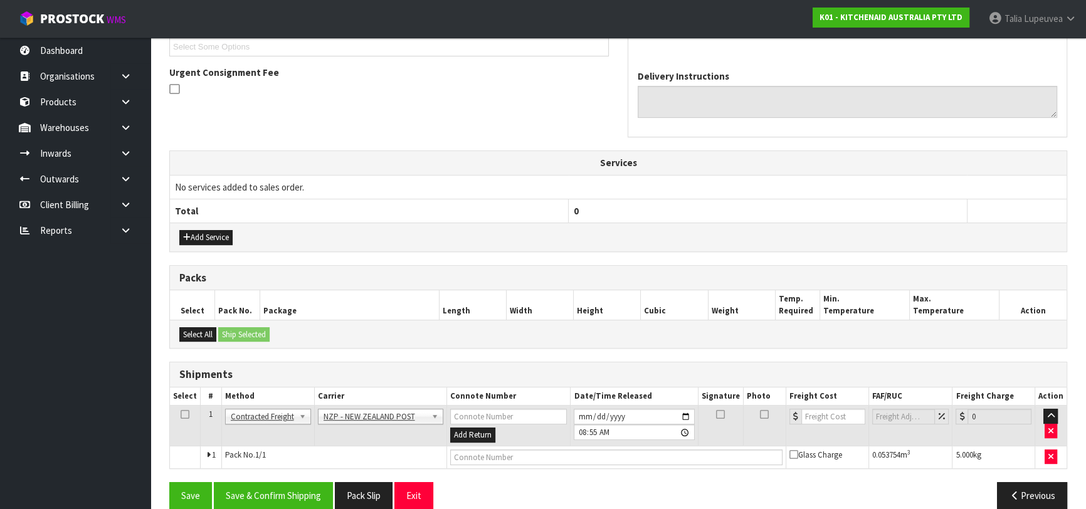
scroll to position [366, 0]
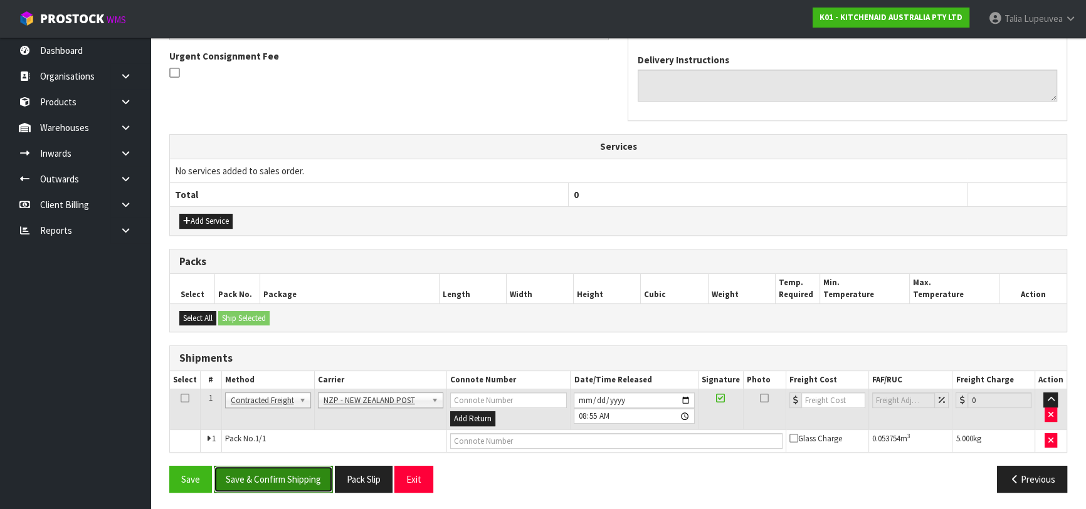
click at [272, 479] on button "Save & Confirm Shipping" at bounding box center [273, 479] width 119 height 27
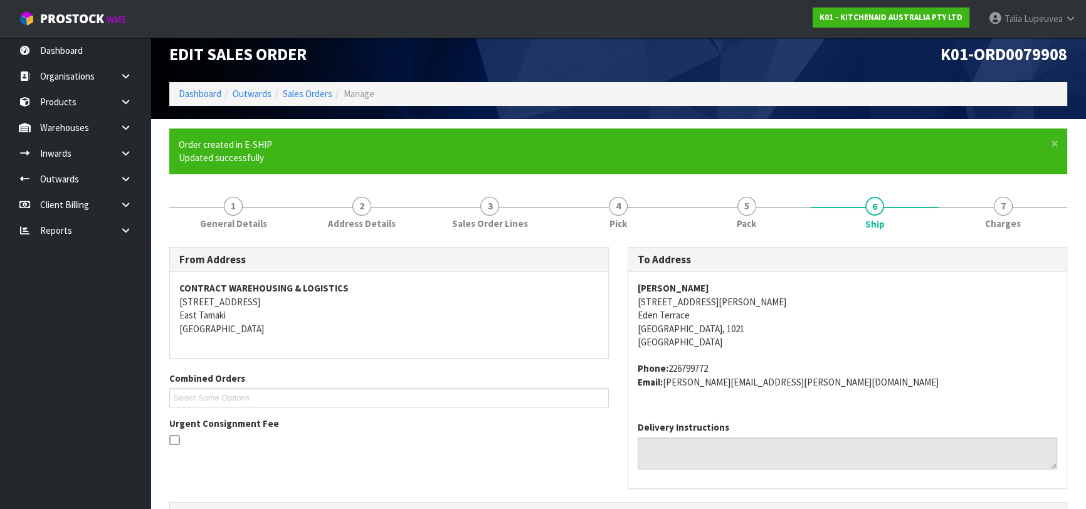
scroll to position [348, 0]
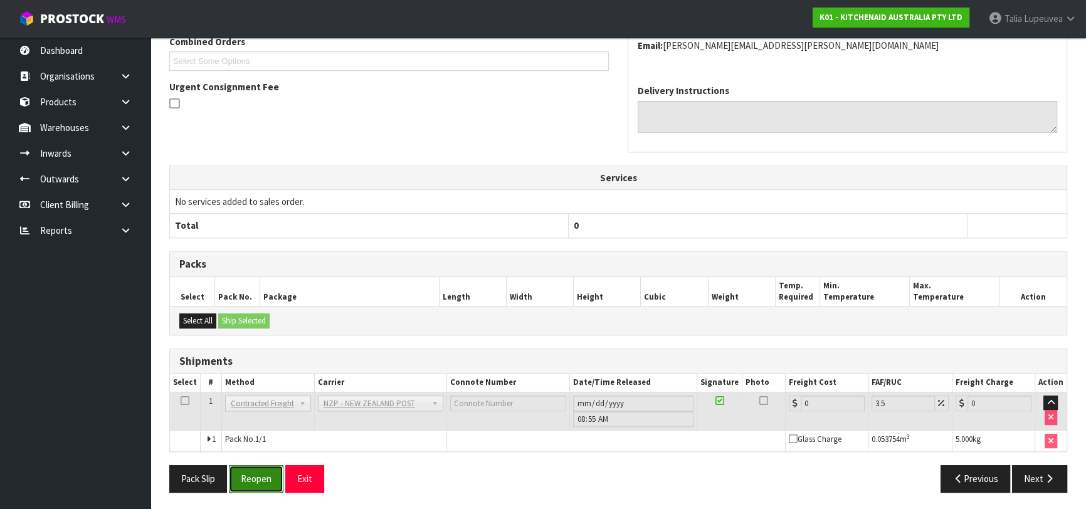
click at [255, 484] on button "Reopen" at bounding box center [256, 478] width 55 height 27
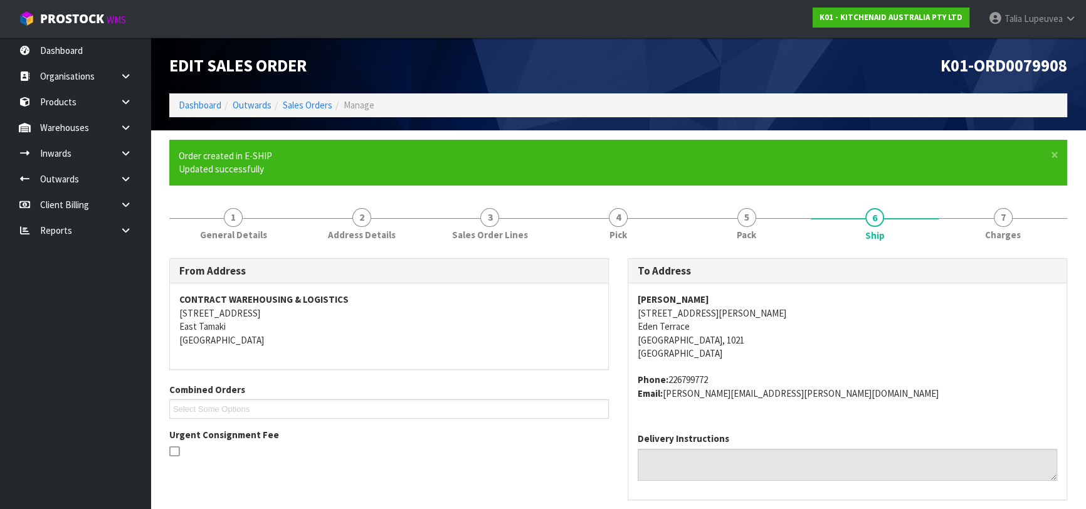
drag, startPoint x: 815, startPoint y: 402, endPoint x: 755, endPoint y: 421, distance: 63.1
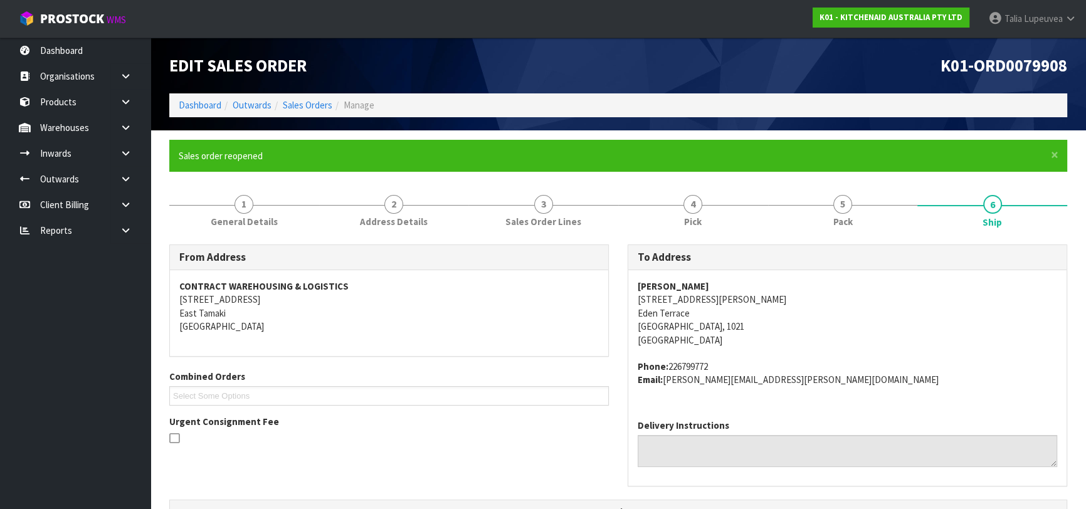
scroll to position [377, 0]
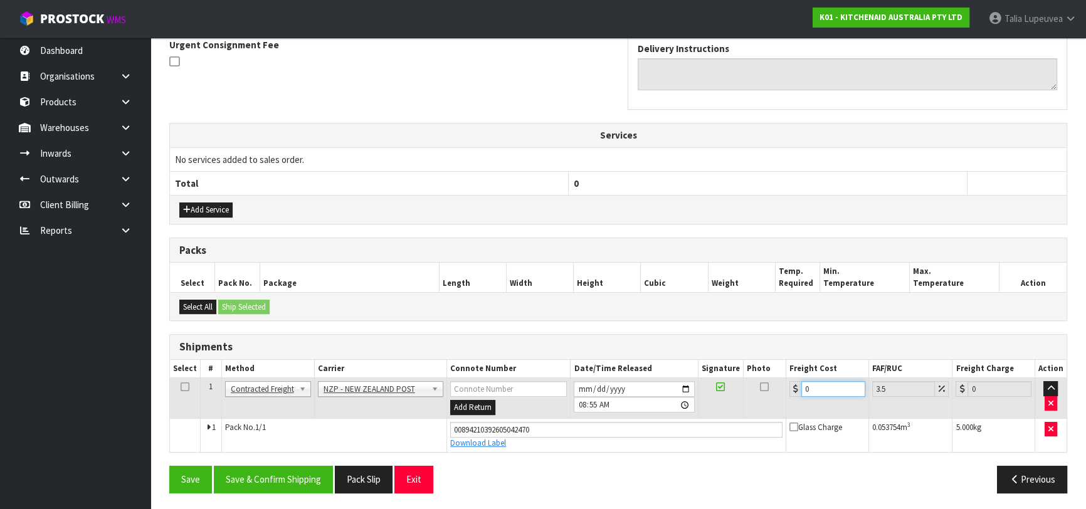
drag, startPoint x: 821, startPoint y: 389, endPoint x: 768, endPoint y: 375, distance: 55.1
click at [768, 378] on tr "1 Client Local Pickup Customer Local Pickup Company Freight Contracted Freight …" at bounding box center [618, 398] width 897 height 41
type input "4"
type input "4.14"
type input "4.3"
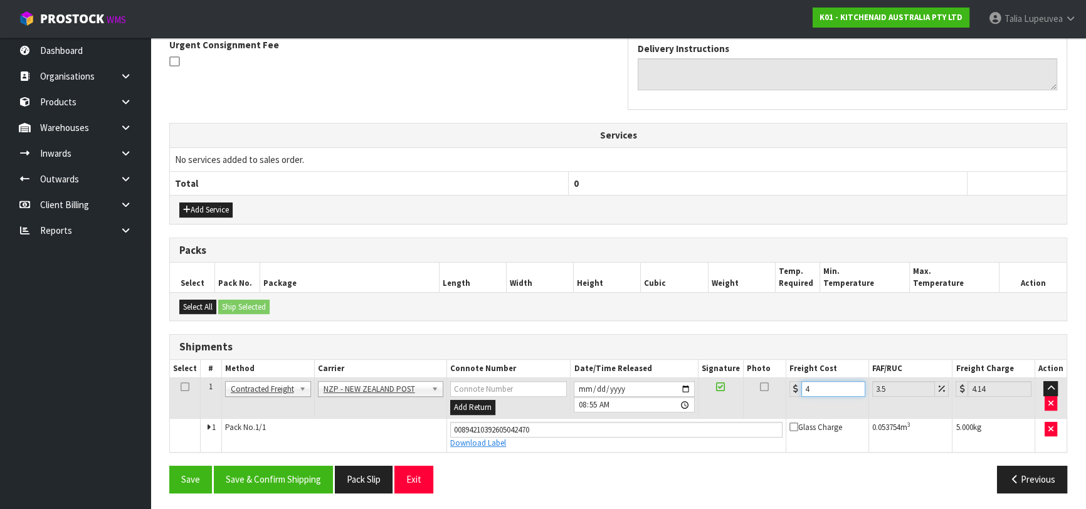
type input "4.45"
type input "4.33"
type input "4.48"
type input "4.33"
click at [310, 470] on button "Save & Confirm Shipping" at bounding box center [273, 479] width 119 height 27
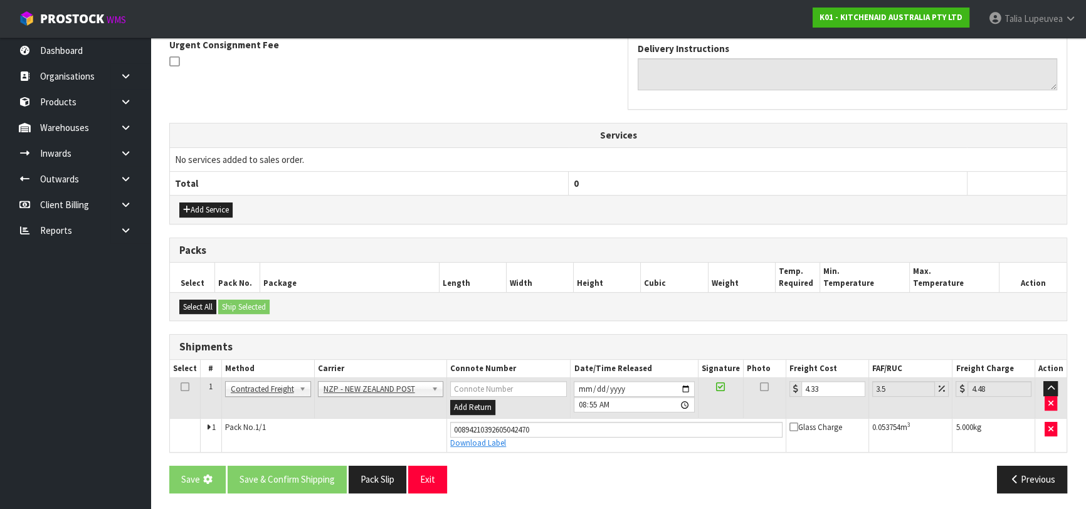
scroll to position [0, 0]
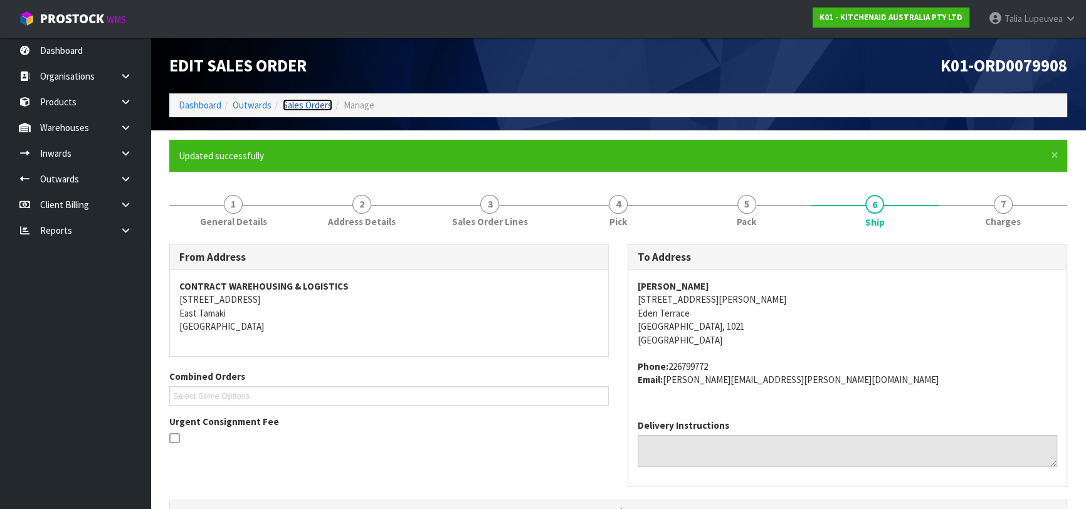
click at [310, 107] on link "Sales Orders" at bounding box center [308, 105] width 50 height 12
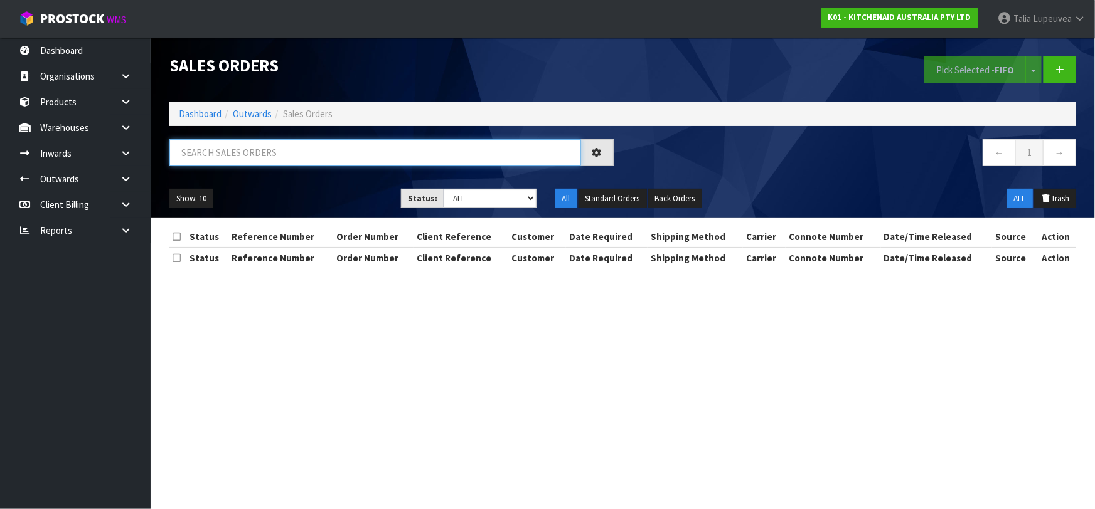
click at [317, 154] on input "text" at bounding box center [374, 152] width 411 height 27
type input "JOB-0414912"
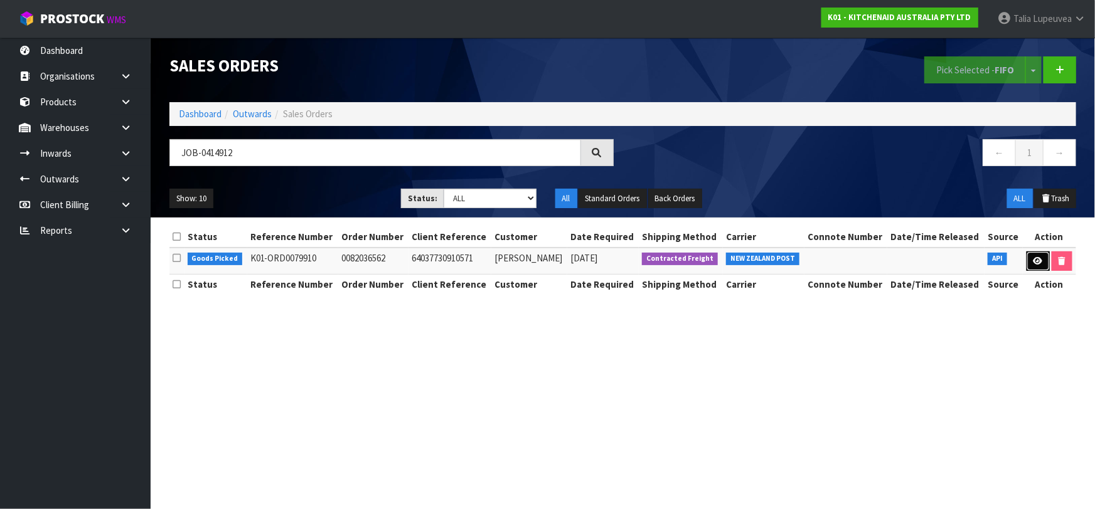
click at [1036, 263] on icon at bounding box center [1037, 261] width 9 height 8
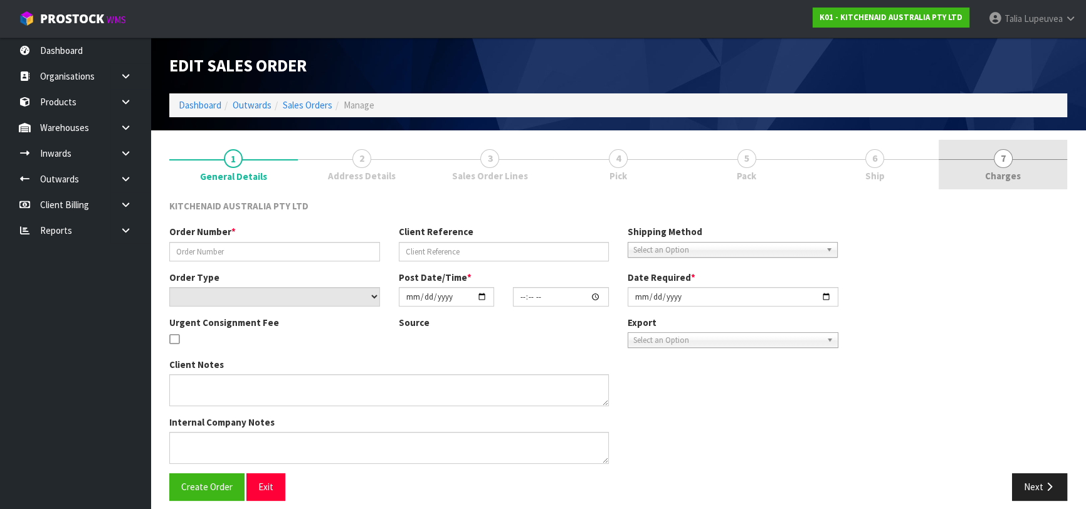
type input "0082036562"
type input "64037730910571"
select select "number:0"
type input "2025-09-29"
type input "10:36:53.000"
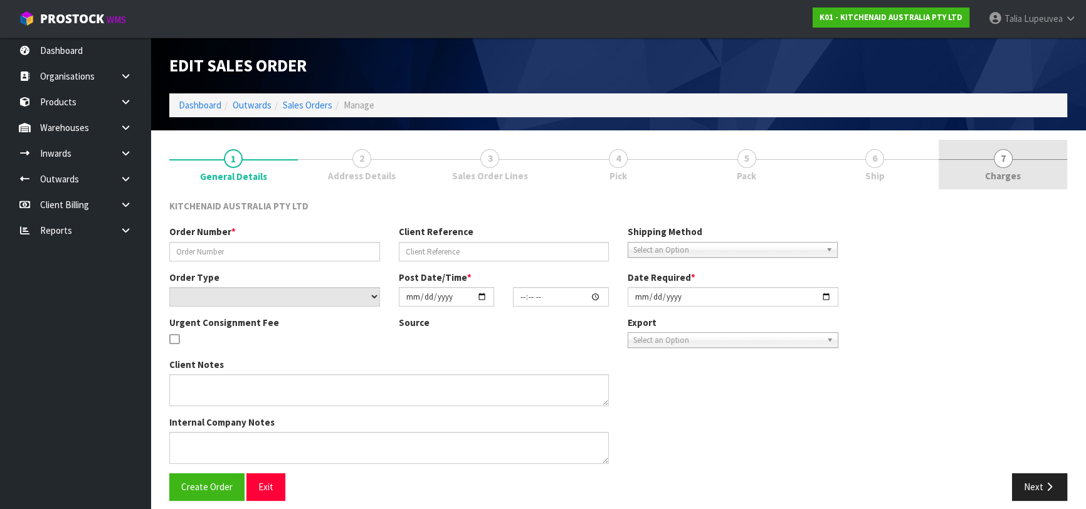
type input "2025-09-29"
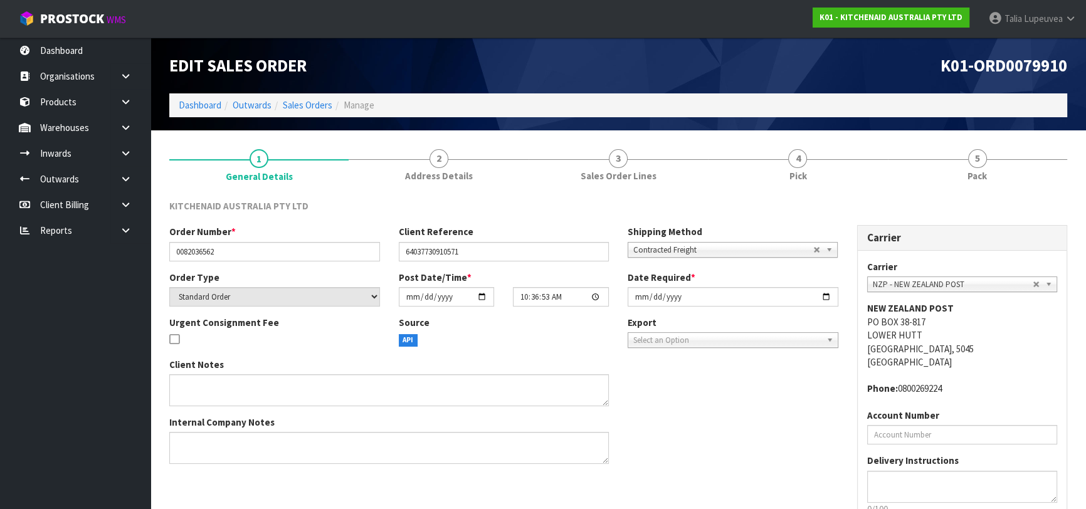
click at [979, 171] on span "Pack" at bounding box center [977, 175] width 19 height 13
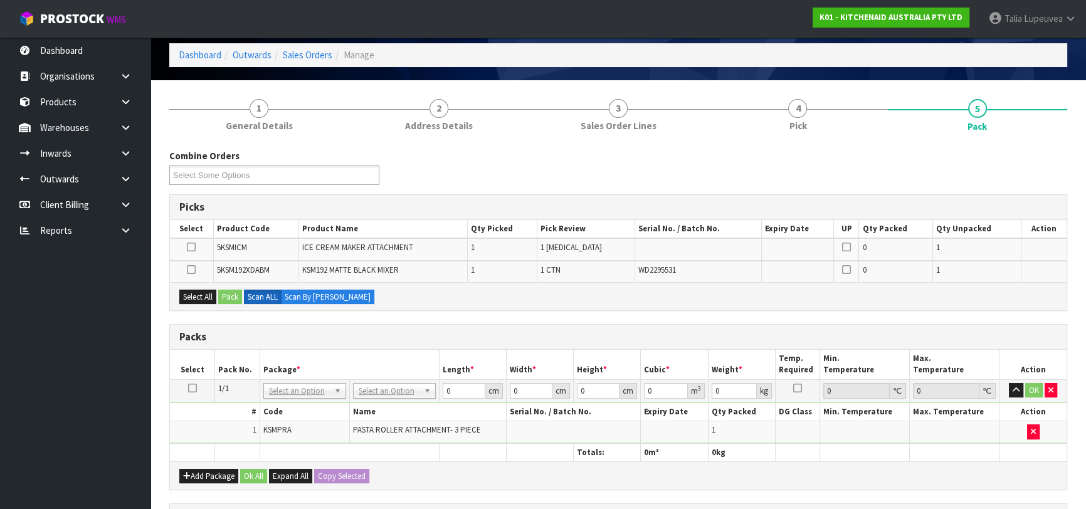
scroll to position [114, 0]
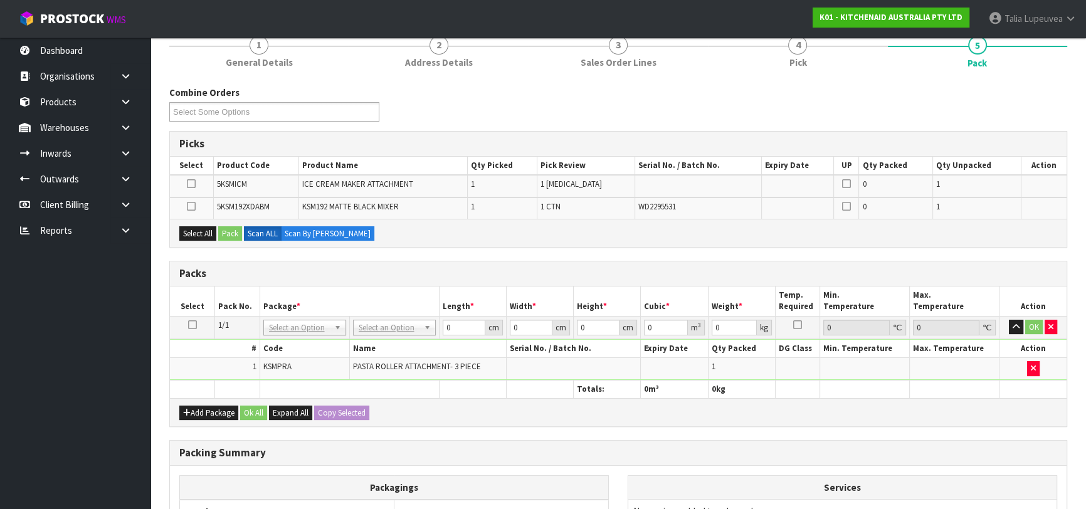
click at [190, 325] on icon at bounding box center [192, 325] width 9 height 1
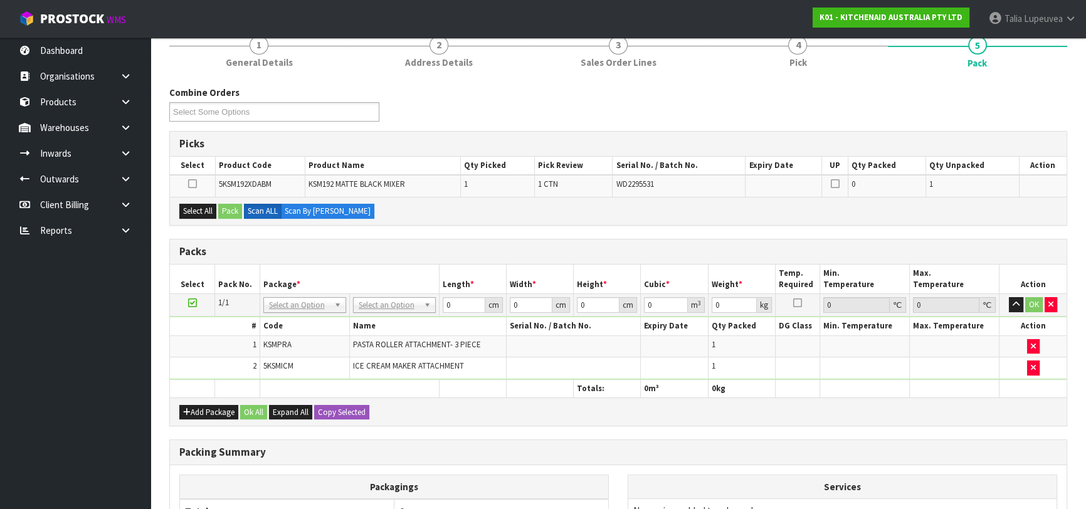
click at [194, 303] on icon at bounding box center [192, 303] width 9 height 1
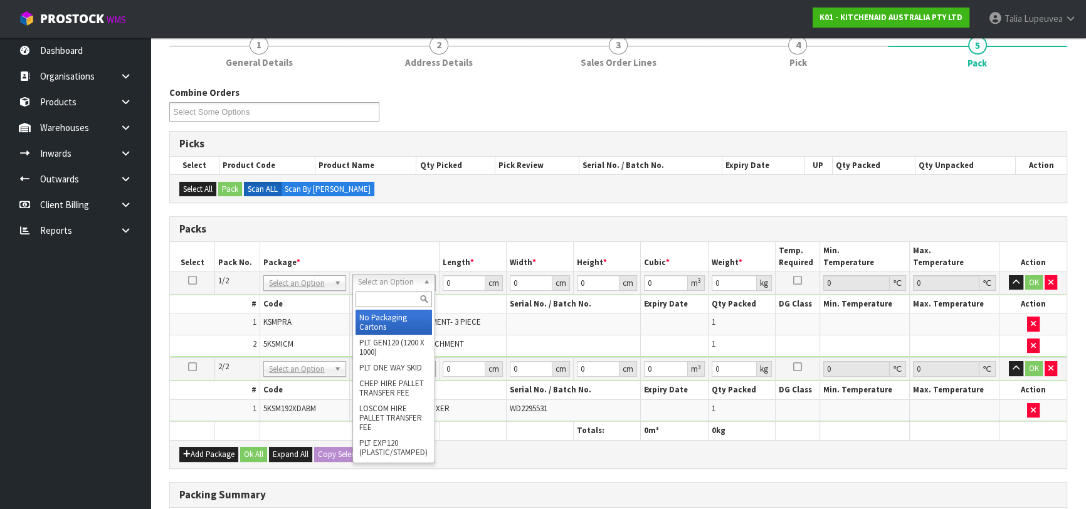
click at [394, 299] on input "text" at bounding box center [394, 300] width 77 height 16
type input "OC"
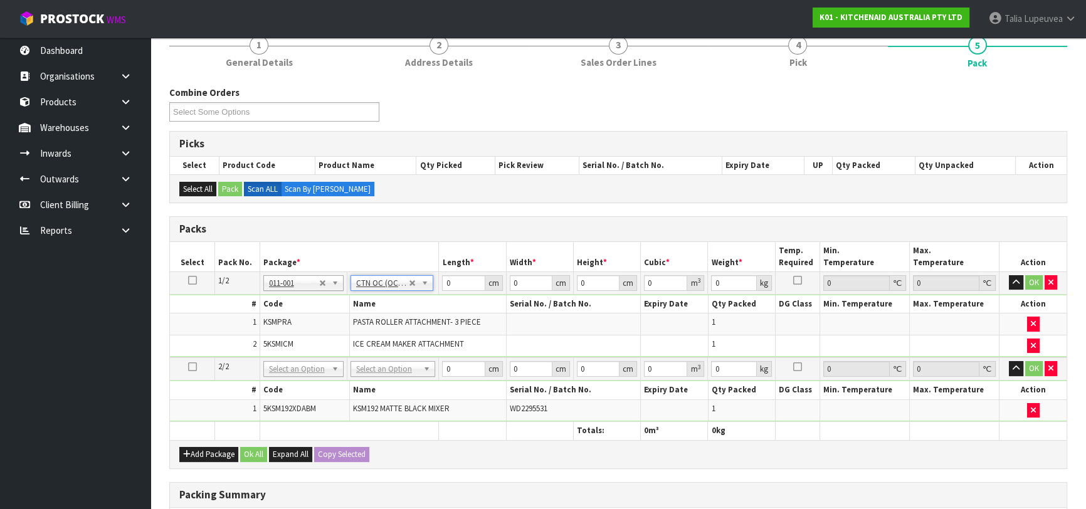
type input "6.86"
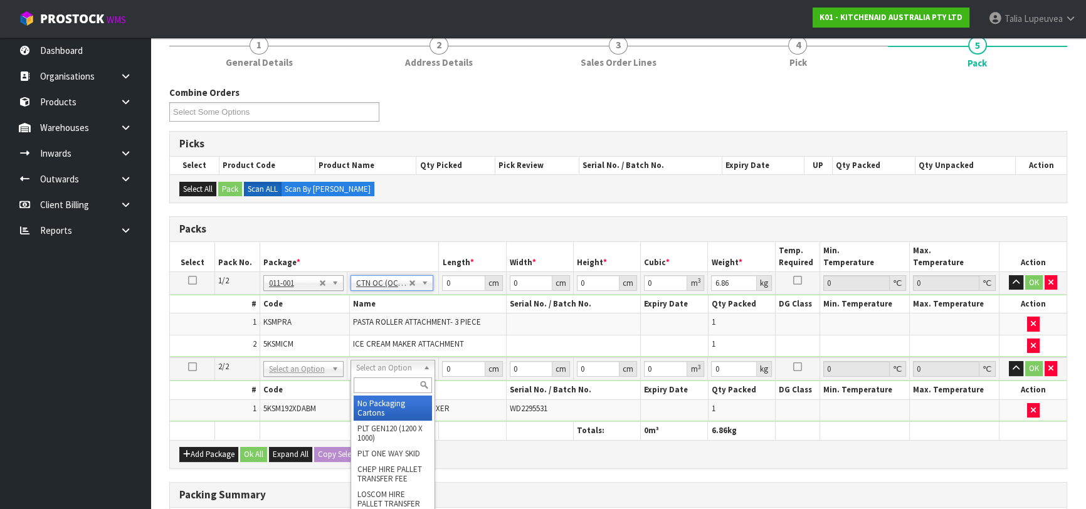
drag, startPoint x: 383, startPoint y: 369, endPoint x: 383, endPoint y: 377, distance: 7.5
click at [385, 383] on input "text" at bounding box center [393, 386] width 78 height 16
type input "OWN"
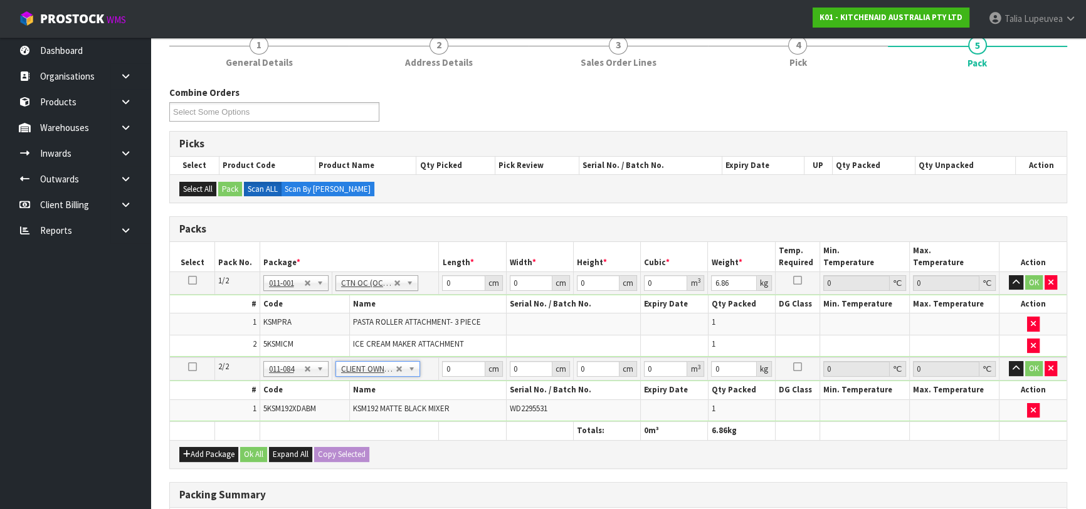
type input "11.4"
drag, startPoint x: 459, startPoint y: 282, endPoint x: 425, endPoint y: 311, distance: 44.5
click at [423, 310] on tbody "1/2 NONE 007-001 007-002 007-004 007-009 007-013 007-014 007-015 007-017 007-01…" at bounding box center [618, 315] width 897 height 86
type input "38"
type input "28"
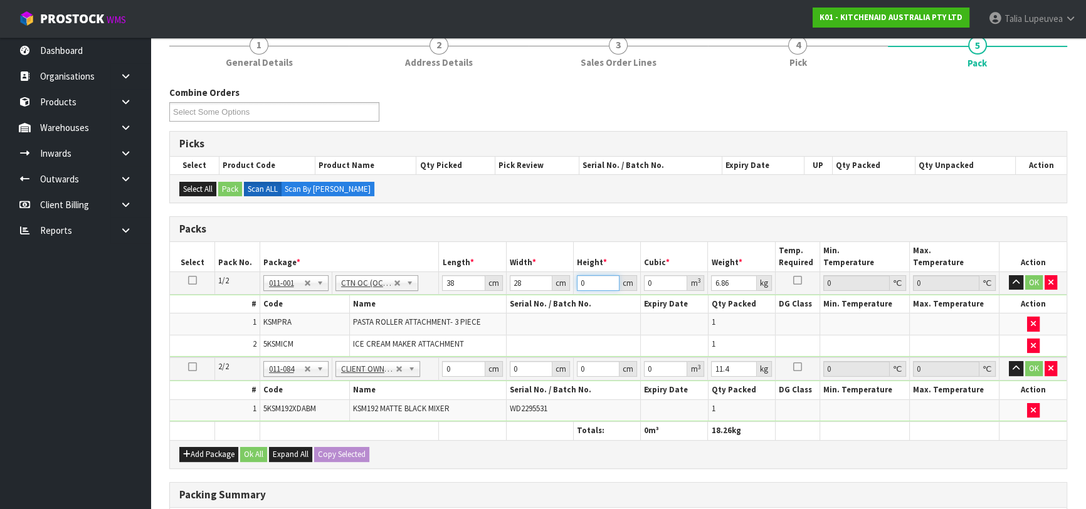
type input "3"
type input "0.003192"
type input "31"
type input "0.032984"
type input "31"
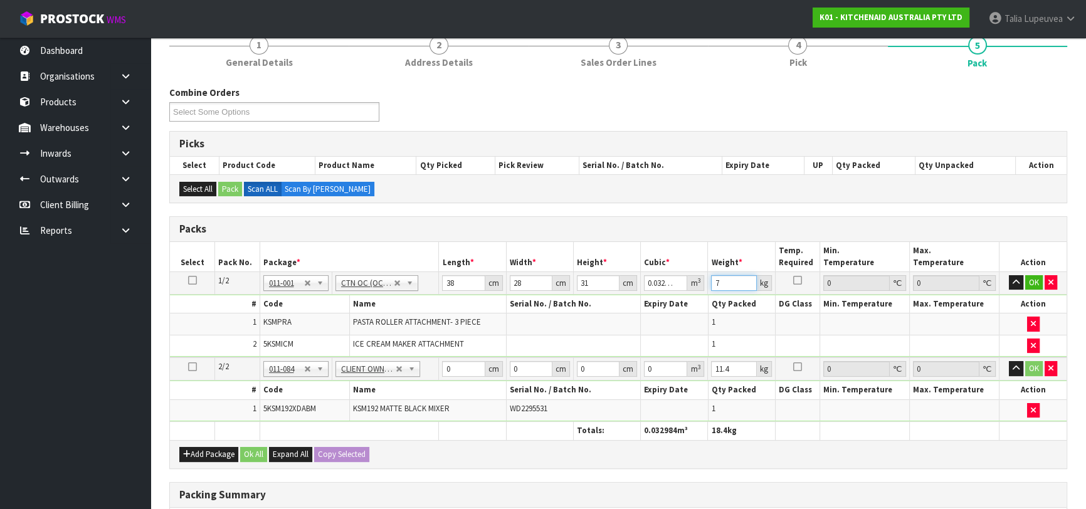
type input "7"
drag, startPoint x: 452, startPoint y: 366, endPoint x: 418, endPoint y: 353, distance: 36.3
click at [415, 351] on table "Select Pack No. Package * Length * Width * Height * Cubic * Weight * Temp. Requ…" at bounding box center [618, 341] width 897 height 198
type input "42"
type input "29"
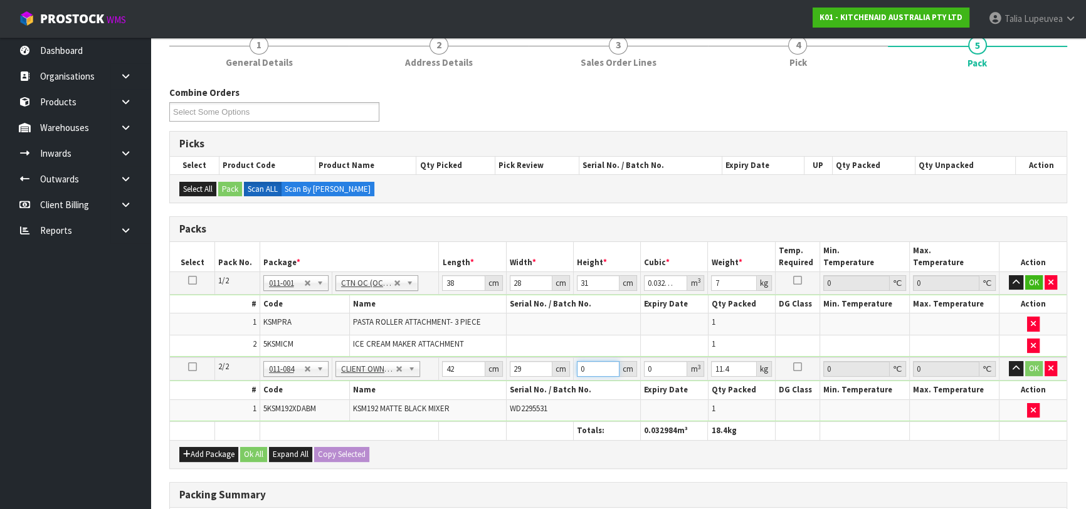
type input "4"
type input "0.004872"
type input "43"
type input "0.052374"
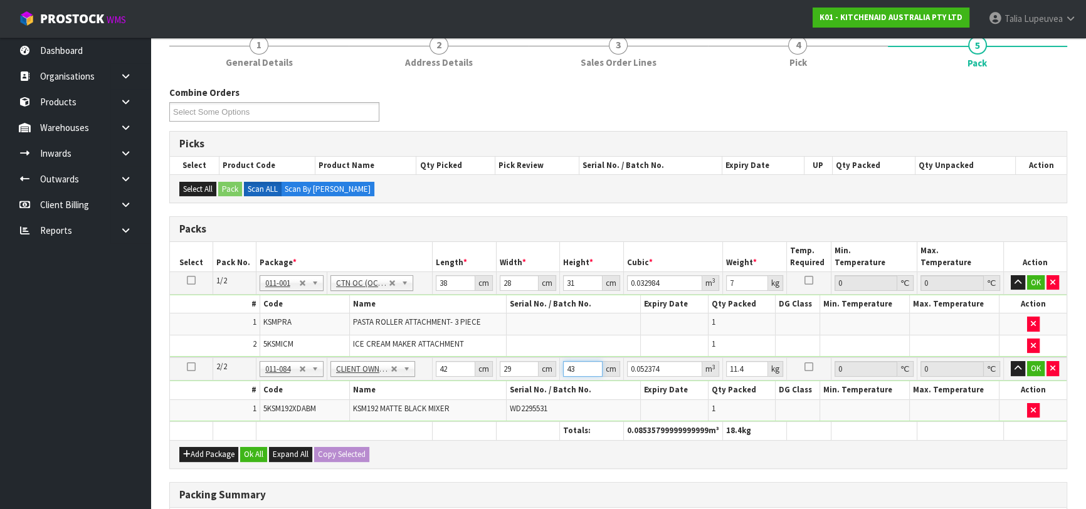
type input "43"
type input "13"
click at [1034, 275] on button "OK" at bounding box center [1036, 282] width 18 height 15
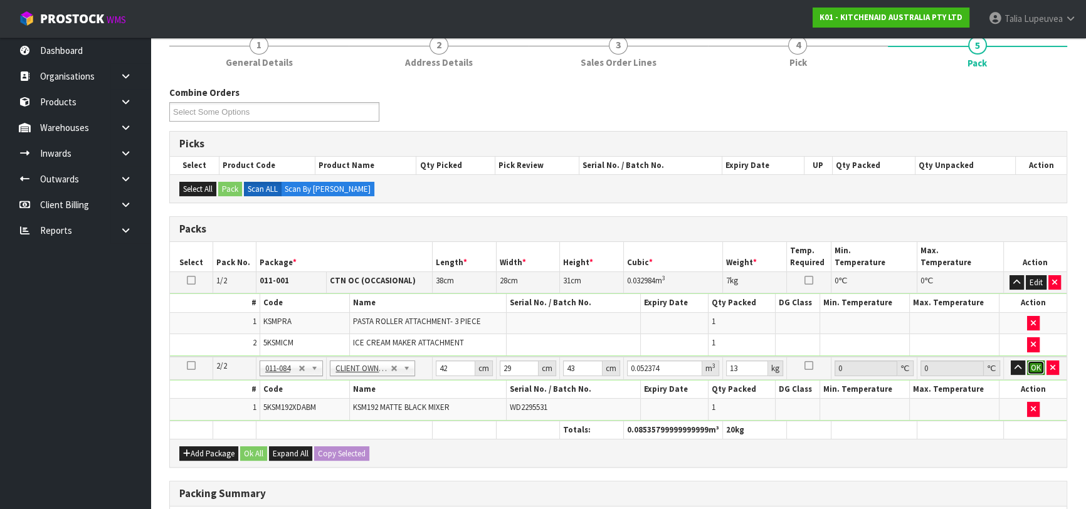
click at [1036, 361] on button "OK" at bounding box center [1036, 368] width 18 height 15
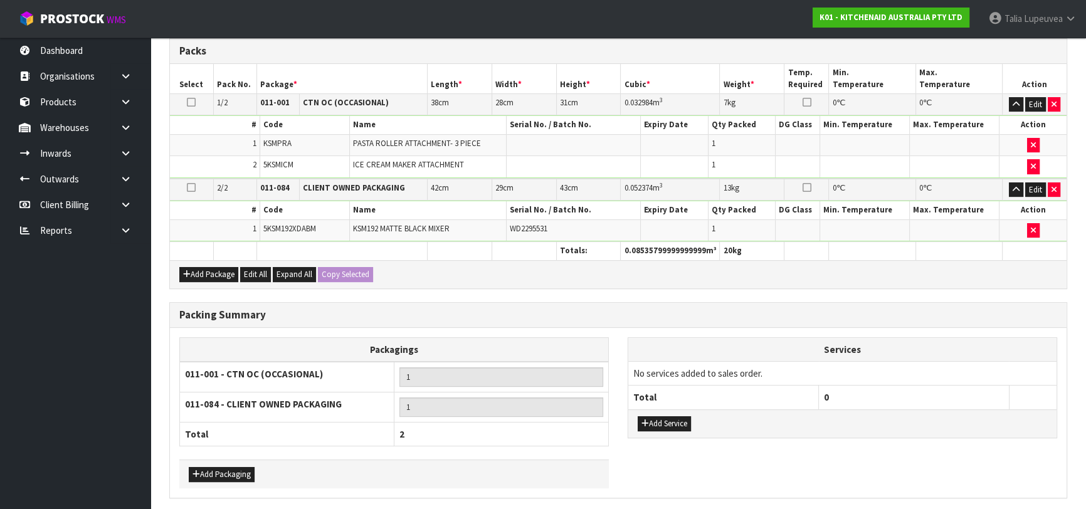
scroll to position [336, 0]
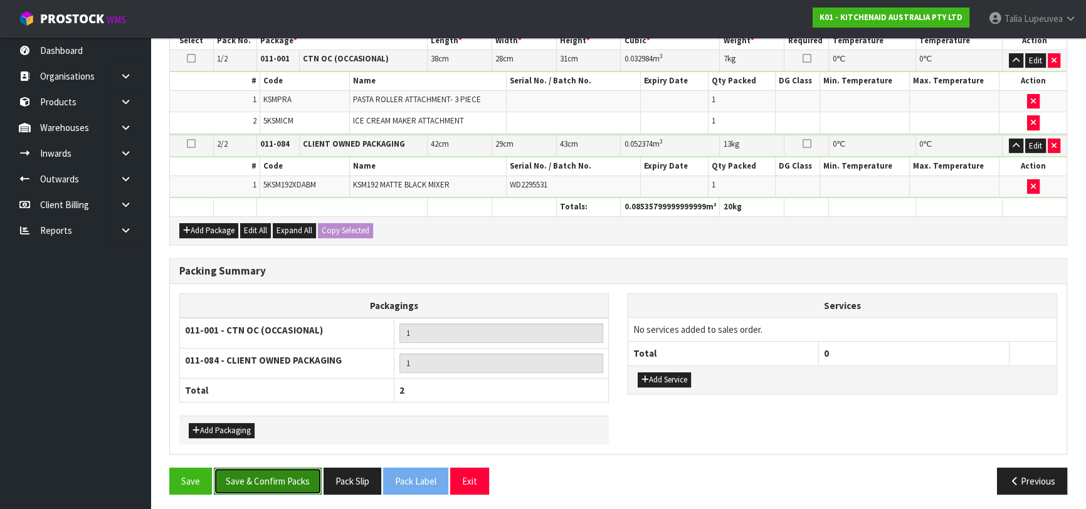
click at [282, 470] on button "Save & Confirm Packs" at bounding box center [268, 481] width 108 height 27
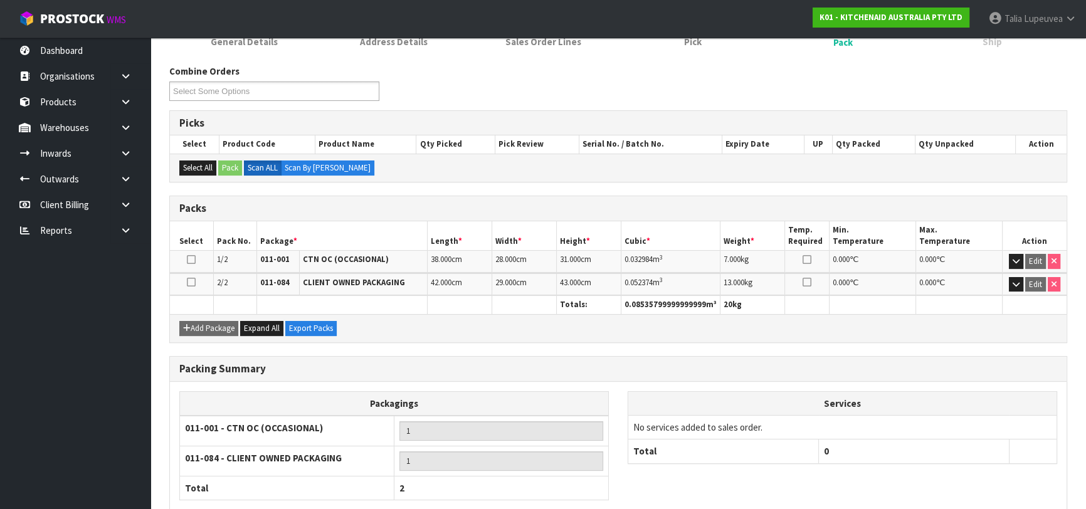
scroll to position [251, 0]
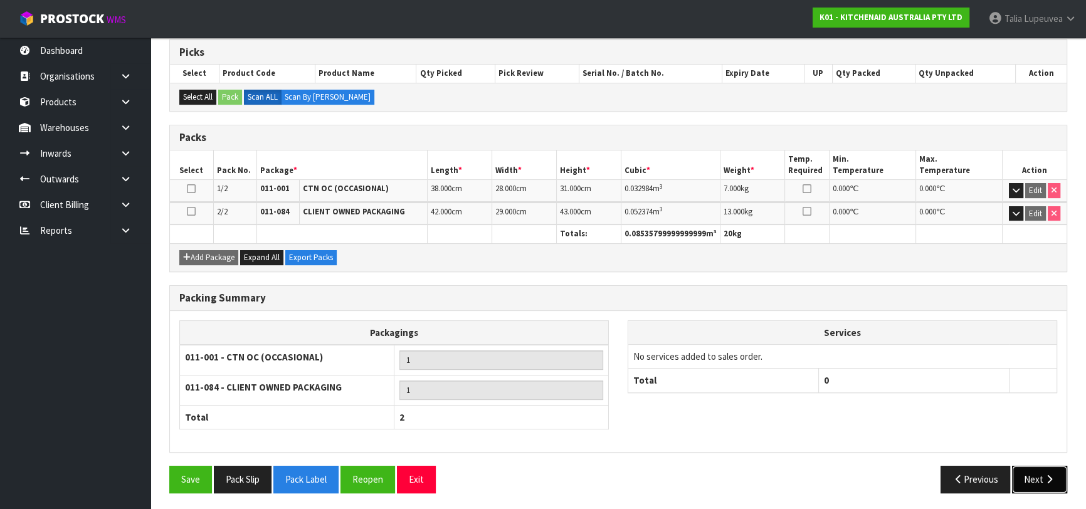
click at [1044, 477] on icon "button" at bounding box center [1050, 479] width 12 height 9
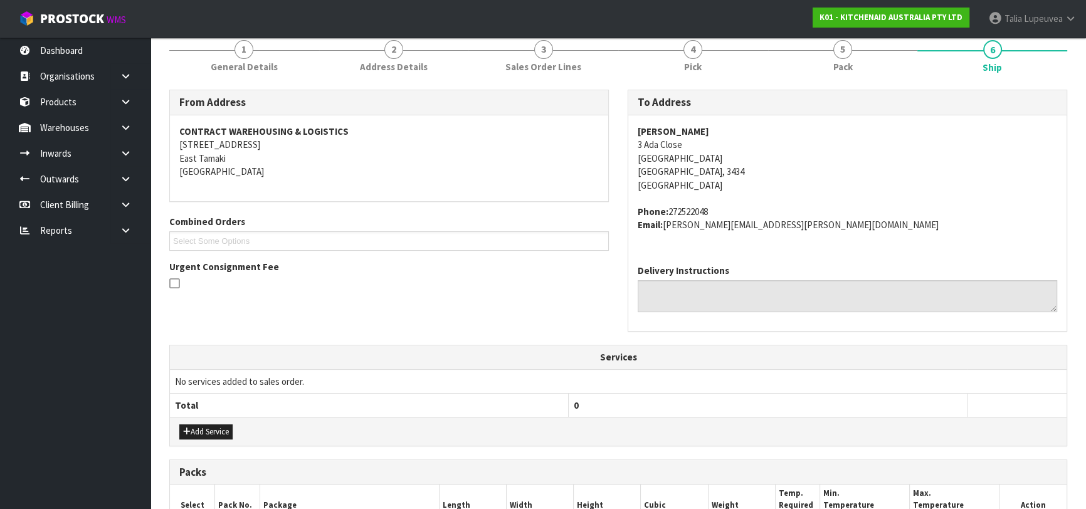
scroll to position [366, 0]
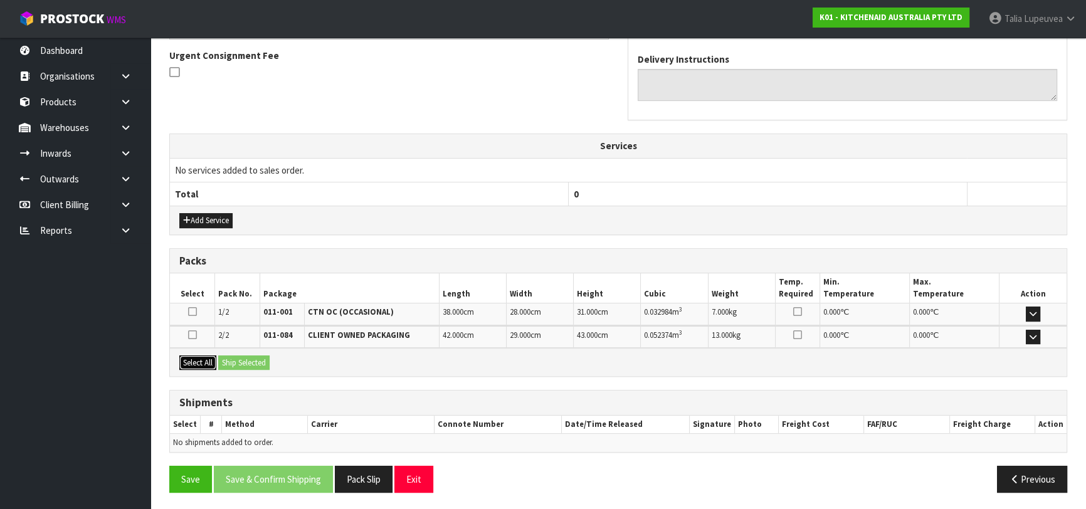
click at [207, 358] on button "Select All" at bounding box center [197, 363] width 37 height 15
click at [241, 365] on button "Ship Selected" at bounding box center [243, 363] width 51 height 15
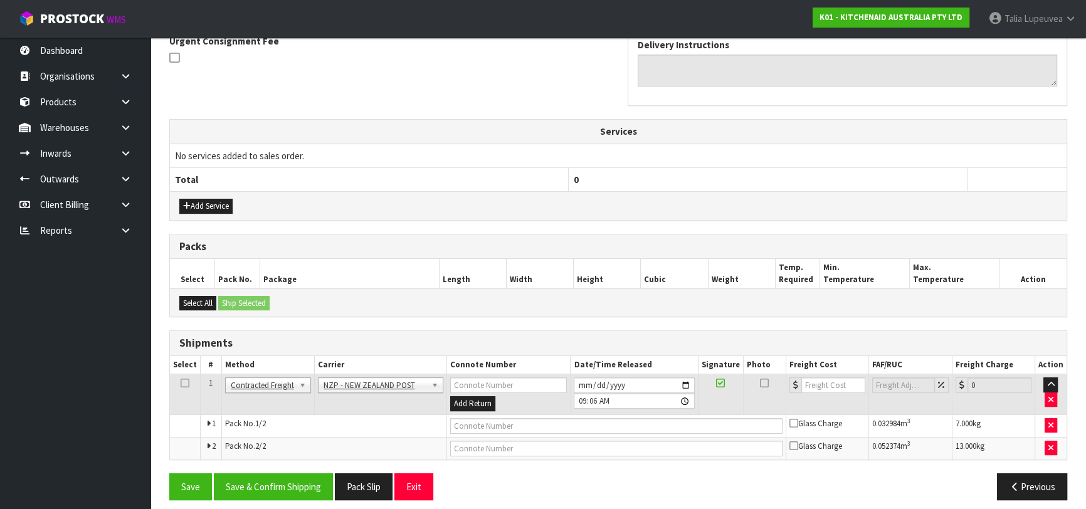
scroll to position [389, 0]
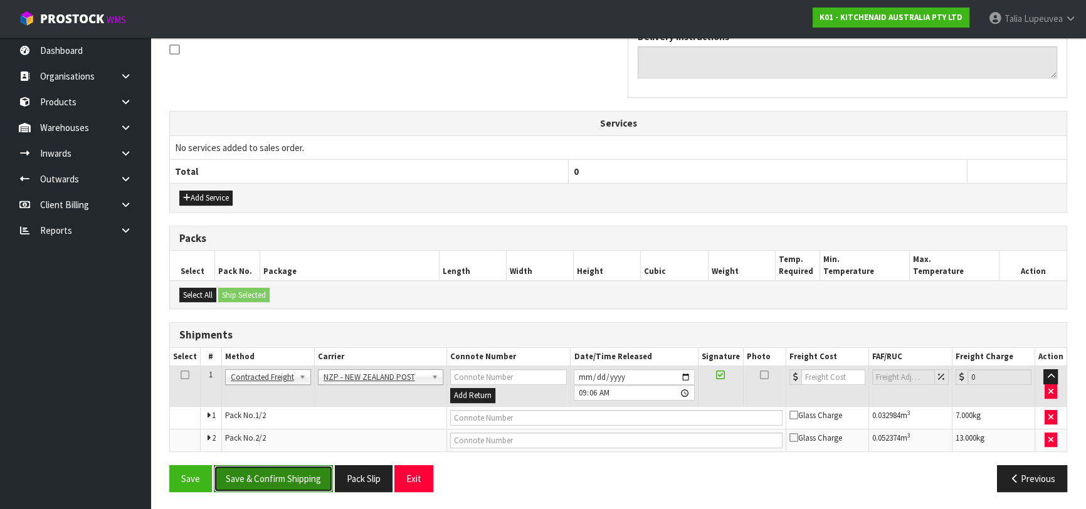
drag, startPoint x: 314, startPoint y: 469, endPoint x: 305, endPoint y: 469, distance: 8.8
click at [312, 470] on button "Save & Confirm Shipping" at bounding box center [273, 478] width 119 height 27
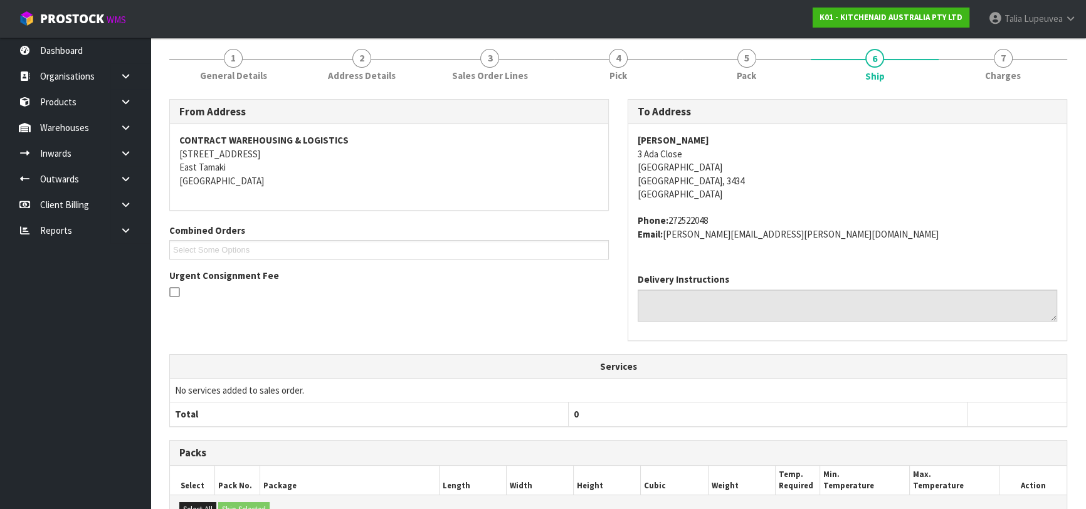
scroll to position [370, 0]
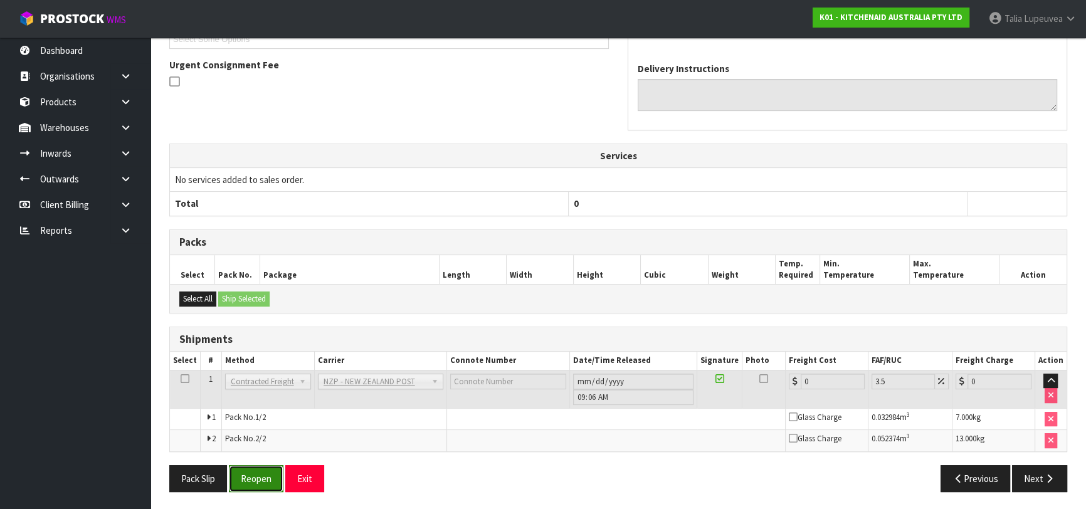
click at [257, 469] on button "Reopen" at bounding box center [256, 478] width 55 height 27
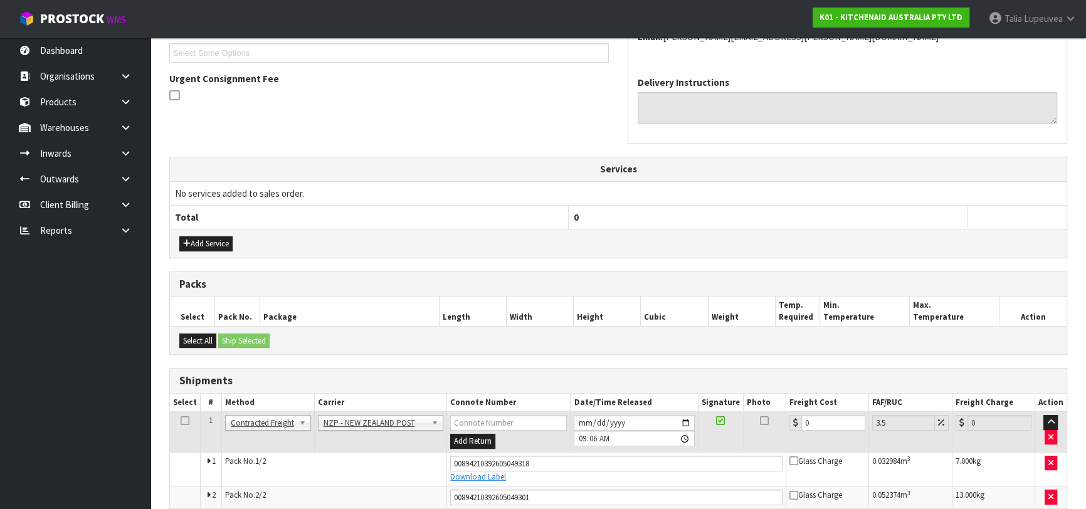
scroll to position [400, 0]
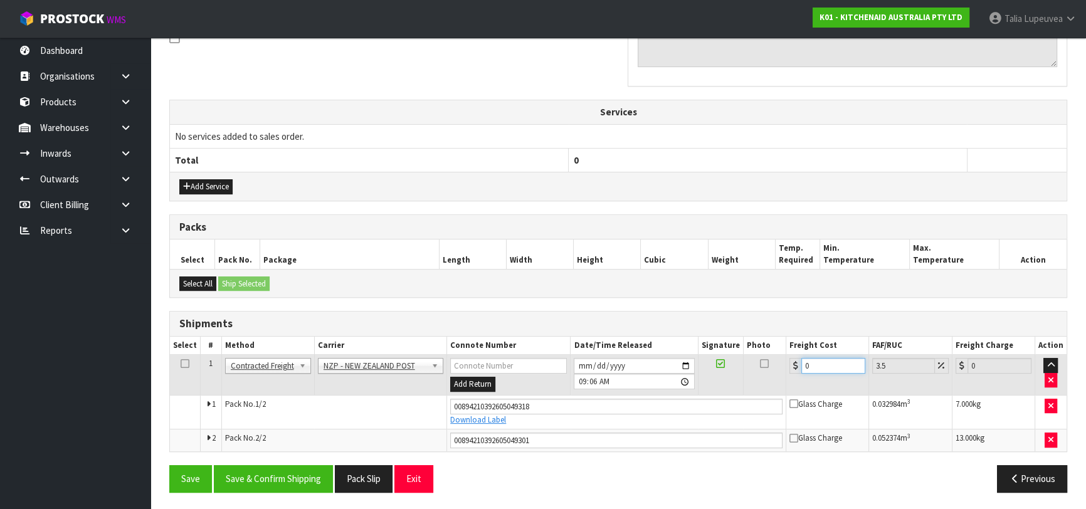
drag, startPoint x: 815, startPoint y: 368, endPoint x: 715, endPoint y: 354, distance: 100.6
click at [714, 355] on tr "1 Client Local Pickup Customer Local Pickup Company Freight Contracted Freight …" at bounding box center [618, 375] width 897 height 41
type input "1"
type input "1.03"
type input "14"
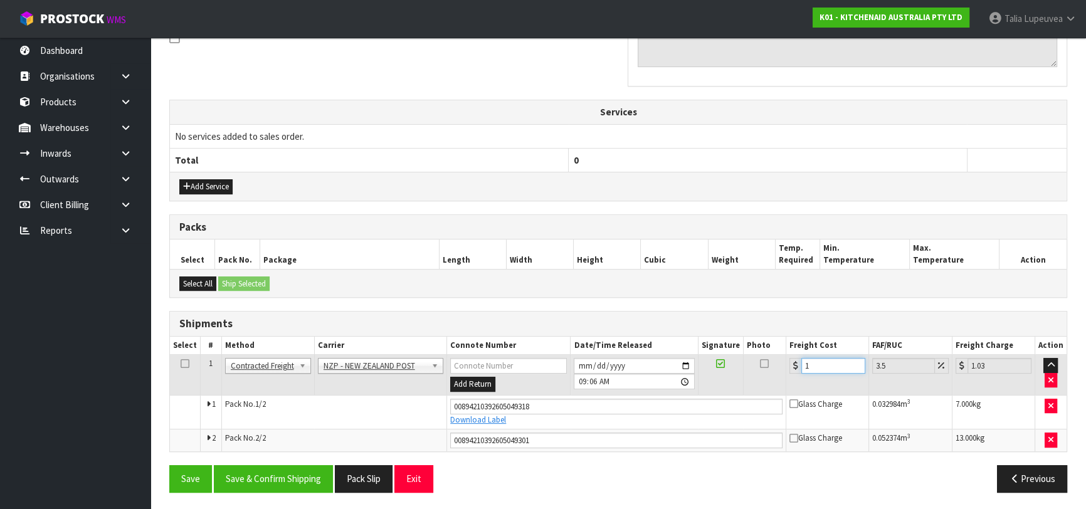
type input "14.49"
type input "14.6"
type input "15.11"
type input "14.62"
type input "15.13"
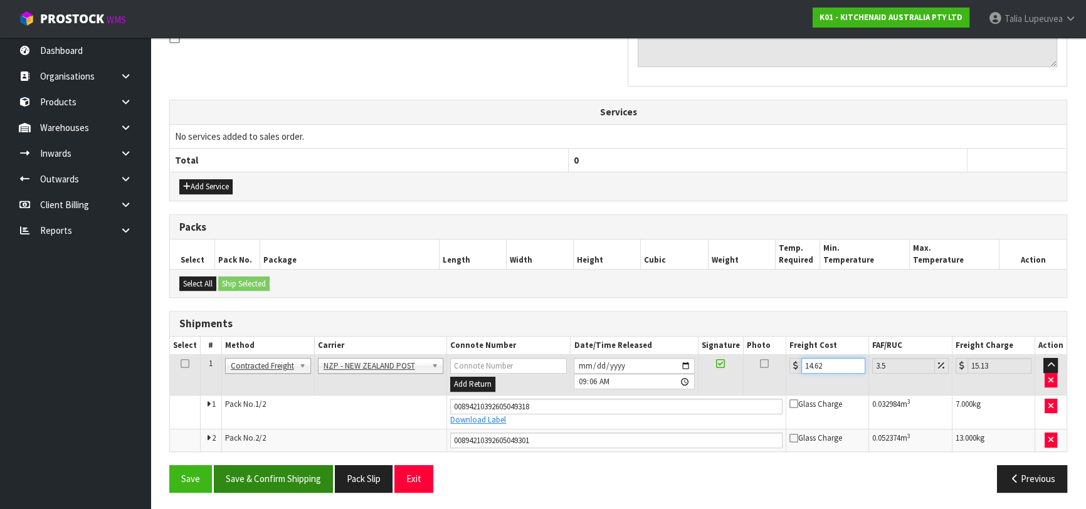
type input "14.62"
click at [289, 475] on button "Save & Confirm Shipping" at bounding box center [273, 478] width 119 height 27
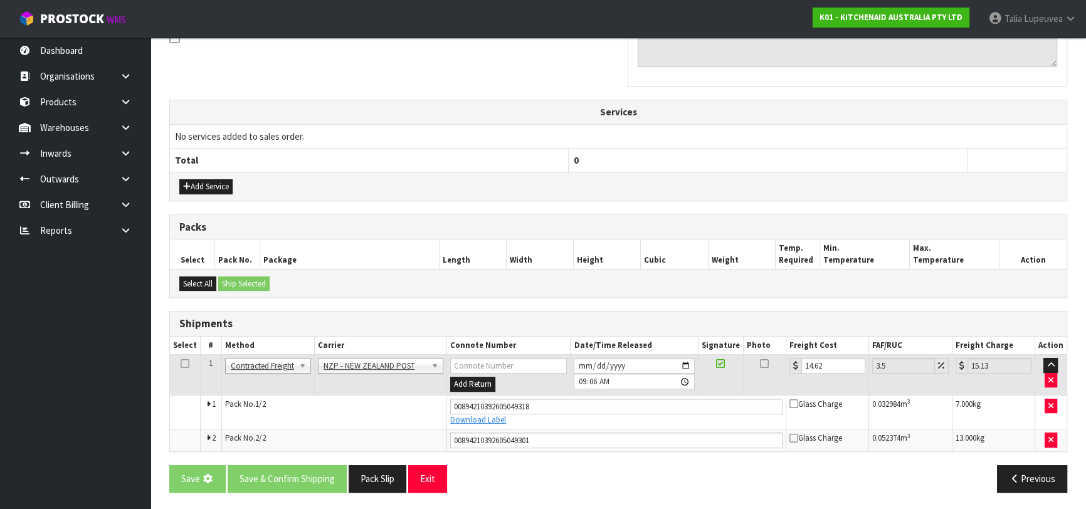
scroll to position [0, 0]
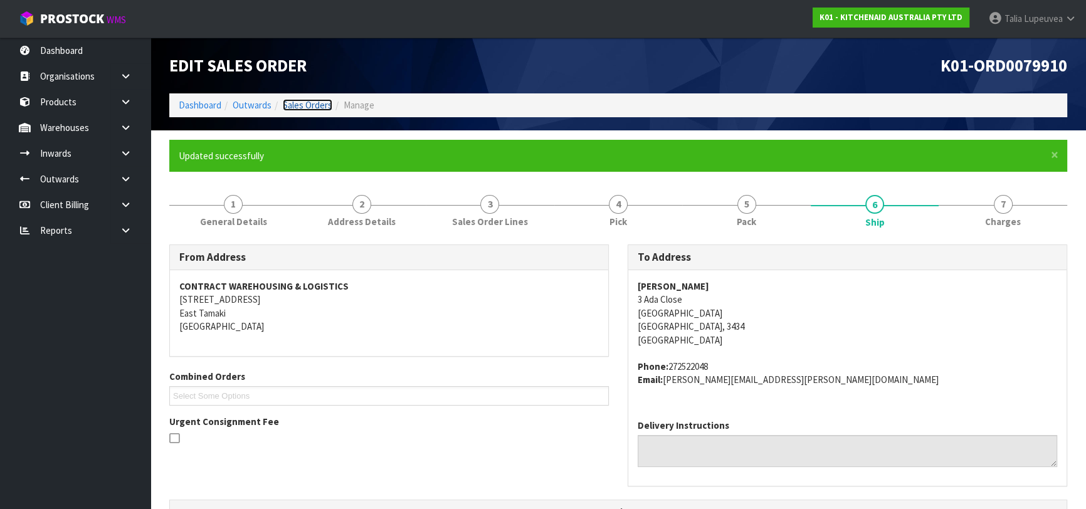
click at [300, 111] on link "Sales Orders" at bounding box center [308, 105] width 50 height 12
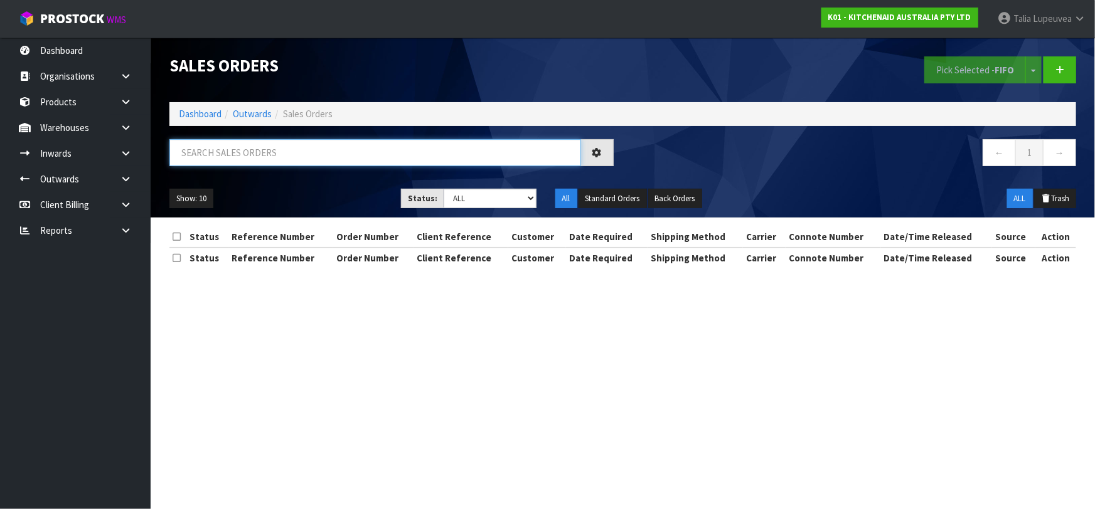
click at [304, 164] on input "text" at bounding box center [374, 152] width 411 height 27
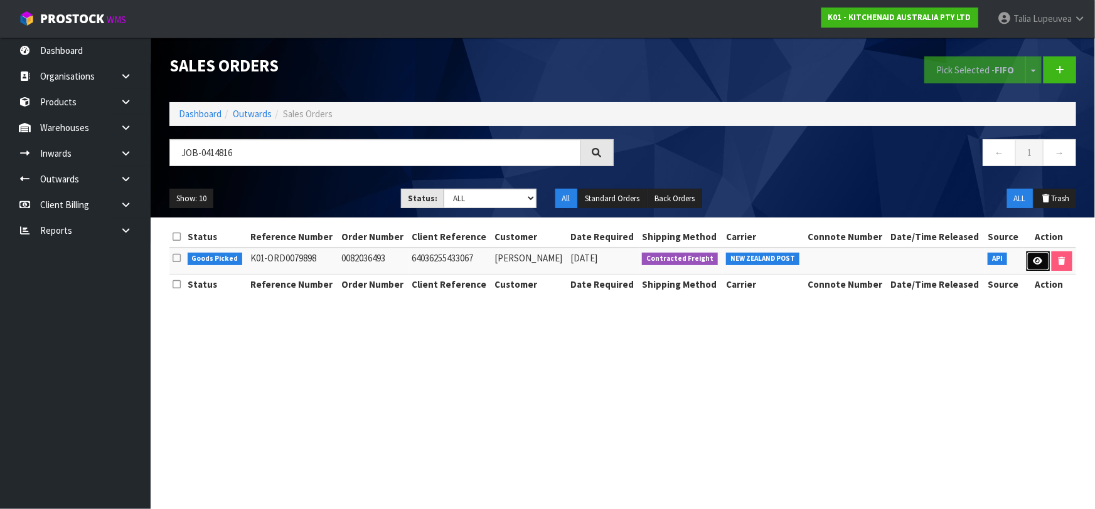
click at [1042, 259] on link at bounding box center [1037, 262] width 23 height 20
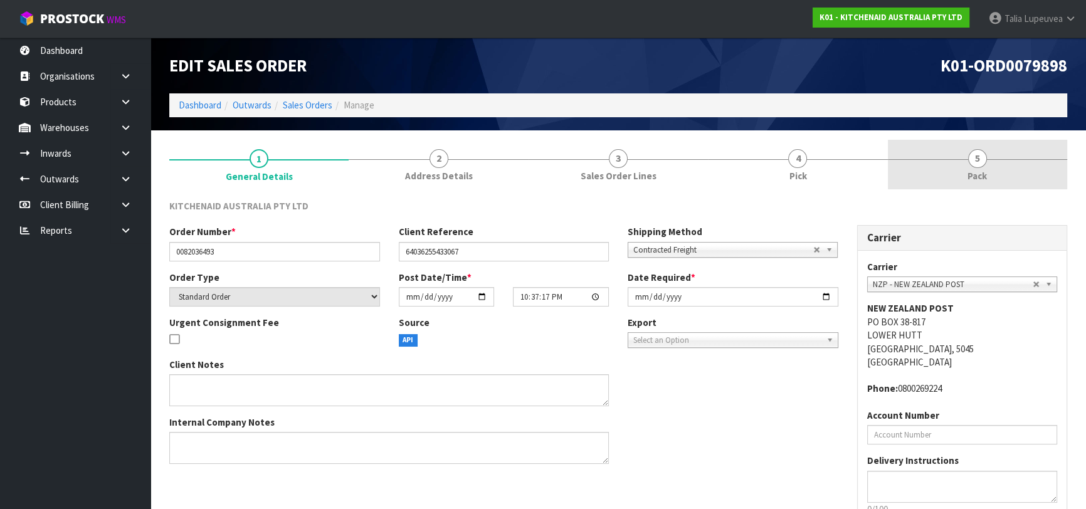
click at [1000, 174] on link "5 Pack" at bounding box center [977, 165] width 179 height 50
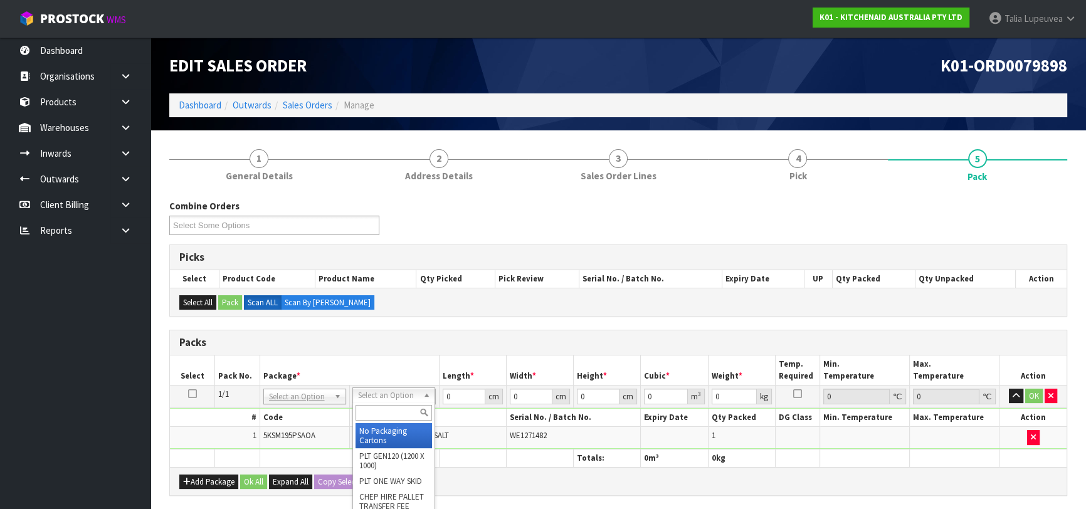
click at [388, 411] on input "text" at bounding box center [394, 413] width 77 height 16
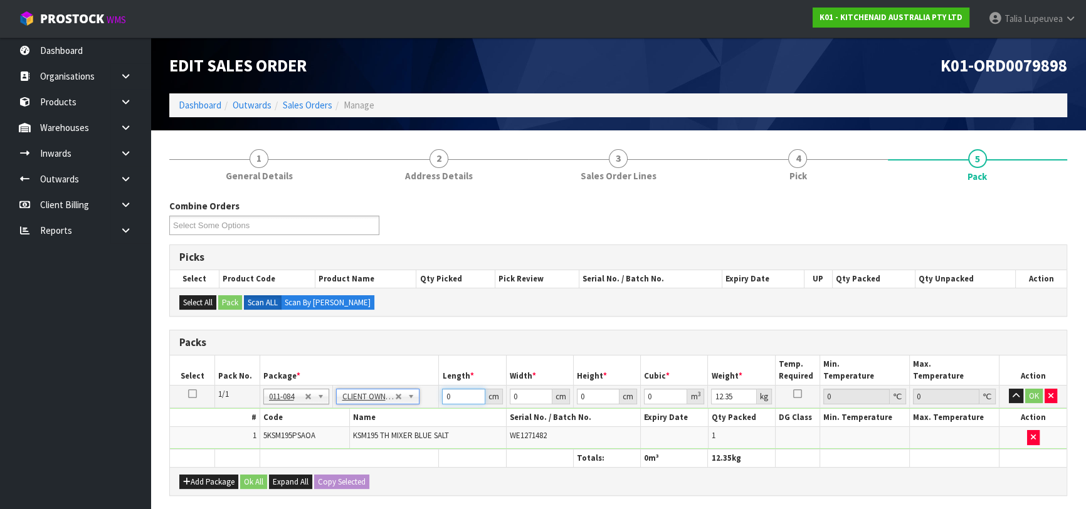
drag, startPoint x: 450, startPoint y: 395, endPoint x: 391, endPoint y: 420, distance: 64.7
click at [391, 420] on tbody "1/1 NONE 007-001 007-002 007-004 007-009 007-013 007-014 007-015 007-017 007-01…" at bounding box center [618, 417] width 897 height 64
click at [1031, 392] on button "OK" at bounding box center [1035, 396] width 18 height 15
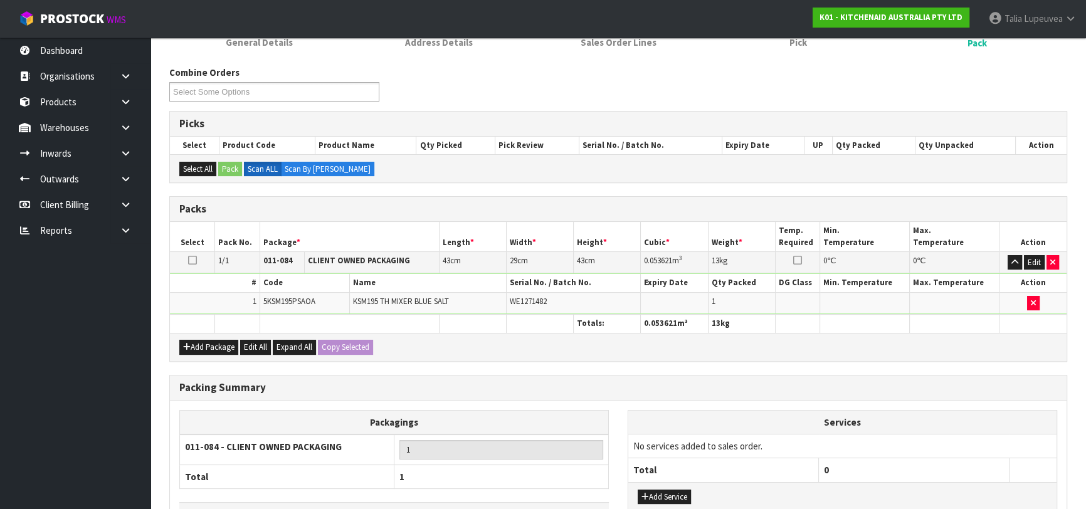
scroll to position [221, 0]
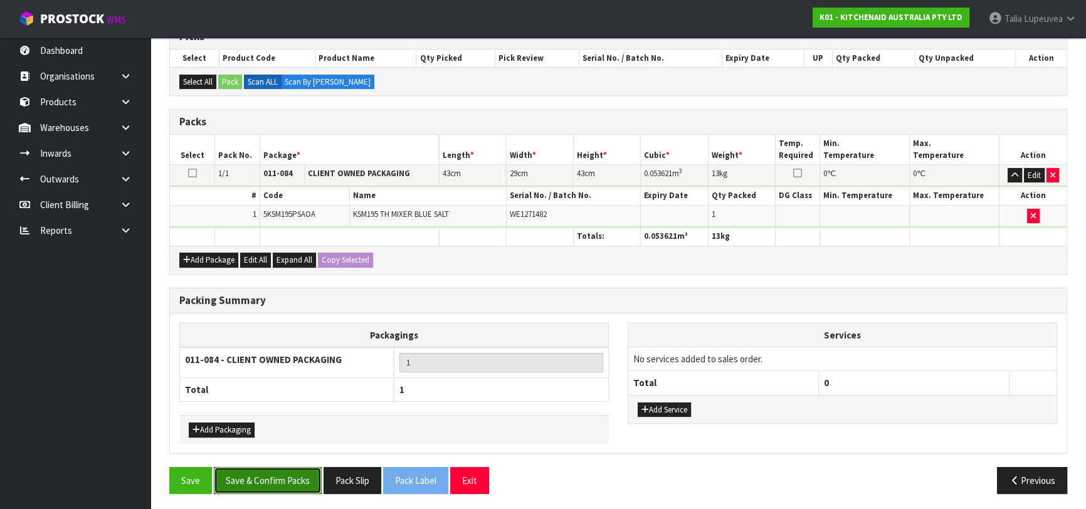
drag, startPoint x: 298, startPoint y: 472, endPoint x: 319, endPoint y: 464, distance: 22.8
click at [300, 472] on button "Save & Confirm Packs" at bounding box center [268, 480] width 108 height 27
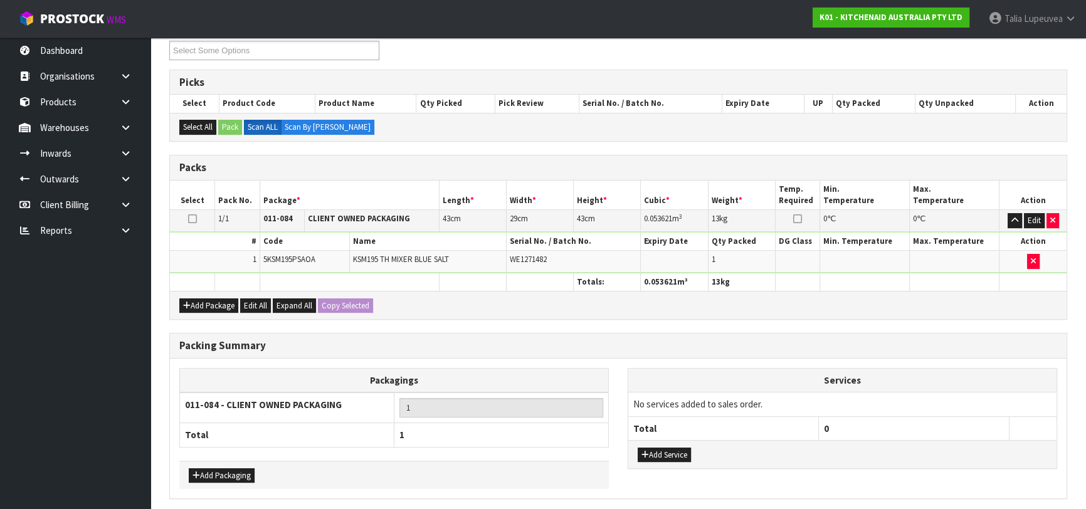
scroll to position [0, 0]
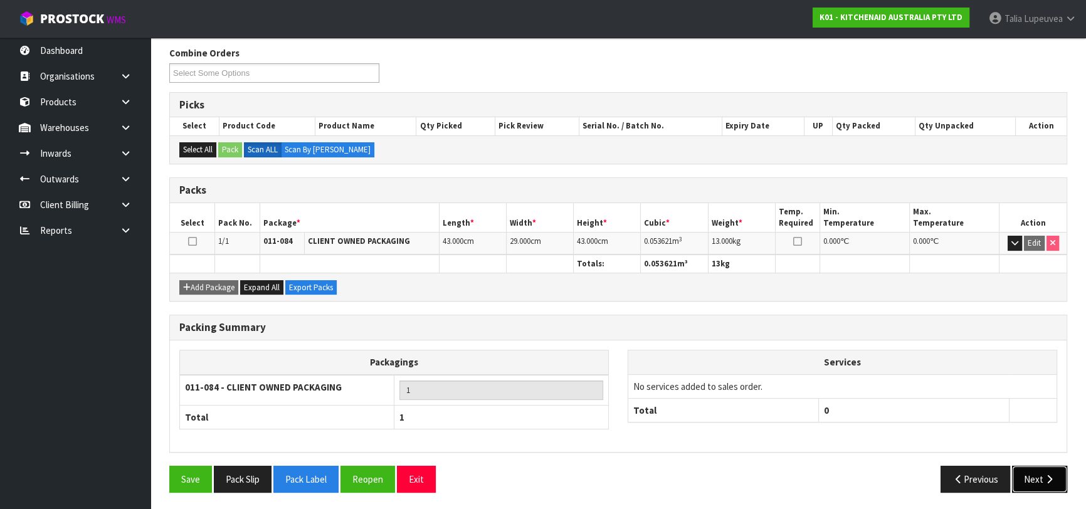
click at [1042, 473] on button "Next" at bounding box center [1039, 479] width 55 height 27
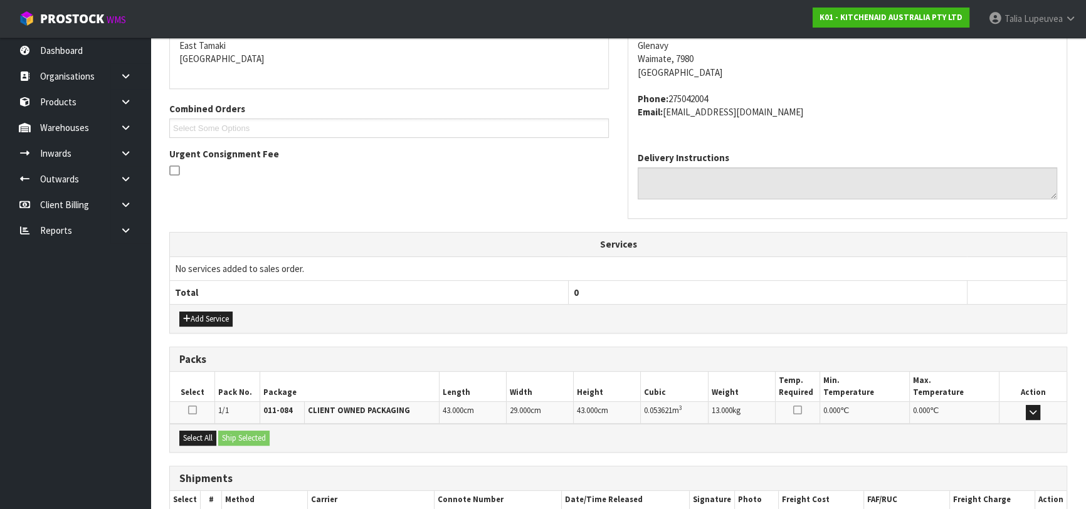
scroll to position [344, 0]
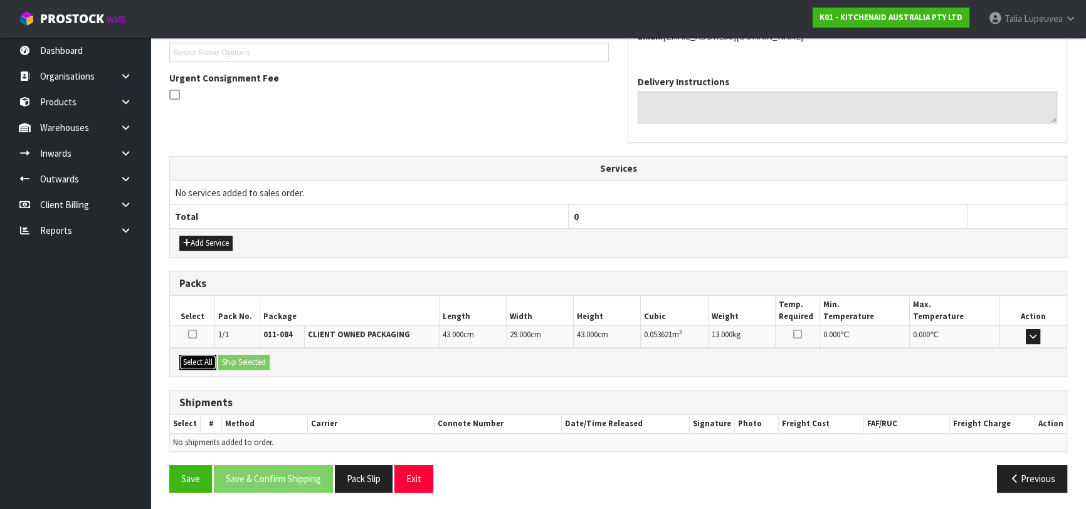
drag, startPoint x: 206, startPoint y: 367, endPoint x: 231, endPoint y: 356, distance: 27.5
click at [208, 364] on button "Select All" at bounding box center [197, 362] width 37 height 15
click at [248, 355] on button "Ship Selected" at bounding box center [243, 362] width 51 height 15
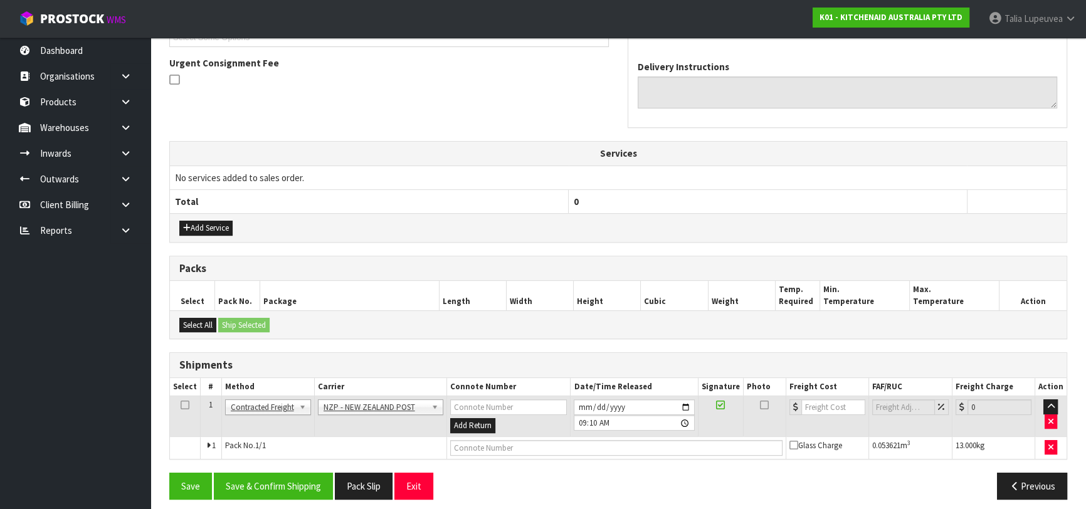
scroll to position [366, 0]
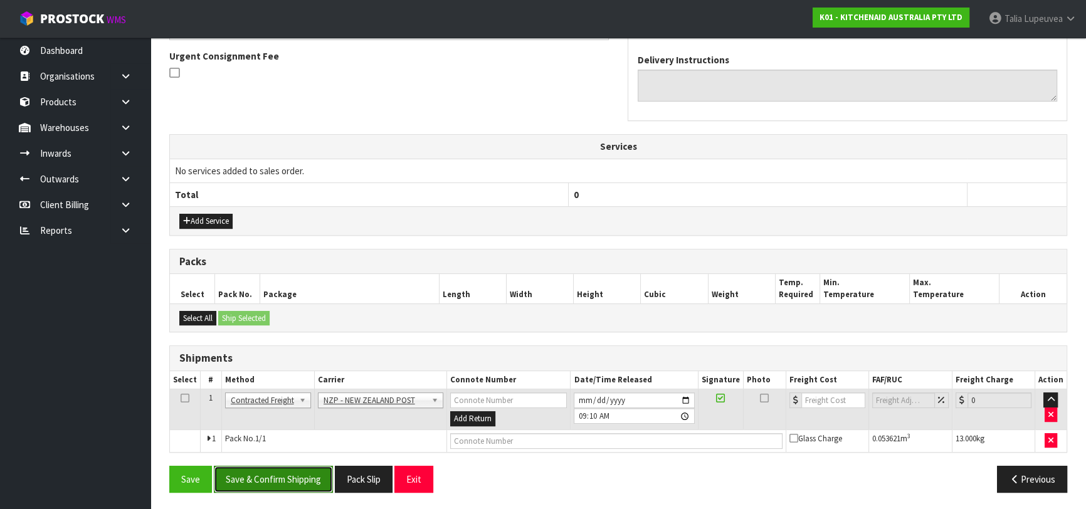
click at [316, 468] on button "Save & Confirm Shipping" at bounding box center [273, 479] width 119 height 27
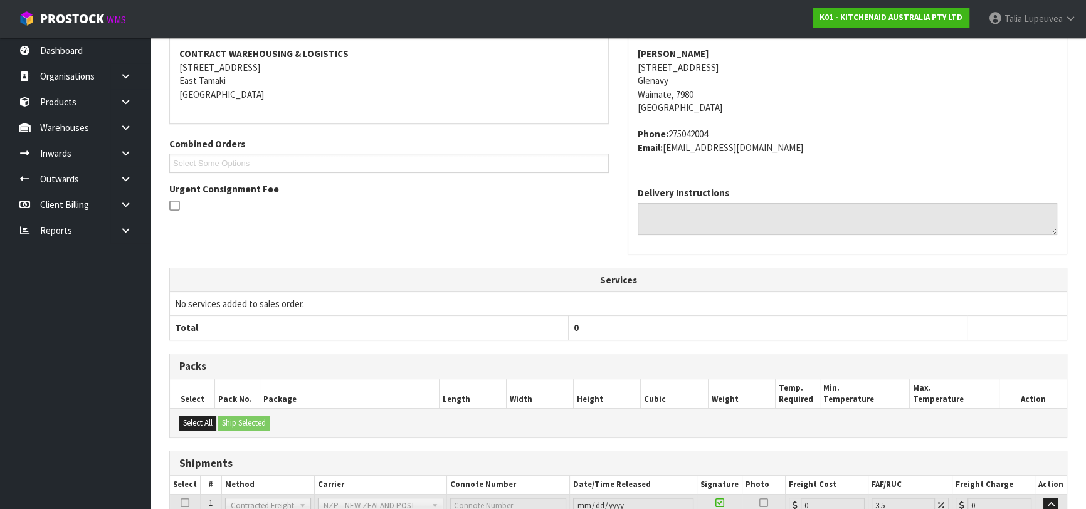
scroll to position [348, 0]
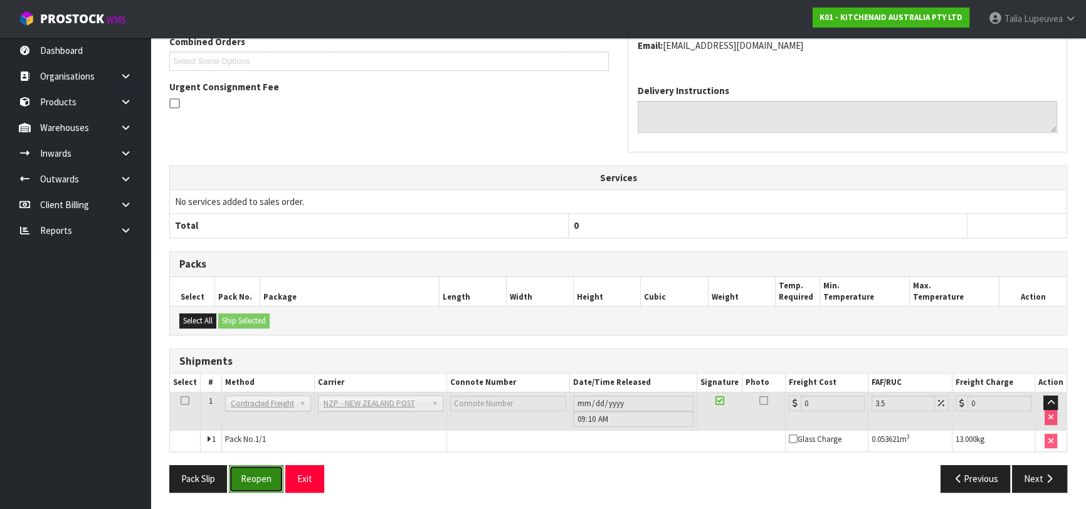
click at [273, 470] on button "Reopen" at bounding box center [256, 478] width 55 height 27
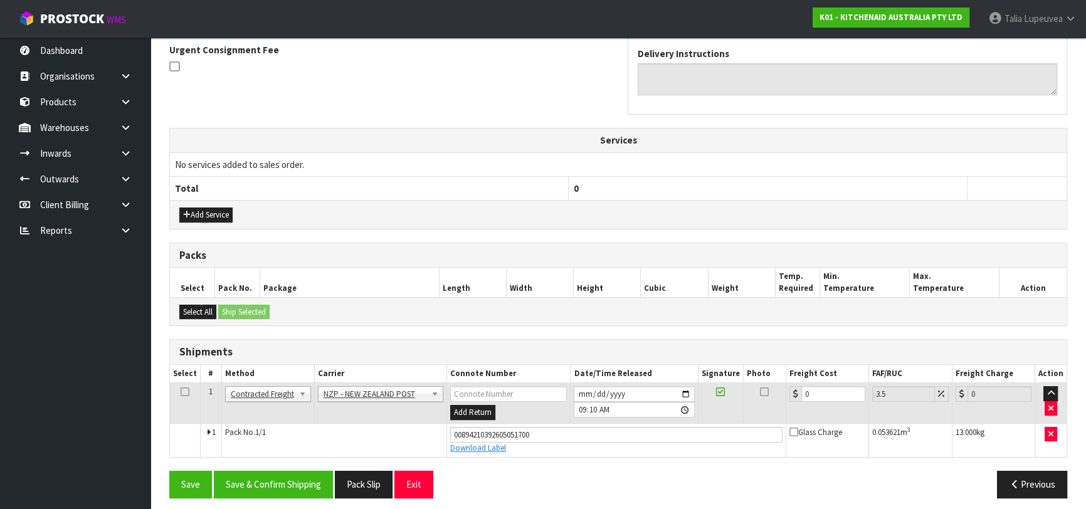
scroll to position [377, 0]
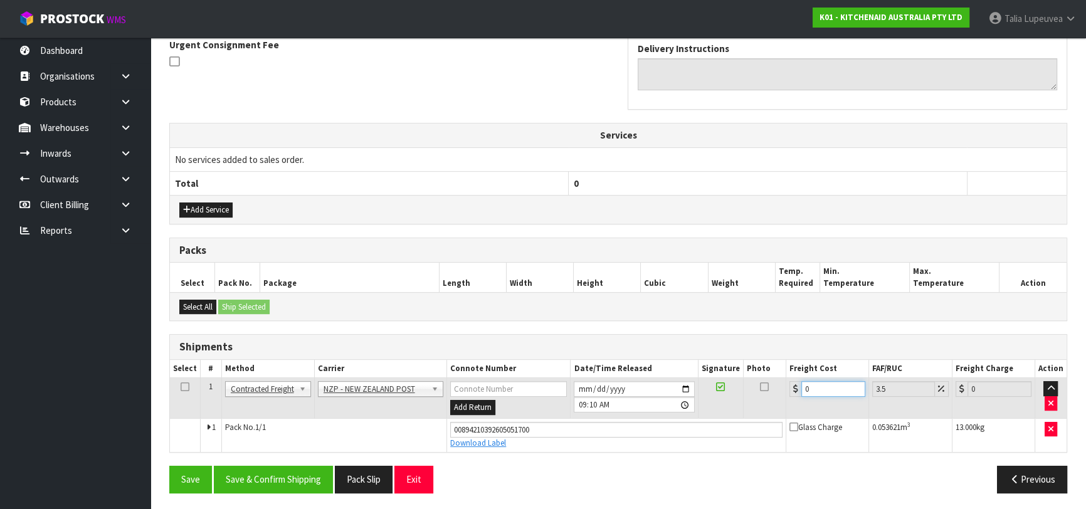
drag, startPoint x: 816, startPoint y: 379, endPoint x: 751, endPoint y: 411, distance: 72.7
click at [753, 411] on tr "1 Client Local Pickup Customer Local Pickup Company Freight Contracted Freight …" at bounding box center [618, 398] width 897 height 41
click at [280, 476] on button "Save & Confirm Shipping" at bounding box center [273, 479] width 119 height 27
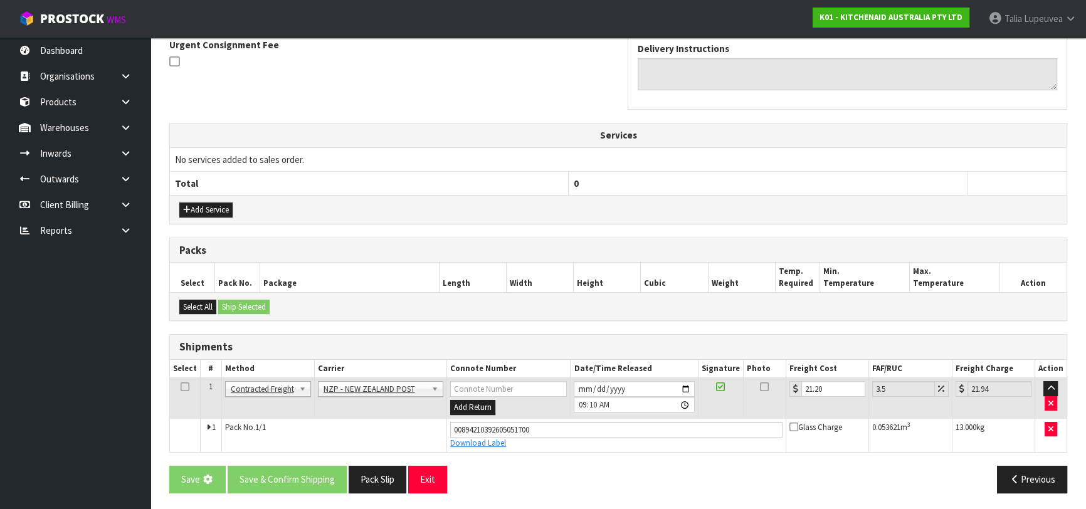
scroll to position [0, 0]
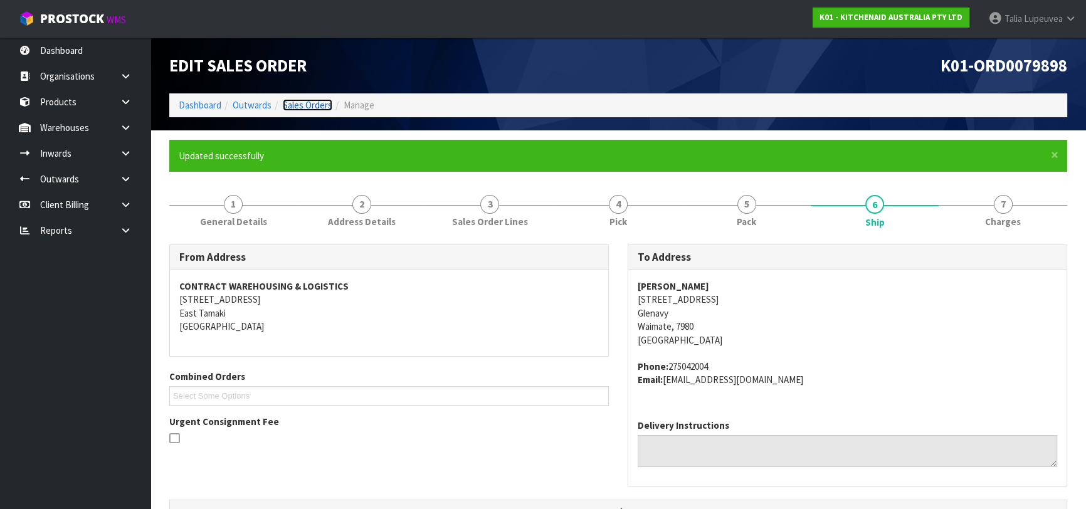
click at [298, 106] on link "Sales Orders" at bounding box center [308, 105] width 50 height 12
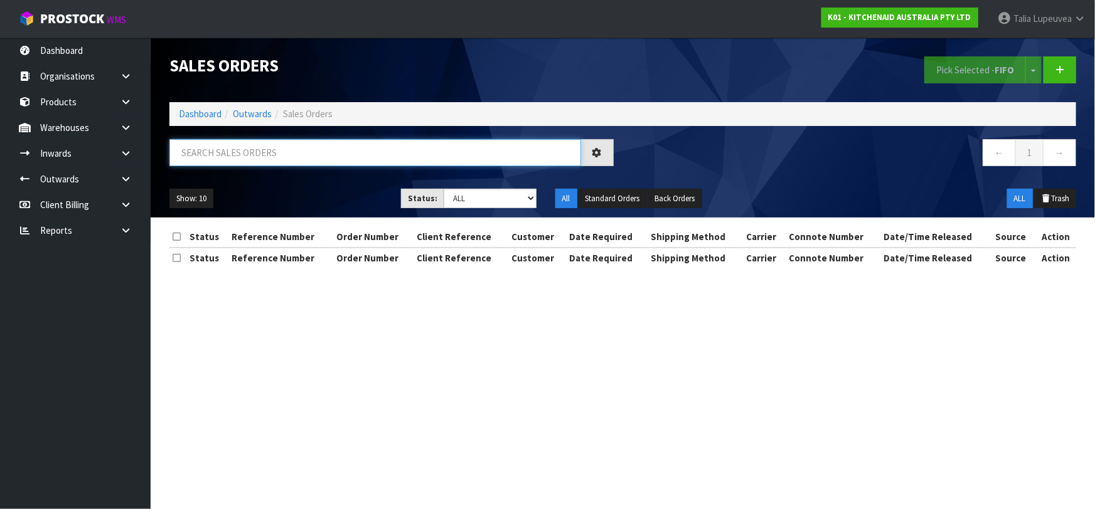
click at [345, 156] on input "text" at bounding box center [374, 152] width 411 height 27
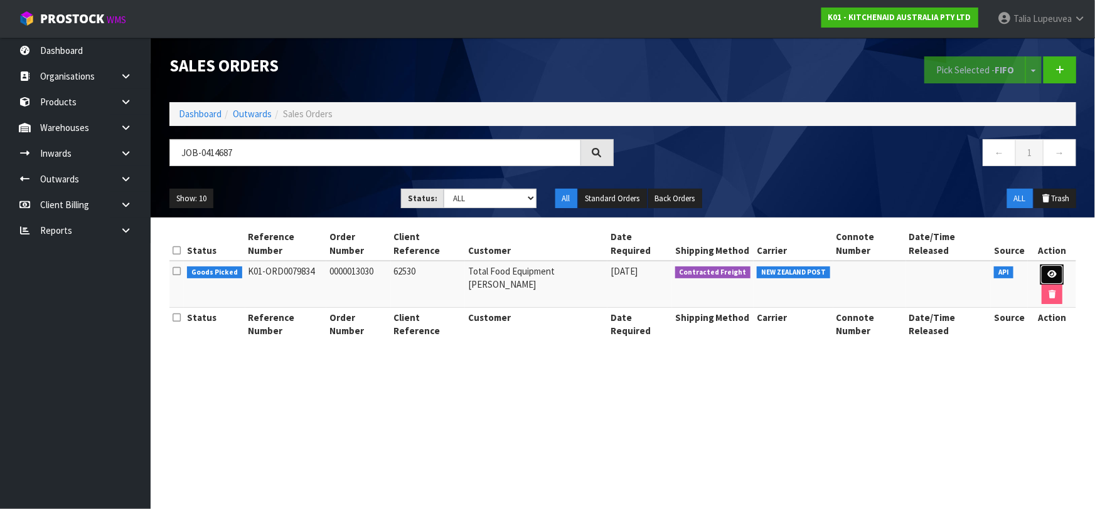
click at [1047, 270] on icon at bounding box center [1051, 274] width 9 height 8
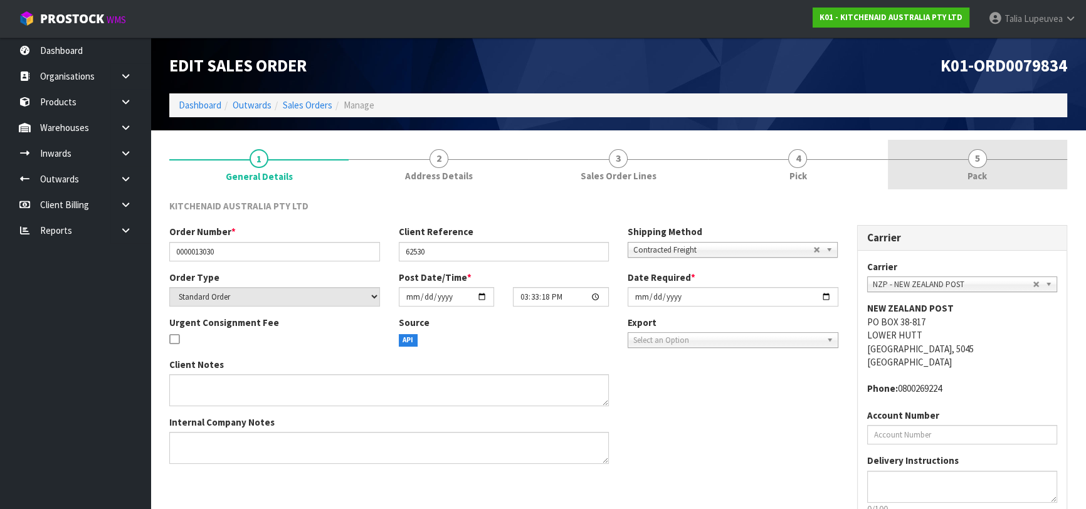
click at [964, 185] on link "5 Pack" at bounding box center [977, 165] width 179 height 50
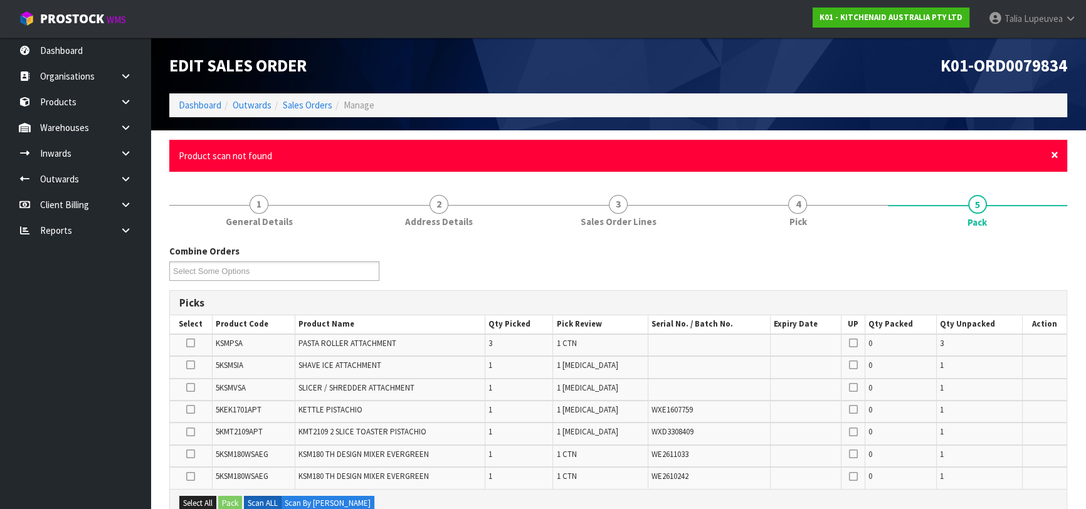
click at [1053, 149] on span "×" at bounding box center [1055, 155] width 8 height 18
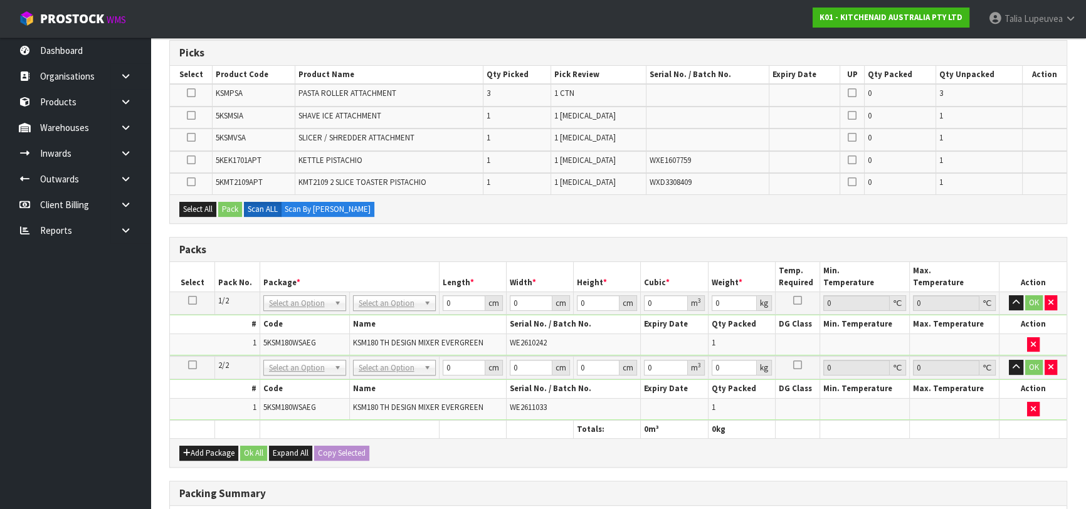
scroll to position [228, 0]
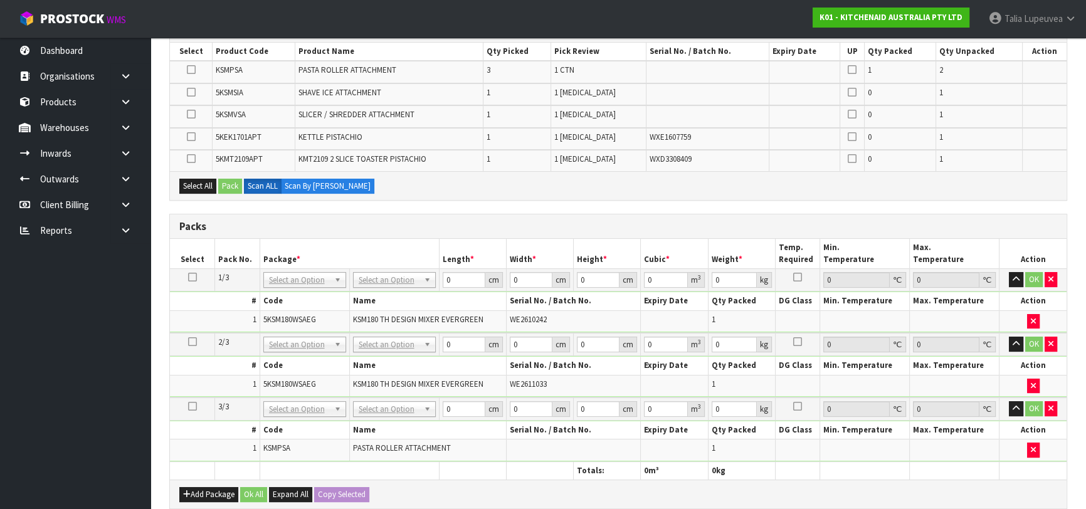
click at [194, 406] on icon at bounding box center [192, 406] width 9 height 1
